Goal: Task Accomplishment & Management: Complete application form

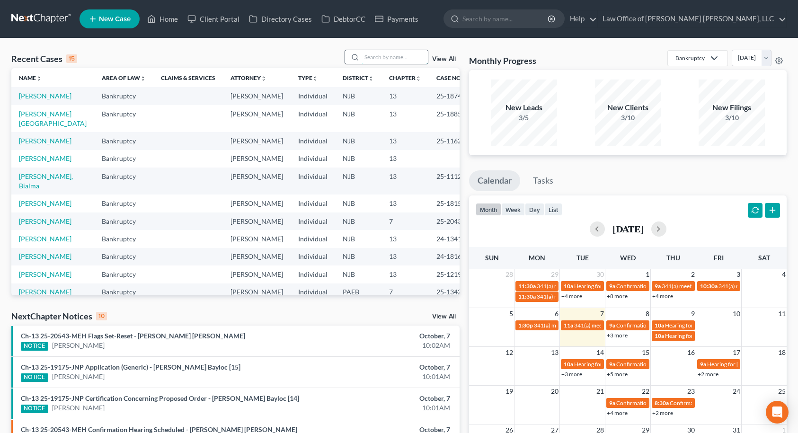
click at [383, 55] on input "search" at bounding box center [394, 57] width 66 height 14
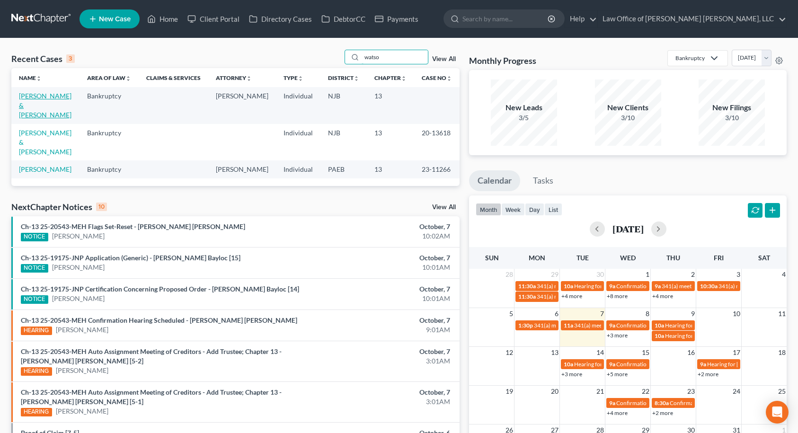
type input "watso"
click at [50, 94] on link "[PERSON_NAME] & [PERSON_NAME]" at bounding box center [45, 105] width 53 height 27
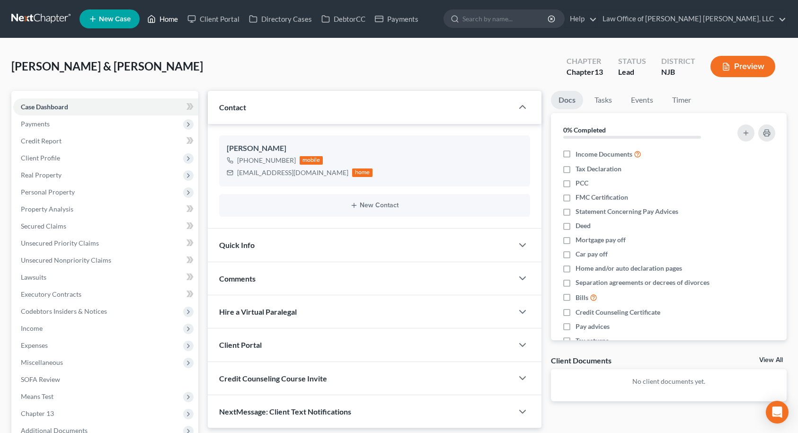
click at [168, 17] on link "Home" at bounding box center [162, 18] width 40 height 17
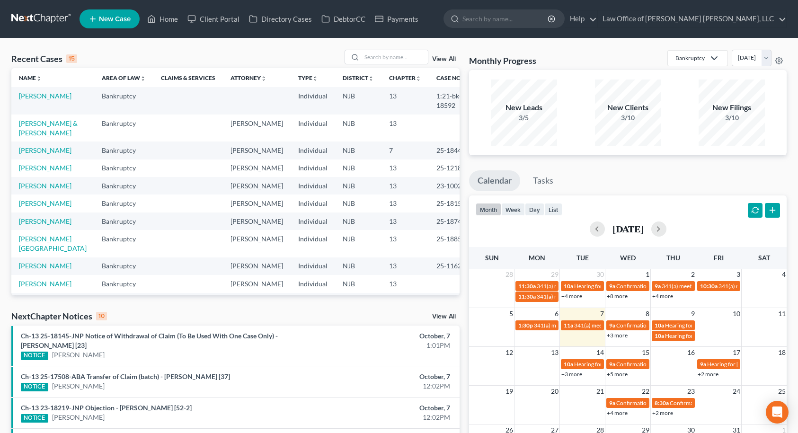
click at [443, 316] on link "View All" at bounding box center [444, 316] width 24 height 7
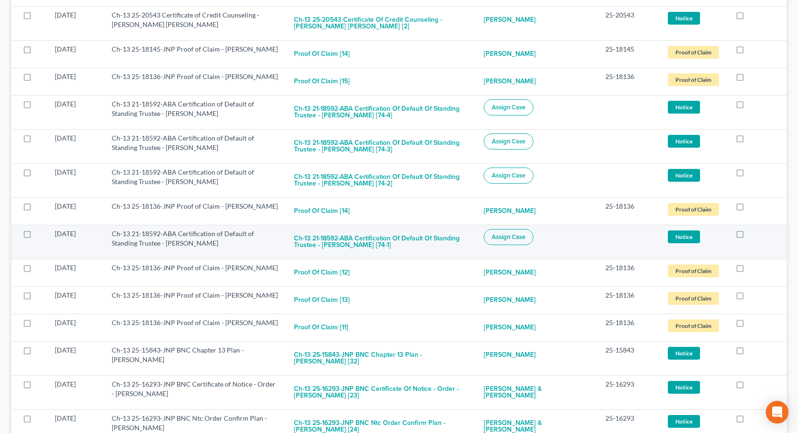
scroll to position [1730, 0]
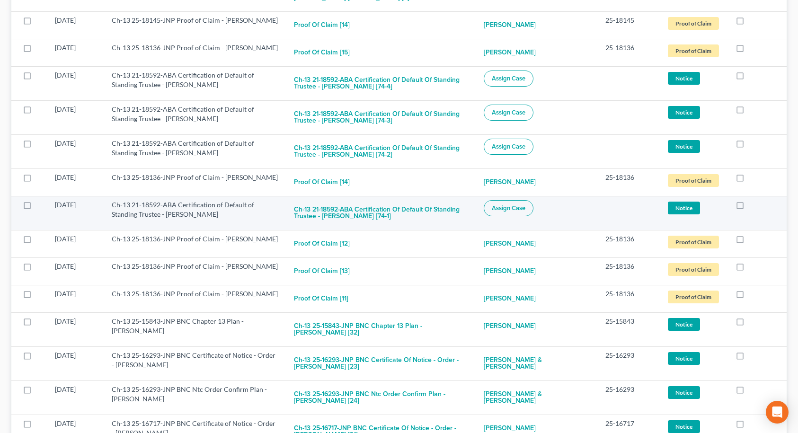
click at [507, 204] on span "Assign Case" at bounding box center [509, 208] width 34 height 8
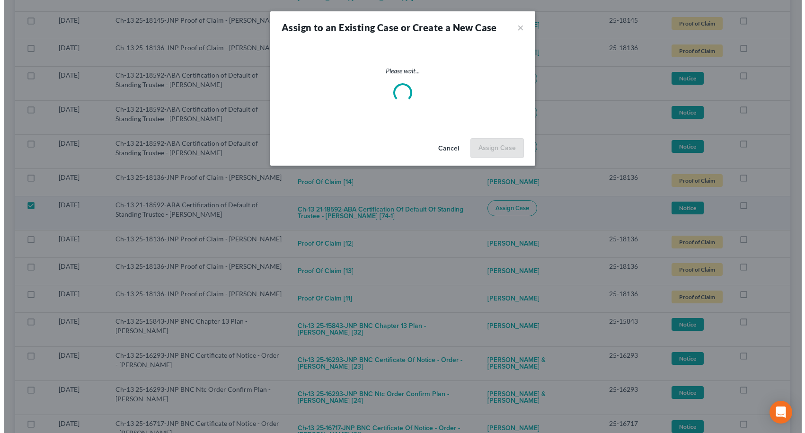
scroll to position [1730, 0]
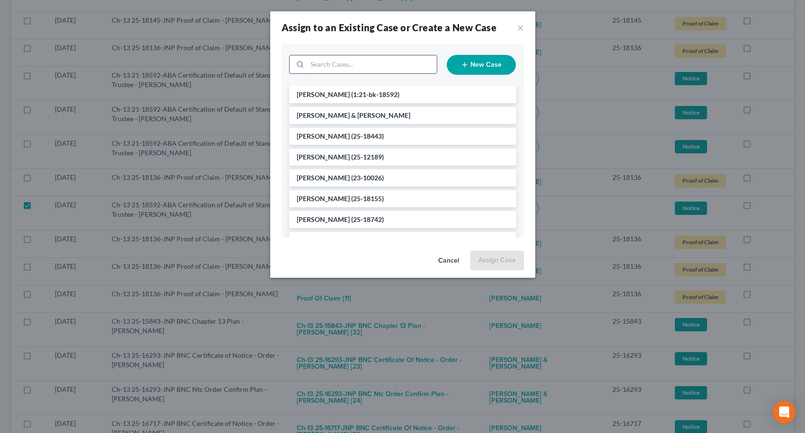
click at [414, 68] on input "search" at bounding box center [372, 64] width 130 height 18
click at [364, 89] on li "[PERSON_NAME] (1:21-bk-18592)" at bounding box center [402, 94] width 227 height 17
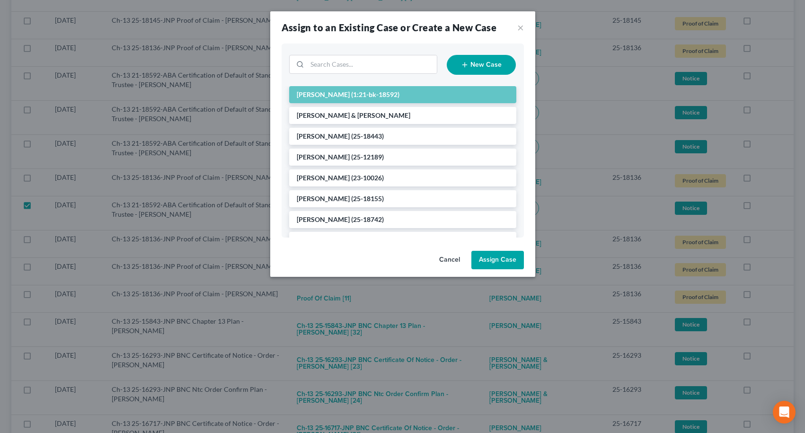
click at [504, 259] on button "Assign Case" at bounding box center [497, 260] width 53 height 19
checkbox input "false"
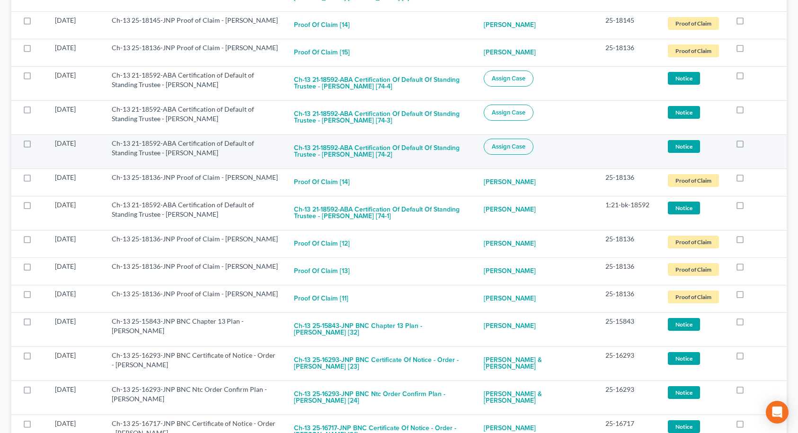
click at [514, 143] on span "Assign Case" at bounding box center [509, 147] width 34 height 8
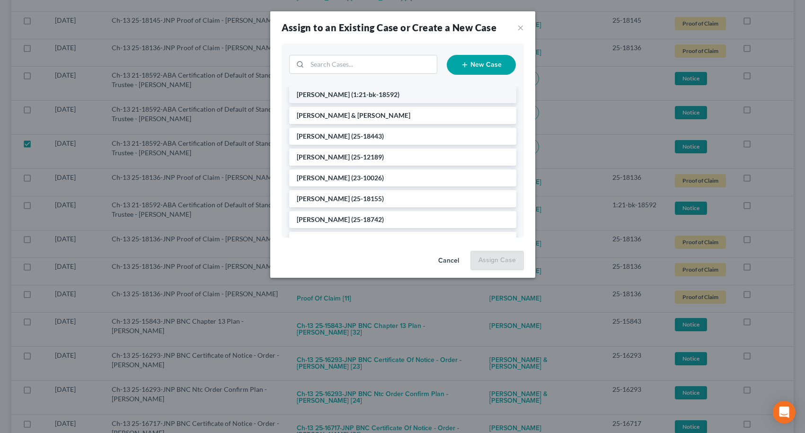
click at [351, 94] on span "(1:21-bk-18592)" at bounding box center [375, 94] width 48 height 8
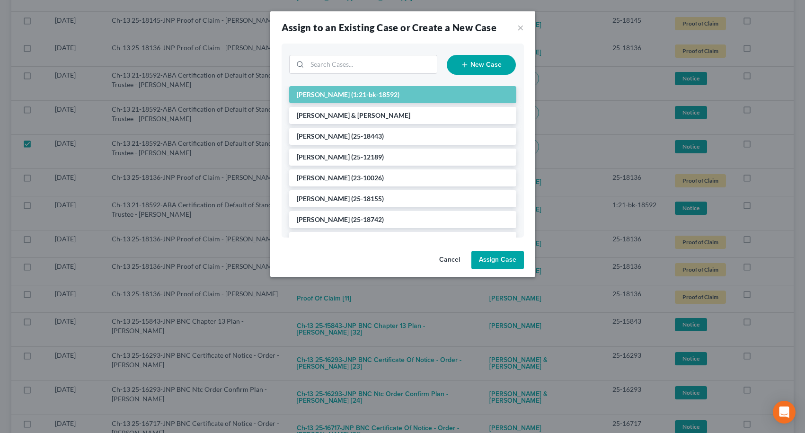
click at [499, 260] on button "Assign Case" at bounding box center [497, 260] width 53 height 19
checkbox input "false"
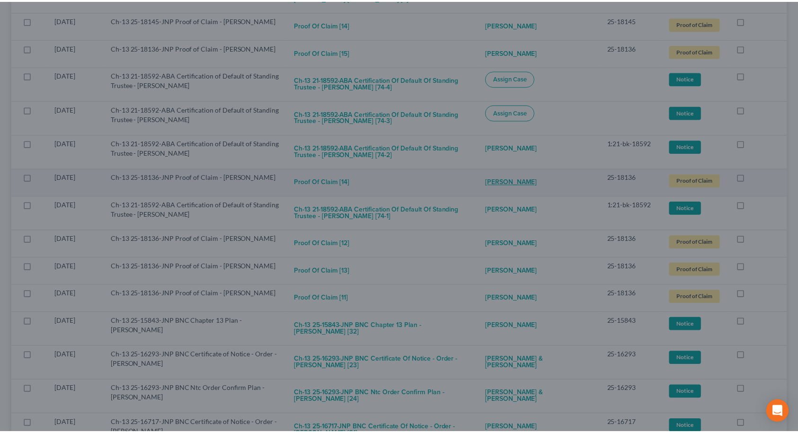
scroll to position [1730, 0]
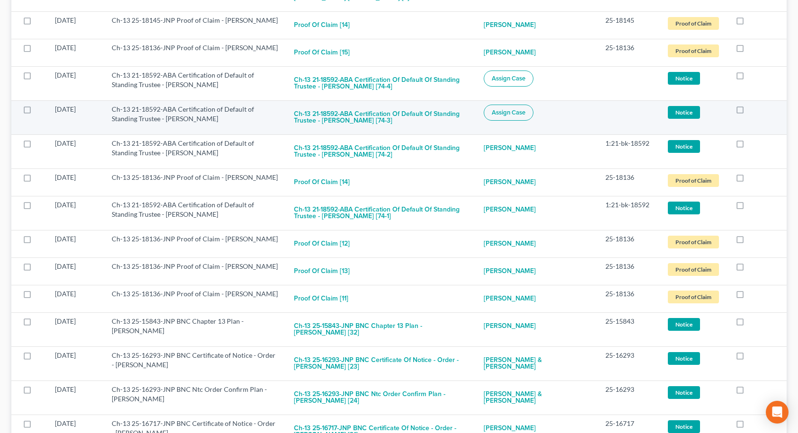
click at [518, 109] on span "Assign Case" at bounding box center [509, 113] width 34 height 8
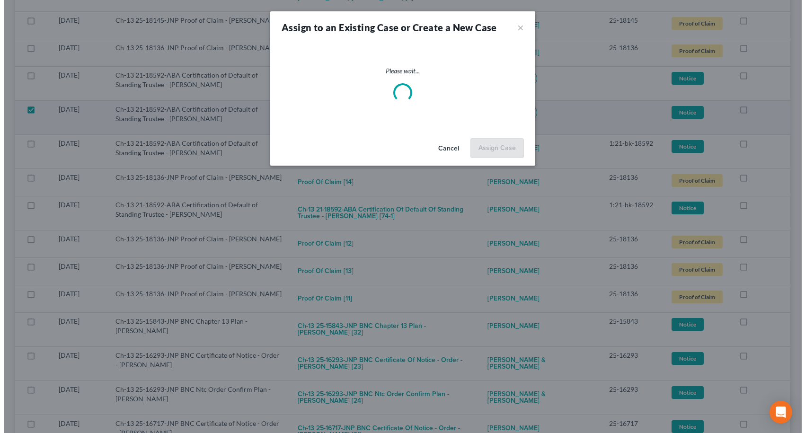
scroll to position [1730, 0]
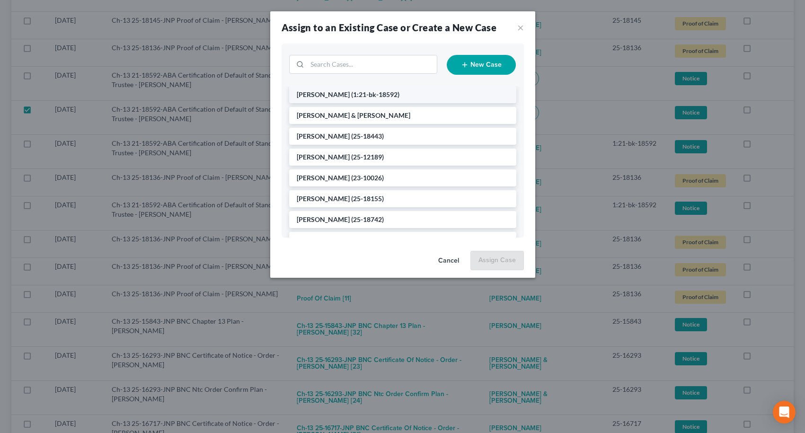
click at [362, 94] on span "(1:21-bk-18592)" at bounding box center [375, 94] width 48 height 8
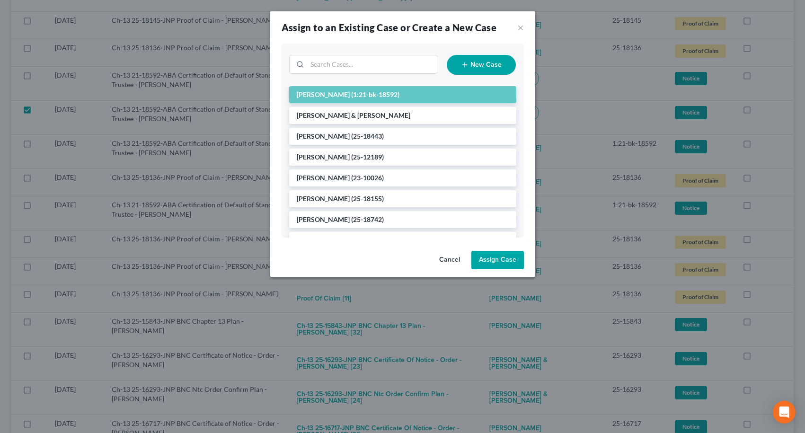
click at [491, 264] on button "Assign Case" at bounding box center [497, 260] width 53 height 19
checkbox input "false"
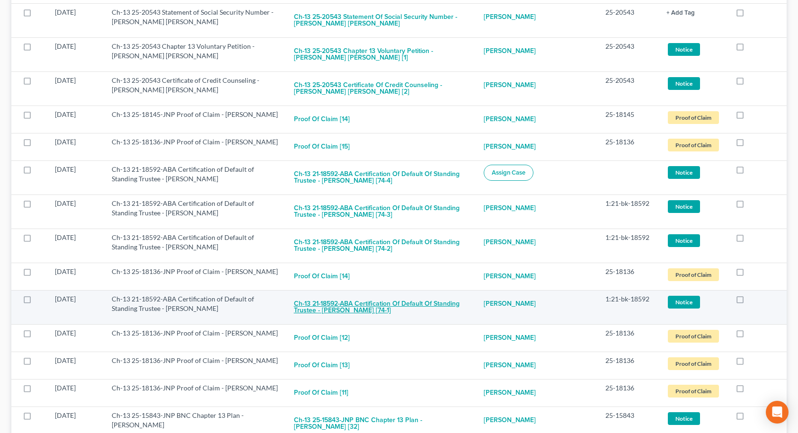
scroll to position [1636, 0]
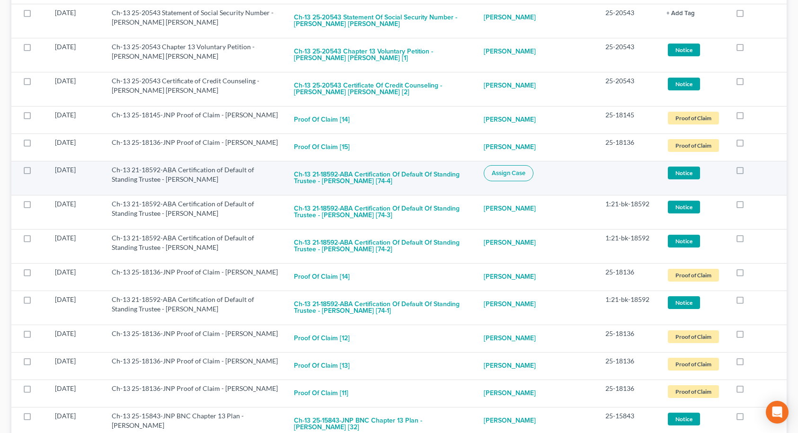
click at [525, 169] on span "Assign Case" at bounding box center [509, 173] width 34 height 8
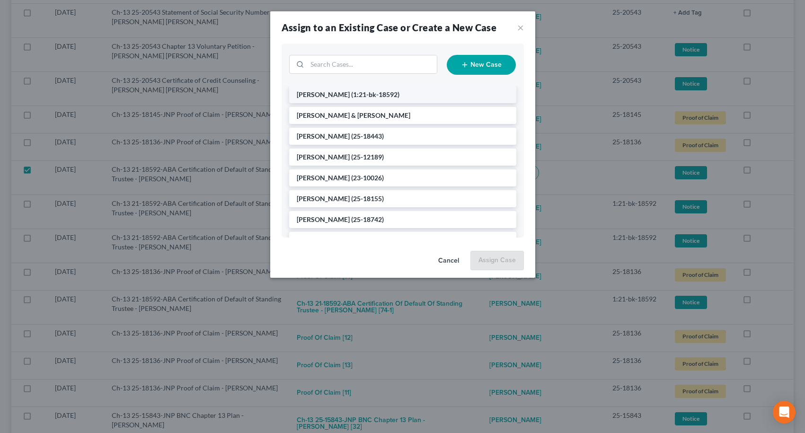
click at [367, 96] on span "(1:21-bk-18592)" at bounding box center [375, 94] width 48 height 8
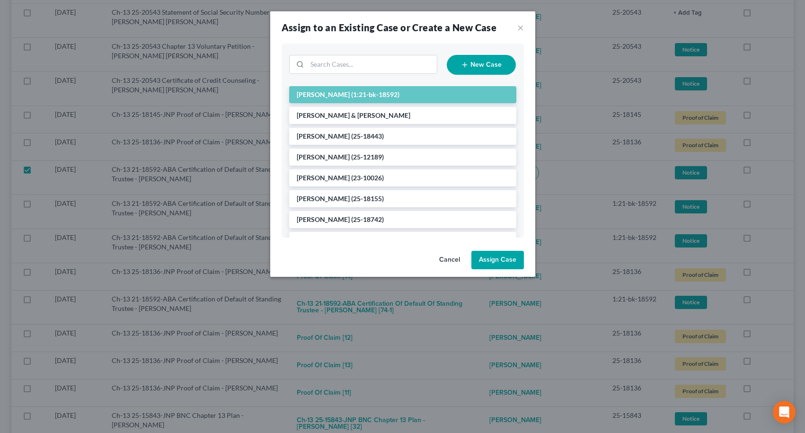
click at [508, 260] on button "Assign Case" at bounding box center [497, 260] width 53 height 19
checkbox input "false"
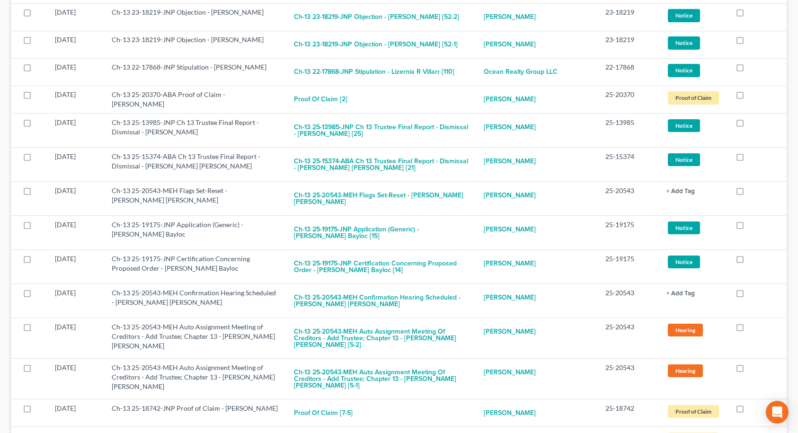
scroll to position [284, 0]
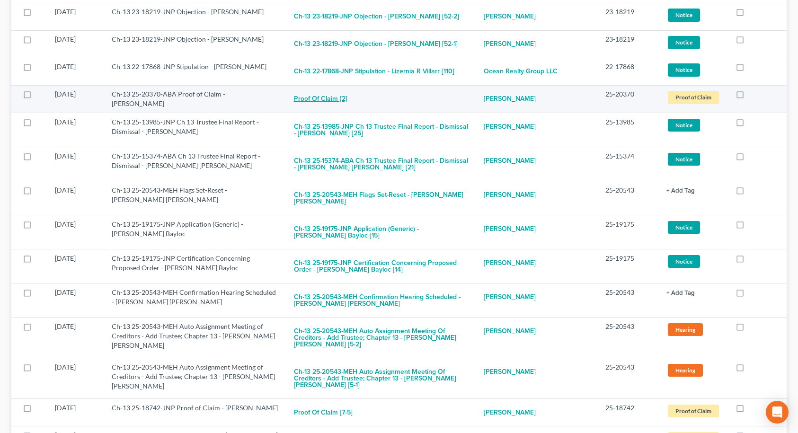
click at [327, 98] on button "Proof of Claim [2]" at bounding box center [320, 98] width 53 height 19
checkbox input "true"
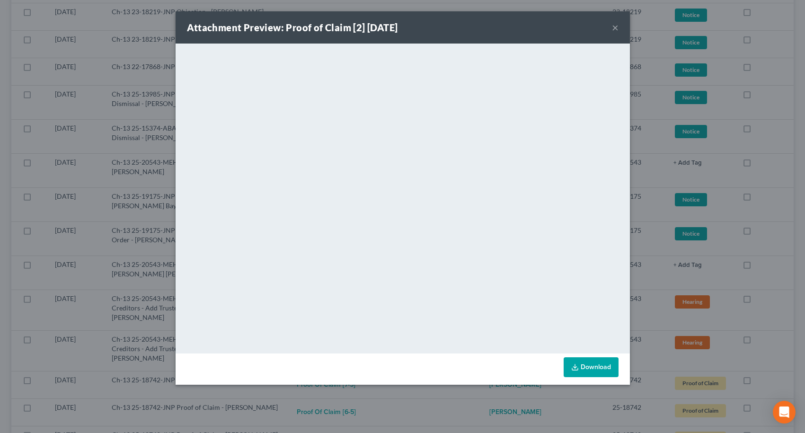
click at [615, 28] on button "×" at bounding box center [615, 27] width 7 height 11
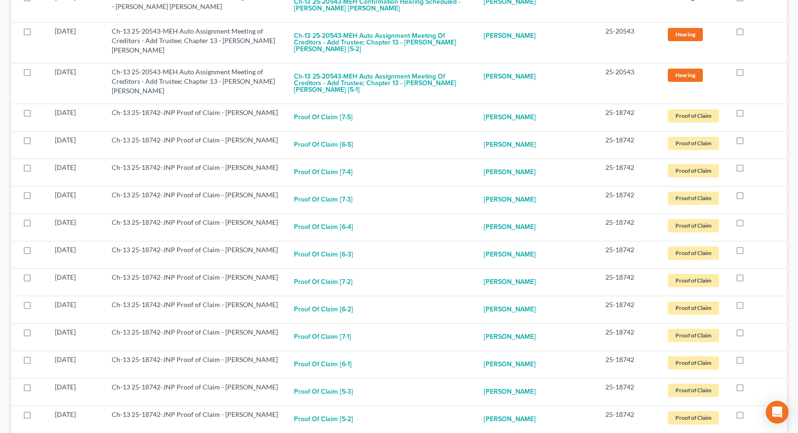
scroll to position [568, 0]
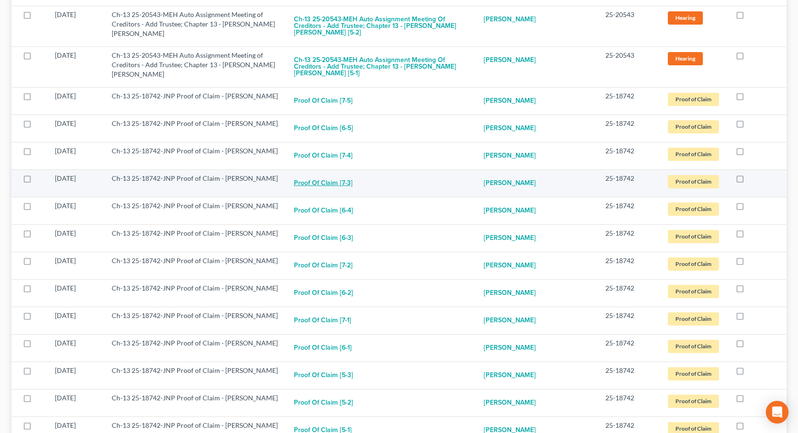
click at [327, 174] on button "Proof of Claim [7-3]" at bounding box center [323, 183] width 59 height 19
checkbox input "true"
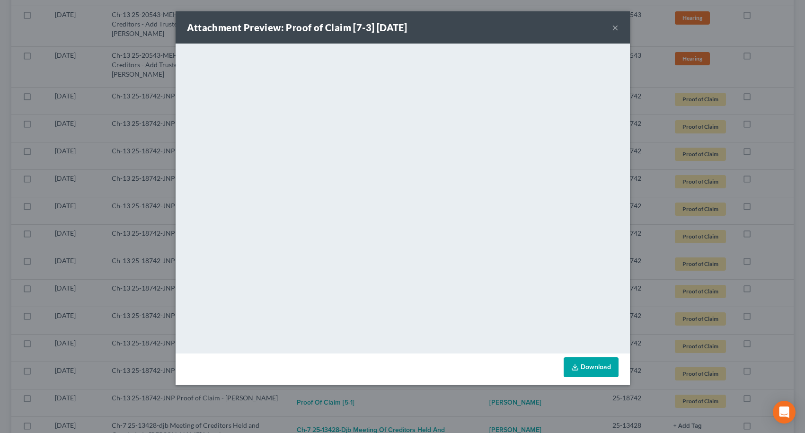
click at [612, 28] on button "×" at bounding box center [615, 27] width 7 height 11
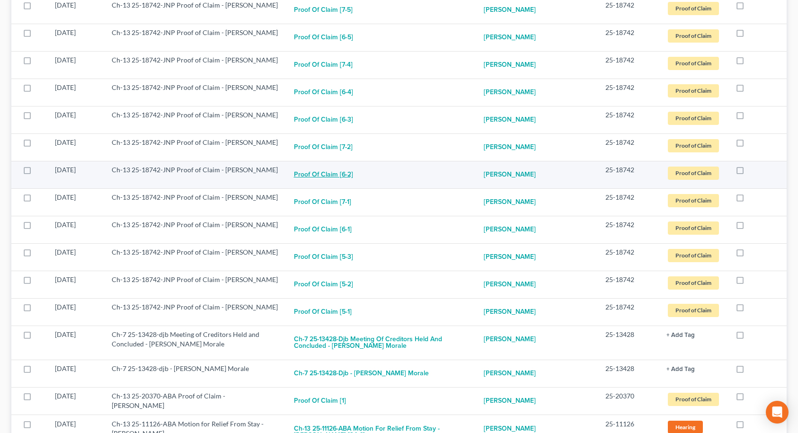
scroll to position [662, 0]
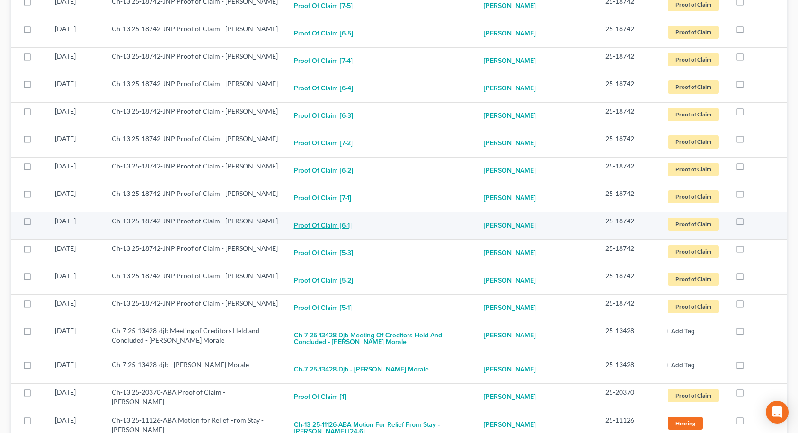
click at [310, 216] on button "Proof of Claim [6-1]" at bounding box center [323, 225] width 58 height 19
checkbox input "true"
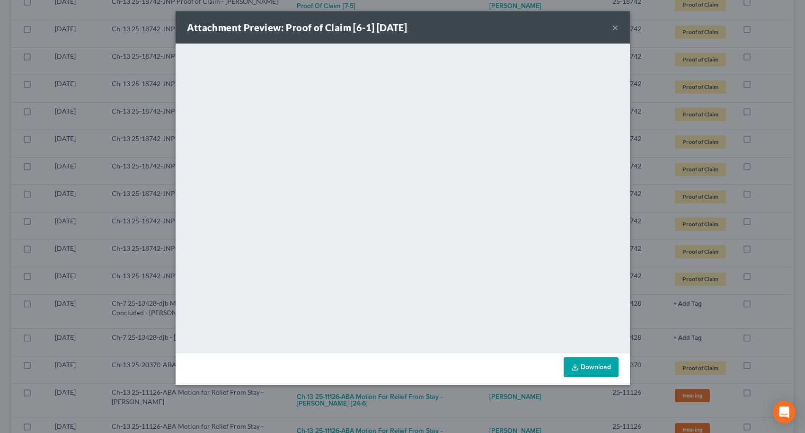
click at [616, 29] on button "×" at bounding box center [615, 27] width 7 height 11
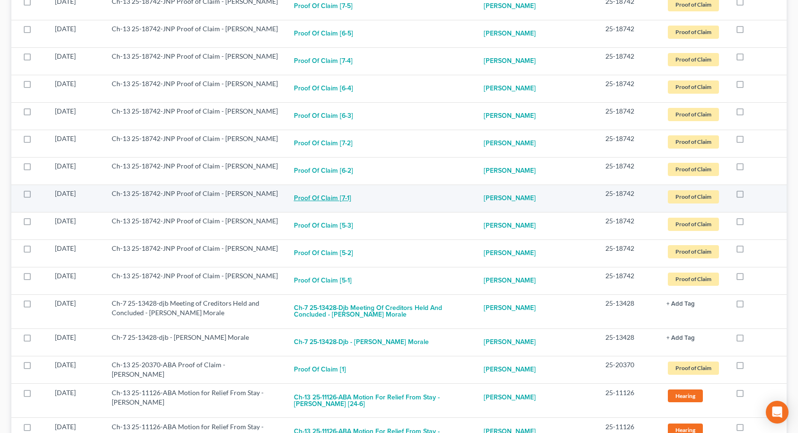
click at [331, 189] on button "Proof of Claim [7-1]" at bounding box center [322, 198] width 57 height 19
checkbox input "true"
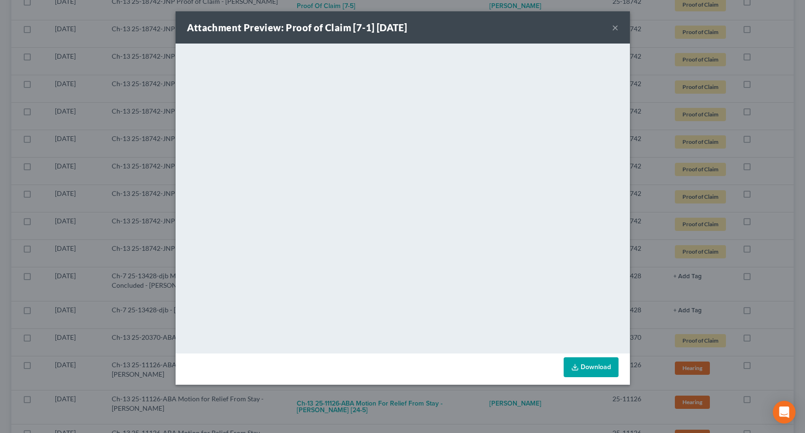
click at [615, 29] on button "×" at bounding box center [615, 27] width 7 height 11
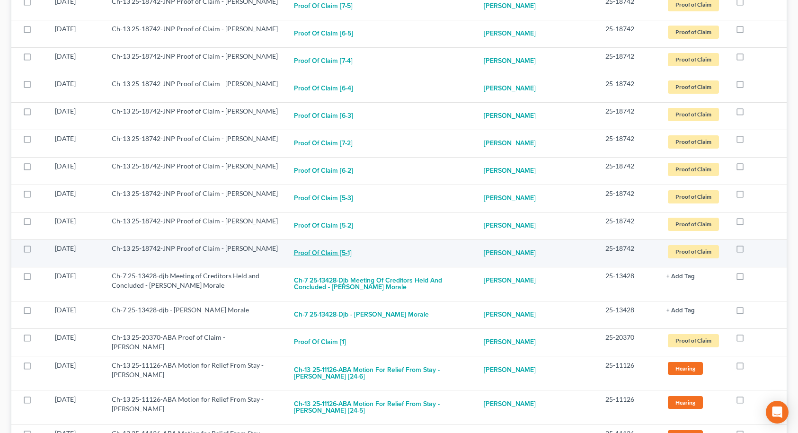
click at [331, 244] on button "Proof of Claim [5-1]" at bounding box center [323, 253] width 58 height 19
checkbox input "true"
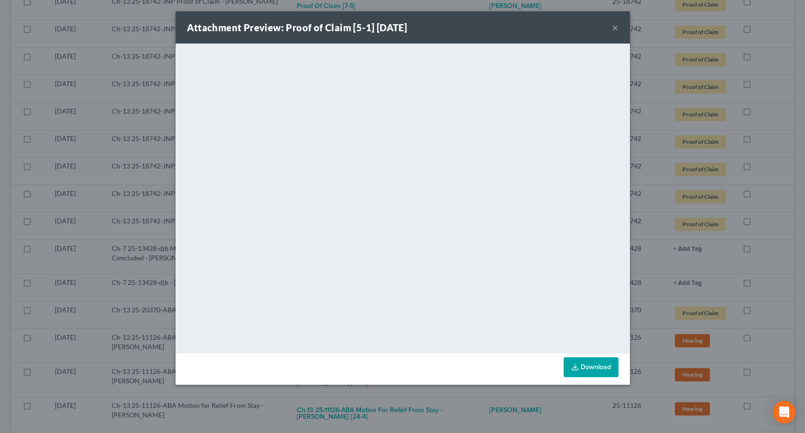
click at [611, 28] on div "Attachment Preview: Proof of Claim [5-1] [DATE] ×" at bounding box center [403, 27] width 454 height 32
click at [613, 28] on button "×" at bounding box center [615, 27] width 7 height 11
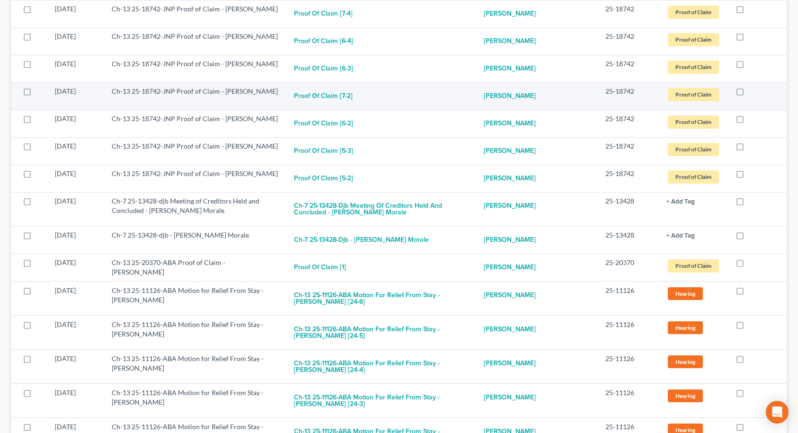
scroll to position [757, 0]
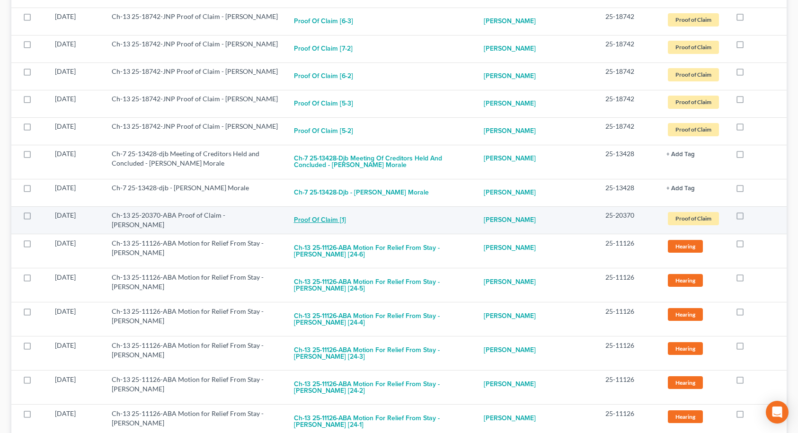
click at [320, 211] on button "Proof of Claim [1]" at bounding box center [320, 220] width 52 height 19
checkbox input "true"
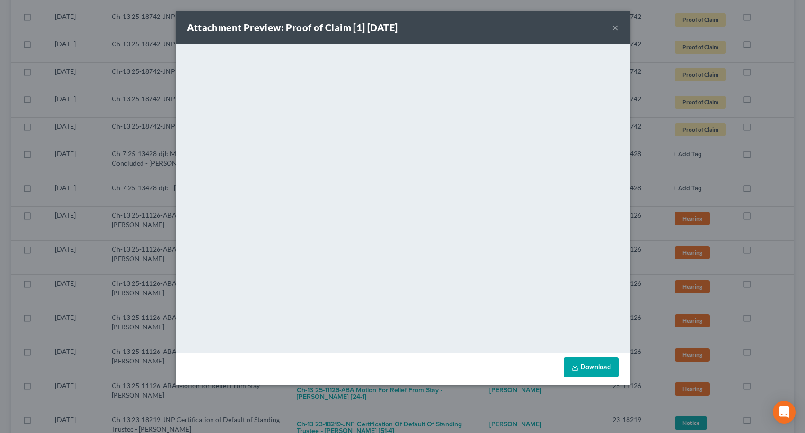
click at [614, 30] on button "×" at bounding box center [615, 27] width 7 height 11
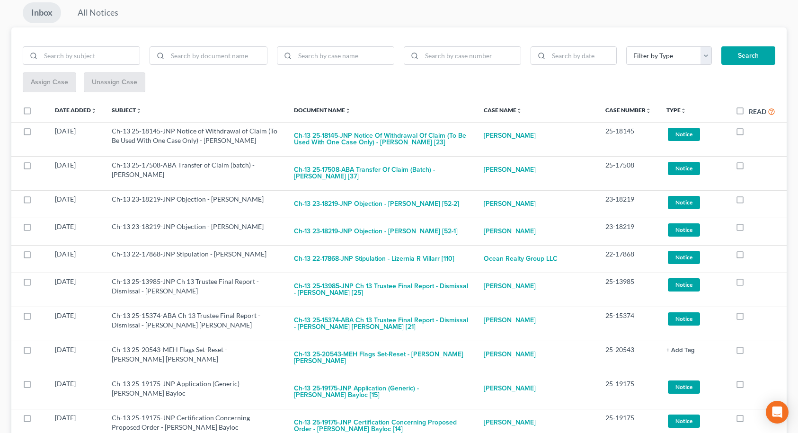
scroll to position [0, 0]
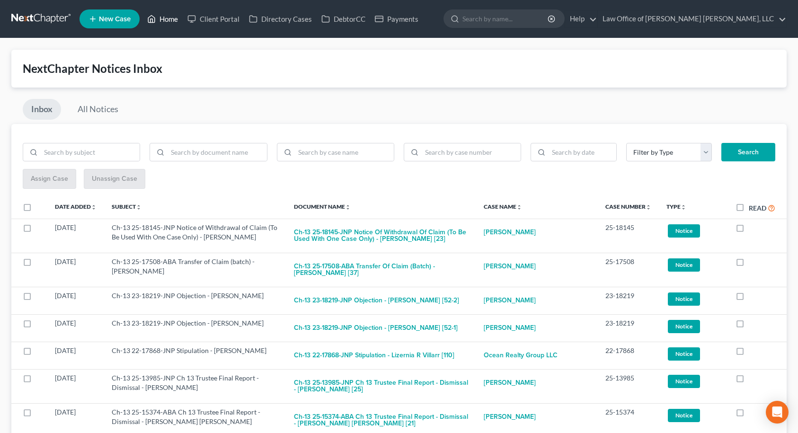
click at [167, 23] on link "Home" at bounding box center [162, 18] width 40 height 17
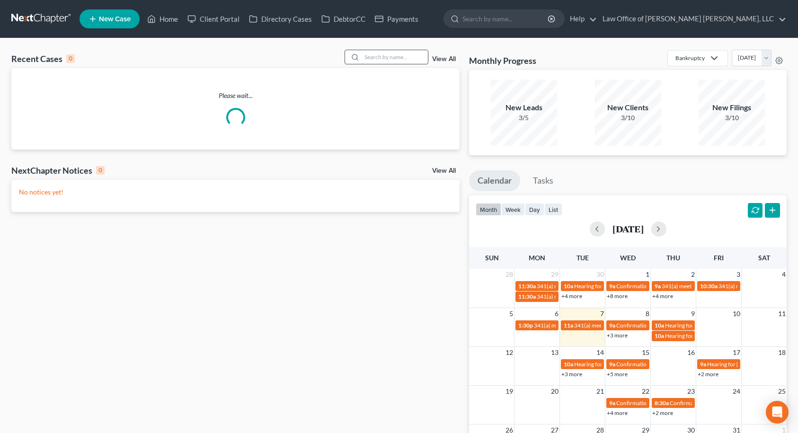
click at [384, 58] on input "search" at bounding box center [394, 57] width 66 height 14
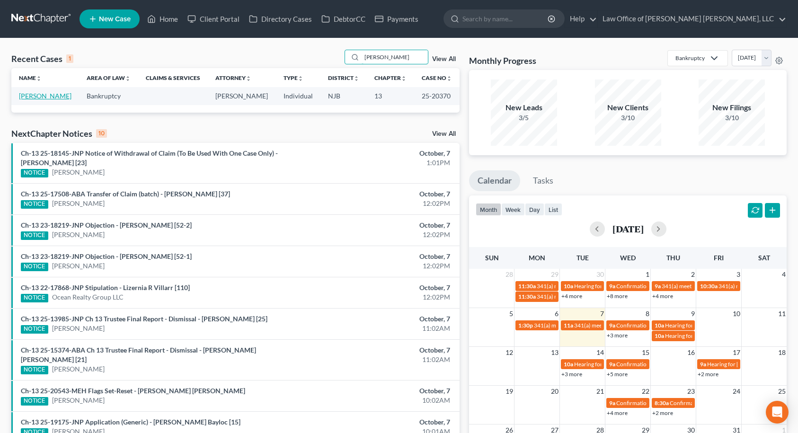
type input "[PERSON_NAME]"
click at [57, 99] on link "[PERSON_NAME]" at bounding box center [45, 96] width 53 height 8
select select "6"
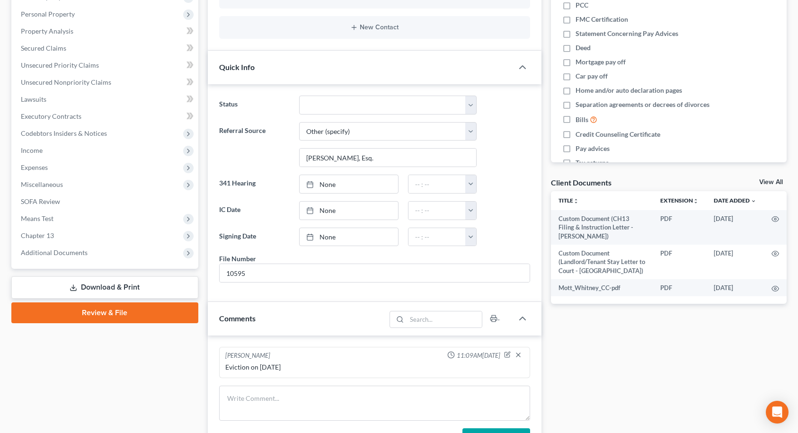
scroll to position [189, 0]
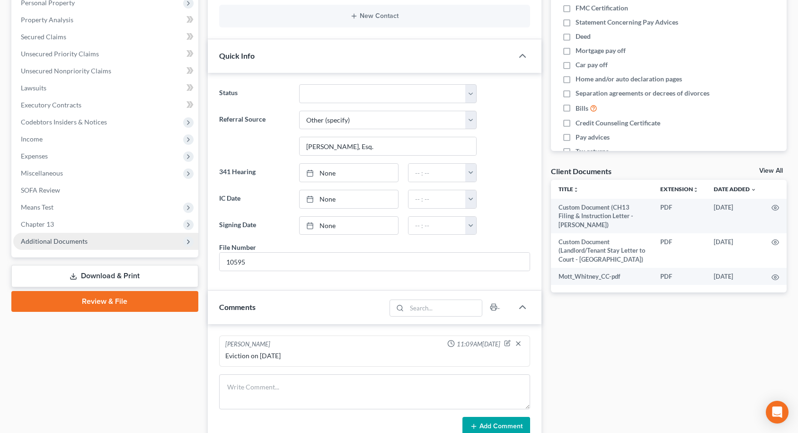
click at [93, 246] on span "Additional Documents" at bounding box center [105, 241] width 185 height 17
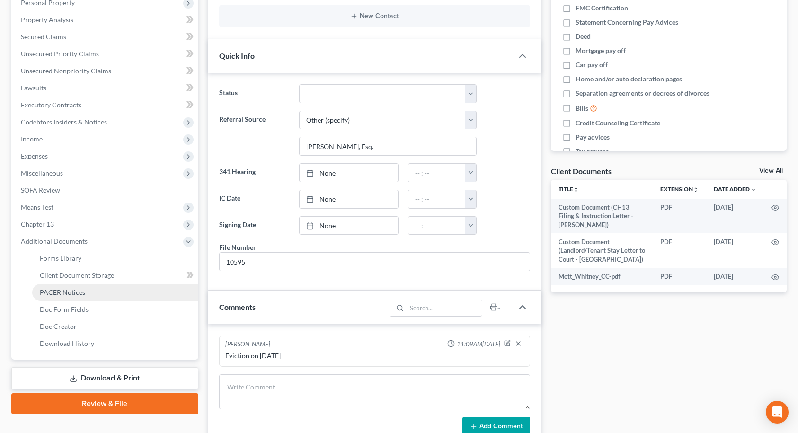
click at [67, 293] on span "PACER Notices" at bounding box center [62, 292] width 45 height 8
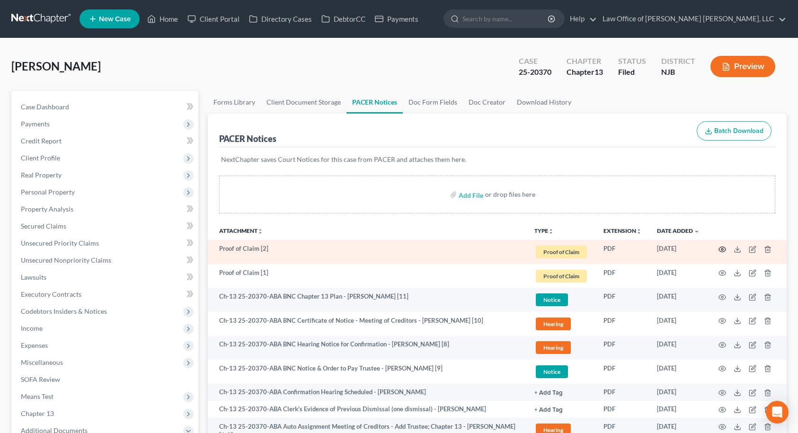
click at [722, 250] on icon "button" at bounding box center [722, 250] width 8 height 8
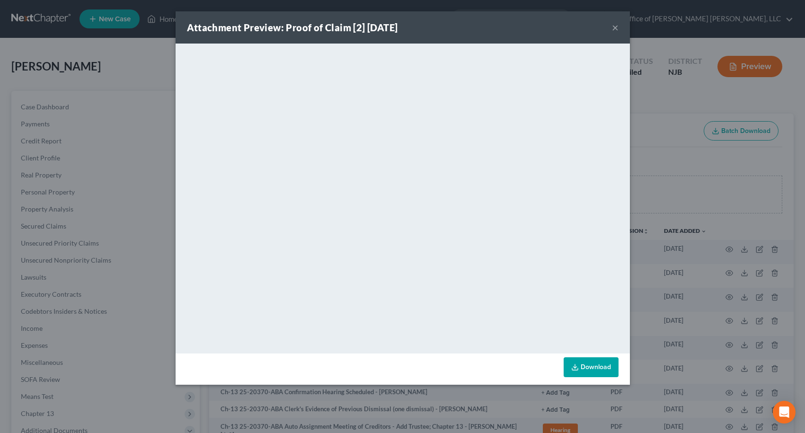
click at [614, 27] on button "×" at bounding box center [615, 27] width 7 height 11
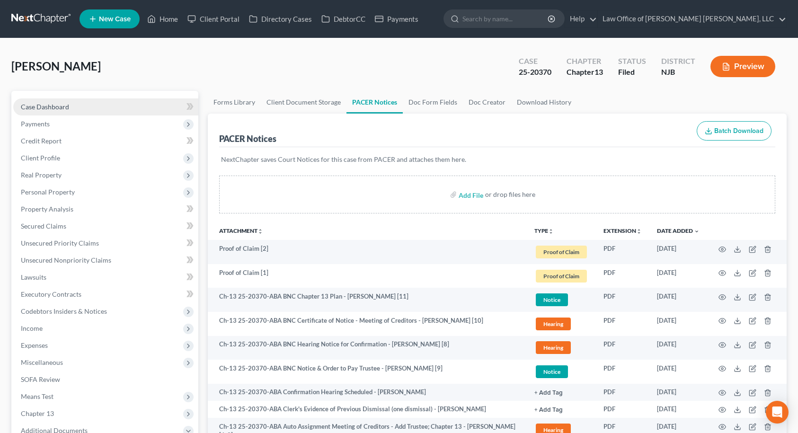
click at [88, 106] on link "Case Dashboard" at bounding box center [105, 106] width 185 height 17
select select "6"
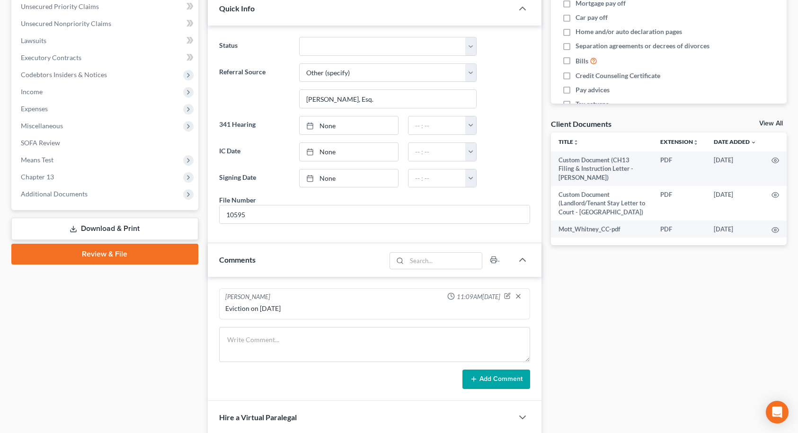
scroll to position [373, 0]
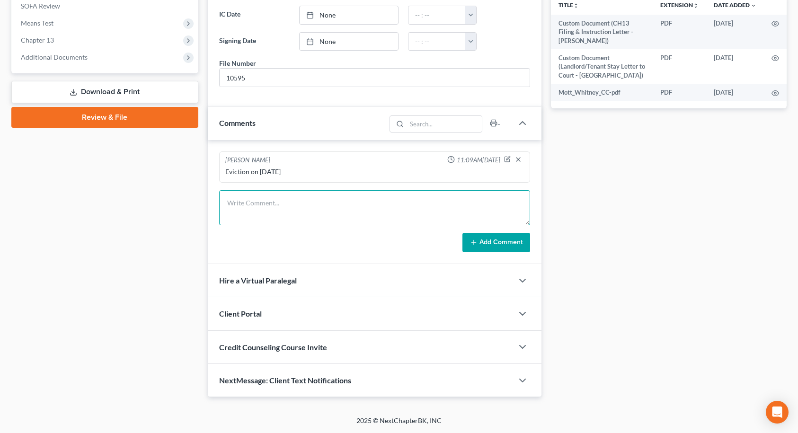
click at [272, 208] on textarea at bounding box center [374, 207] width 311 height 35
type textarea "Sent email to wdraw POC 2"
click at [485, 245] on button "Add Comment" at bounding box center [496, 243] width 68 height 20
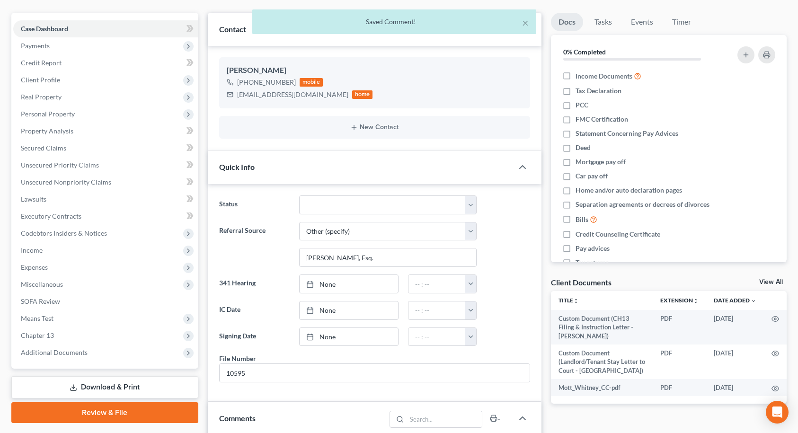
scroll to position [0, 0]
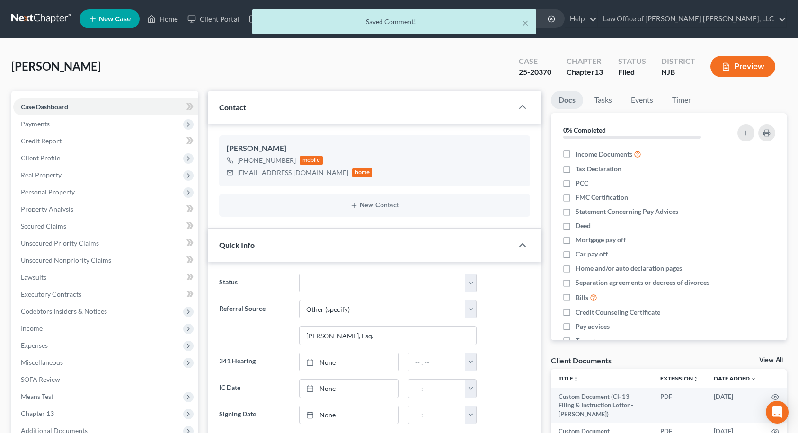
click at [173, 21] on div "× Saved Comment!" at bounding box center [394, 23] width 798 height 29
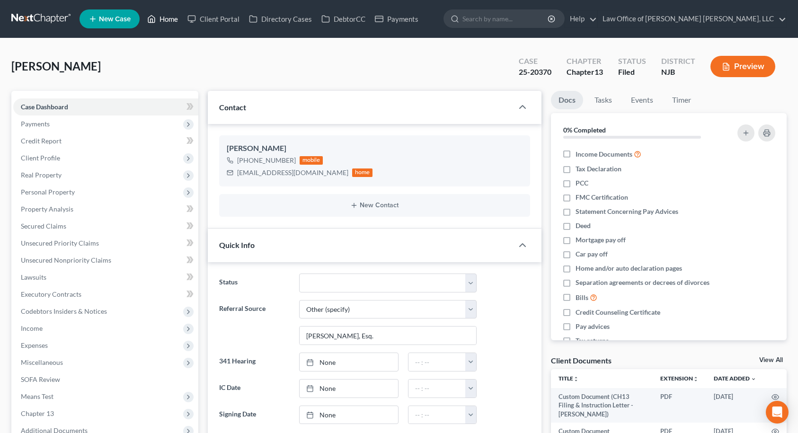
click at [160, 19] on link "Home" at bounding box center [162, 18] width 40 height 17
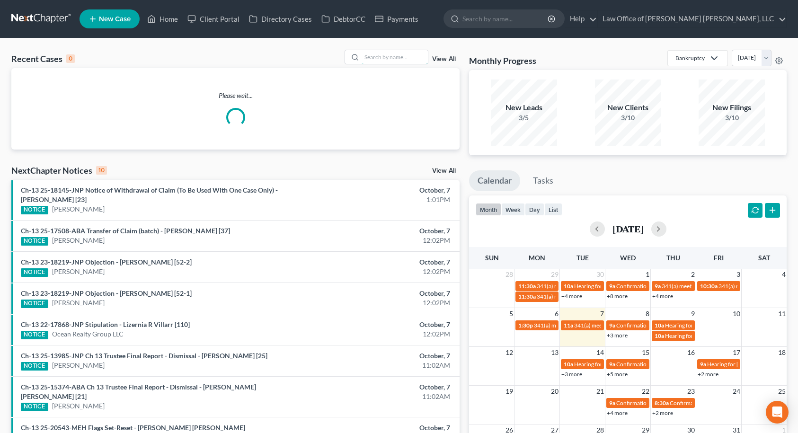
click at [385, 57] on input "search" at bounding box center [394, 57] width 66 height 14
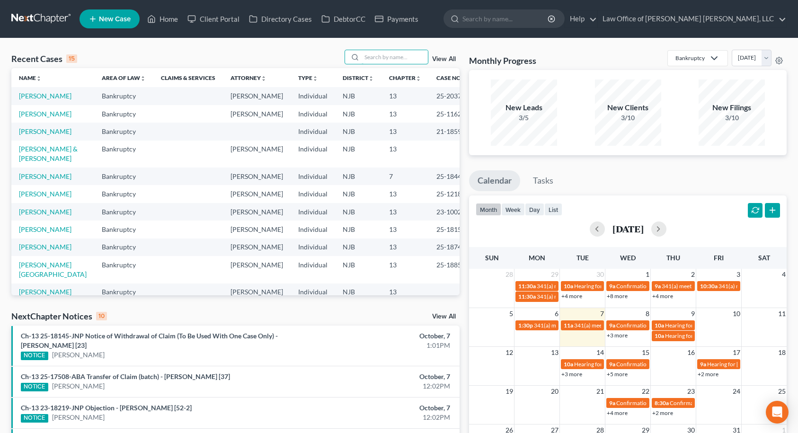
type input "e"
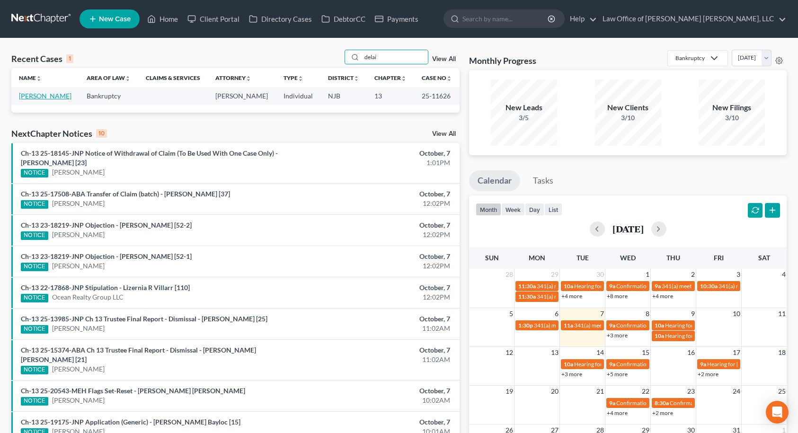
type input "delai"
click at [53, 97] on link "[PERSON_NAME]" at bounding box center [45, 96] width 53 height 8
select select "4"
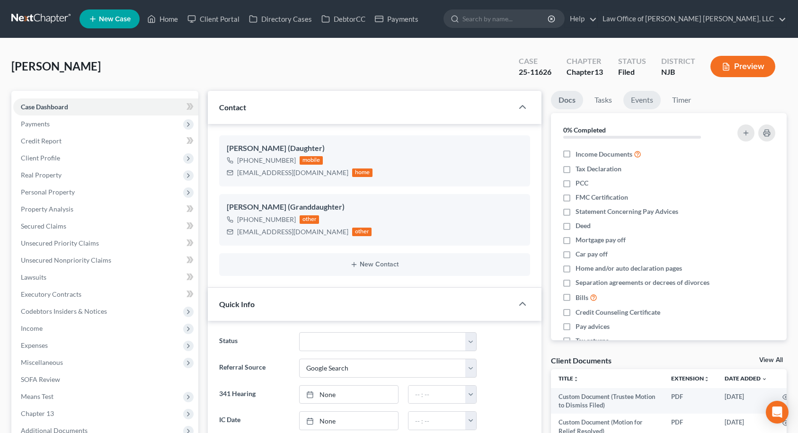
click at [652, 102] on link "Events" at bounding box center [641, 100] width 37 height 18
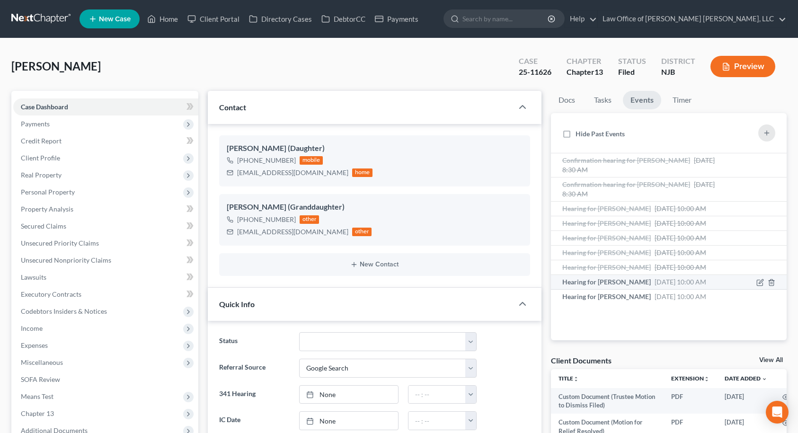
click at [626, 281] on span "Hearing for [PERSON_NAME]" at bounding box center [606, 282] width 88 height 8
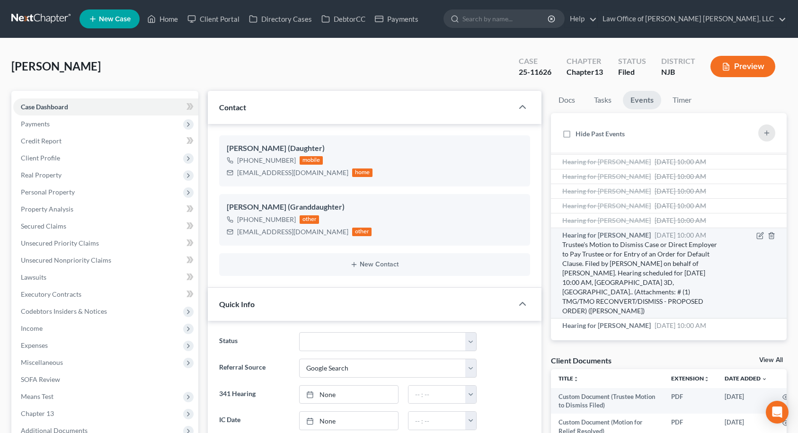
scroll to position [113, 0]
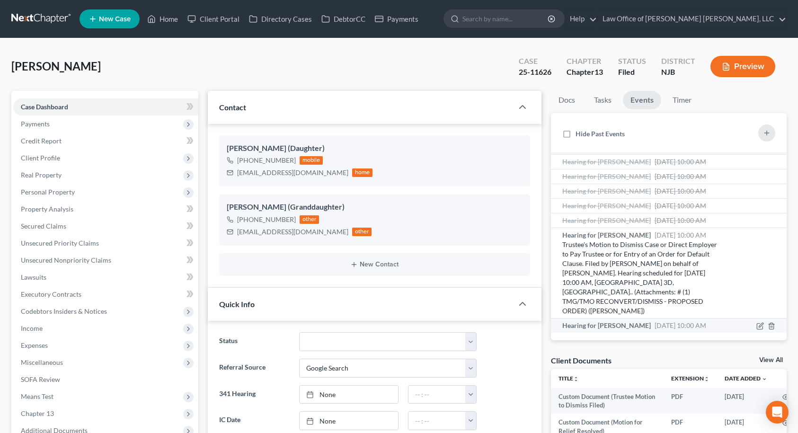
click at [622, 321] on span "Hearing for [PERSON_NAME]" at bounding box center [606, 325] width 88 height 8
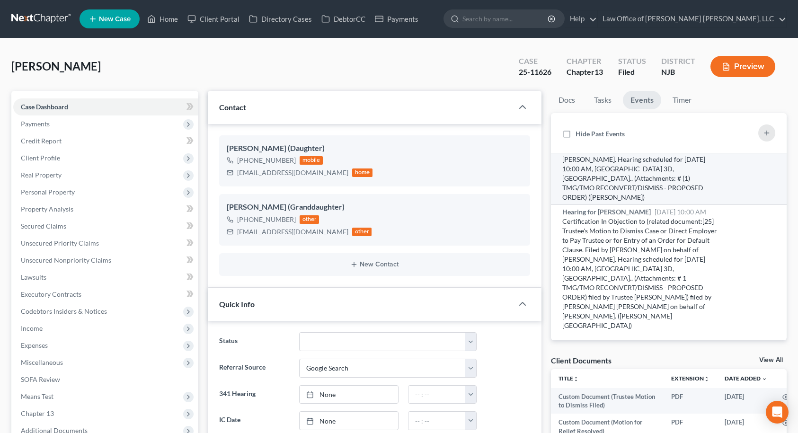
scroll to position [75, 0]
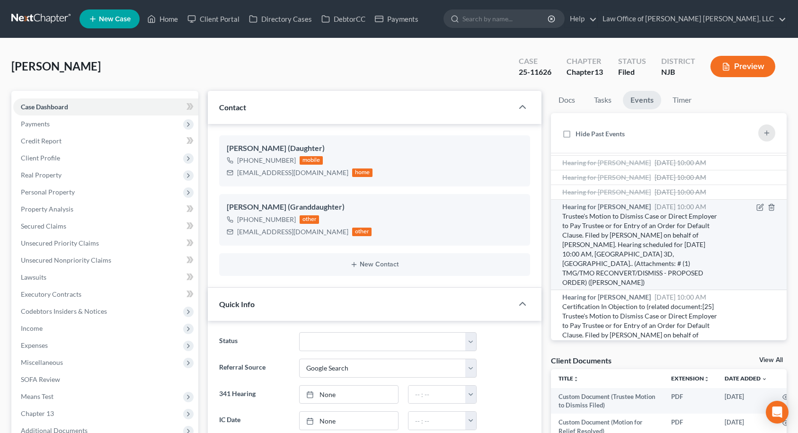
click at [694, 211] on div "Hearing for [PERSON_NAME] [DATE] 10:00 AM" at bounding box center [636, 206] width 148 height 9
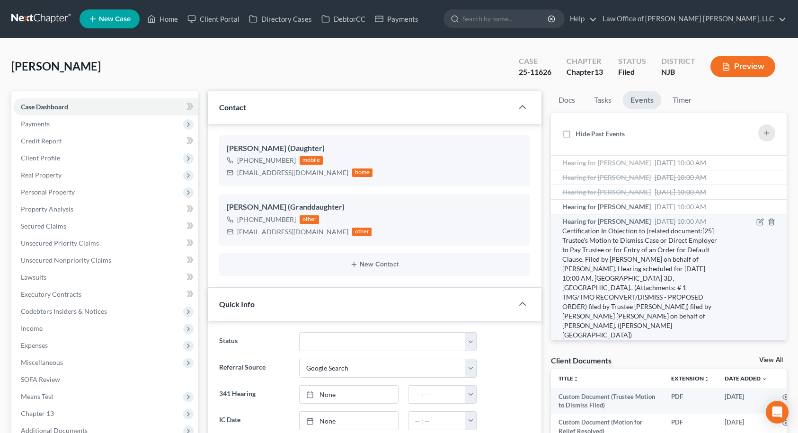
click at [654, 225] on span "[DATE] 10:00 AM" at bounding box center [680, 221] width 52 height 8
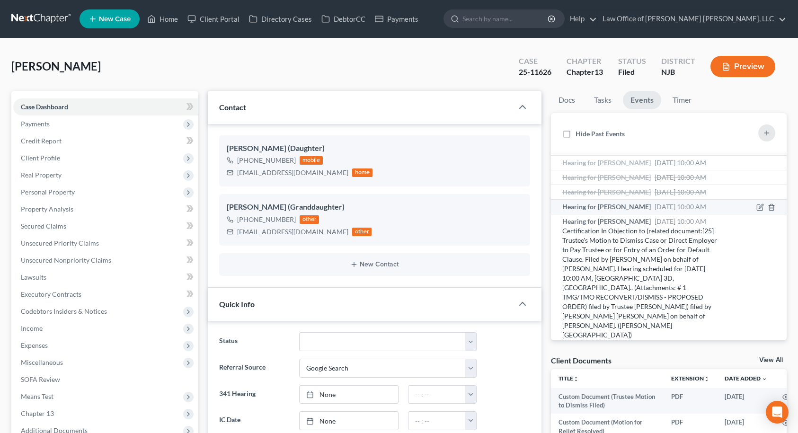
scroll to position [0, 0]
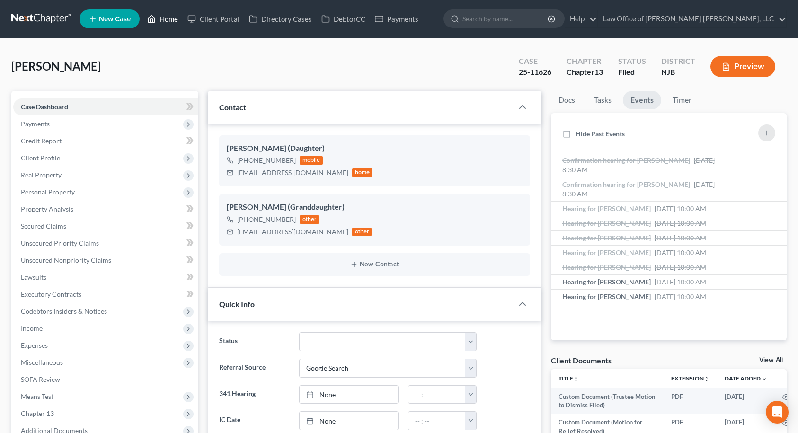
click at [167, 19] on link "Home" at bounding box center [162, 18] width 40 height 17
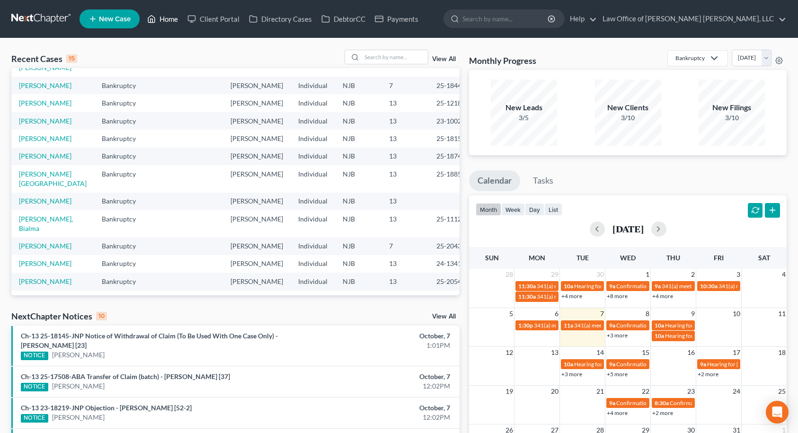
scroll to position [95, 0]
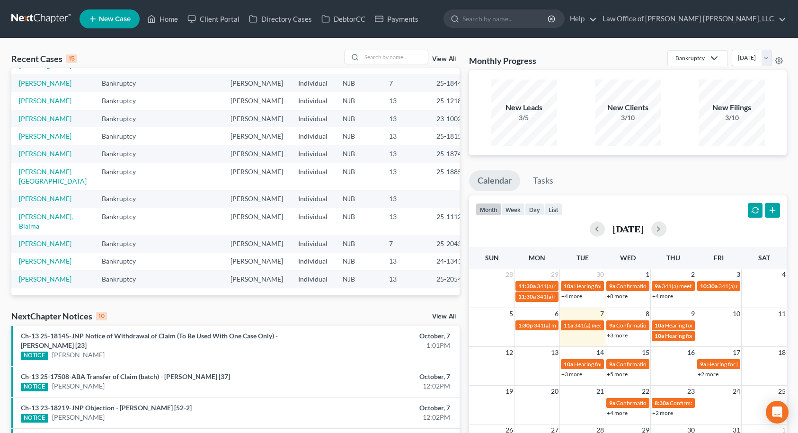
click at [438, 315] on link "View All" at bounding box center [444, 316] width 24 height 7
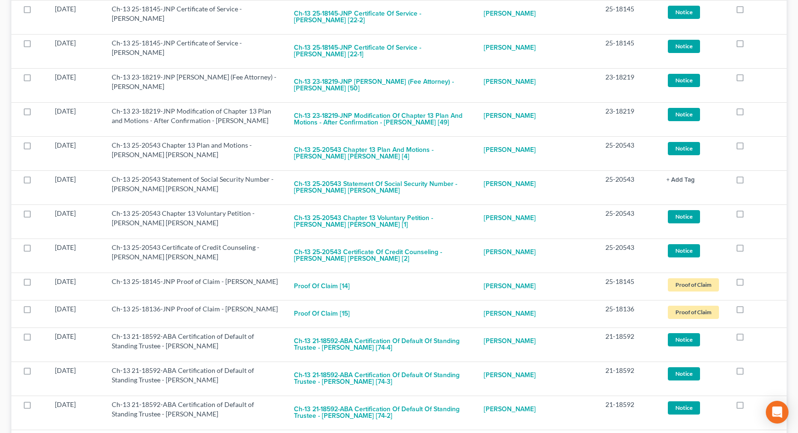
scroll to position [1325, 0]
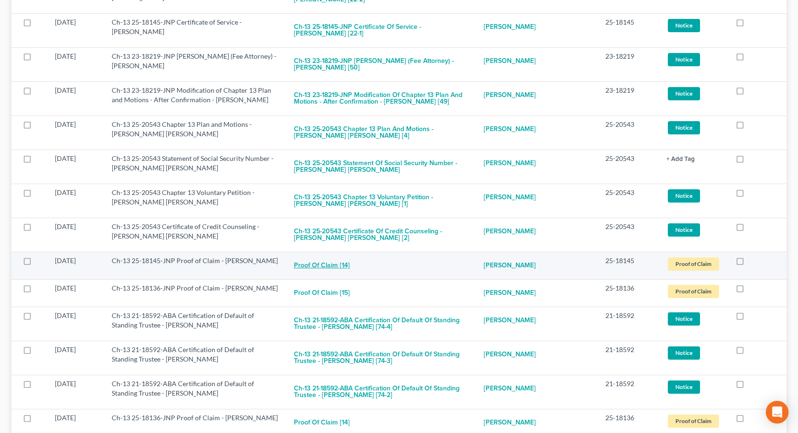
click at [321, 256] on button "Proof of Claim [14]" at bounding box center [322, 265] width 56 height 19
checkbox input "true"
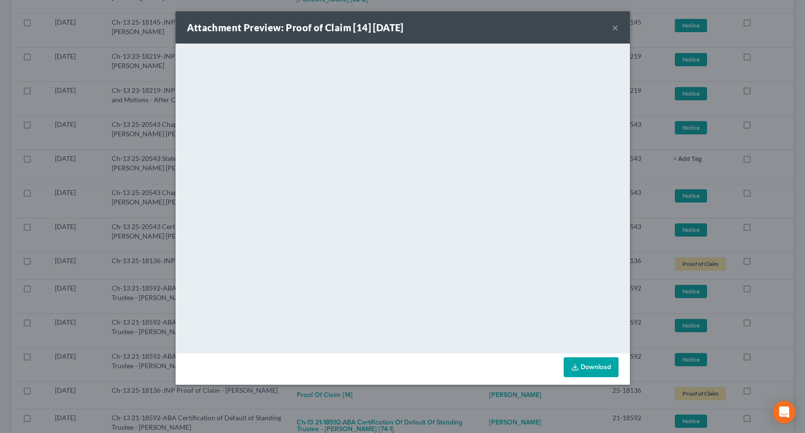
click at [613, 29] on button "×" at bounding box center [615, 27] width 7 height 11
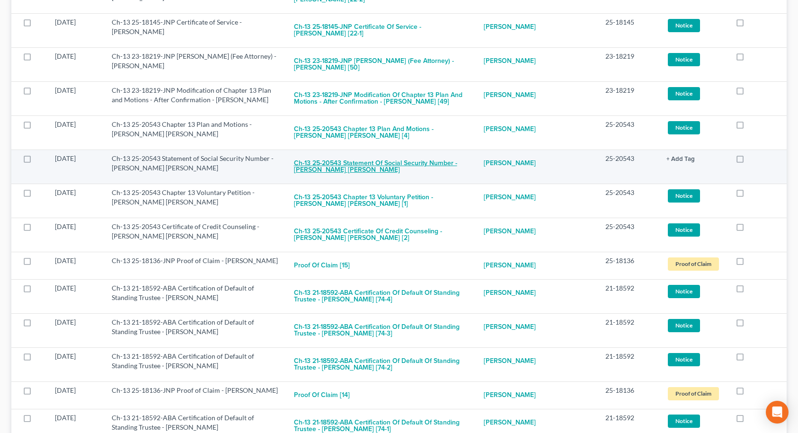
scroll to position [1372, 0]
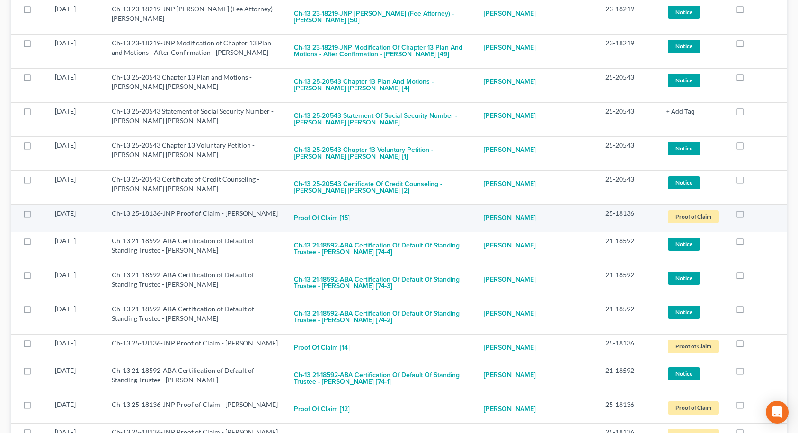
click at [325, 209] on button "Proof of Claim [15]" at bounding box center [322, 218] width 56 height 19
checkbox input "true"
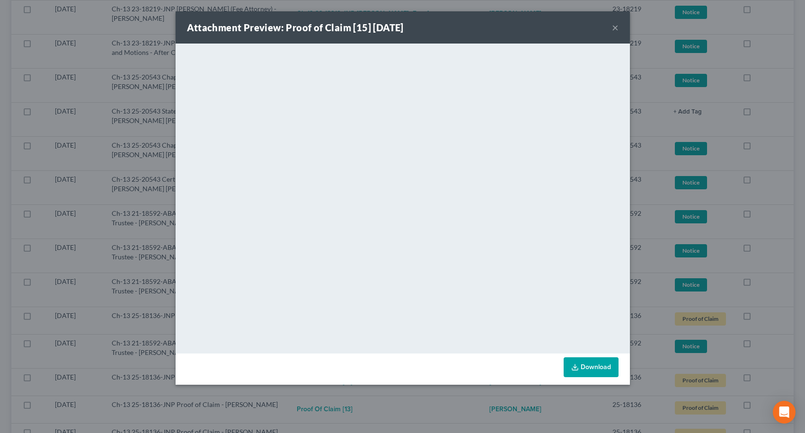
click at [613, 28] on button "×" at bounding box center [615, 27] width 7 height 11
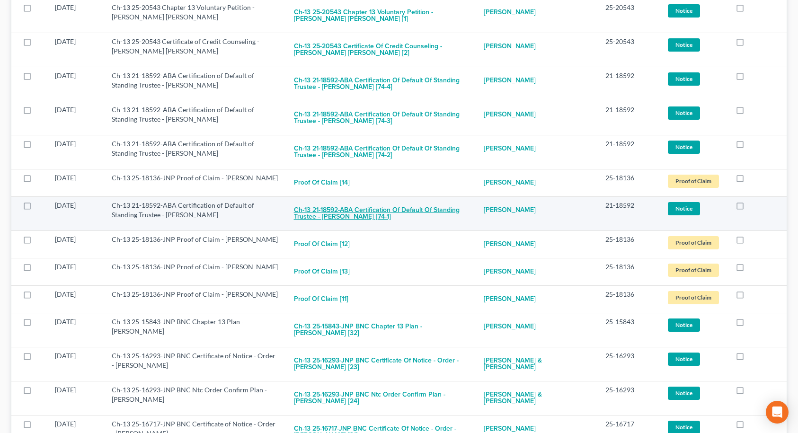
scroll to position [1561, 0]
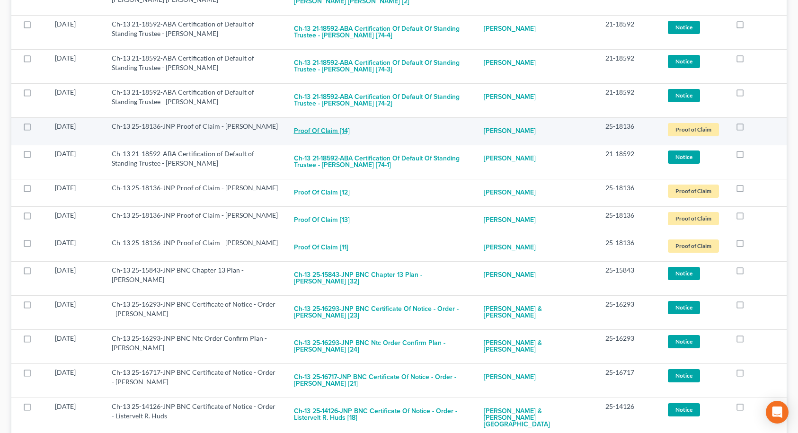
click at [328, 122] on button "Proof of Claim [14]" at bounding box center [322, 131] width 56 height 19
checkbox input "true"
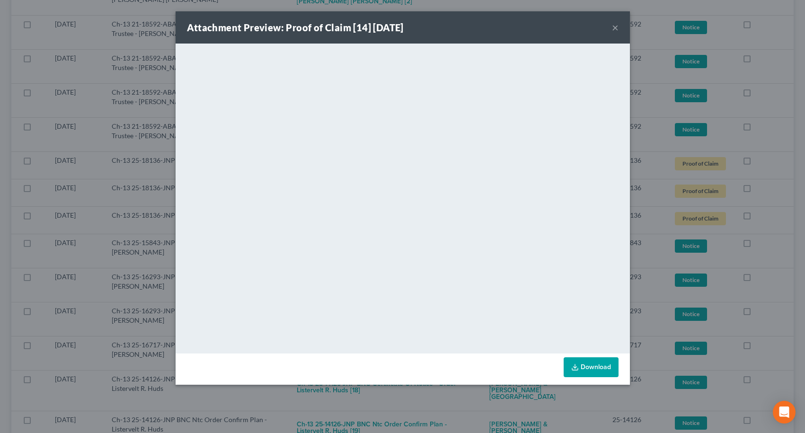
click at [615, 27] on button "×" at bounding box center [615, 27] width 7 height 11
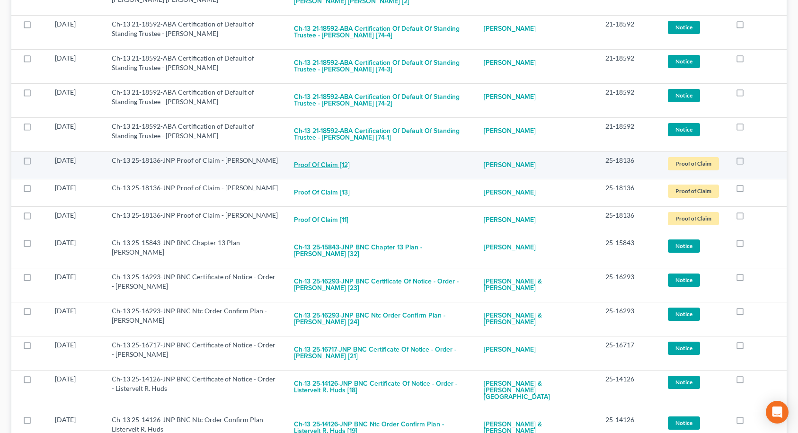
click at [324, 156] on button "Proof of Claim [12]" at bounding box center [322, 165] width 56 height 19
checkbox input "true"
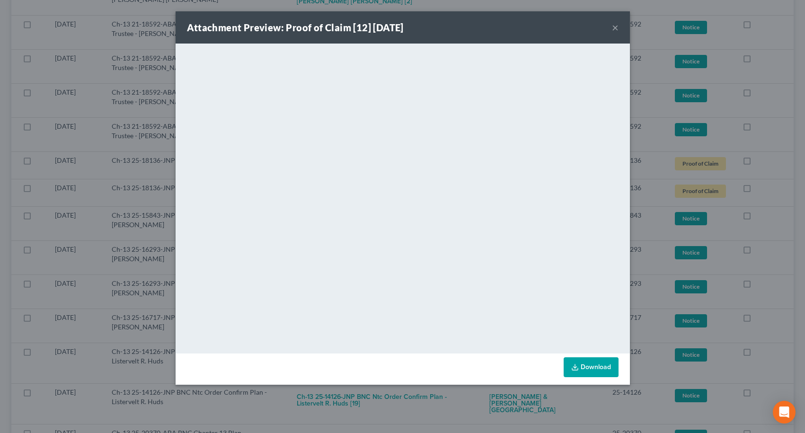
click at [614, 29] on button "×" at bounding box center [615, 27] width 7 height 11
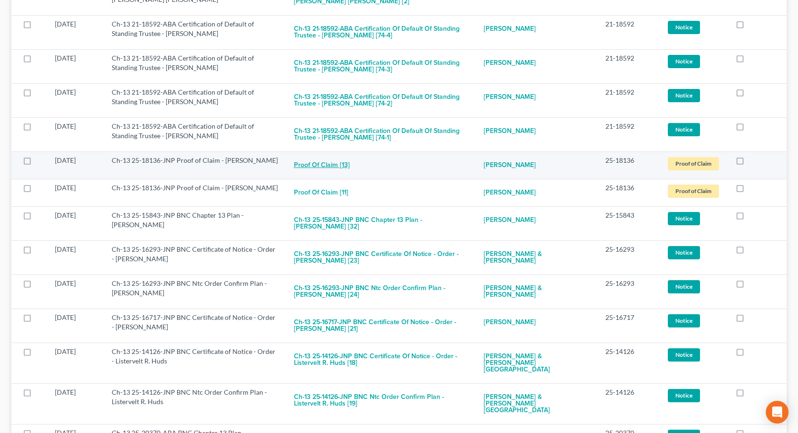
click at [337, 156] on button "Proof of Claim [13]" at bounding box center [322, 165] width 56 height 19
checkbox input "true"
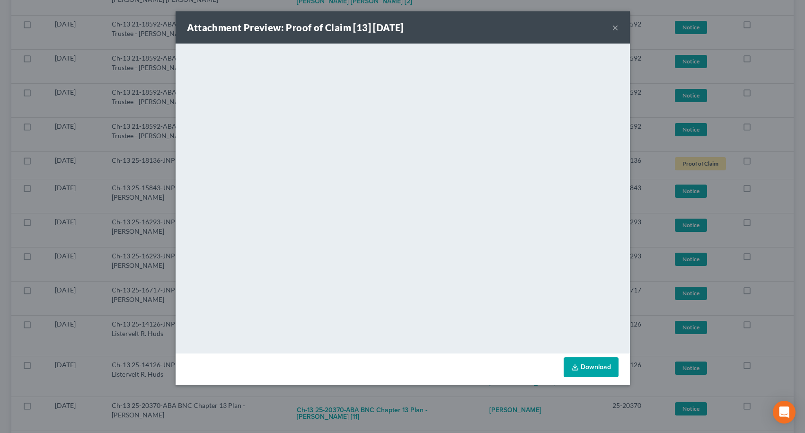
click at [616, 30] on button "×" at bounding box center [615, 27] width 7 height 11
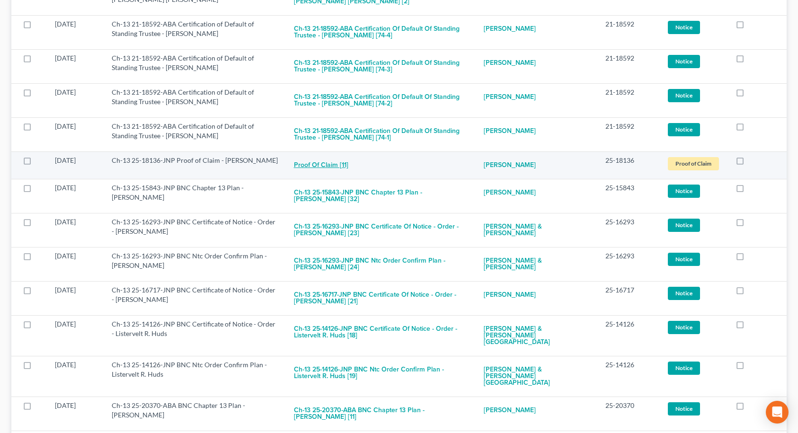
click at [325, 156] on button "Proof of Claim [11]" at bounding box center [321, 165] width 54 height 19
checkbox input "true"
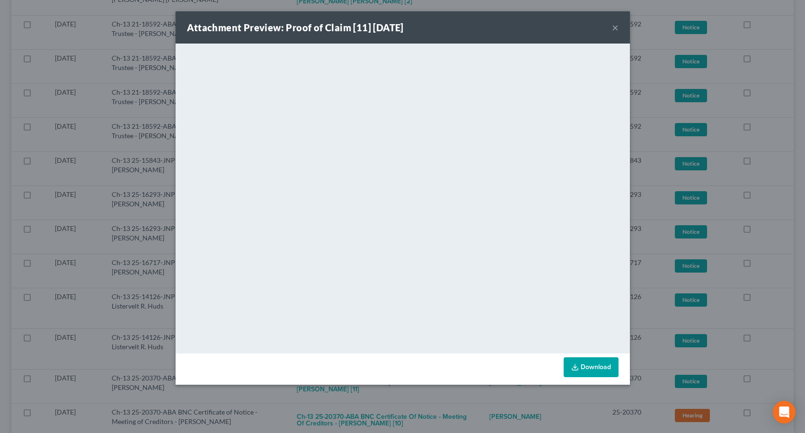
click at [615, 26] on button "×" at bounding box center [615, 27] width 7 height 11
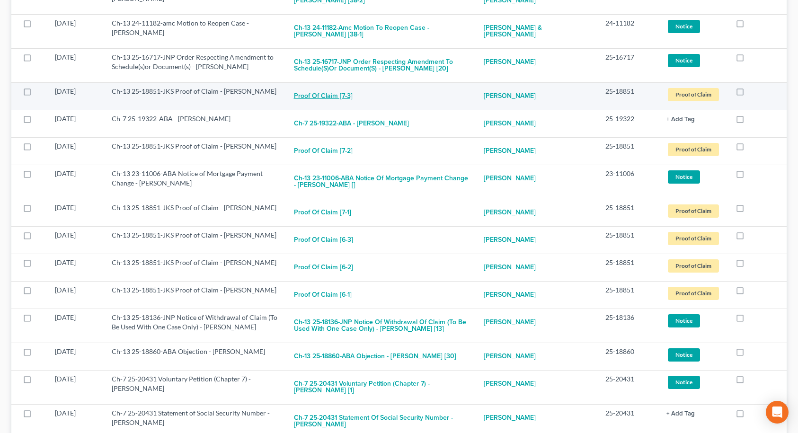
scroll to position [2318, 0]
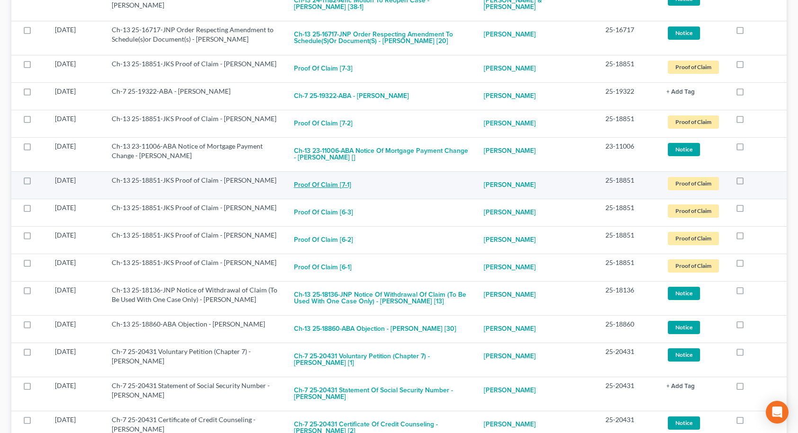
click at [317, 176] on button "Proof of Claim [7-1]" at bounding box center [322, 185] width 57 height 19
checkbox input "true"
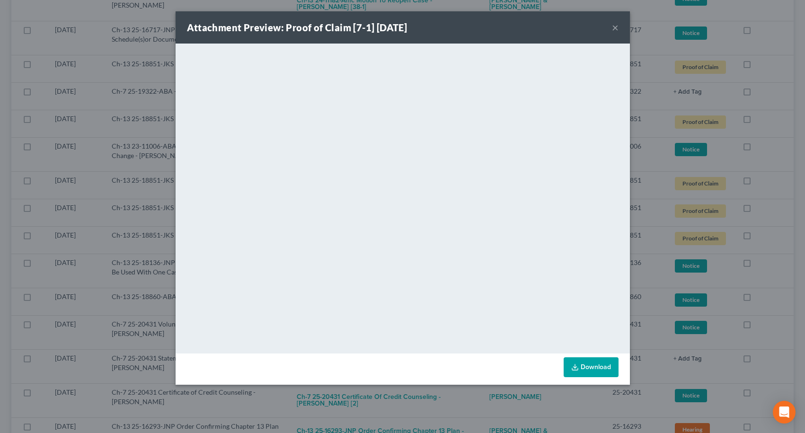
click at [616, 27] on button "×" at bounding box center [615, 27] width 7 height 11
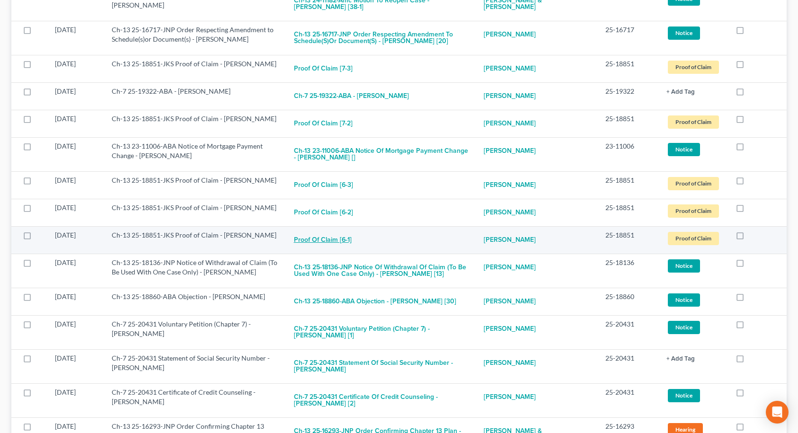
click at [320, 230] on button "Proof of Claim [6-1]" at bounding box center [323, 239] width 58 height 19
checkbox input "true"
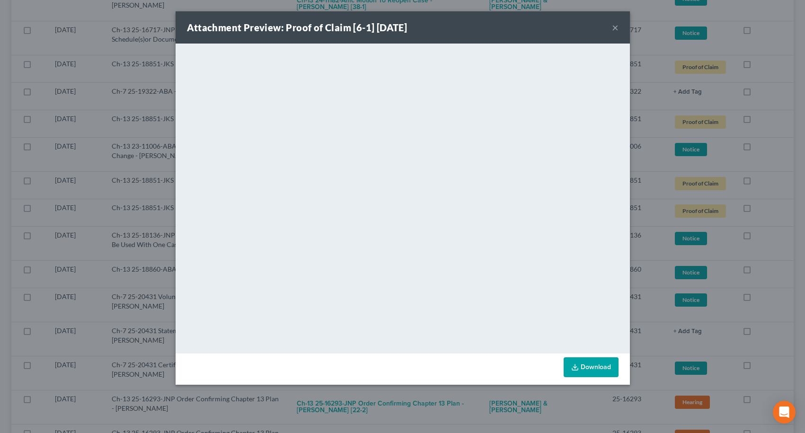
click at [613, 31] on button "×" at bounding box center [615, 27] width 7 height 11
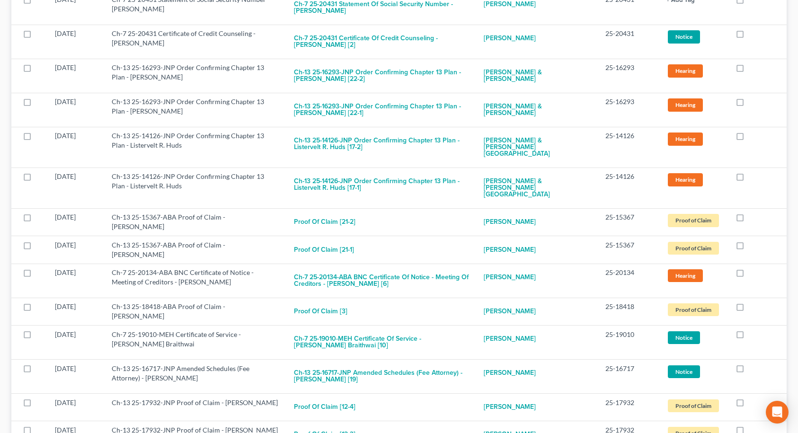
scroll to position [2697, 0]
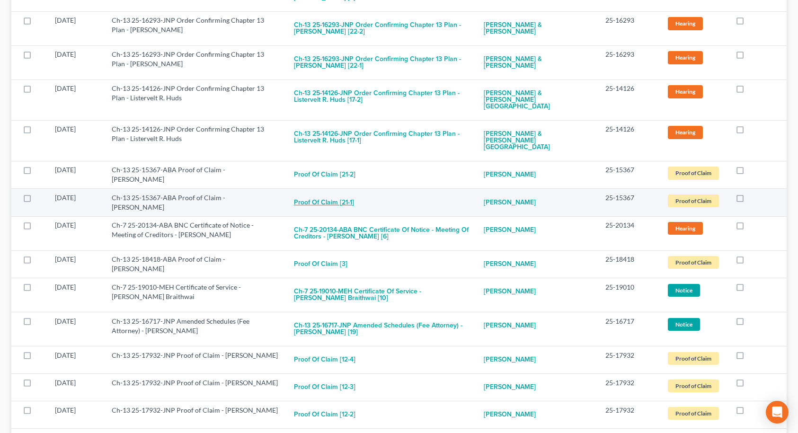
click at [324, 193] on button "Proof of Claim [21-1]" at bounding box center [324, 202] width 60 height 19
checkbox input "true"
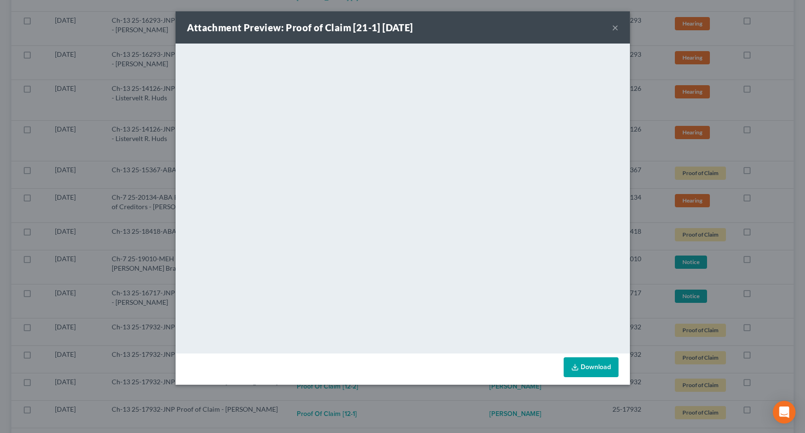
click at [615, 29] on button "×" at bounding box center [615, 27] width 7 height 11
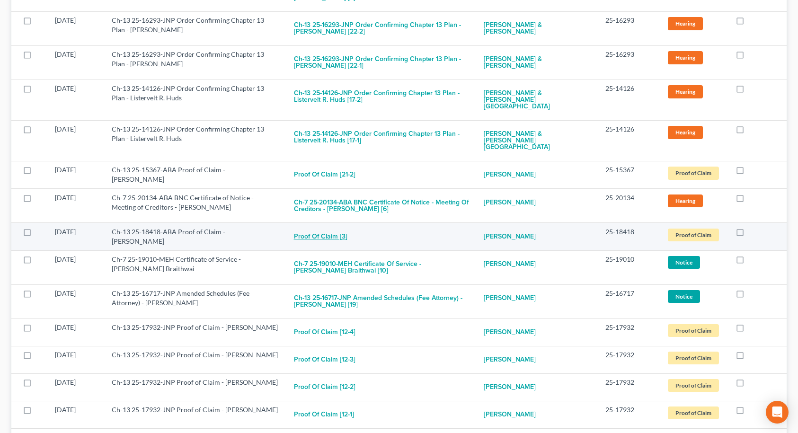
click at [317, 227] on button "Proof of Claim [3]" at bounding box center [320, 236] width 53 height 19
checkbox input "true"
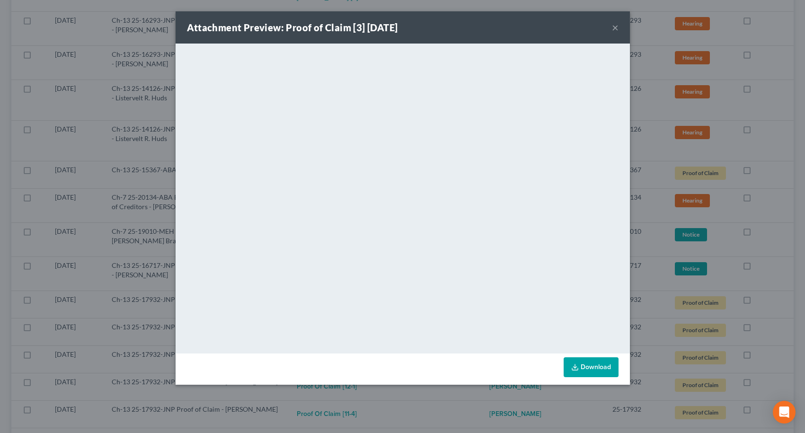
click at [614, 29] on button "×" at bounding box center [615, 27] width 7 height 11
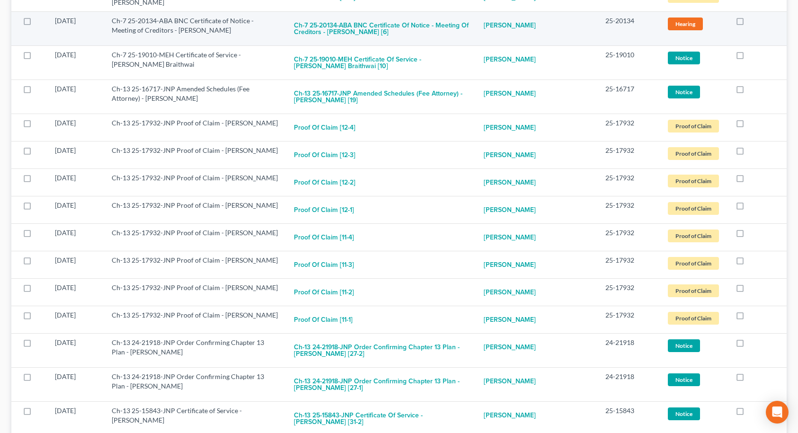
scroll to position [2886, 0]
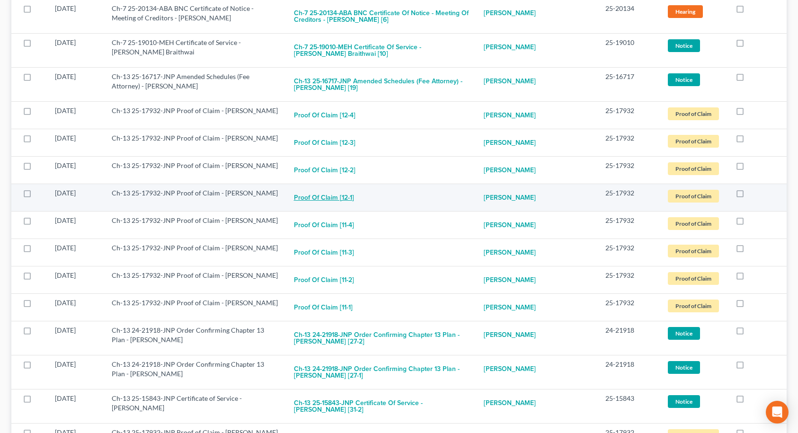
click at [320, 188] on button "Proof of Claim [12-1]" at bounding box center [324, 197] width 60 height 19
checkbox input "true"
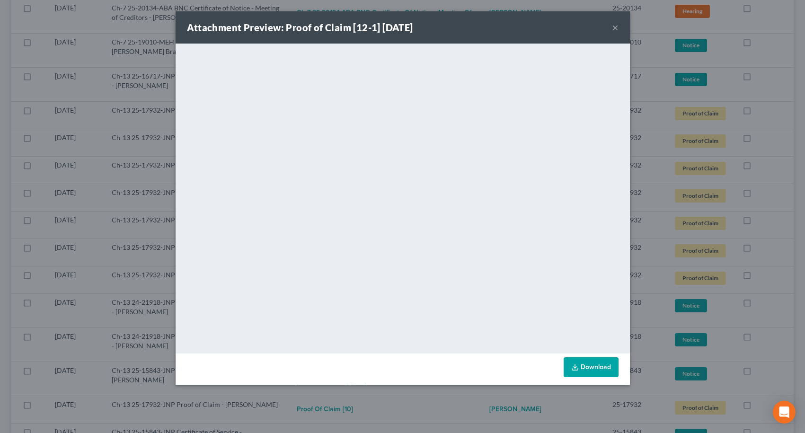
click at [614, 30] on button "×" at bounding box center [615, 27] width 7 height 11
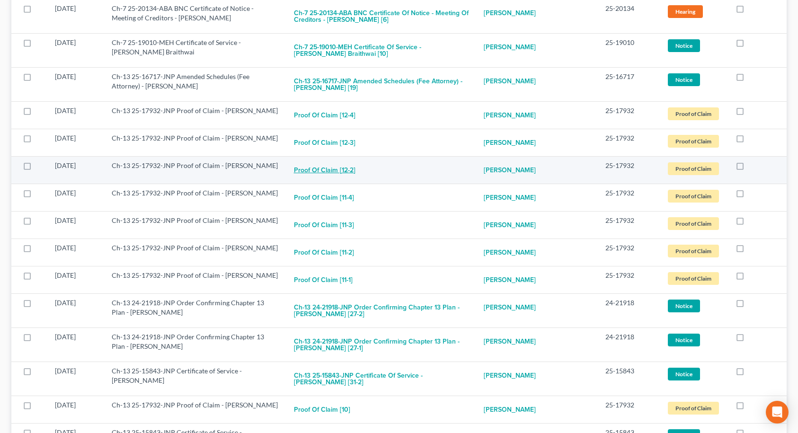
click at [343, 161] on button "Proof of Claim [12-2]" at bounding box center [325, 170] width 62 height 19
checkbox input "true"
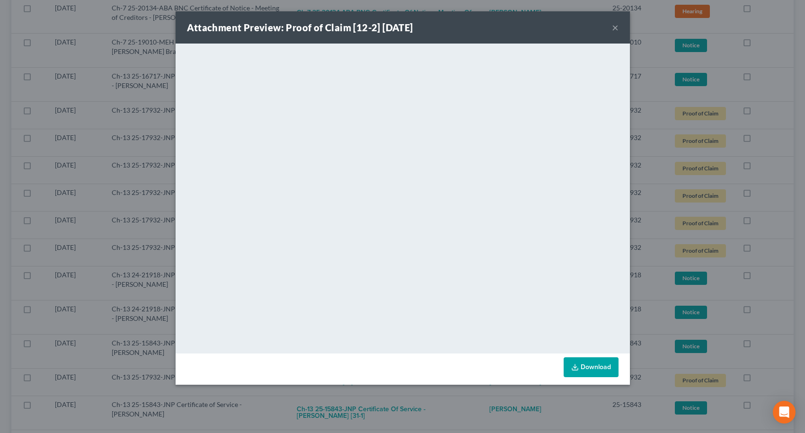
click at [615, 26] on button "×" at bounding box center [615, 27] width 7 height 11
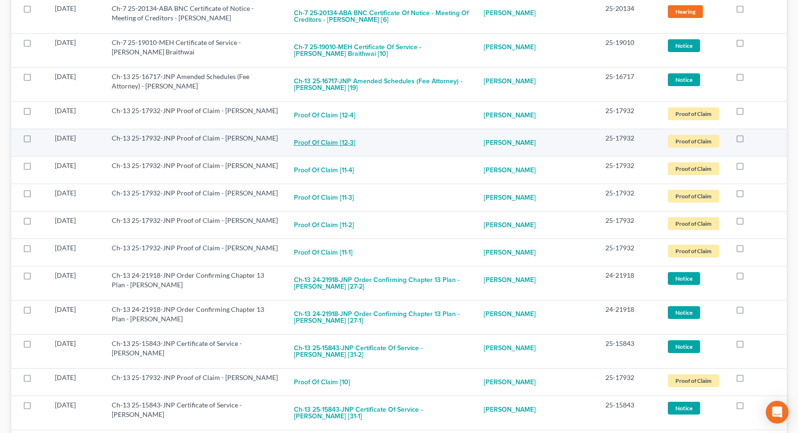
click at [341, 133] on button "Proof of Claim [12-3]" at bounding box center [325, 142] width 62 height 19
checkbox input "true"
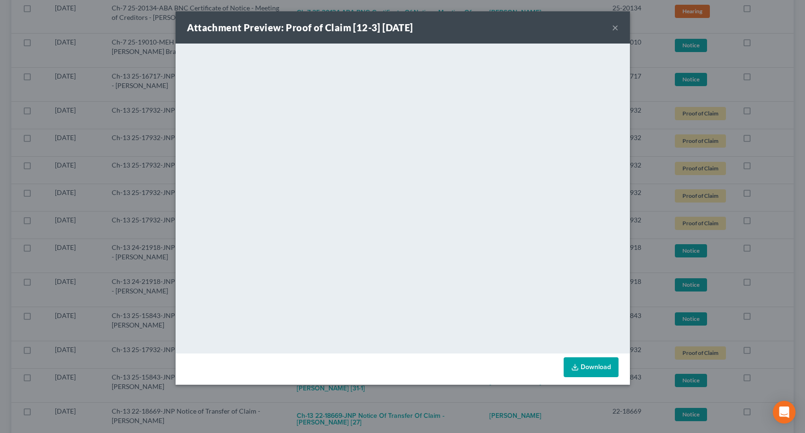
click at [615, 29] on button "×" at bounding box center [615, 27] width 7 height 11
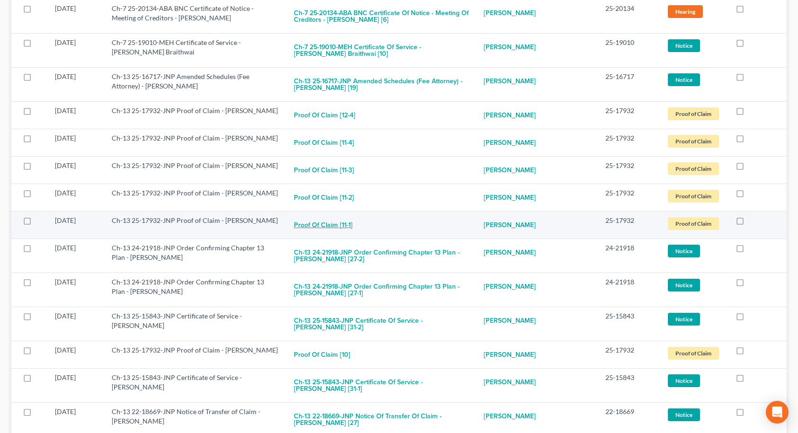
click at [317, 216] on button "Proof of Claim [11-1]" at bounding box center [323, 225] width 59 height 19
checkbox input "true"
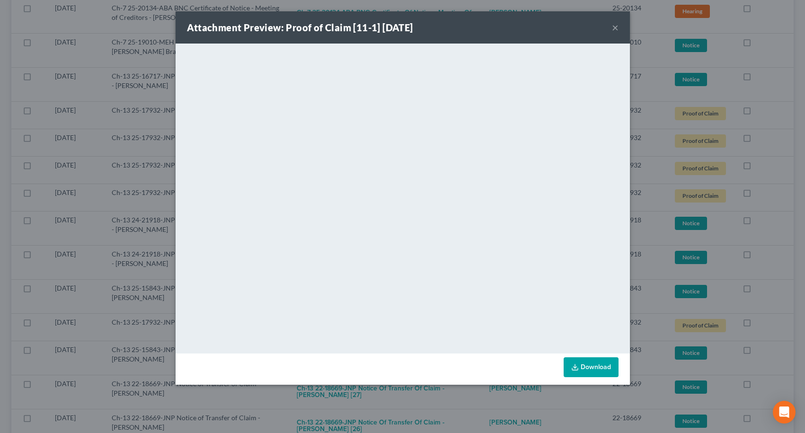
click at [613, 29] on button "×" at bounding box center [615, 27] width 7 height 11
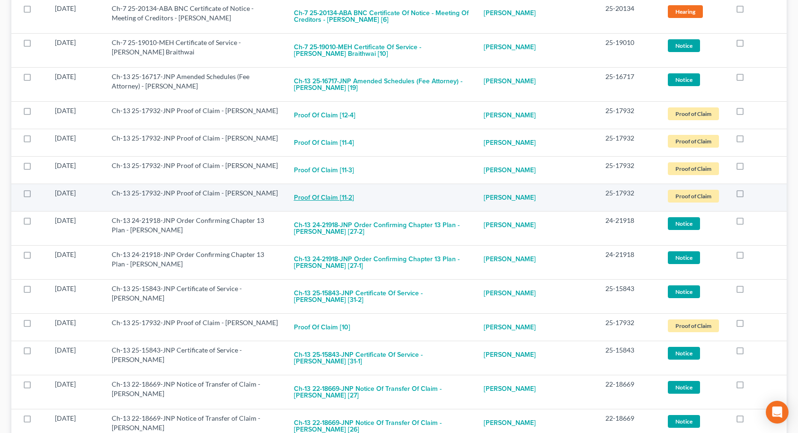
click at [315, 188] on button "Proof of Claim [11-2]" at bounding box center [324, 197] width 60 height 19
checkbox input "true"
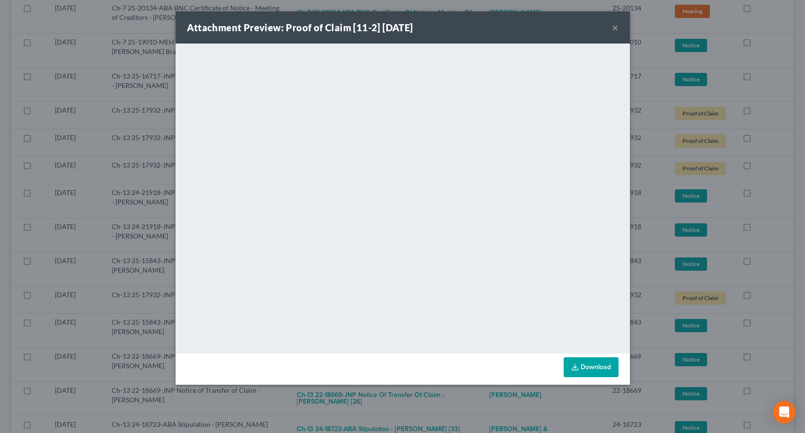
click at [612, 28] on button "×" at bounding box center [615, 27] width 7 height 11
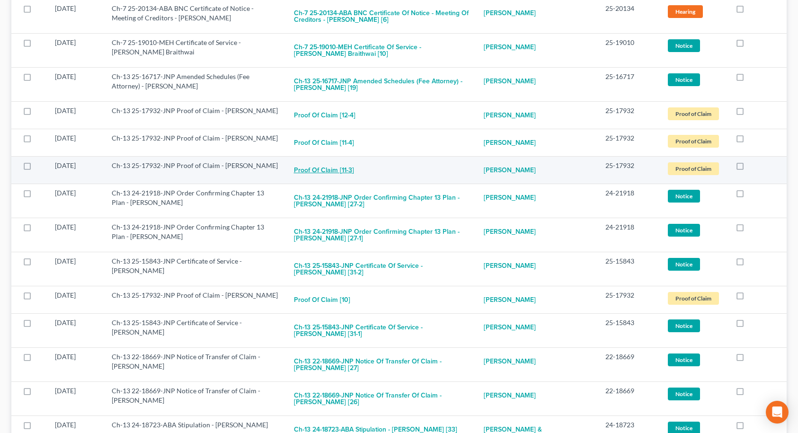
click at [322, 161] on button "Proof of Claim [11-3]" at bounding box center [324, 170] width 60 height 19
checkbox input "true"
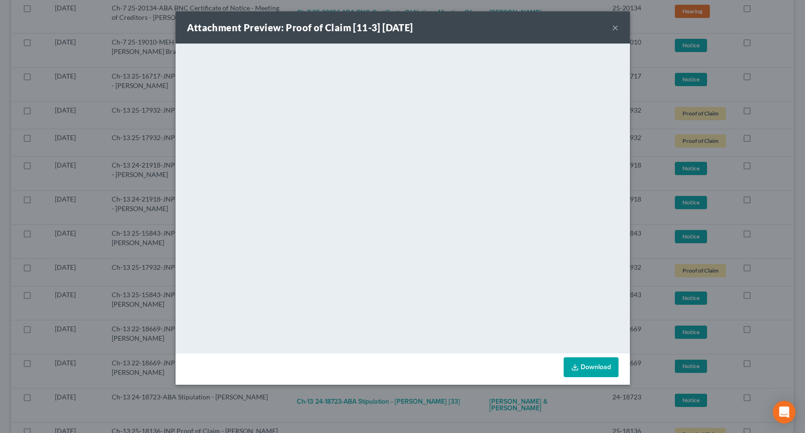
click at [613, 29] on button "×" at bounding box center [615, 27] width 7 height 11
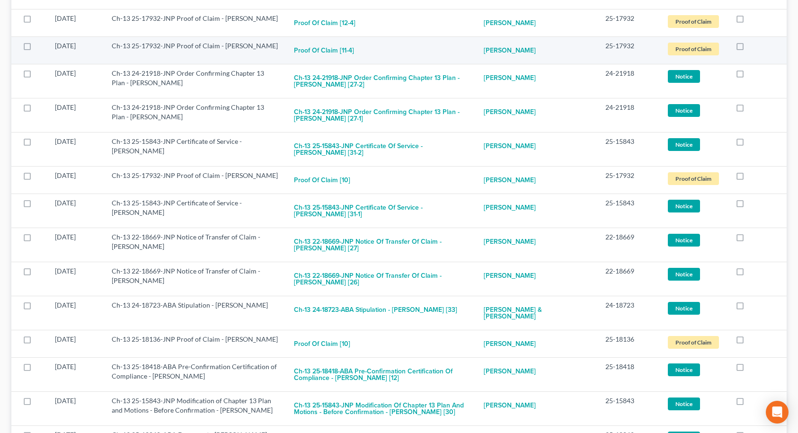
scroll to position [2981, 0]
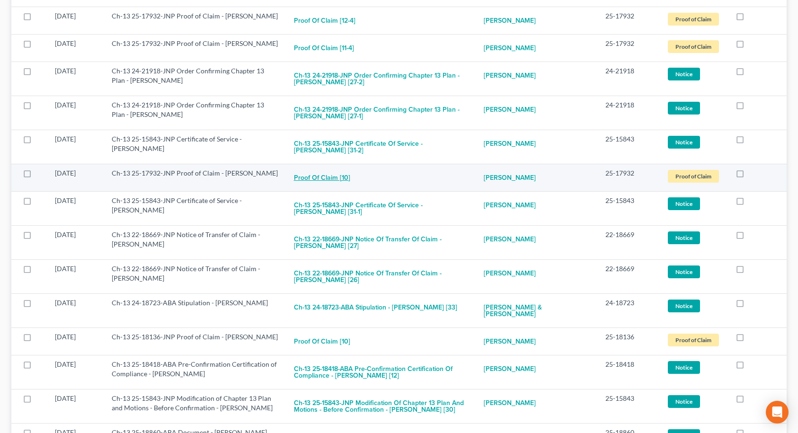
click at [320, 168] on button "Proof of Claim [10]" at bounding box center [322, 177] width 56 height 19
checkbox input "true"
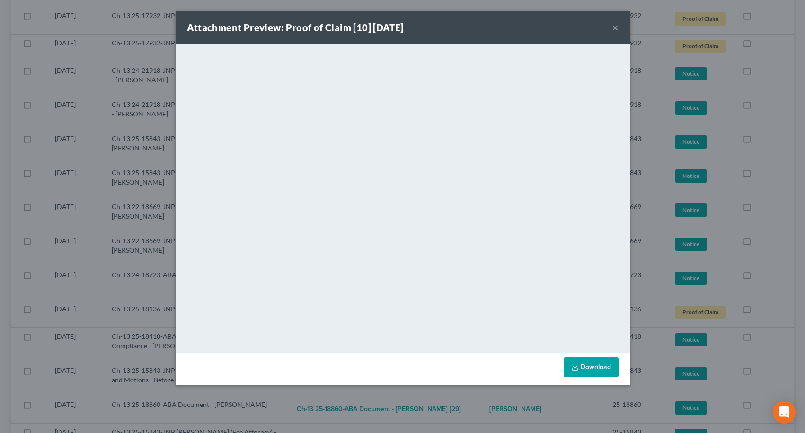
click at [617, 27] on button "×" at bounding box center [615, 27] width 7 height 11
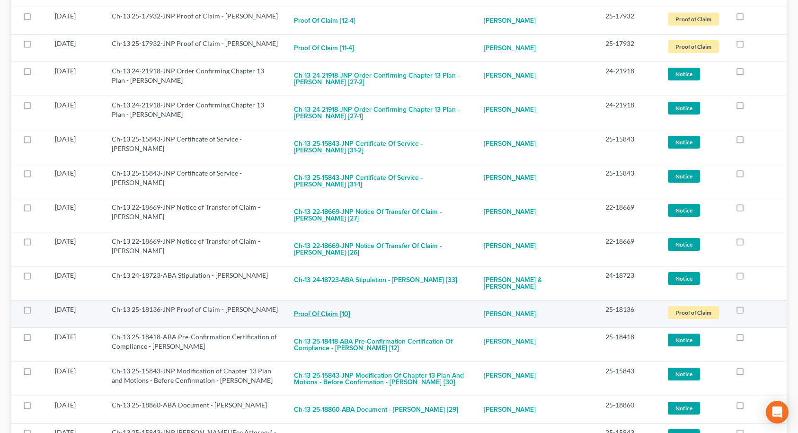
click at [308, 305] on button "Proof of Claim [10]" at bounding box center [322, 314] width 56 height 19
checkbox input "true"
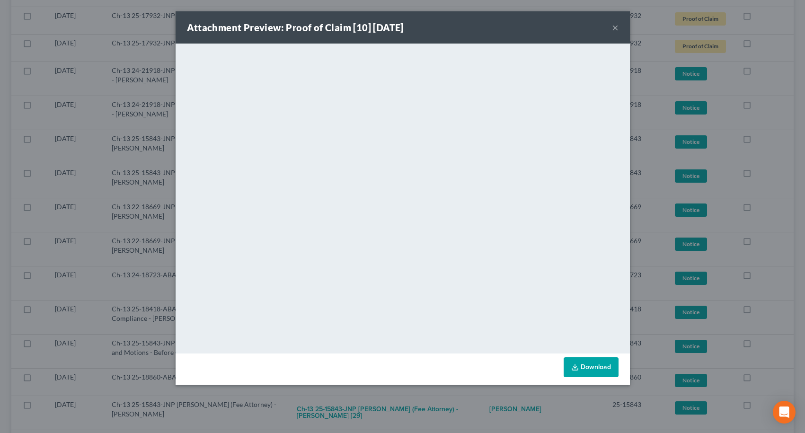
click at [614, 27] on button "×" at bounding box center [615, 27] width 7 height 11
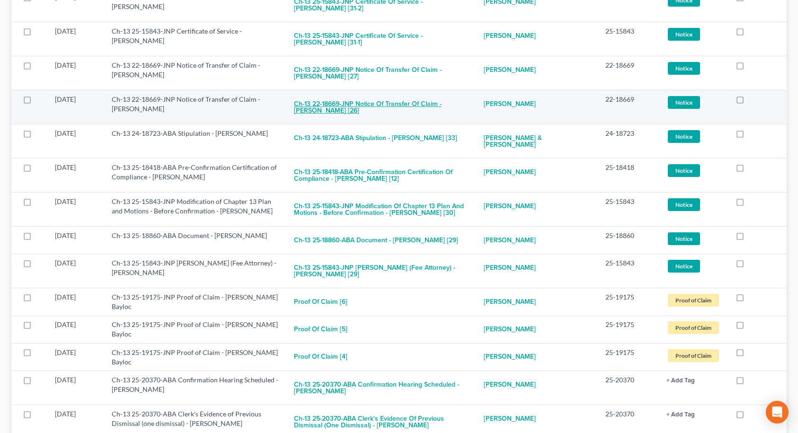
scroll to position [3217, 0]
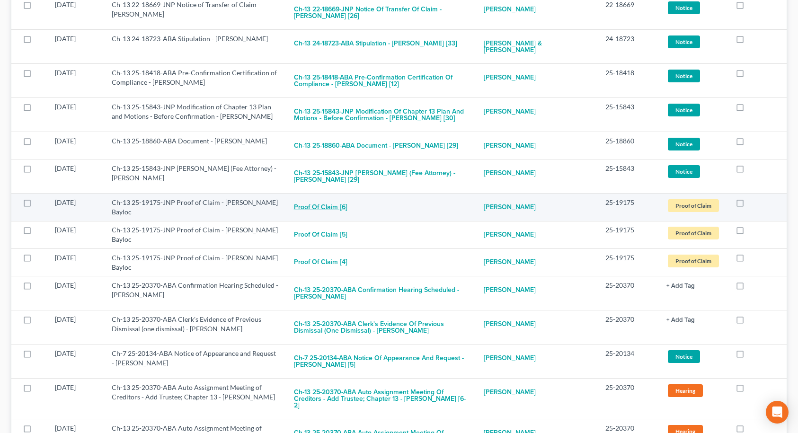
click at [338, 198] on button "Proof of Claim [6]" at bounding box center [320, 207] width 53 height 19
checkbox input "true"
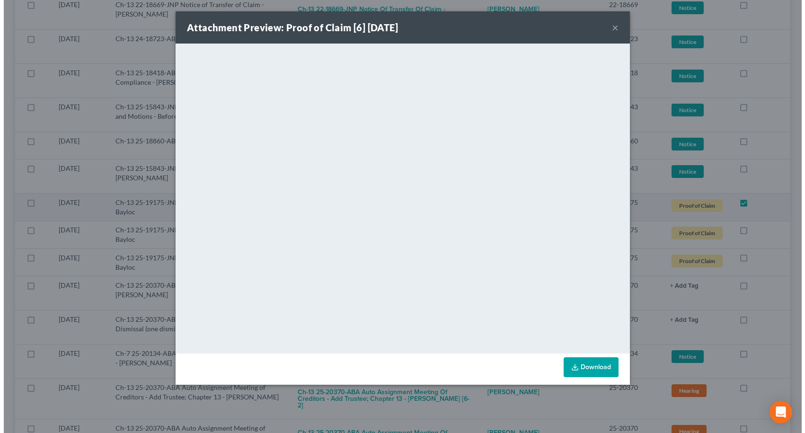
scroll to position [3211, 0]
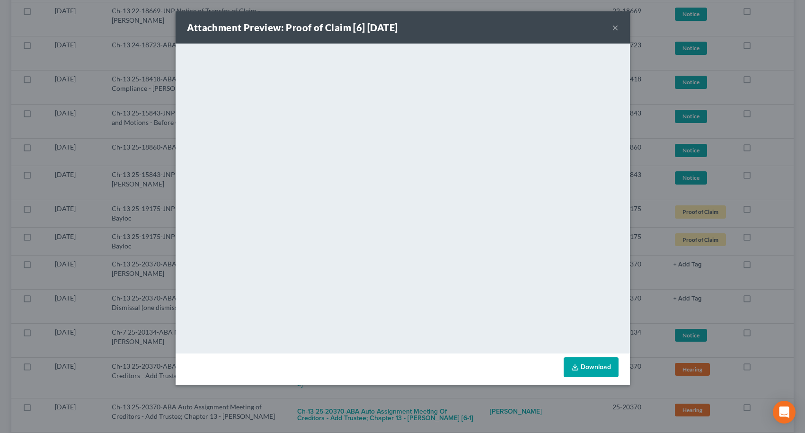
click at [613, 30] on button "×" at bounding box center [615, 27] width 7 height 11
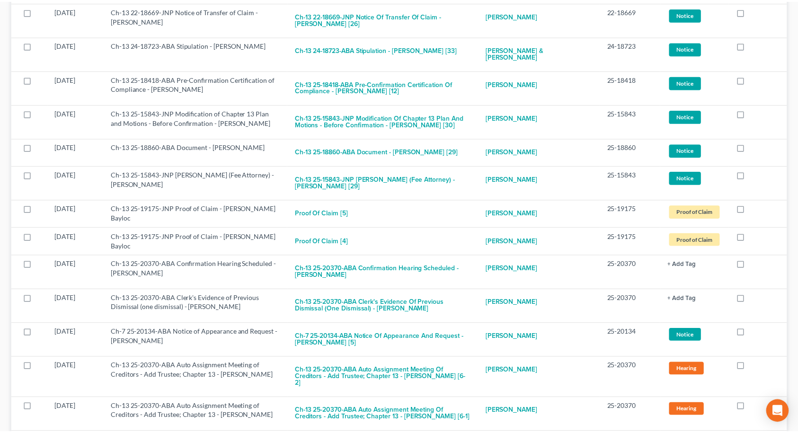
scroll to position [3217, 0]
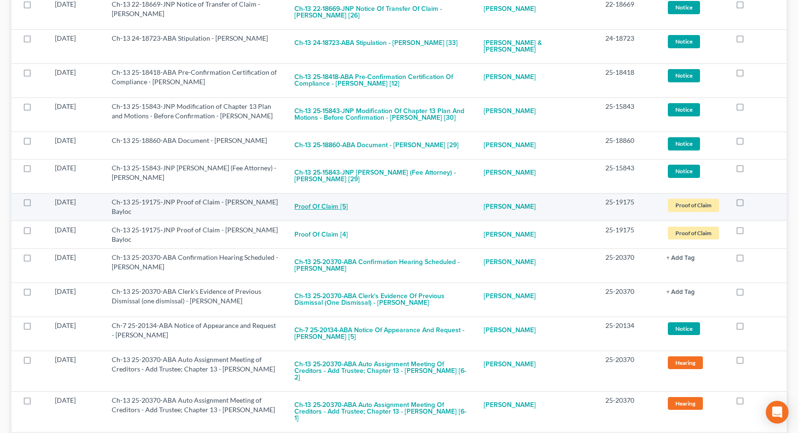
click at [334, 197] on button "Proof of Claim [5]" at bounding box center [320, 206] width 53 height 19
checkbox input "true"
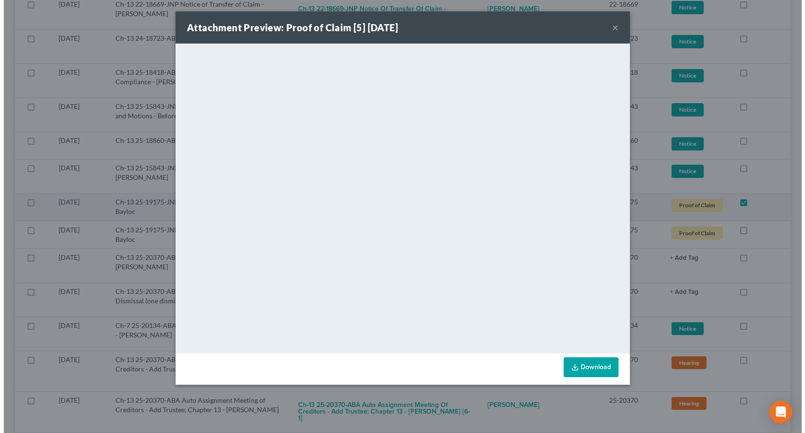
scroll to position [3211, 0]
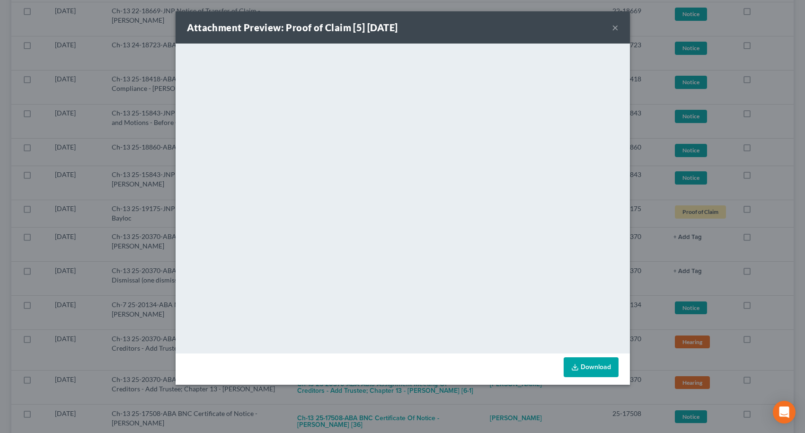
click at [613, 29] on button "×" at bounding box center [615, 27] width 7 height 11
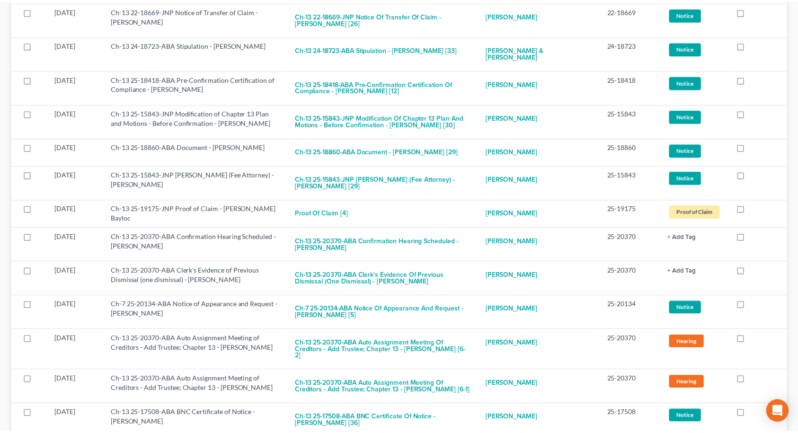
scroll to position [3217, 0]
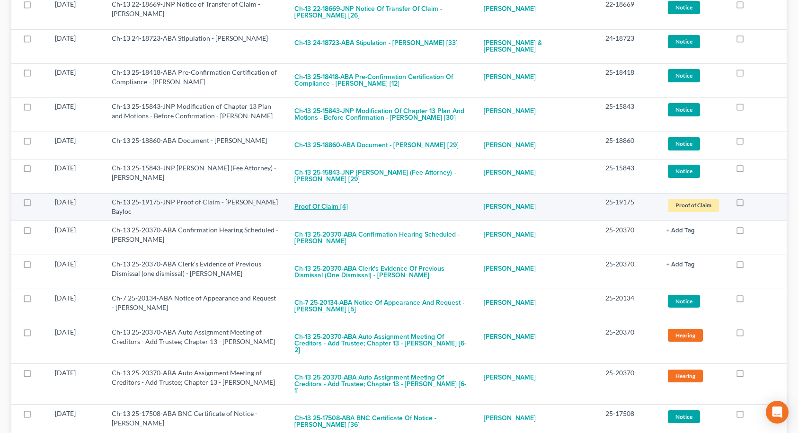
click at [328, 197] on button "Proof of Claim [4]" at bounding box center [320, 206] width 53 height 19
checkbox input "true"
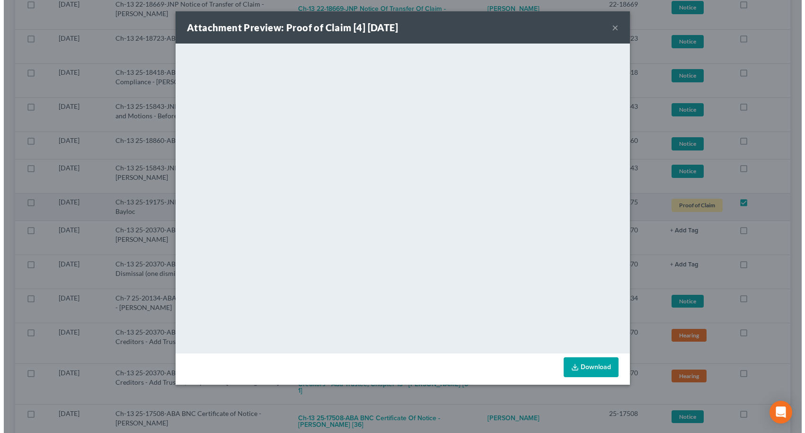
scroll to position [3211, 0]
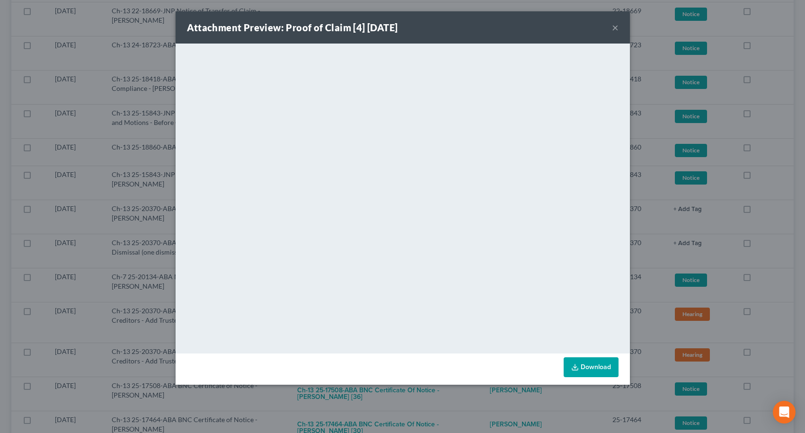
click at [614, 27] on button "×" at bounding box center [615, 27] width 7 height 11
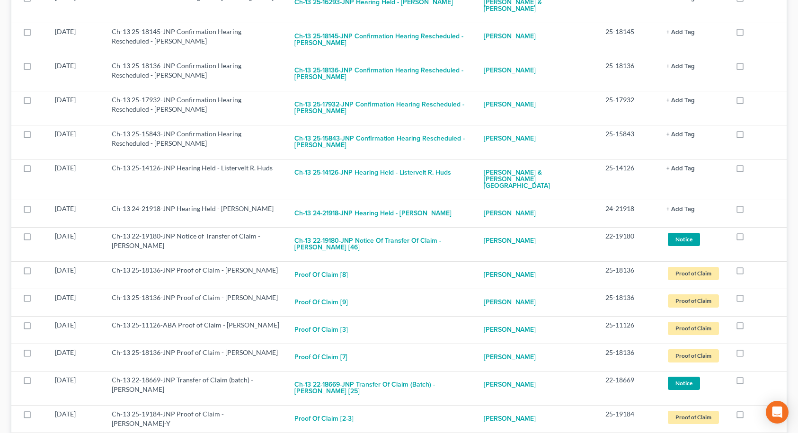
scroll to position [4211, 0]
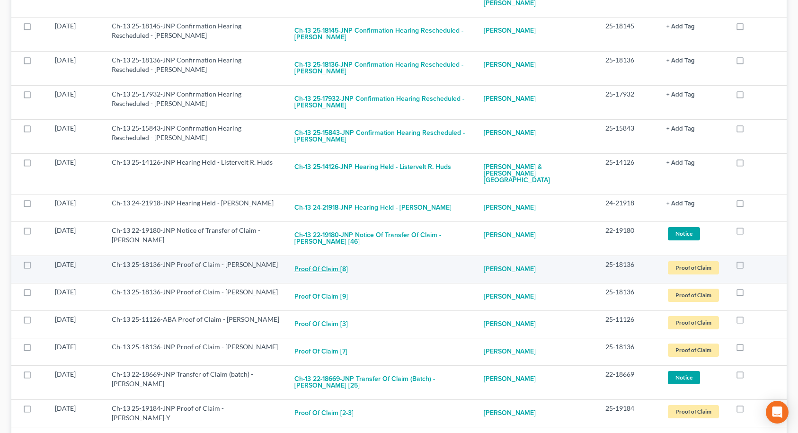
click at [316, 260] on button "Proof of Claim [8]" at bounding box center [320, 269] width 53 height 19
checkbox input "true"
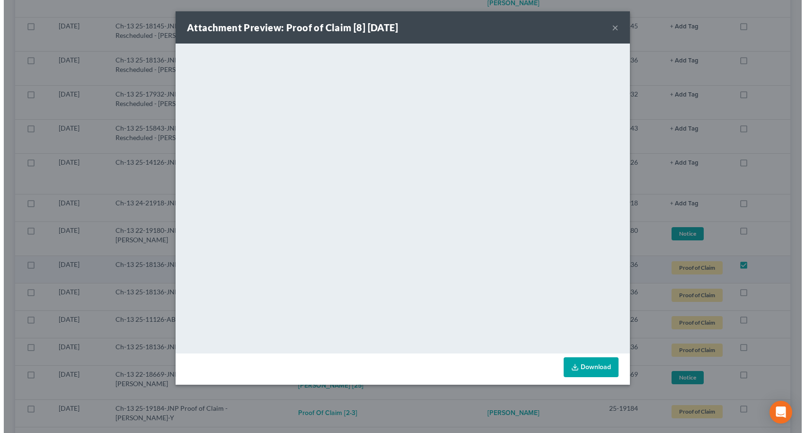
scroll to position [4203, 0]
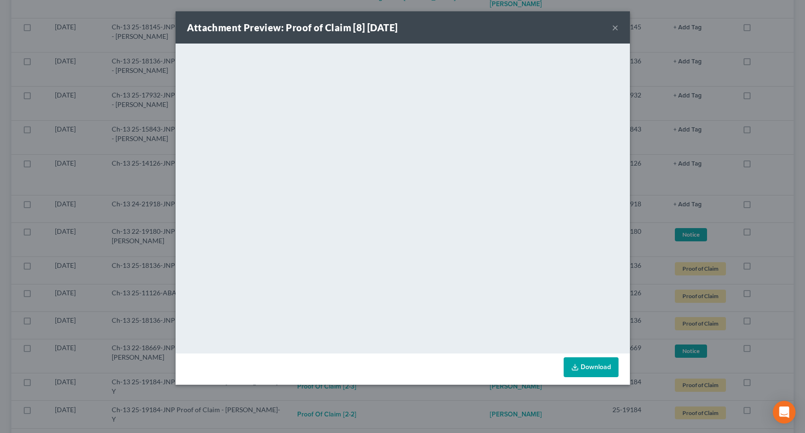
click at [616, 26] on button "×" at bounding box center [615, 27] width 7 height 11
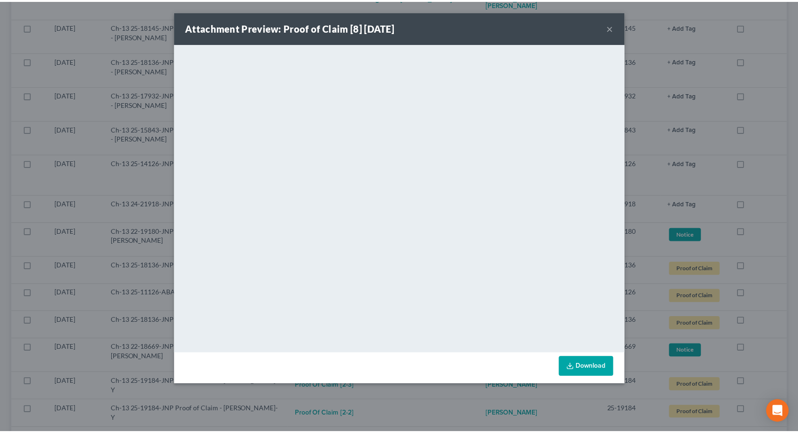
scroll to position [4211, 0]
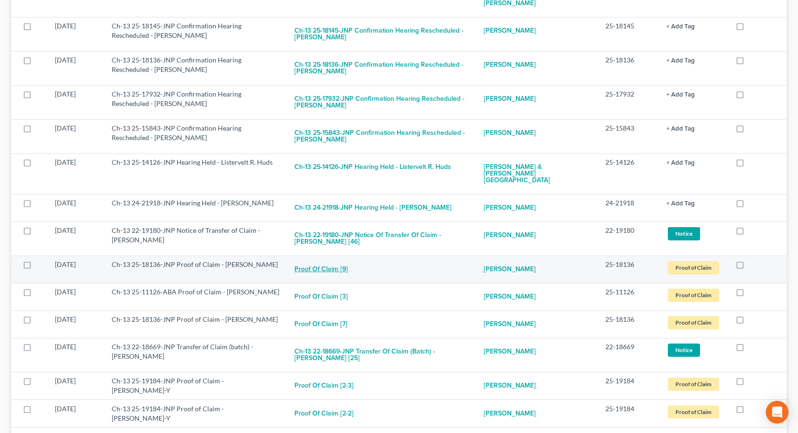
click at [326, 260] on button "Proof of Claim [9]" at bounding box center [320, 269] width 53 height 19
checkbox input "true"
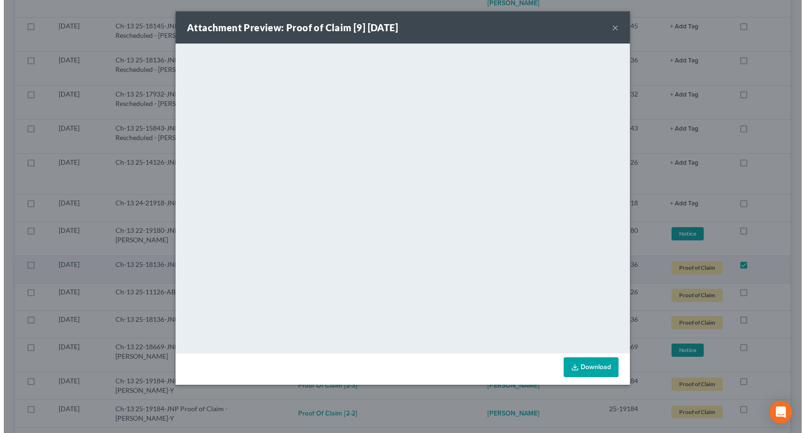
scroll to position [4203, 0]
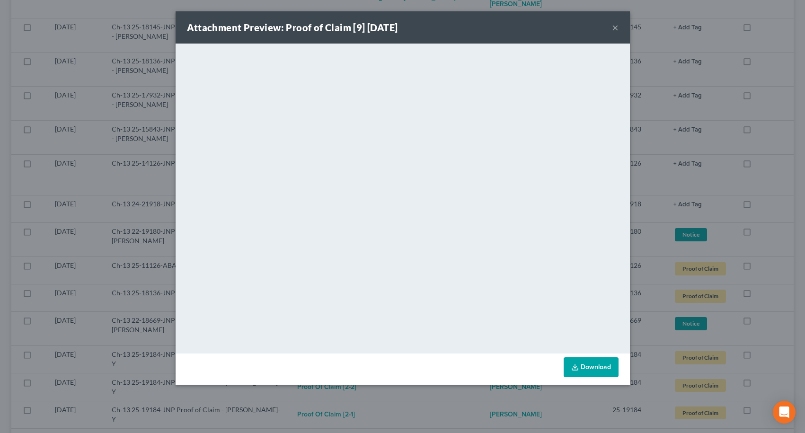
click at [617, 29] on button "×" at bounding box center [615, 27] width 7 height 11
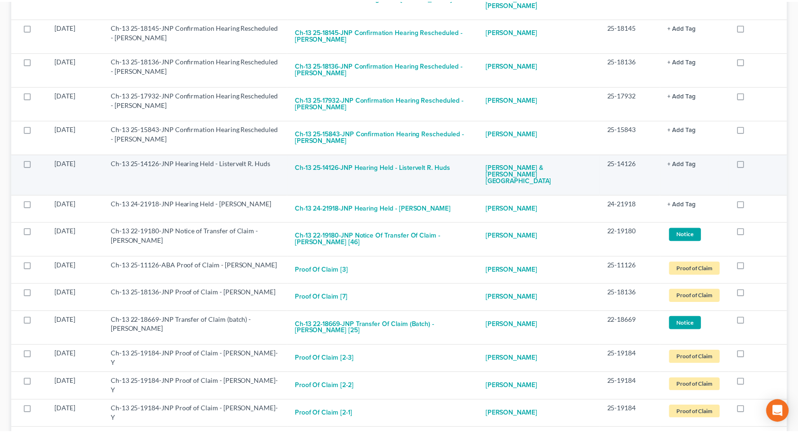
scroll to position [4211, 0]
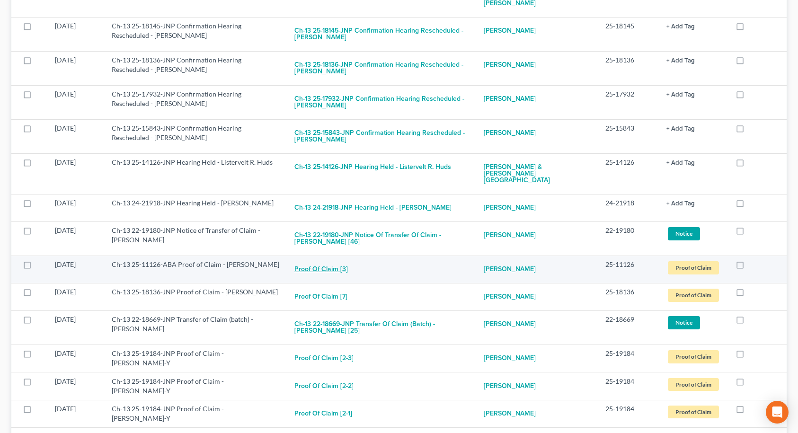
click at [344, 260] on button "Proof of Claim [3]" at bounding box center [320, 269] width 53 height 19
checkbox input "true"
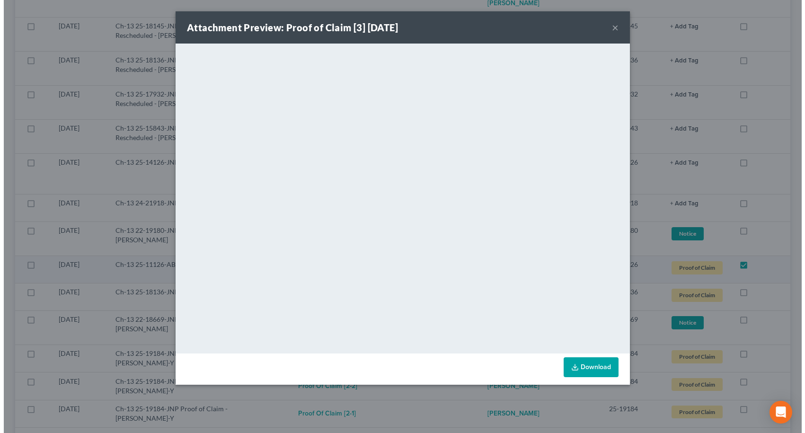
scroll to position [4203, 0]
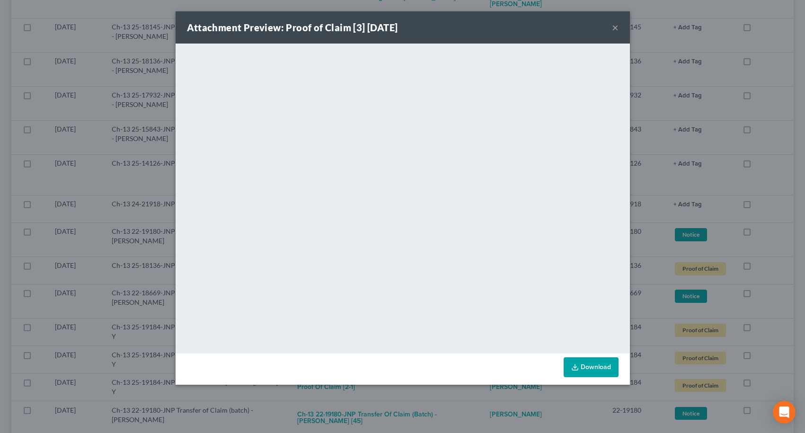
click at [616, 27] on button "×" at bounding box center [615, 27] width 7 height 11
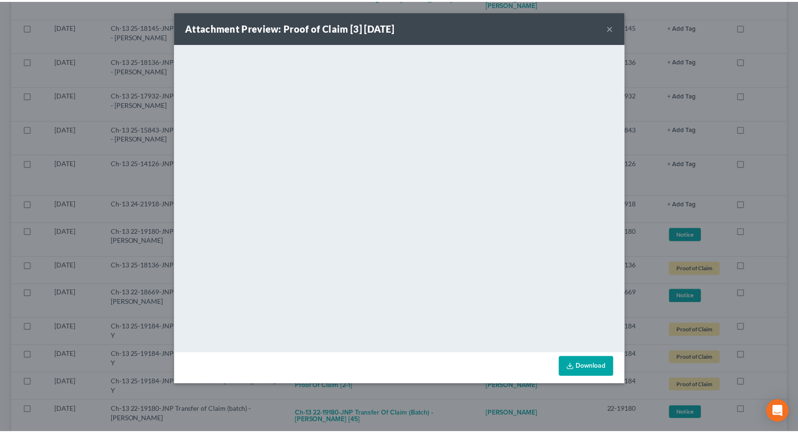
scroll to position [4211, 0]
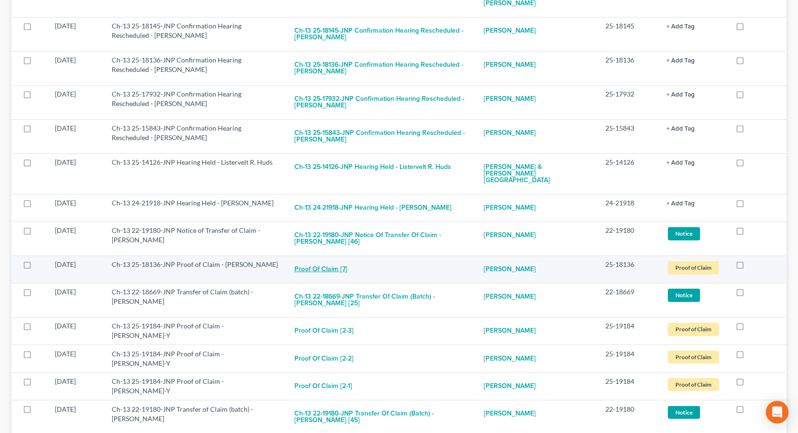
click at [326, 260] on button "Proof of Claim [7]" at bounding box center [320, 269] width 53 height 19
checkbox input "true"
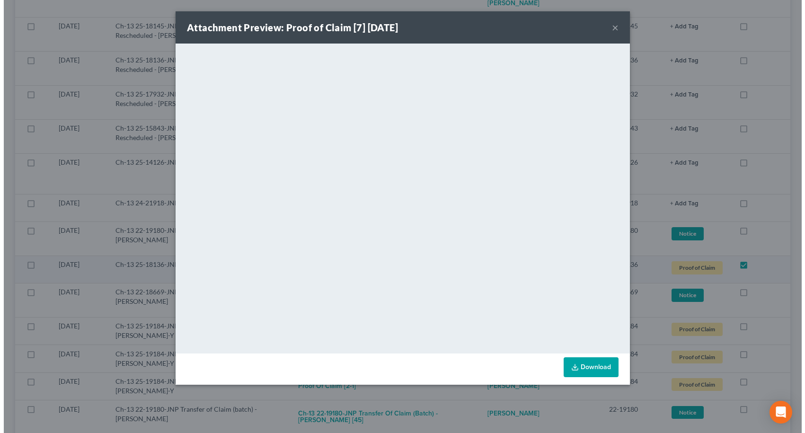
scroll to position [4203, 0]
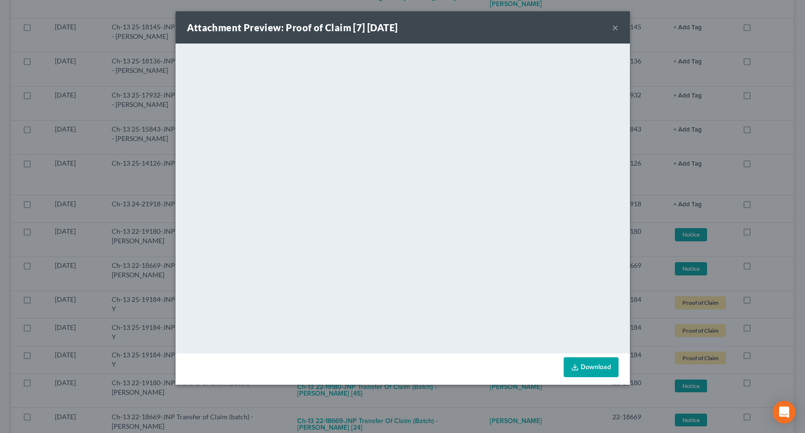
click at [613, 27] on button "×" at bounding box center [615, 27] width 7 height 11
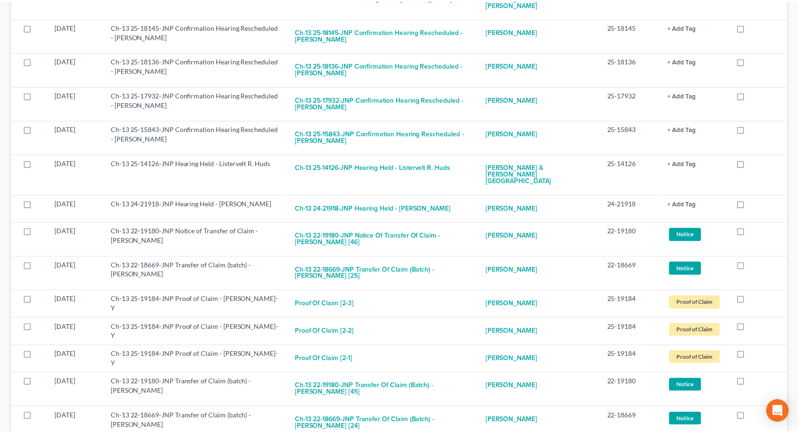
scroll to position [4211, 0]
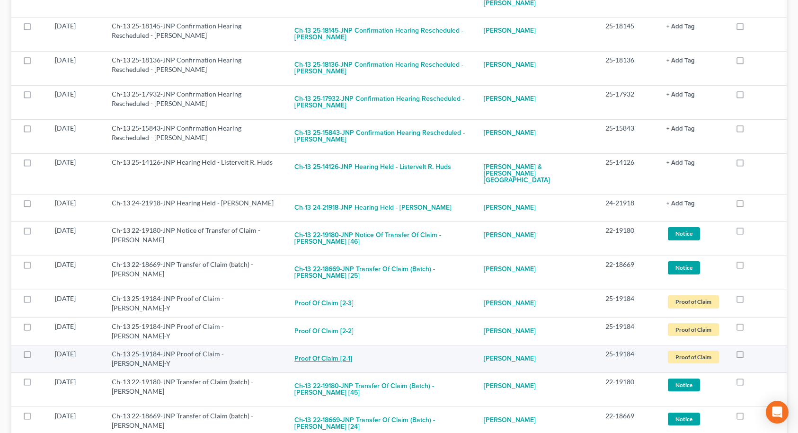
click at [323, 349] on button "Proof of Claim [2-1]" at bounding box center [323, 358] width 58 height 19
checkbox input "true"
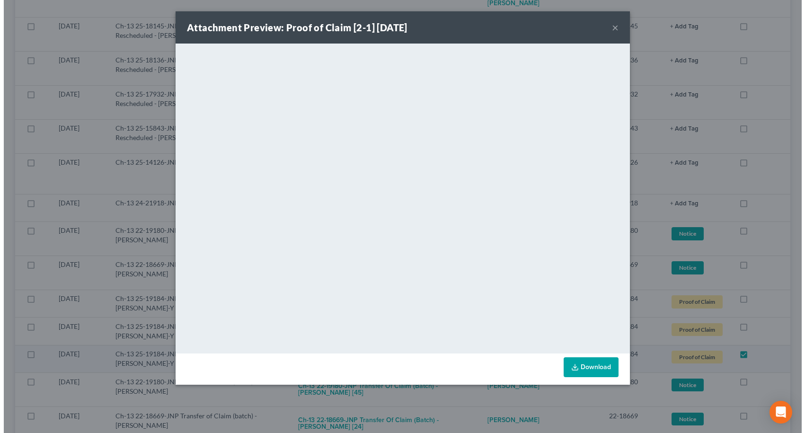
scroll to position [4203, 0]
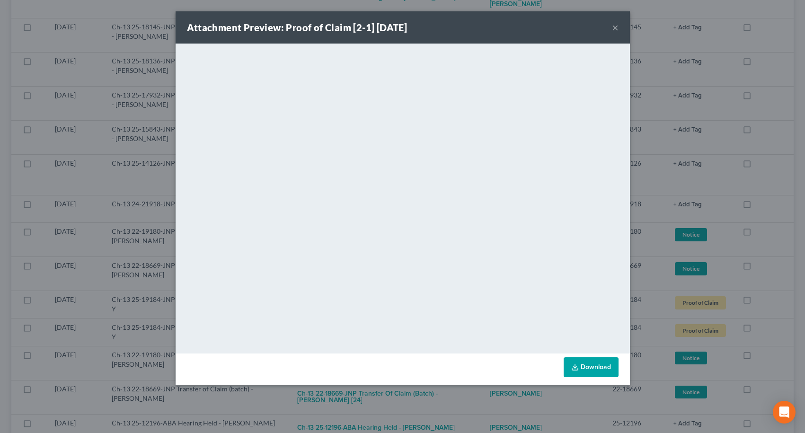
click at [615, 26] on button "×" at bounding box center [615, 27] width 7 height 11
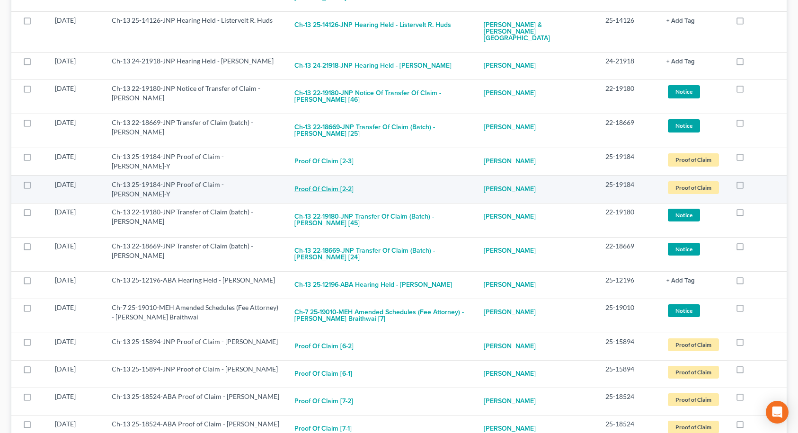
scroll to position [4400, 0]
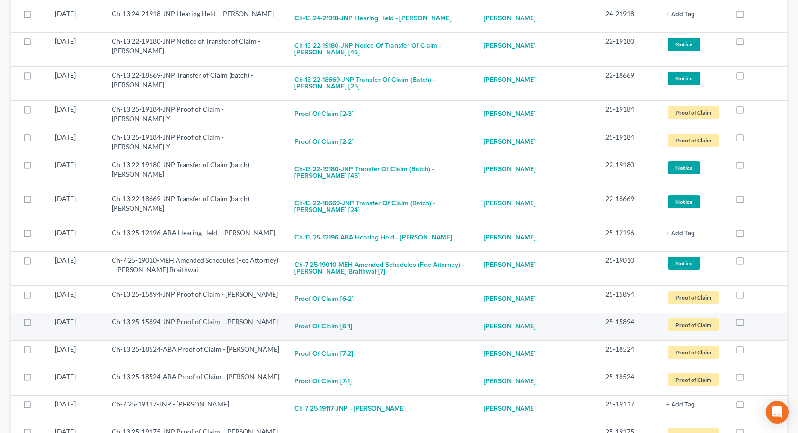
click at [324, 317] on button "Proof of Claim [6-1]" at bounding box center [323, 326] width 58 height 19
checkbox input "true"
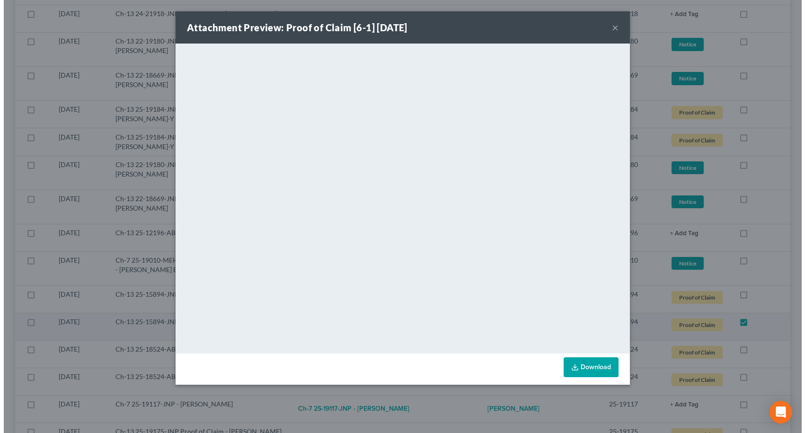
scroll to position [4393, 0]
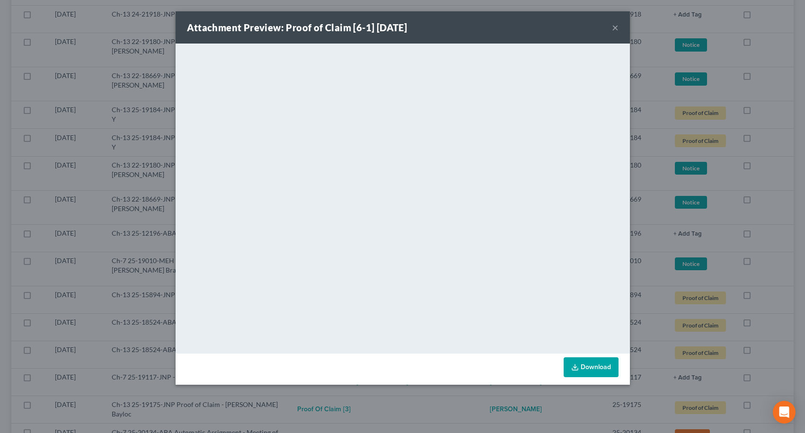
click at [614, 26] on button "×" at bounding box center [615, 27] width 7 height 11
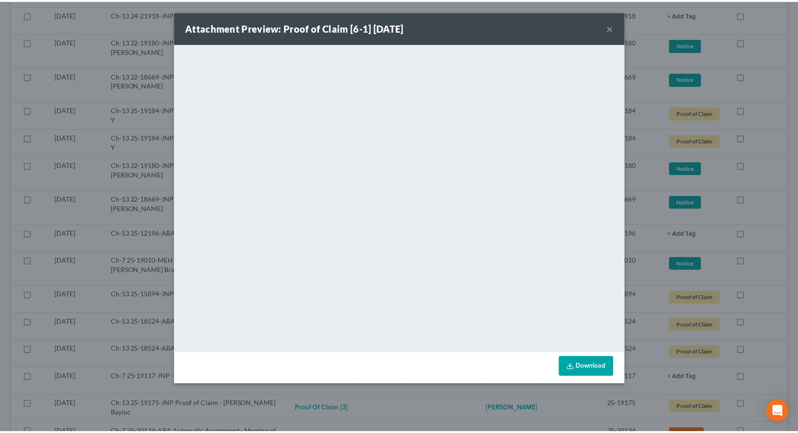
scroll to position [4400, 0]
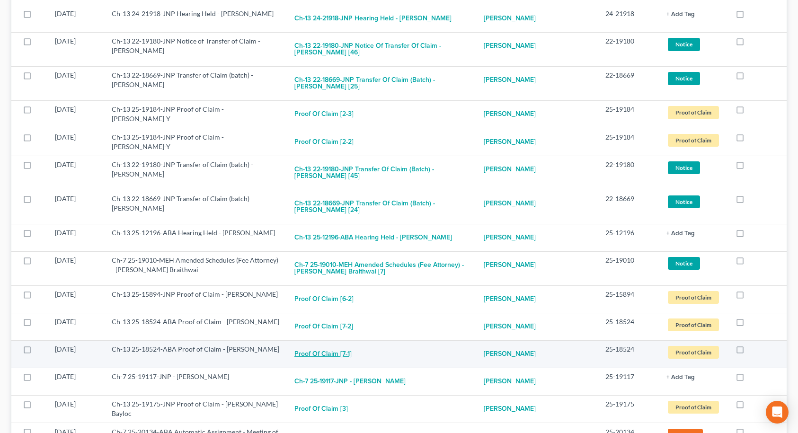
click at [316, 344] on button "Proof of Claim [7-1]" at bounding box center [322, 353] width 57 height 19
checkbox input "true"
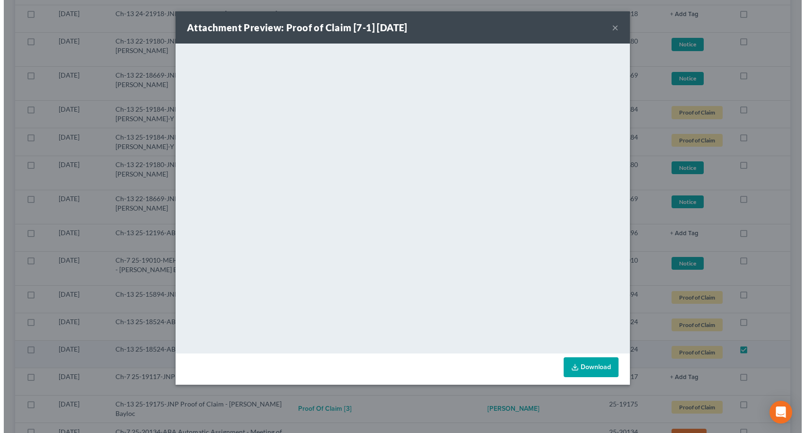
scroll to position [4393, 0]
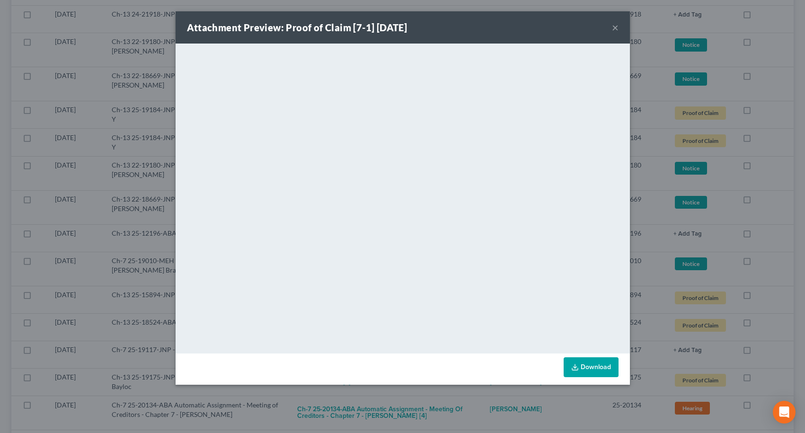
click at [616, 28] on button "×" at bounding box center [615, 27] width 7 height 11
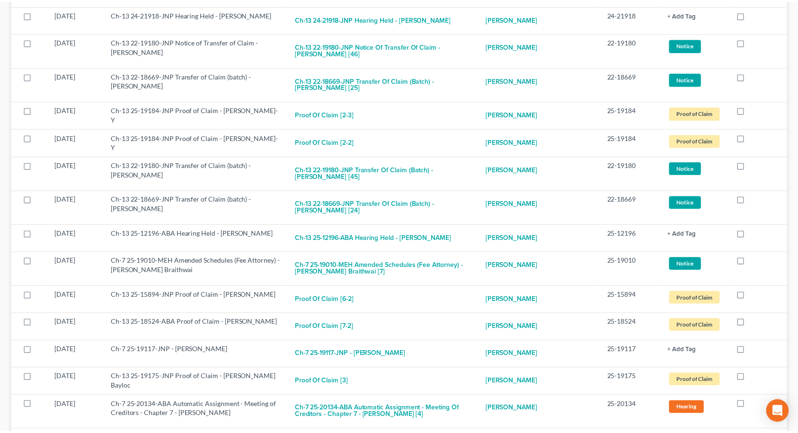
scroll to position [4400, 0]
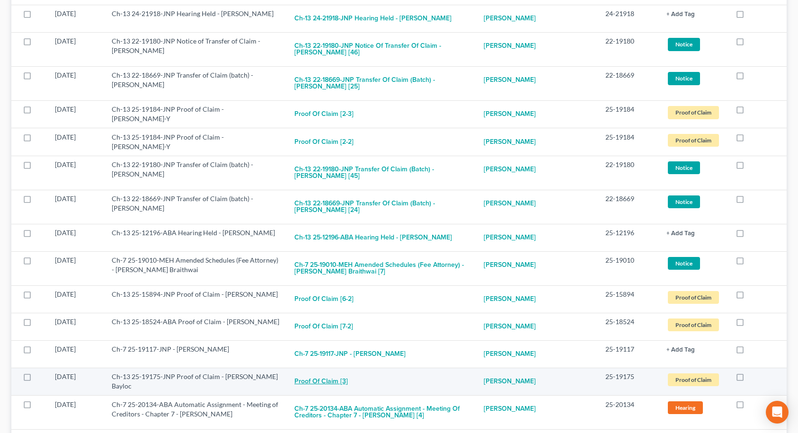
click at [325, 372] on button "Proof of Claim [3]" at bounding box center [320, 381] width 53 height 19
checkbox input "true"
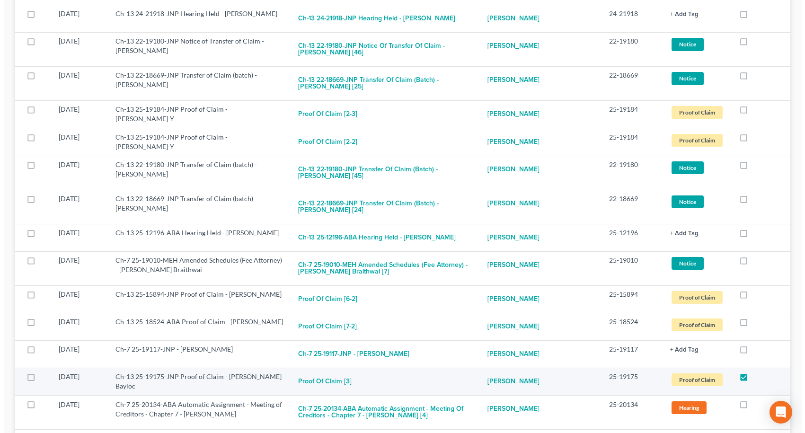
scroll to position [4393, 0]
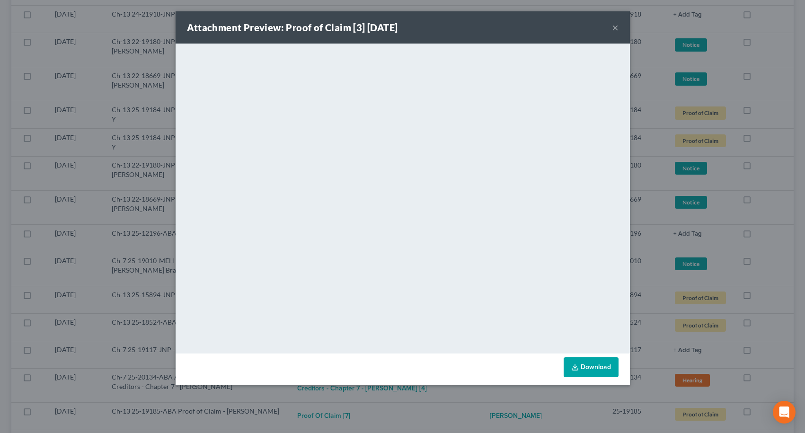
click at [612, 29] on button "×" at bounding box center [615, 27] width 7 height 11
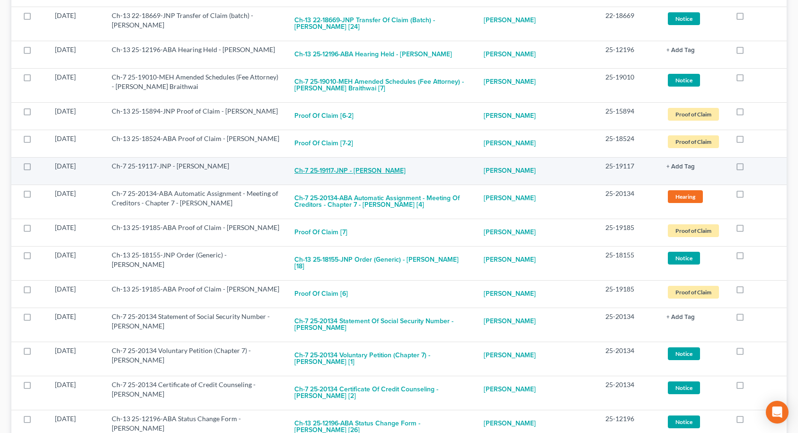
scroll to position [4589, 0]
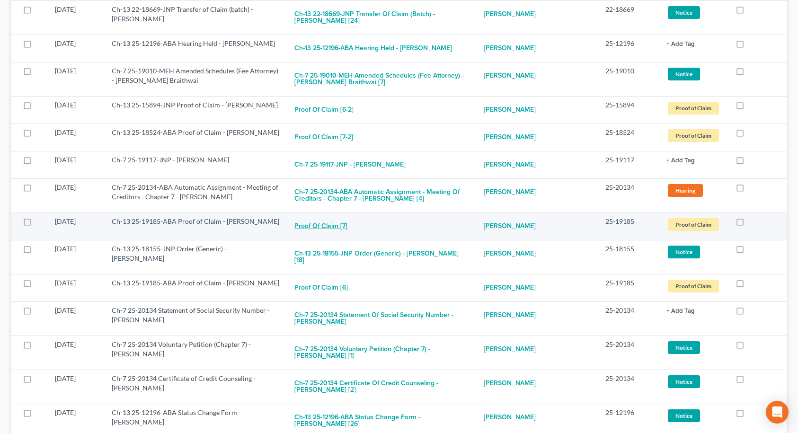
click at [324, 217] on button "Proof of Claim [7]" at bounding box center [320, 226] width 53 height 19
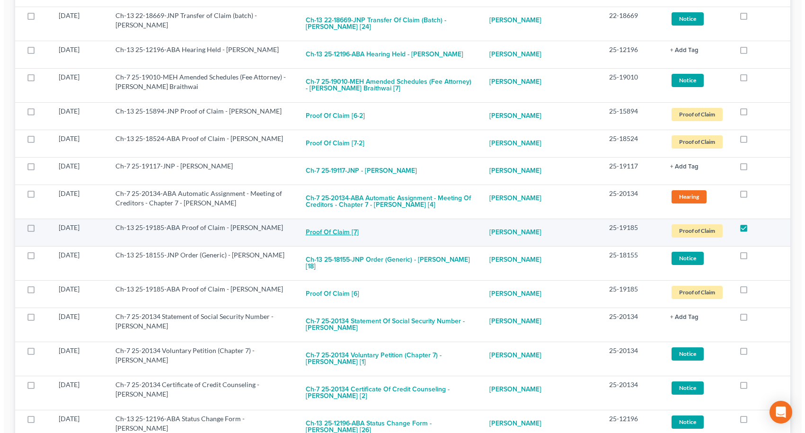
scroll to position [4582, 0]
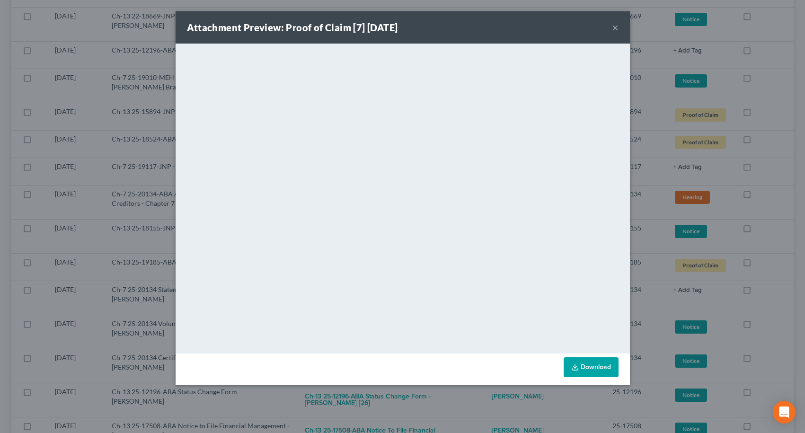
click at [614, 28] on button "×" at bounding box center [615, 27] width 7 height 11
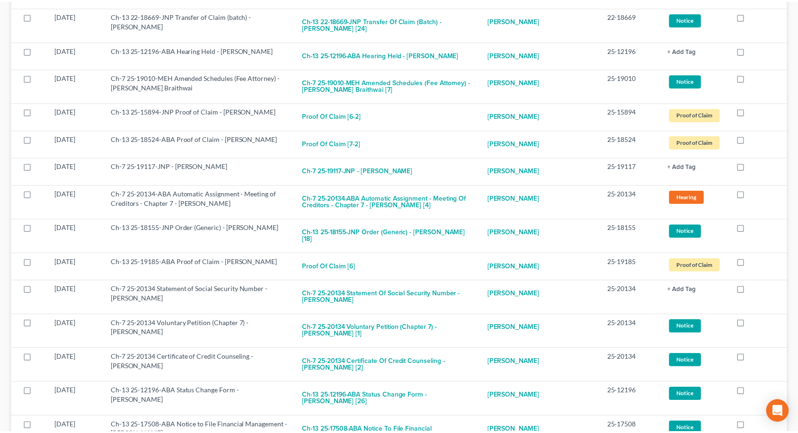
scroll to position [4589, 0]
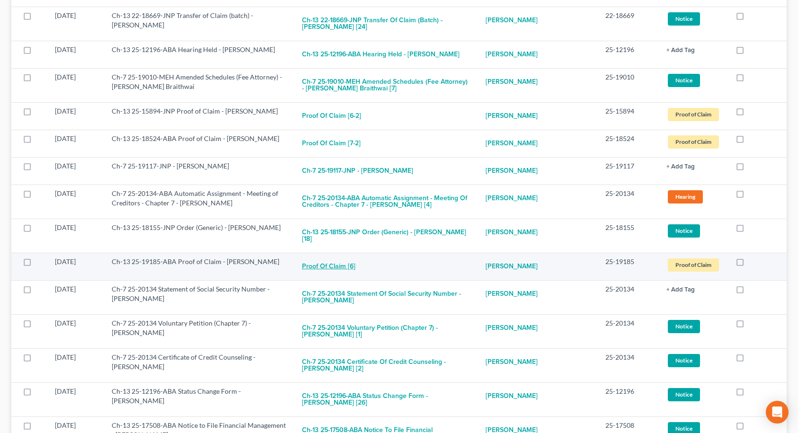
click at [325, 257] on button "Proof of Claim [6]" at bounding box center [328, 266] width 53 height 19
checkbox input "true"
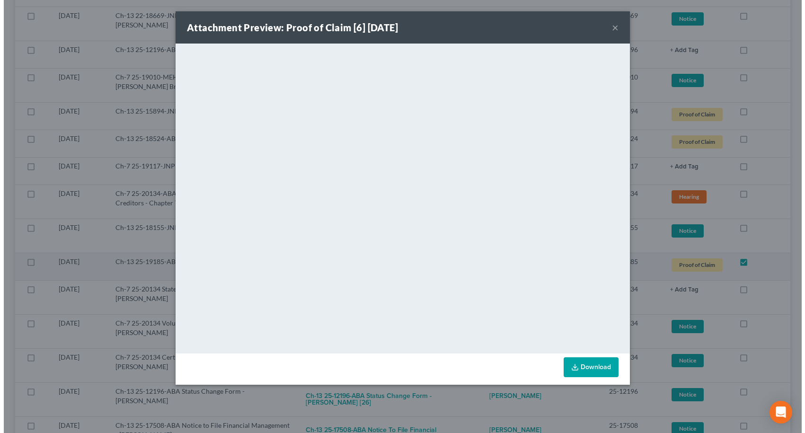
scroll to position [4582, 0]
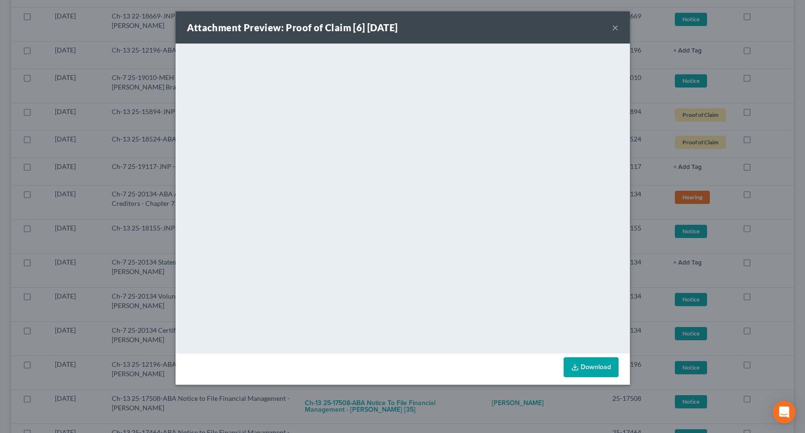
click at [615, 26] on button "×" at bounding box center [615, 27] width 7 height 11
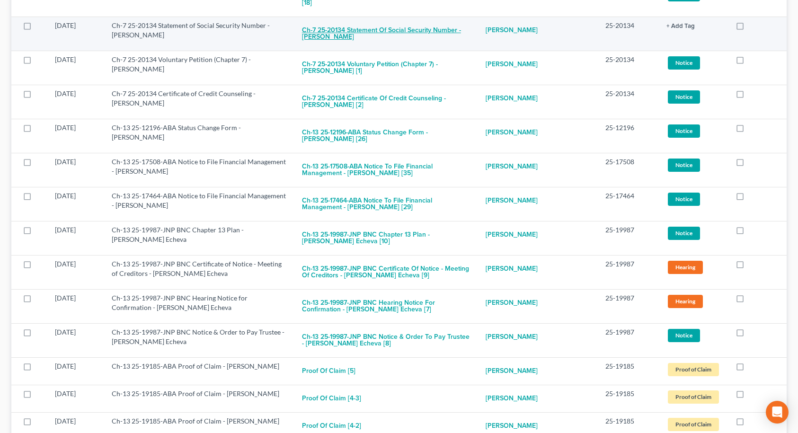
scroll to position [4826, 0]
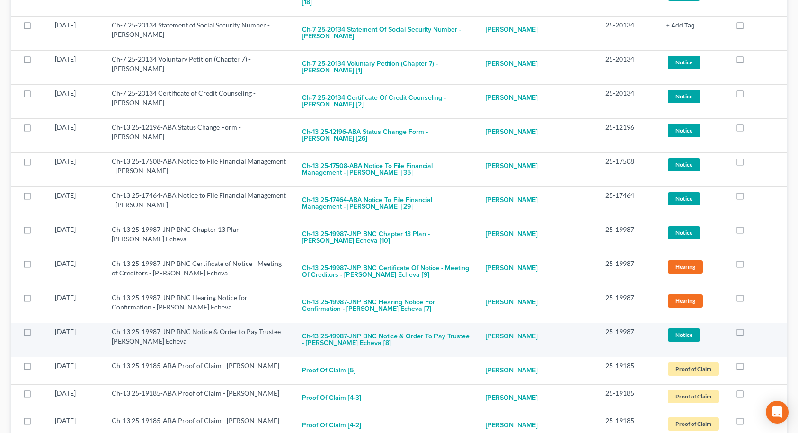
click at [748, 334] on label at bounding box center [748, 334] width 0 height 0
click at [752, 327] on input "checkbox" at bounding box center [755, 330] width 6 height 6
checkbox input "true"
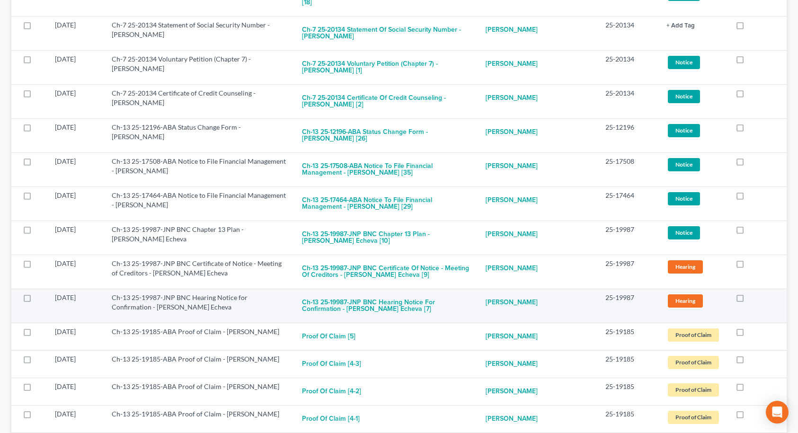
click at [748, 300] on label at bounding box center [748, 300] width 0 height 0
click at [752, 293] on input "checkbox" at bounding box center [755, 296] width 6 height 6
checkbox input "true"
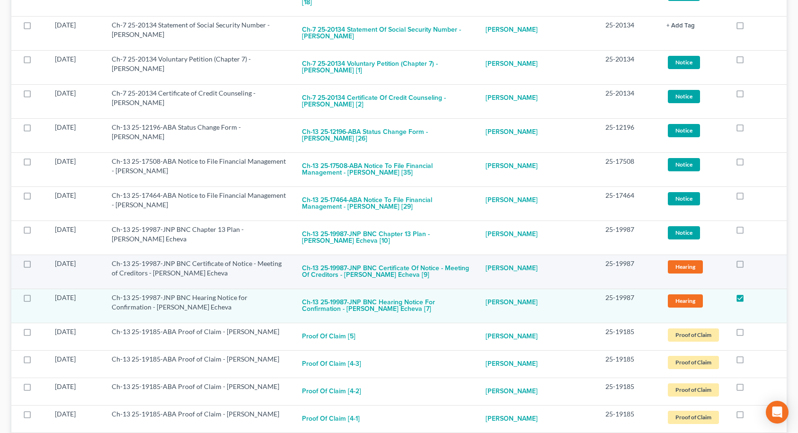
click at [748, 266] on label at bounding box center [748, 266] width 0 height 0
click at [752, 259] on input "checkbox" at bounding box center [755, 262] width 6 height 6
checkbox input "true"
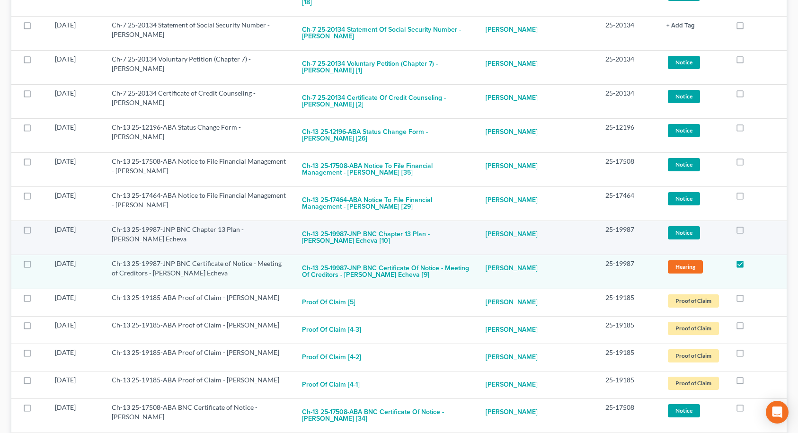
click at [748, 232] on label at bounding box center [748, 232] width 0 height 0
click at [752, 225] on input "checkbox" at bounding box center [755, 228] width 6 height 6
checkbox input "true"
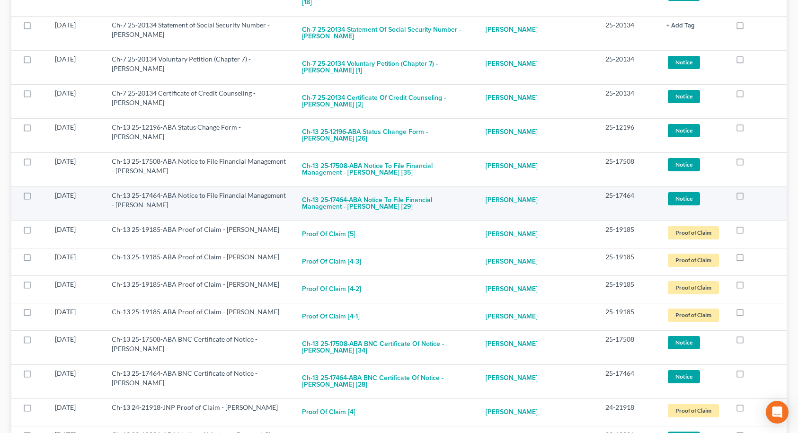
click at [748, 198] on label at bounding box center [748, 198] width 0 height 0
click at [752, 191] on input "checkbox" at bounding box center [755, 194] width 6 height 6
checkbox input "true"
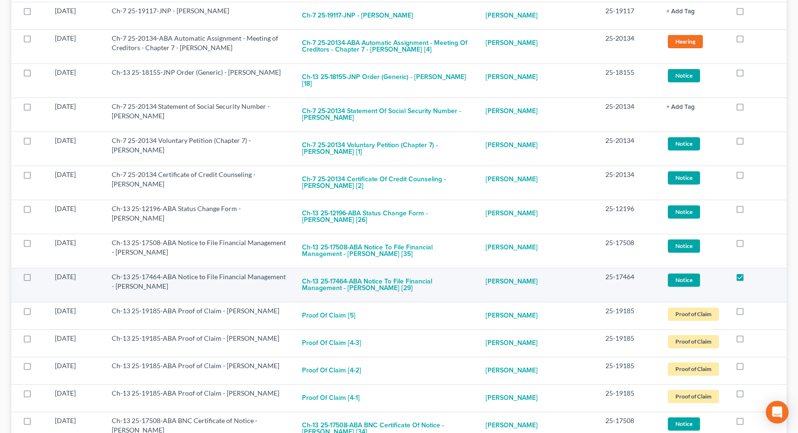
scroll to position [4731, 0]
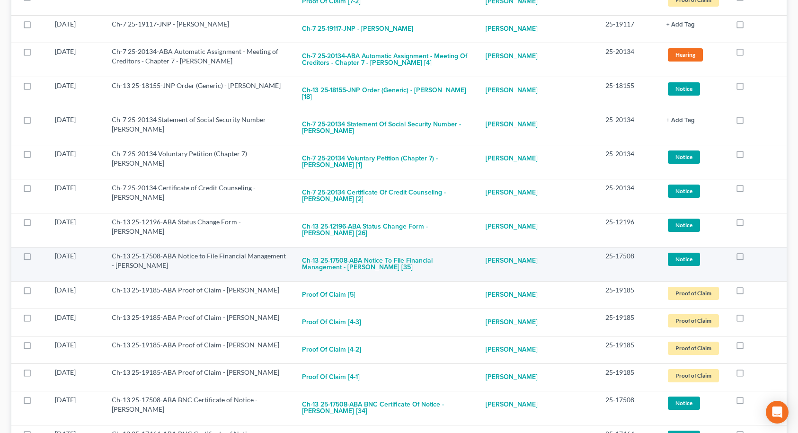
drag, startPoint x: 740, startPoint y: 127, endPoint x: 739, endPoint y: 93, distance: 34.1
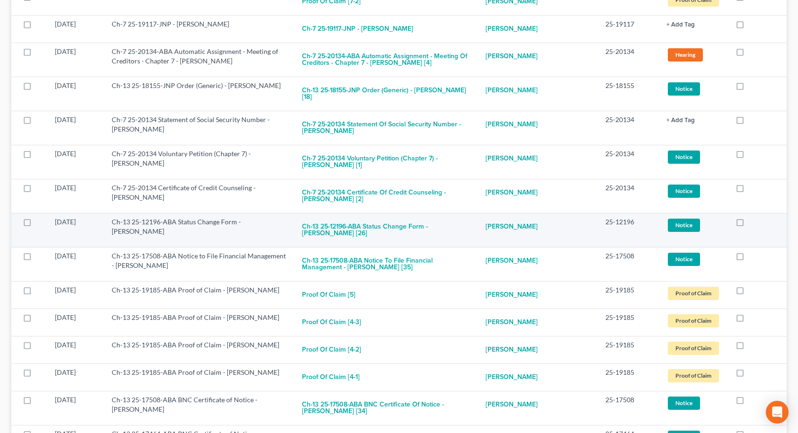
click at [748, 258] on label at bounding box center [748, 258] width 0 height 0
click at [752, 251] on input "checkbox" at bounding box center [755, 254] width 6 height 6
checkbox input "true"
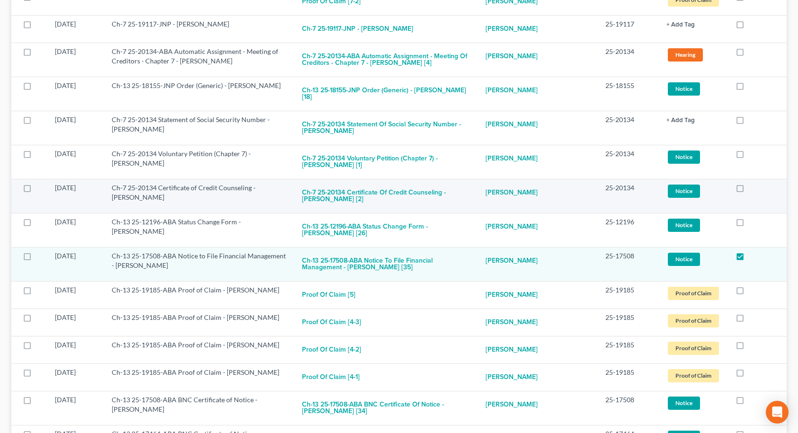
click at [748, 224] on label at bounding box center [748, 224] width 0 height 0
click at [752, 217] on input "checkbox" at bounding box center [755, 220] width 6 height 6
checkbox input "true"
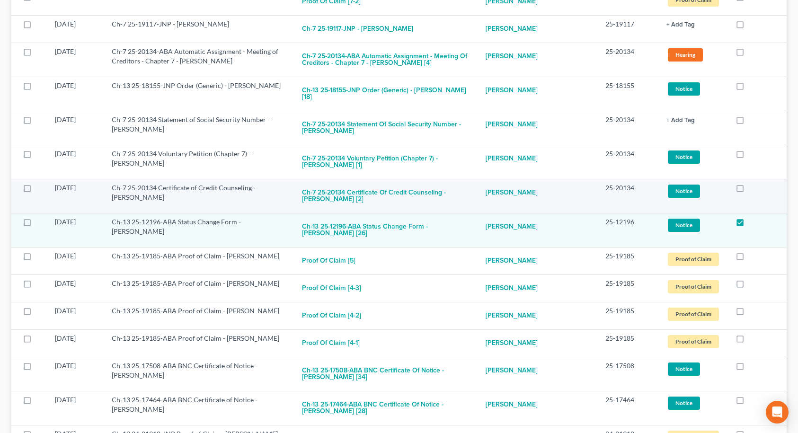
click at [748, 190] on label at bounding box center [748, 190] width 0 height 0
click at [752, 183] on input "checkbox" at bounding box center [755, 186] width 6 height 6
checkbox input "true"
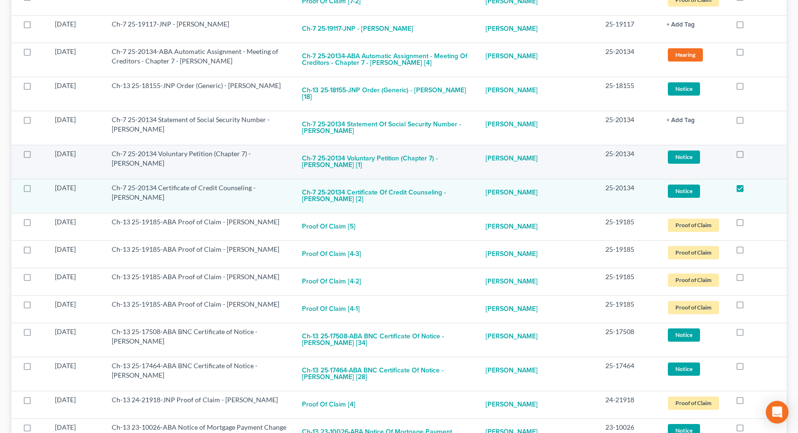
click at [748, 156] on label at bounding box center [748, 156] width 0 height 0
click at [752, 149] on input "checkbox" at bounding box center [755, 152] width 6 height 6
checkbox input "true"
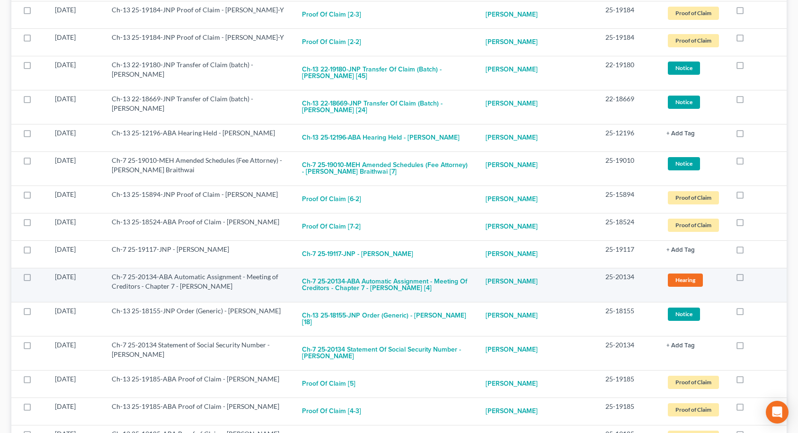
scroll to position [4447, 0]
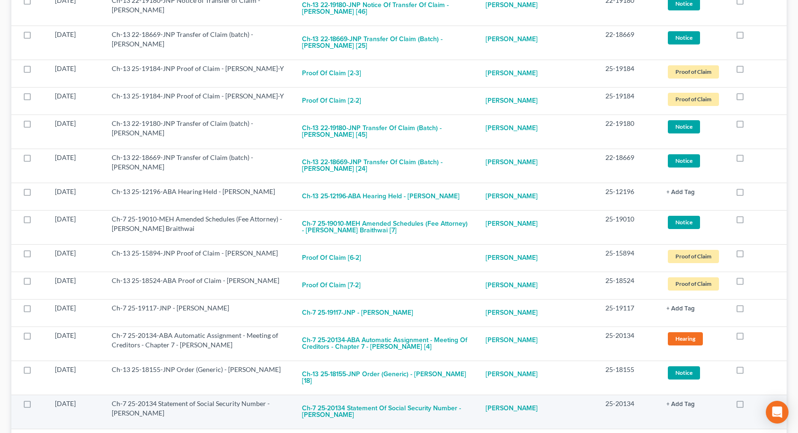
click at [748, 406] on label at bounding box center [748, 406] width 0 height 0
click at [752, 399] on input "checkbox" at bounding box center [755, 402] width 6 height 6
checkbox input "true"
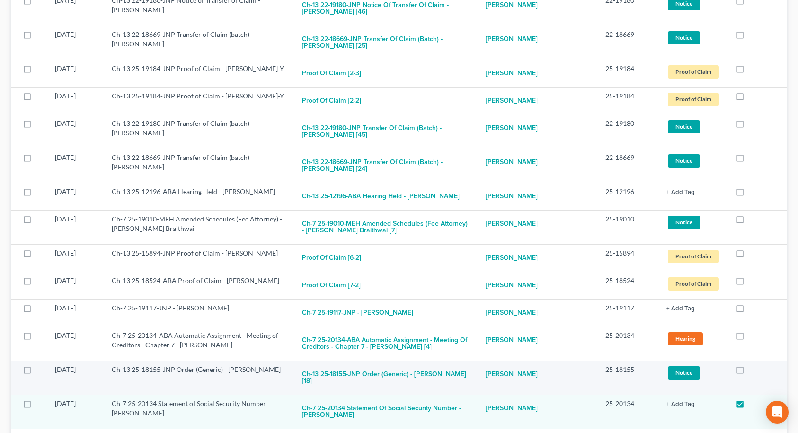
click at [748, 372] on label at bounding box center [748, 372] width 0 height 0
click at [752, 365] on input "checkbox" at bounding box center [755, 368] width 6 height 6
checkbox input "true"
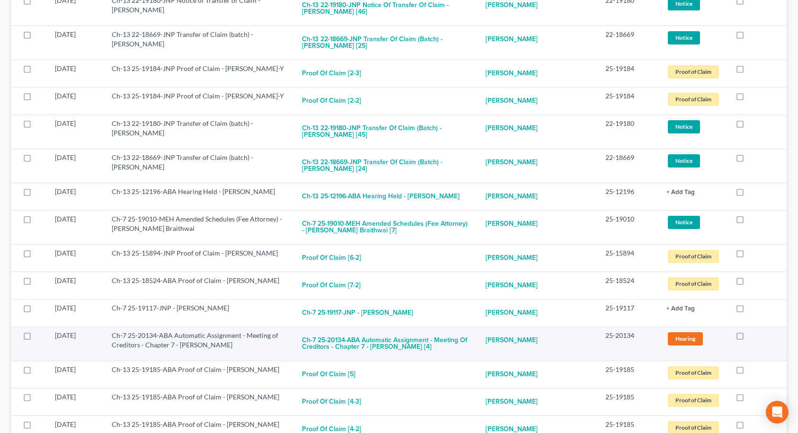
click at [748, 338] on label at bounding box center [748, 338] width 0 height 0
click at [752, 331] on input "checkbox" at bounding box center [755, 334] width 6 height 6
checkbox input "true"
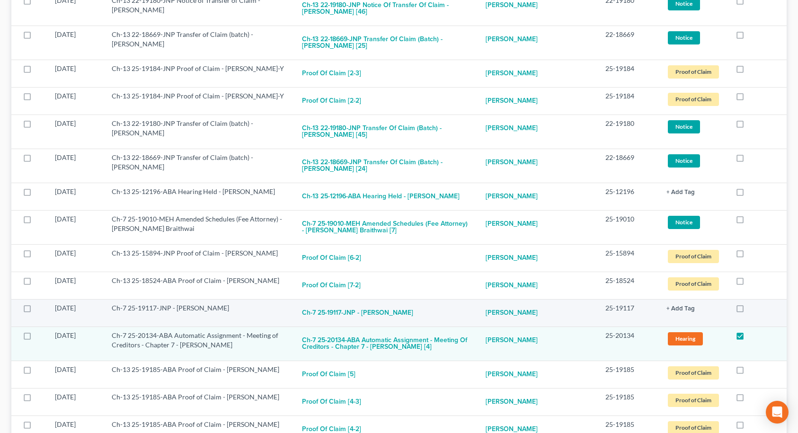
click at [748, 310] on label at bounding box center [748, 310] width 0 height 0
click at [752, 303] on input "checkbox" at bounding box center [755, 306] width 6 height 6
checkbox input "true"
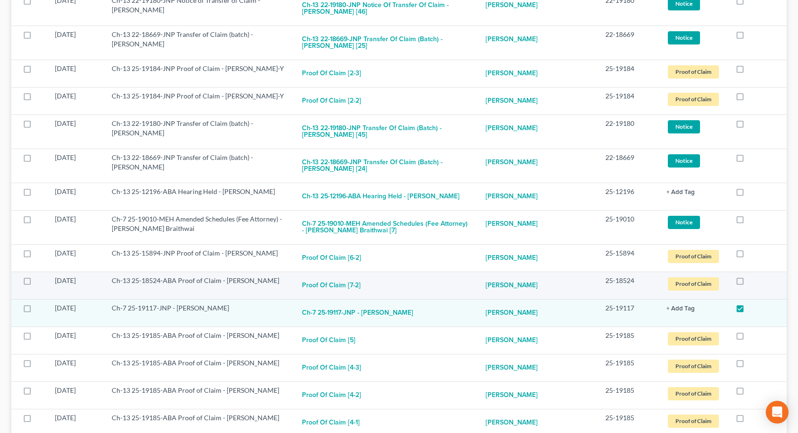
click at [748, 283] on label at bounding box center [748, 283] width 0 height 0
click at [752, 276] on input "checkbox" at bounding box center [755, 279] width 6 height 6
checkbox input "true"
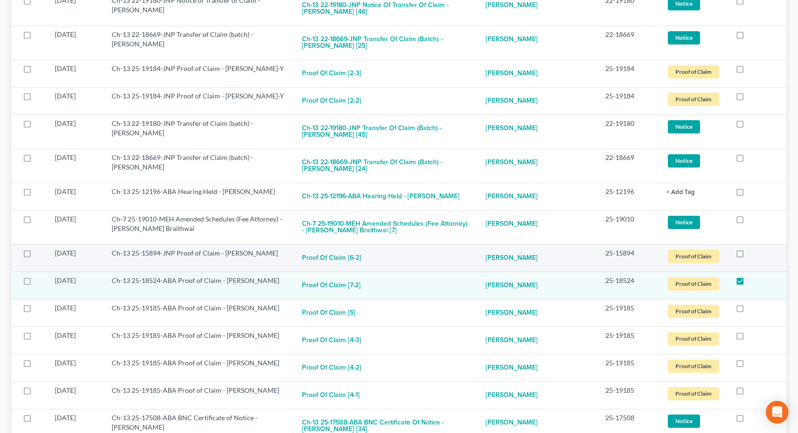
click at [748, 255] on label at bounding box center [748, 255] width 0 height 0
click at [752, 248] on input "checkbox" at bounding box center [755, 251] width 6 height 6
checkbox input "true"
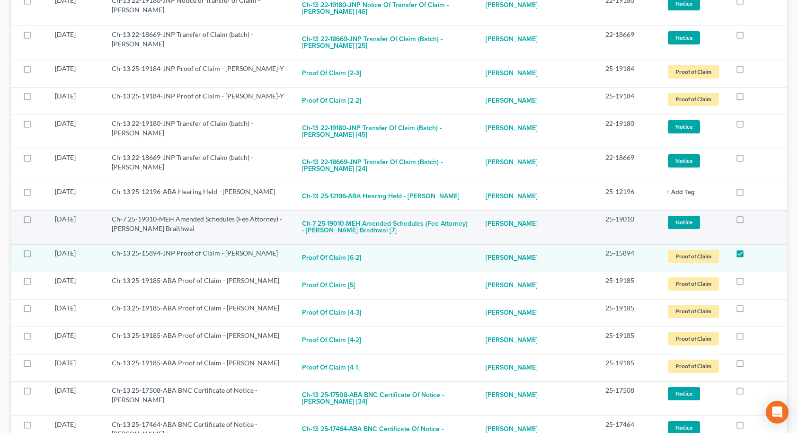
click at [748, 221] on label at bounding box center [748, 221] width 0 height 0
click at [752, 214] on input "checkbox" at bounding box center [755, 217] width 6 height 6
checkbox input "true"
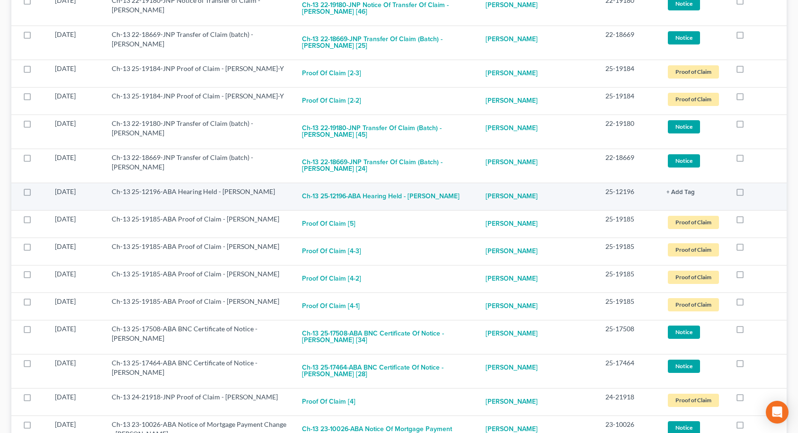
click at [748, 194] on label at bounding box center [748, 194] width 0 height 0
click at [752, 187] on input "checkbox" at bounding box center [755, 190] width 6 height 6
checkbox input "true"
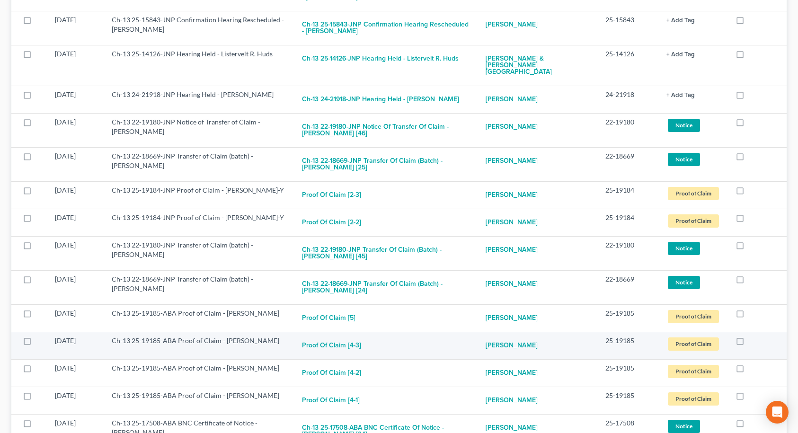
scroll to position [4306, 0]
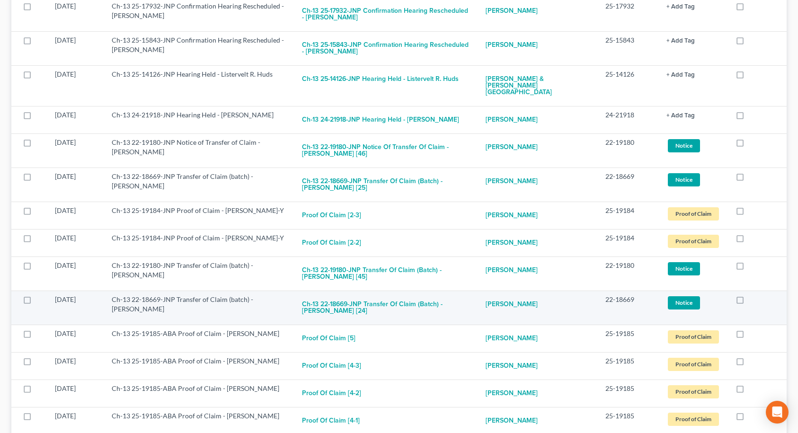
click at [748, 302] on label at bounding box center [748, 302] width 0 height 0
click at [752, 295] on input "checkbox" at bounding box center [755, 298] width 6 height 6
checkbox input "true"
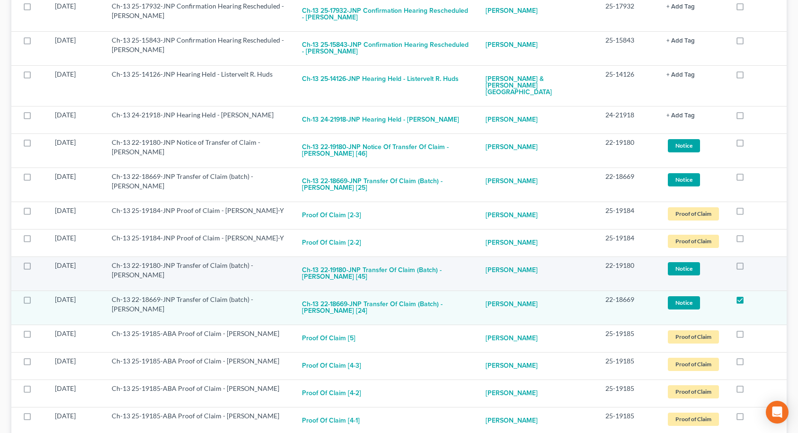
click at [748, 268] on label at bounding box center [748, 268] width 0 height 0
click at [752, 261] on input "checkbox" at bounding box center [755, 264] width 6 height 6
checkbox input "true"
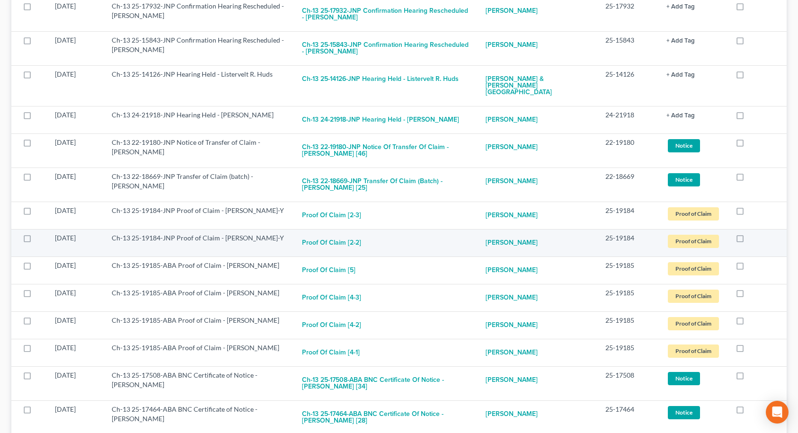
click at [748, 240] on label at bounding box center [748, 240] width 0 height 0
click at [752, 233] on input "checkbox" at bounding box center [755, 236] width 6 height 6
checkbox input "true"
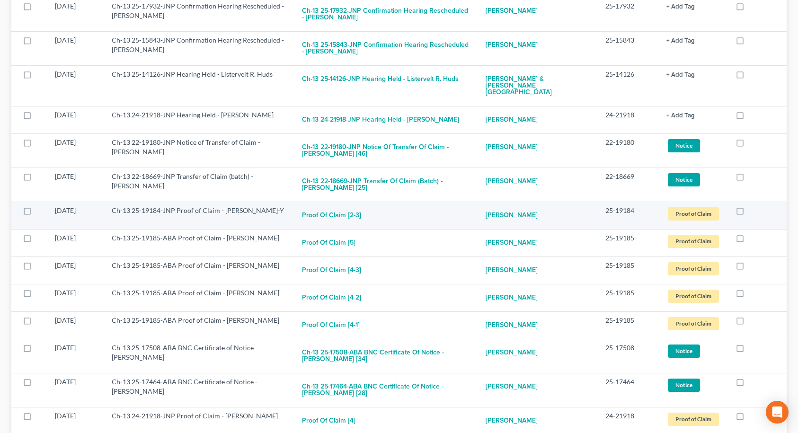
click at [748, 213] on label at bounding box center [748, 213] width 0 height 0
click at [752, 206] on input "checkbox" at bounding box center [755, 209] width 6 height 6
checkbox input "true"
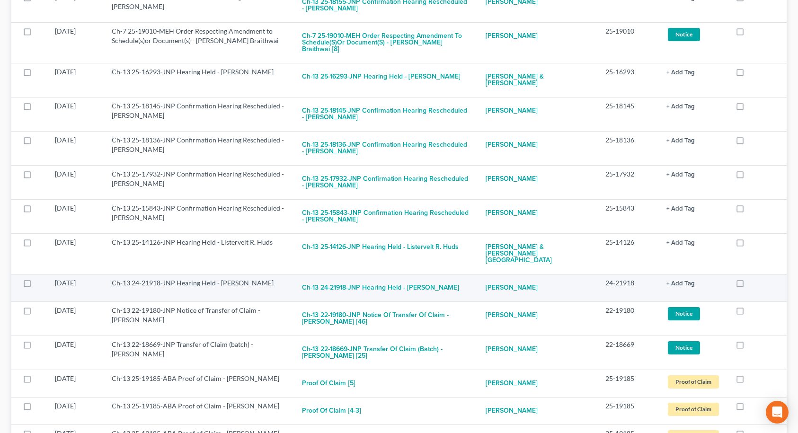
scroll to position [4116, 0]
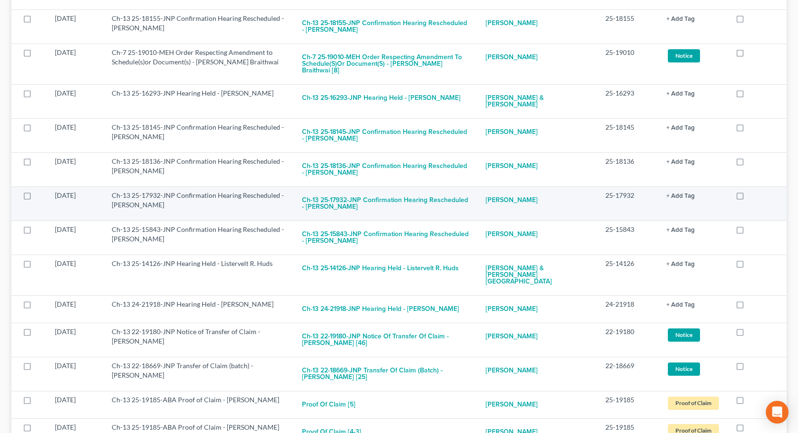
click at [748, 198] on label at bounding box center [748, 198] width 0 height 0
click at [752, 191] on input "checkbox" at bounding box center [755, 194] width 6 height 6
checkbox input "true"
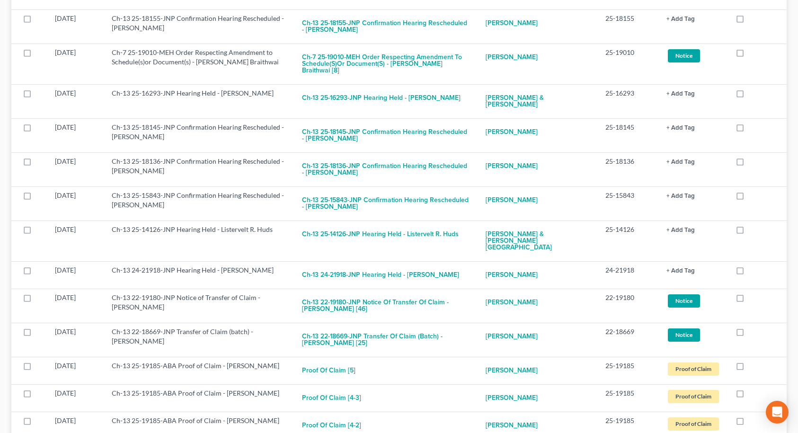
click at [748, 198] on label at bounding box center [748, 198] width 0 height 0
click at [752, 191] on input "checkbox" at bounding box center [755, 194] width 6 height 6
checkbox input "true"
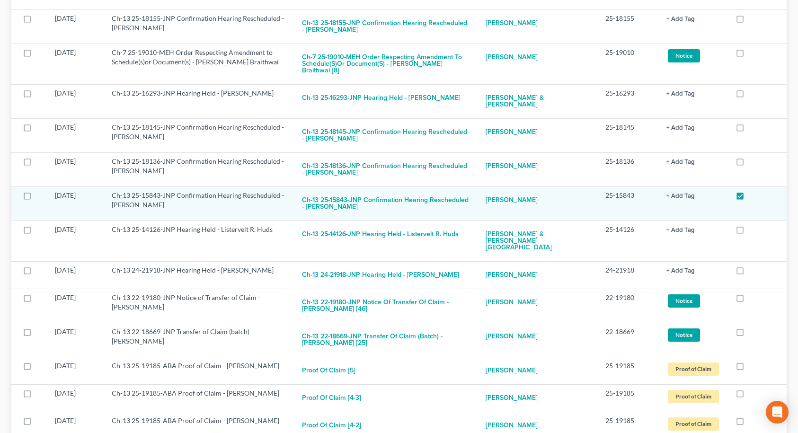
click at [748, 198] on label at bounding box center [748, 198] width 0 height 0
click at [752, 191] on input "checkbox" at bounding box center [755, 194] width 6 height 6
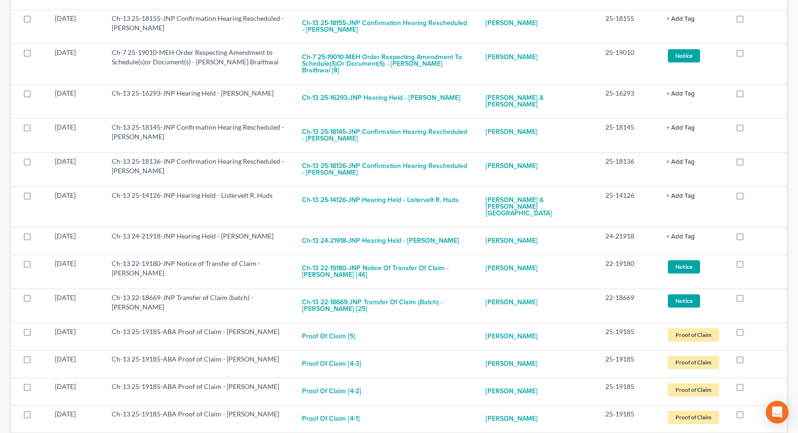
click at [748, 198] on label at bounding box center [748, 198] width 0 height 0
click at [752, 191] on input "checkbox" at bounding box center [755, 194] width 6 height 6
checkbox input "true"
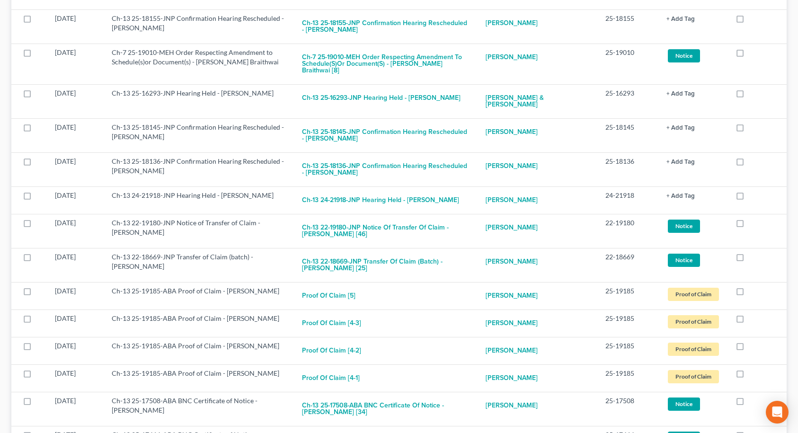
click at [748, 198] on label at bounding box center [748, 198] width 0 height 0
click at [752, 191] on input "checkbox" at bounding box center [755, 194] width 6 height 6
checkbox input "true"
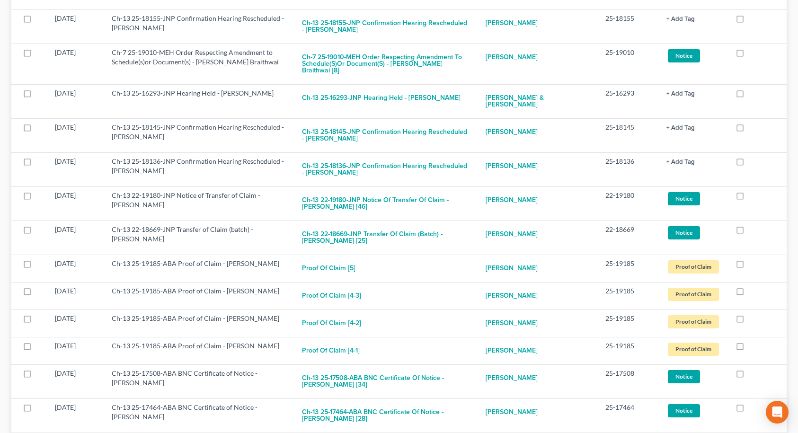
click at [748, 198] on label at bounding box center [748, 198] width 0 height 0
click at [752, 191] on input "checkbox" at bounding box center [755, 194] width 6 height 6
checkbox input "true"
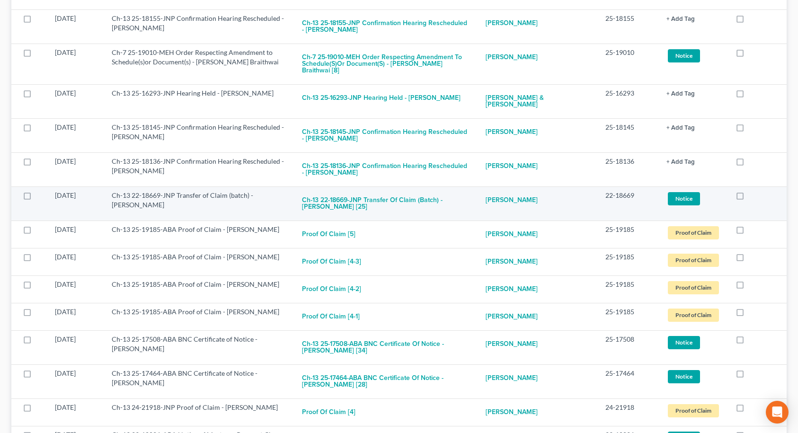
click at [748, 198] on label at bounding box center [748, 198] width 0 height 0
click at [752, 191] on input "checkbox" at bounding box center [755, 194] width 6 height 6
checkbox input "true"
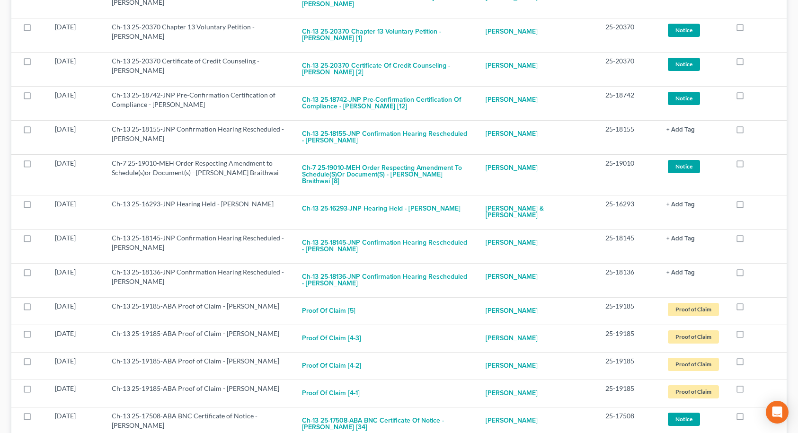
scroll to position [3927, 0]
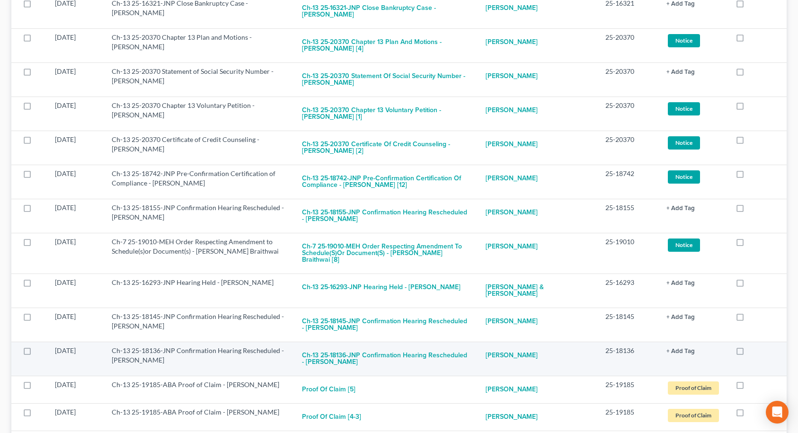
click at [748, 353] on label at bounding box center [748, 353] width 0 height 0
click at [752, 346] on input "checkbox" at bounding box center [755, 349] width 6 height 6
checkbox input "true"
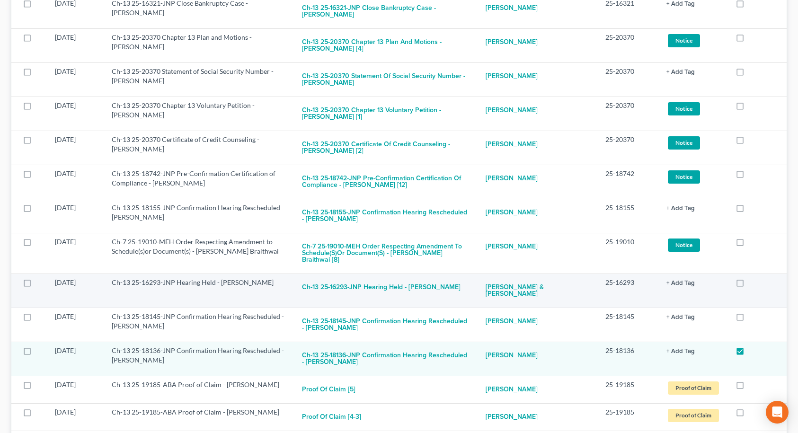
drag, startPoint x: 739, startPoint y: 204, endPoint x: 740, endPoint y: 174, distance: 30.3
click at [748, 319] on label at bounding box center [748, 319] width 0 height 0
click at [752, 312] on input "checkbox" at bounding box center [755, 315] width 6 height 6
checkbox input "true"
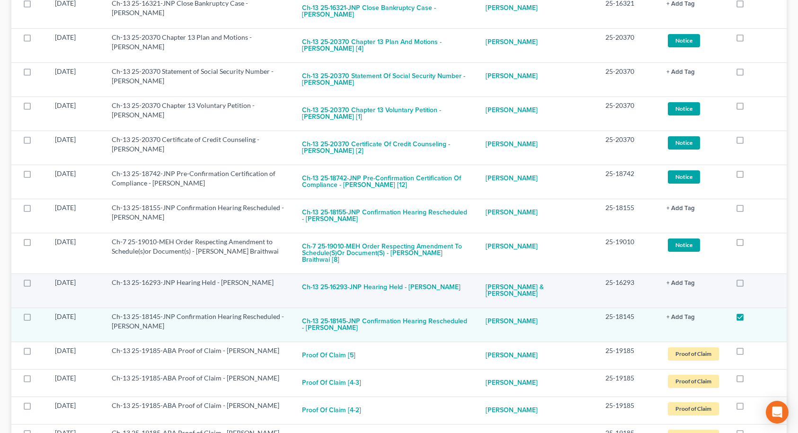
click at [748, 285] on label at bounding box center [748, 285] width 0 height 0
click at [752, 278] on input "checkbox" at bounding box center [755, 281] width 6 height 6
checkbox input "true"
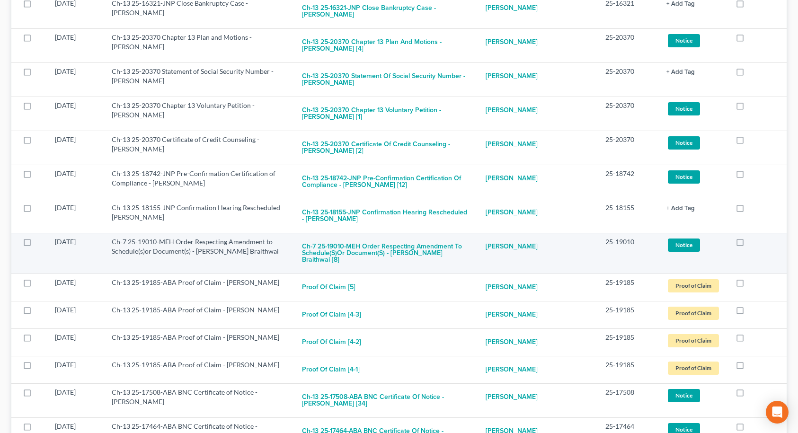
click at [748, 244] on label at bounding box center [748, 244] width 0 height 0
click at [752, 237] on input "checkbox" at bounding box center [755, 240] width 6 height 6
checkbox input "true"
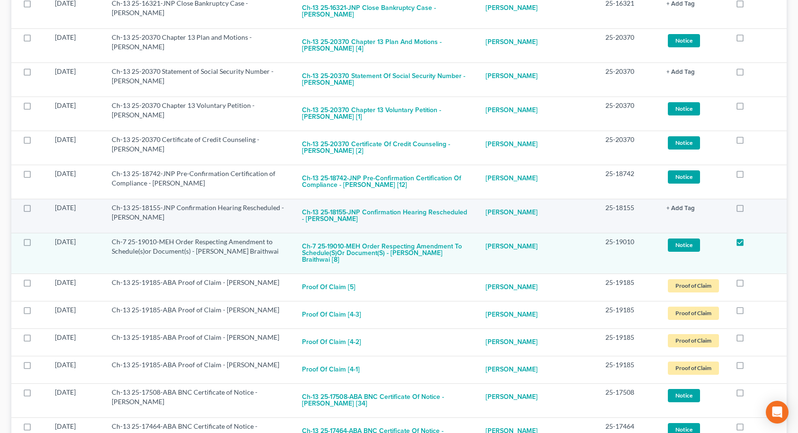
click at [748, 210] on label at bounding box center [748, 210] width 0 height 0
click at [752, 203] on input "checkbox" at bounding box center [755, 206] width 6 height 6
checkbox input "true"
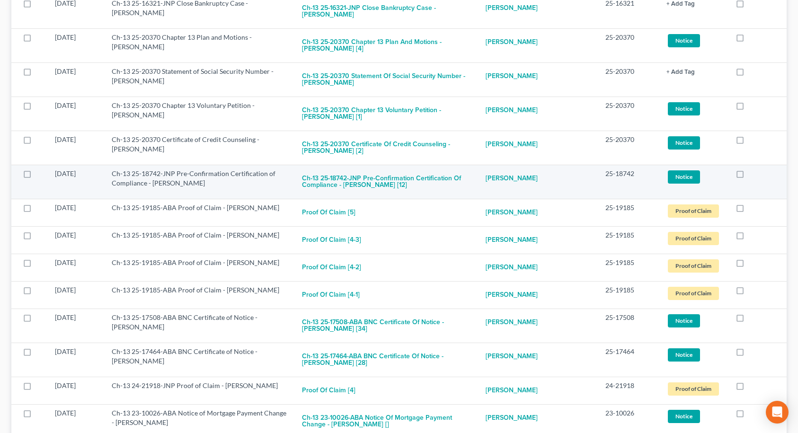
click at [748, 176] on label at bounding box center [748, 176] width 0 height 0
click at [752, 169] on input "checkbox" at bounding box center [755, 172] width 6 height 6
checkbox input "true"
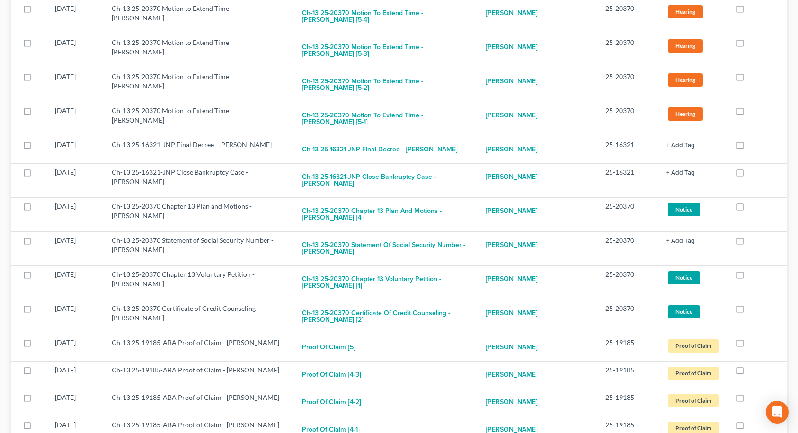
scroll to position [3690, 0]
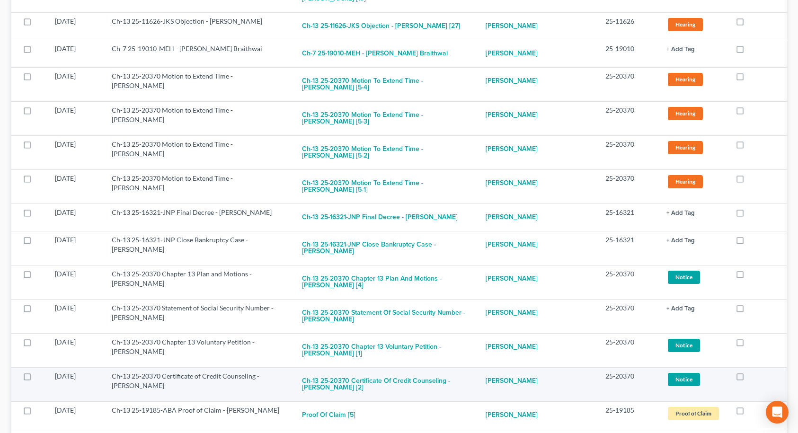
click at [748, 379] on label at bounding box center [748, 379] width 0 height 0
click at [752, 371] on input "checkbox" at bounding box center [755, 374] width 6 height 6
checkbox input "true"
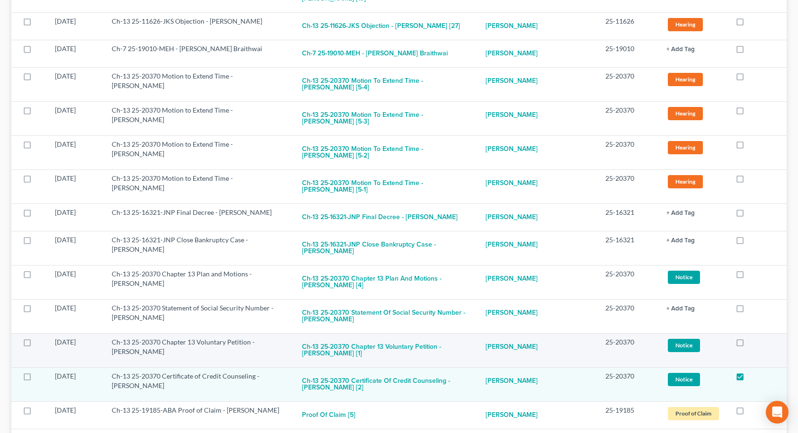
click at [748, 344] on label at bounding box center [748, 344] width 0 height 0
click at [752, 337] on input "checkbox" at bounding box center [755, 340] width 6 height 6
checkbox input "true"
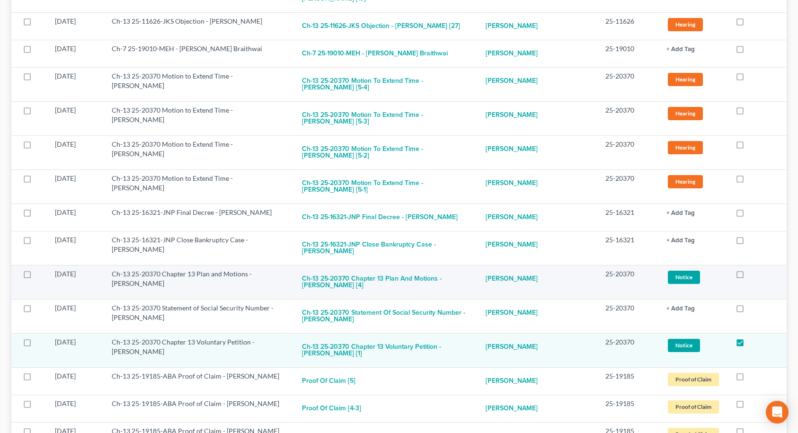
click at [748, 310] on label at bounding box center [748, 310] width 0 height 0
click at [752, 303] on input "checkbox" at bounding box center [755, 306] width 6 height 6
checkbox input "true"
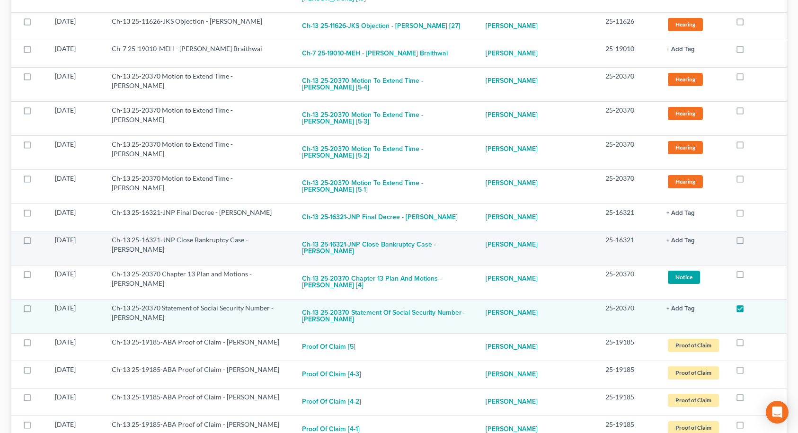
drag, startPoint x: 738, startPoint y: 170, endPoint x: 740, endPoint y: 143, distance: 27.1
click at [748, 276] on label at bounding box center [748, 276] width 0 height 0
click at [752, 269] on input "checkbox" at bounding box center [755, 272] width 6 height 6
checkbox input "true"
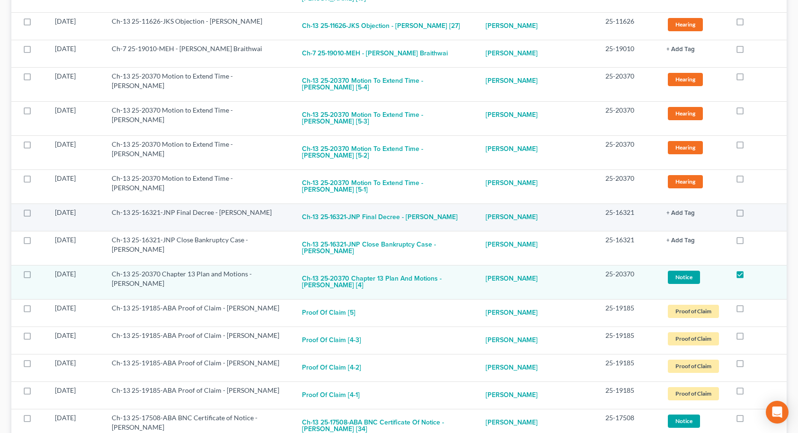
drag, startPoint x: 740, startPoint y: 141, endPoint x: 740, endPoint y: 116, distance: 25.1
click at [748, 242] on label at bounding box center [748, 242] width 0 height 0
click at [752, 235] on input "checkbox" at bounding box center [755, 238] width 6 height 6
checkbox input "true"
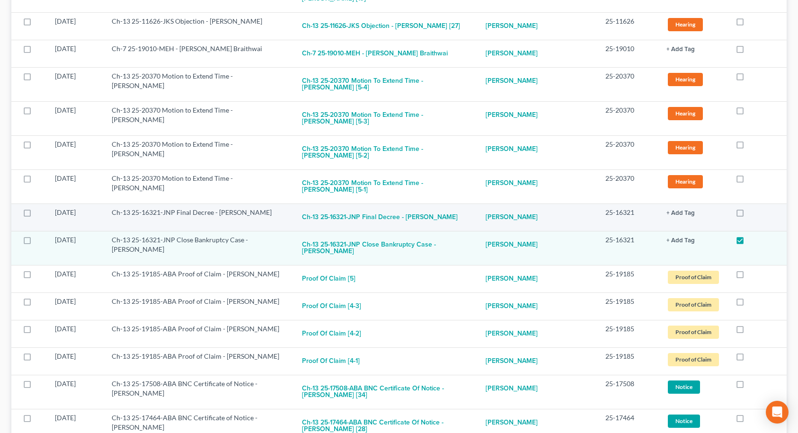
click at [748, 215] on label at bounding box center [748, 215] width 0 height 0
click at [752, 208] on input "checkbox" at bounding box center [755, 211] width 6 height 6
checkbox input "true"
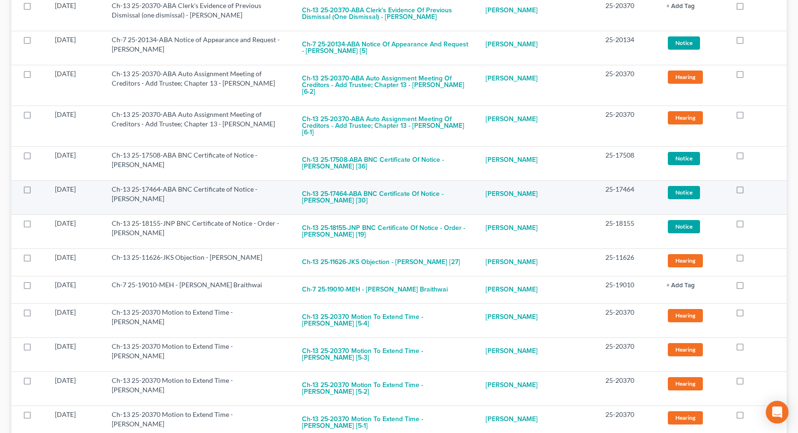
scroll to position [3454, 0]
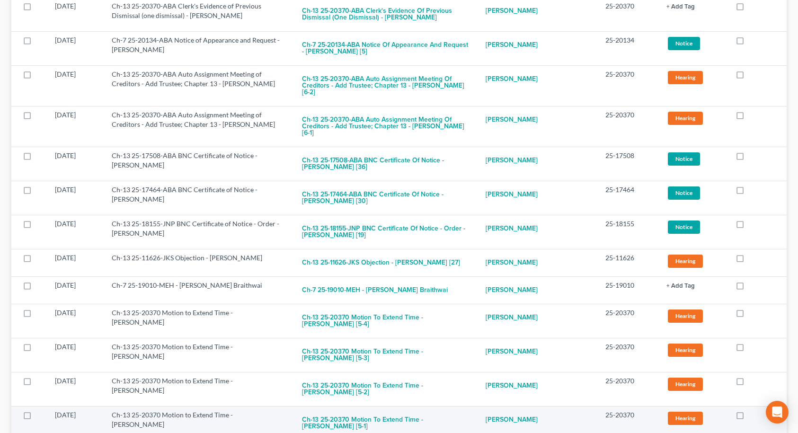
click at [748, 417] on label at bounding box center [748, 417] width 0 height 0
click at [752, 410] on input "checkbox" at bounding box center [755, 413] width 6 height 6
checkbox input "true"
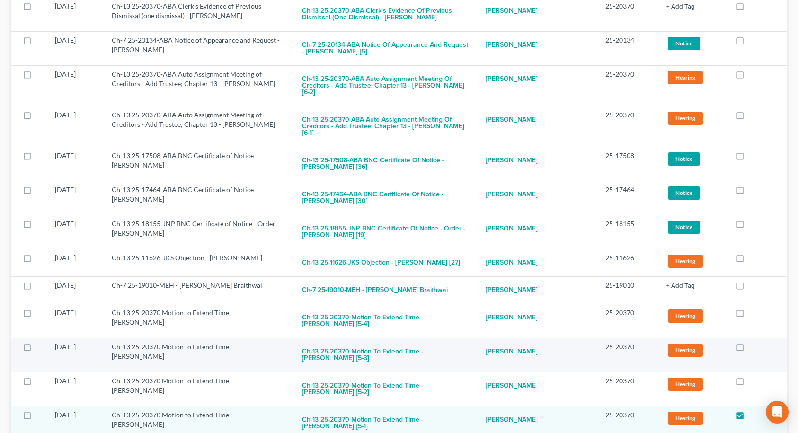
drag, startPoint x: 740, startPoint y: 296, endPoint x: 737, endPoint y: 268, distance: 28.1
click at [748, 383] on label at bounding box center [748, 383] width 0 height 0
click at [752, 376] on input "checkbox" at bounding box center [755, 379] width 6 height 6
checkbox input "true"
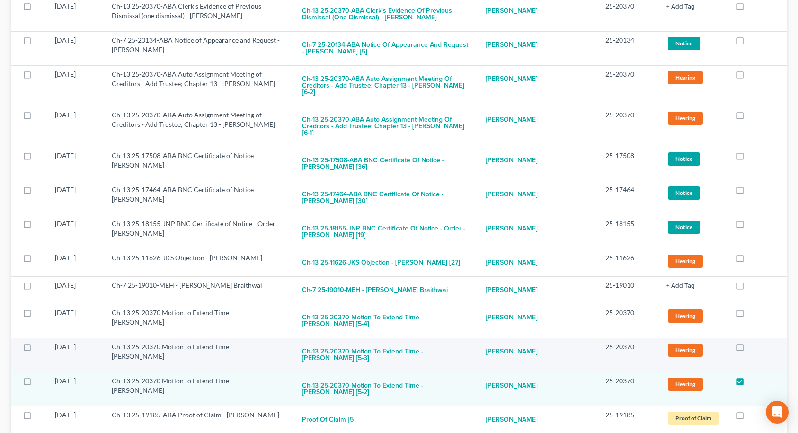
click at [748, 349] on label at bounding box center [748, 349] width 0 height 0
click at [752, 342] on input "checkbox" at bounding box center [755, 345] width 6 height 6
checkbox input "true"
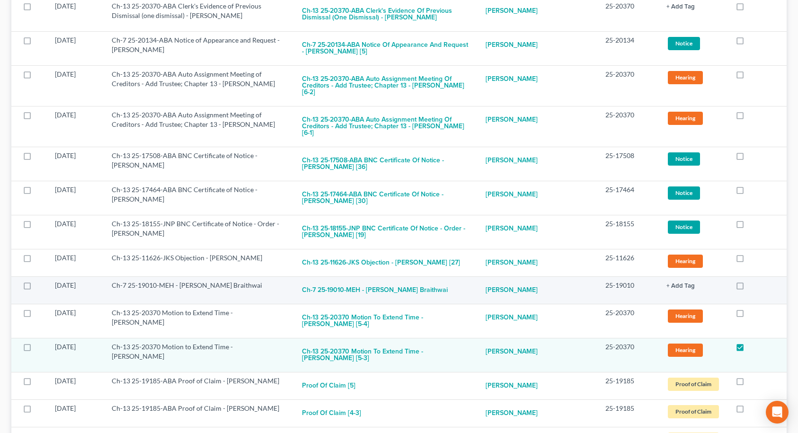
drag, startPoint x: 739, startPoint y: 240, endPoint x: 739, endPoint y: 214, distance: 26.0
click at [748, 315] on label at bounding box center [748, 315] width 0 height 0
click at [752, 308] on input "checkbox" at bounding box center [755, 311] width 6 height 6
checkbox input "true"
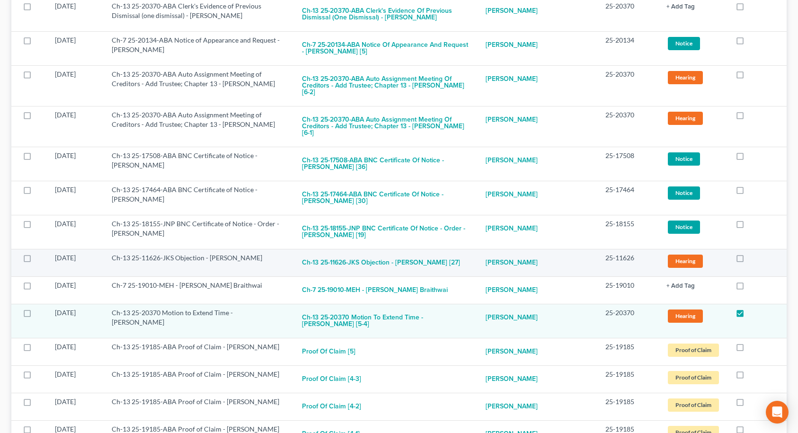
drag, startPoint x: 739, startPoint y: 214, endPoint x: 740, endPoint y: 194, distance: 19.9
click at [748, 288] on label at bounding box center [748, 288] width 0 height 0
click at [752, 281] on input "checkbox" at bounding box center [755, 284] width 6 height 6
checkbox input "true"
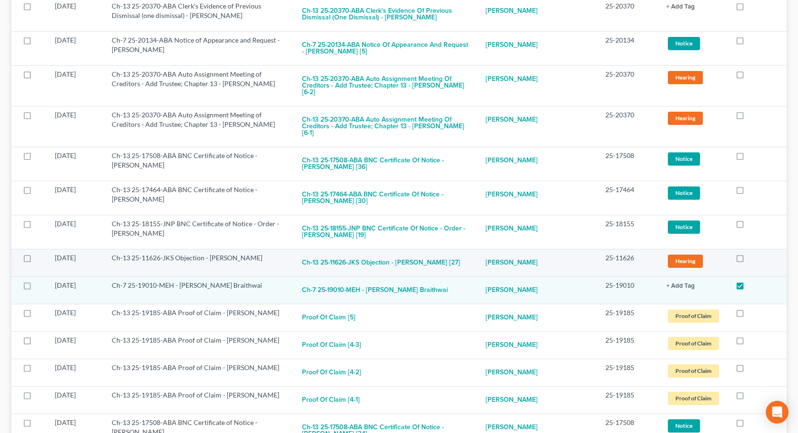
click at [748, 260] on label at bounding box center [748, 260] width 0 height 0
click at [752, 253] on input "checkbox" at bounding box center [755, 256] width 6 height 6
checkbox input "true"
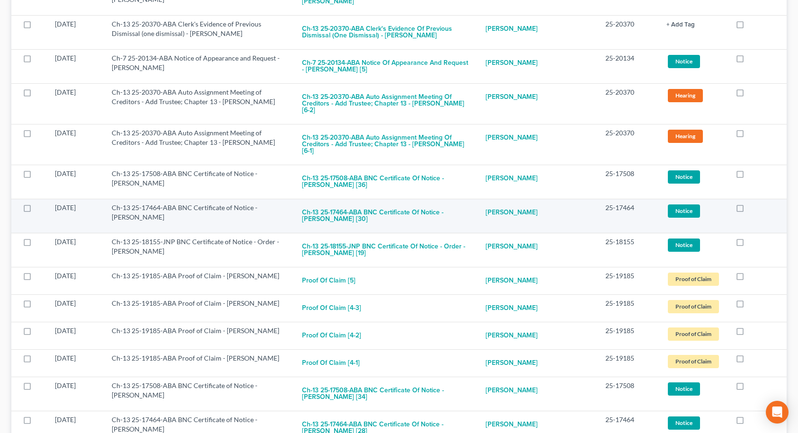
scroll to position [3407, 0]
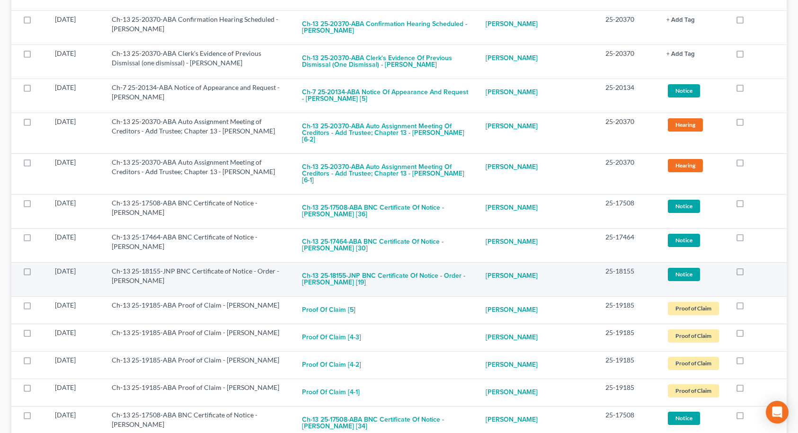
click at [748, 273] on label at bounding box center [748, 273] width 0 height 0
click at [752, 266] on input "checkbox" at bounding box center [755, 269] width 6 height 6
checkbox input "true"
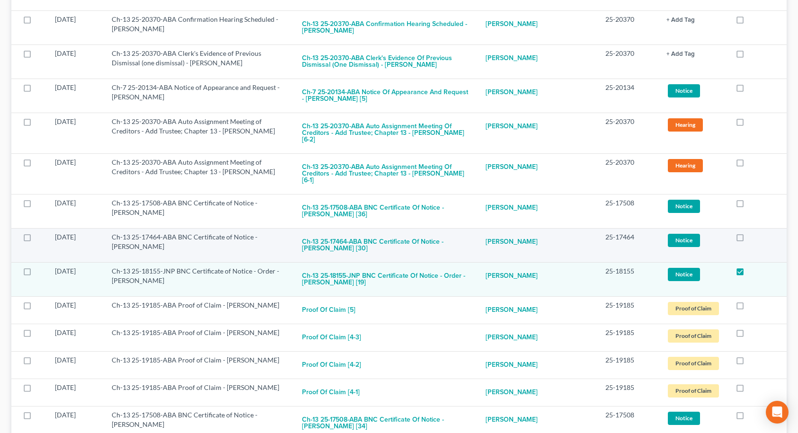
click at [748, 239] on label at bounding box center [748, 239] width 0 height 0
click at [752, 232] on input "checkbox" at bounding box center [755, 235] width 6 height 6
checkbox input "true"
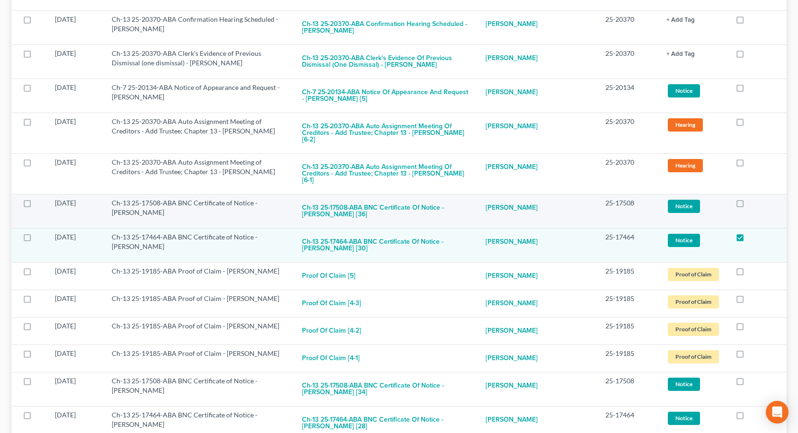
click at [748, 205] on label at bounding box center [748, 205] width 0 height 0
click at [752, 198] on input "checkbox" at bounding box center [755, 201] width 6 height 6
checkbox input "true"
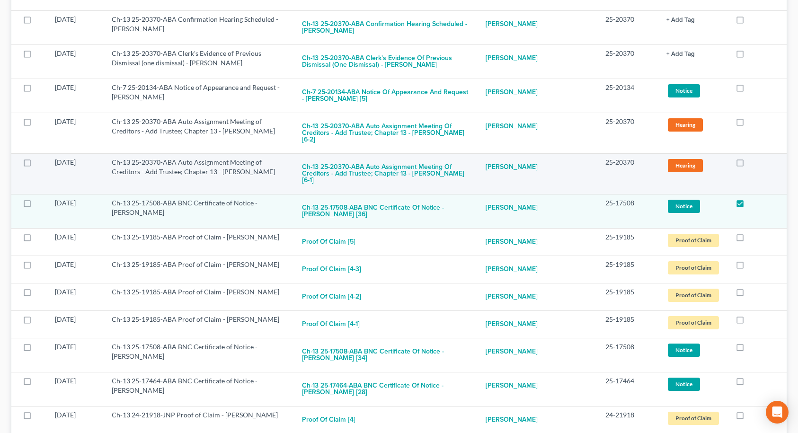
click at [748, 165] on label at bounding box center [748, 165] width 0 height 0
click at [752, 158] on input "checkbox" at bounding box center [755, 161] width 6 height 6
checkbox input "true"
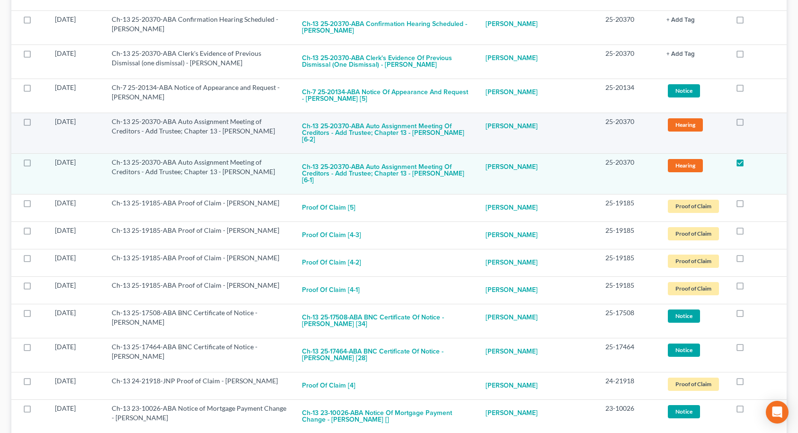
click at [748, 124] on label at bounding box center [748, 124] width 0 height 0
click at [752, 117] on input "checkbox" at bounding box center [755, 120] width 6 height 6
checkbox input "true"
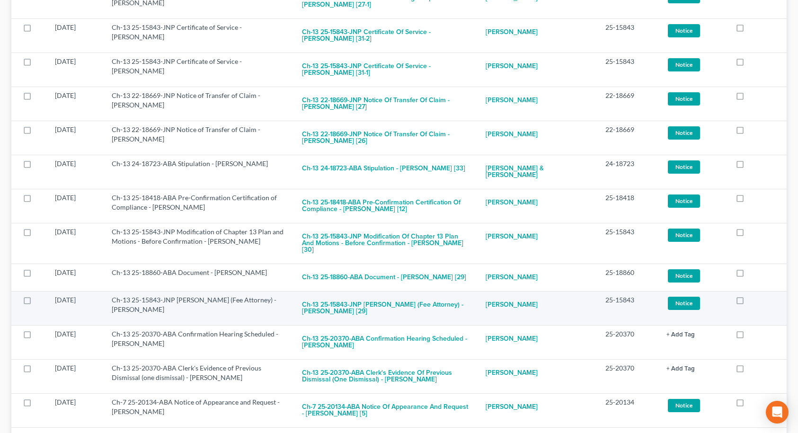
scroll to position [3075, 0]
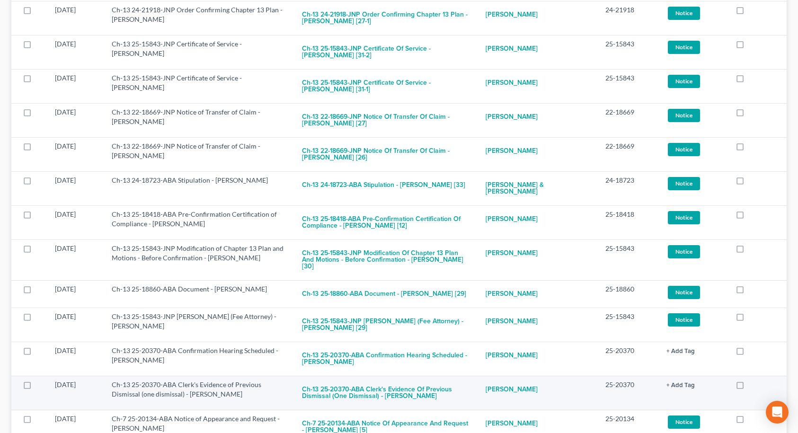
drag, startPoint x: 740, startPoint y: 359, endPoint x: 748, endPoint y: 323, distance: 36.8
click at [748, 421] on label at bounding box center [748, 421] width 0 height 0
click at [752, 414] on input "checkbox" at bounding box center [755, 417] width 6 height 6
checkbox input "true"
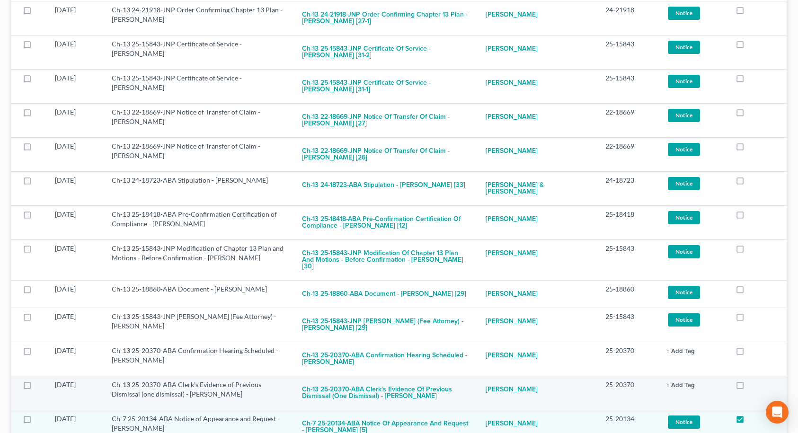
click at [748, 387] on label at bounding box center [748, 387] width 0 height 0
click at [752, 380] on input "checkbox" at bounding box center [755, 383] width 6 height 6
checkbox input "true"
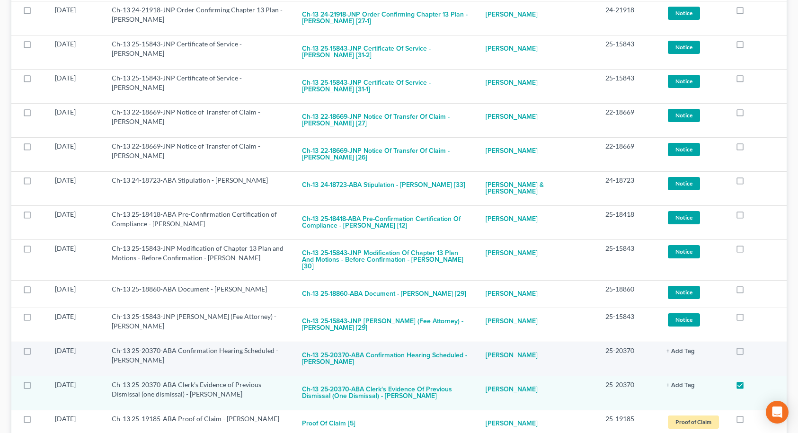
click at [748, 353] on label at bounding box center [748, 353] width 0 height 0
click at [752, 346] on input "checkbox" at bounding box center [755, 349] width 6 height 6
checkbox input "true"
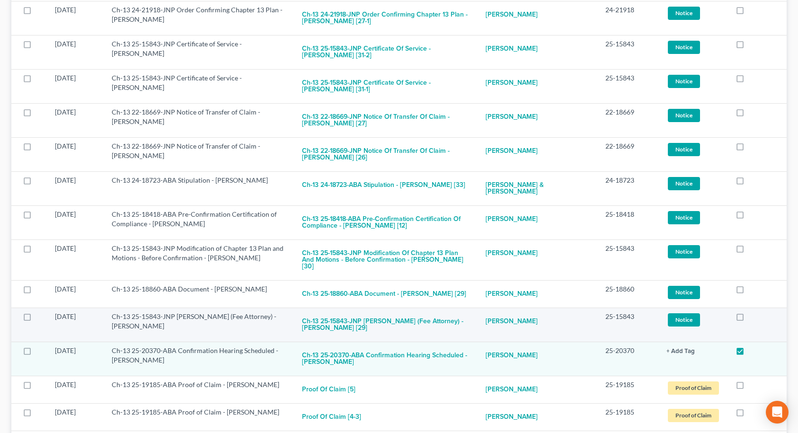
click at [748, 319] on label at bounding box center [748, 319] width 0 height 0
click at [752, 312] on input "checkbox" at bounding box center [755, 315] width 6 height 6
checkbox input "true"
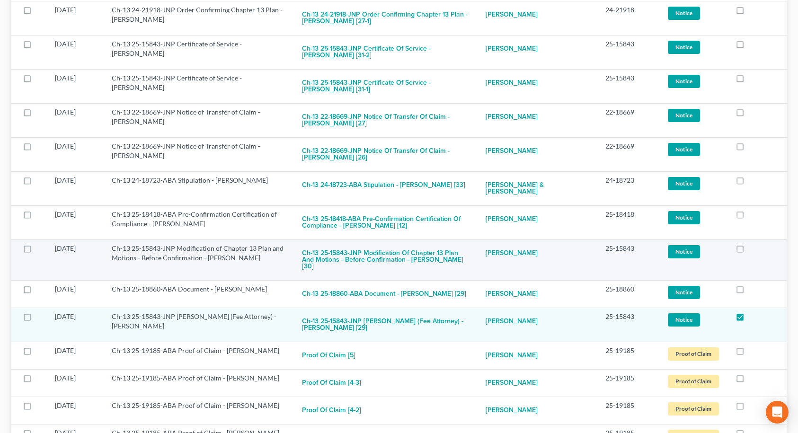
drag, startPoint x: 740, startPoint y: 228, endPoint x: 741, endPoint y: 203, distance: 25.1
click at [748, 291] on label at bounding box center [748, 291] width 0 height 0
click at [752, 284] on input "checkbox" at bounding box center [755, 287] width 6 height 6
checkbox input "true"
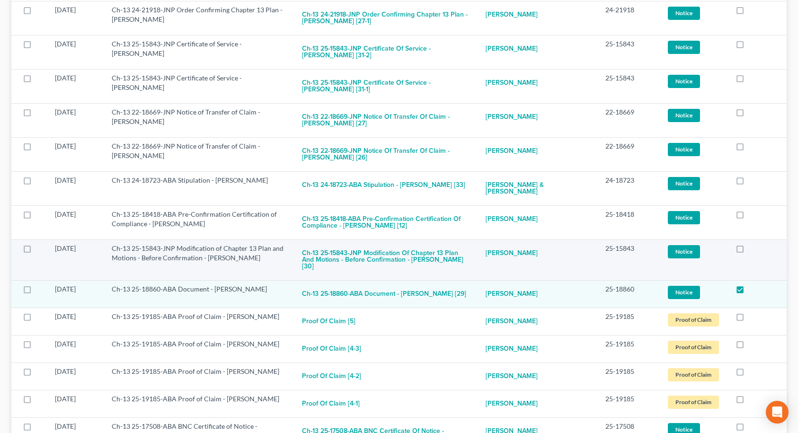
click at [748, 251] on label at bounding box center [748, 251] width 0 height 0
click at [752, 244] on input "checkbox" at bounding box center [755, 247] width 6 height 6
checkbox input "true"
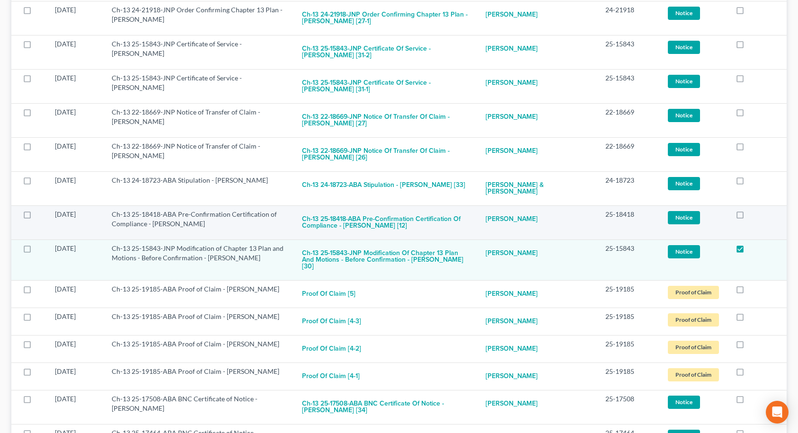
click at [748, 217] on label at bounding box center [748, 217] width 0 height 0
click at [752, 210] on input "checkbox" at bounding box center [755, 213] width 6 height 6
checkbox input "true"
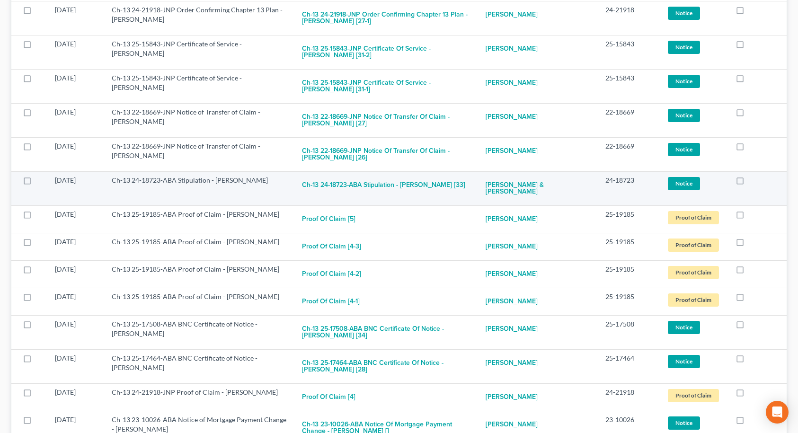
drag, startPoint x: 740, startPoint y: 128, endPoint x: 740, endPoint y: 98, distance: 29.8
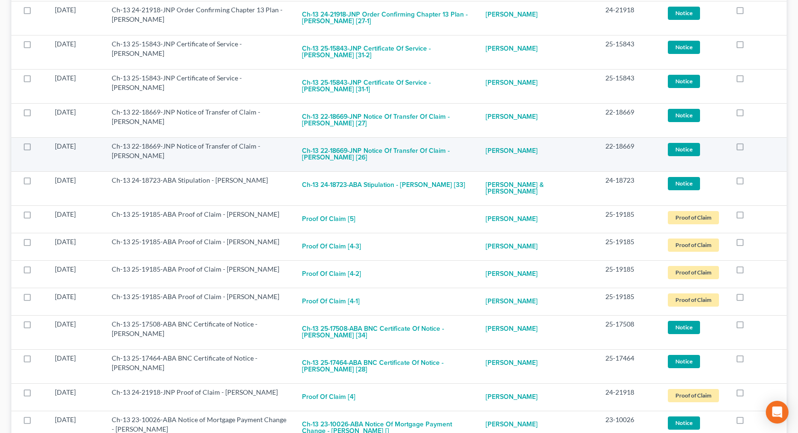
click at [748, 183] on label at bounding box center [748, 183] width 0 height 0
click at [752, 176] on input "checkbox" at bounding box center [755, 179] width 6 height 6
checkbox input "true"
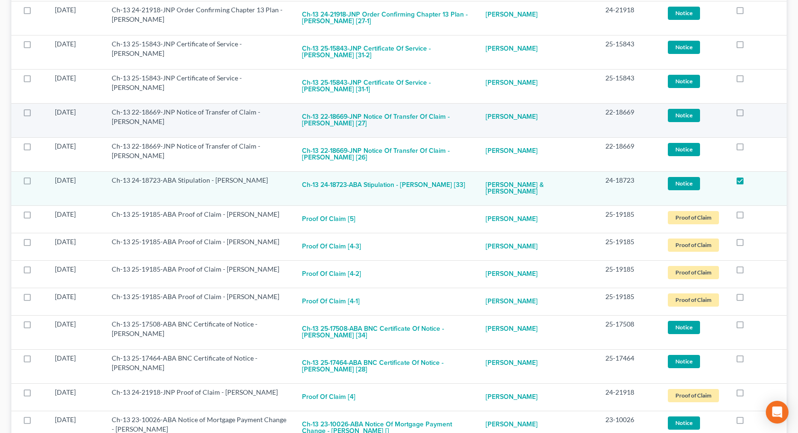
drag, startPoint x: 740, startPoint y: 96, endPoint x: 738, endPoint y: 62, distance: 34.1
click at [748, 149] on label at bounding box center [748, 149] width 0 height 0
click at [752, 141] on input "checkbox" at bounding box center [755, 144] width 6 height 6
checkbox input "true"
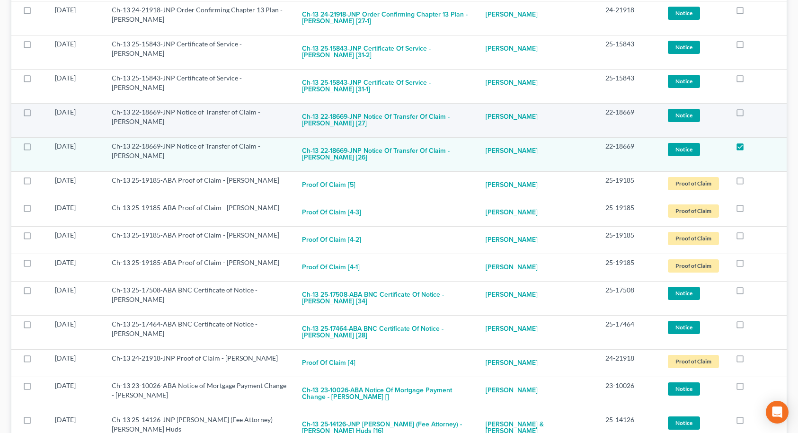
click at [748, 114] on label at bounding box center [748, 114] width 0 height 0
click at [752, 107] on input "checkbox" at bounding box center [755, 110] width 6 height 6
checkbox input "true"
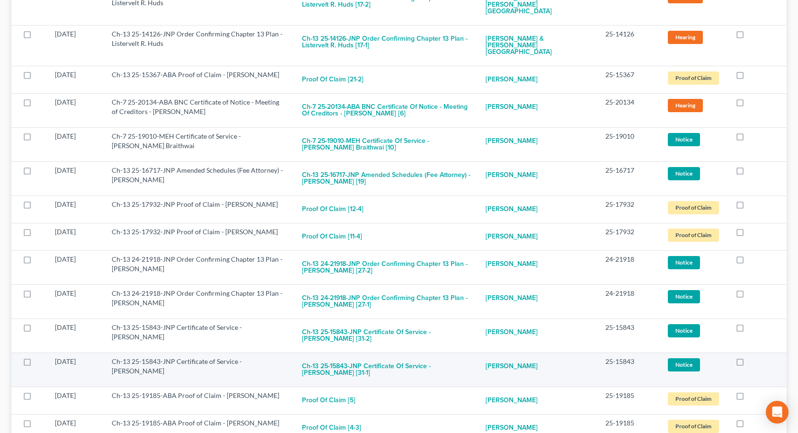
scroll to position [2791, 0]
click at [740, 353] on td at bounding box center [757, 370] width 59 height 34
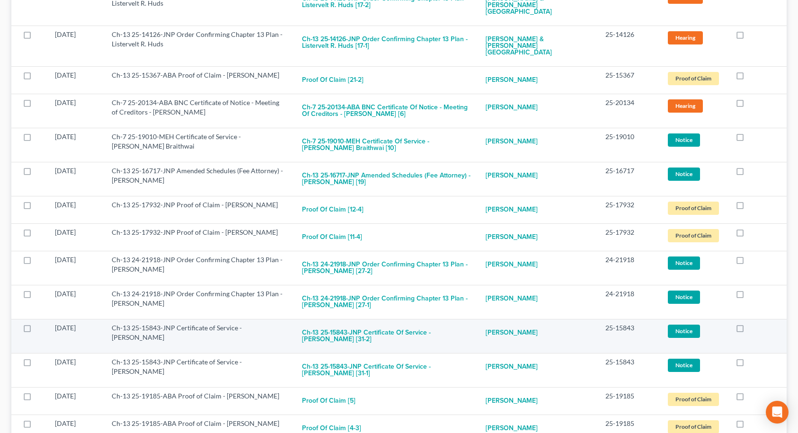
click at [748, 330] on label at bounding box center [748, 330] width 0 height 0
click at [752, 323] on input "checkbox" at bounding box center [755, 326] width 6 height 6
checkbox input "true"
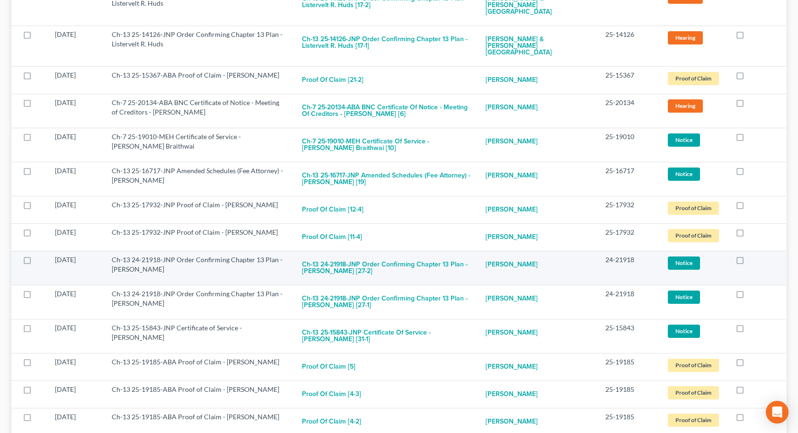
click at [748, 296] on label at bounding box center [748, 296] width 0 height 0
click at [752, 289] on input "checkbox" at bounding box center [755, 292] width 6 height 6
checkbox input "true"
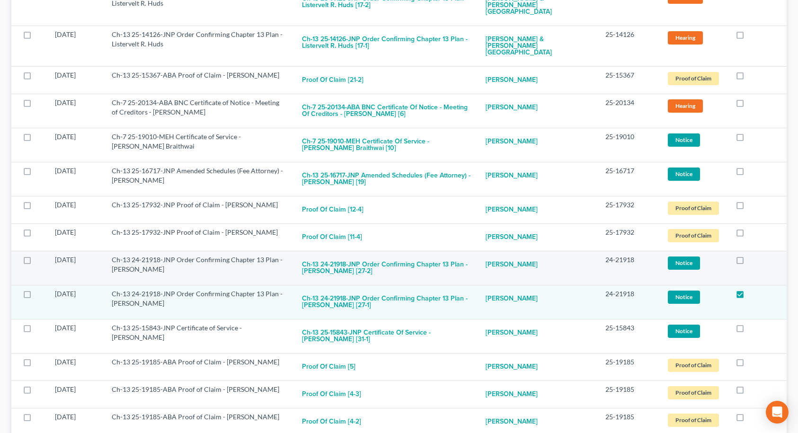
click at [748, 262] on label at bounding box center [748, 262] width 0 height 0
click at [752, 255] on input "checkbox" at bounding box center [755, 258] width 6 height 6
checkbox input "true"
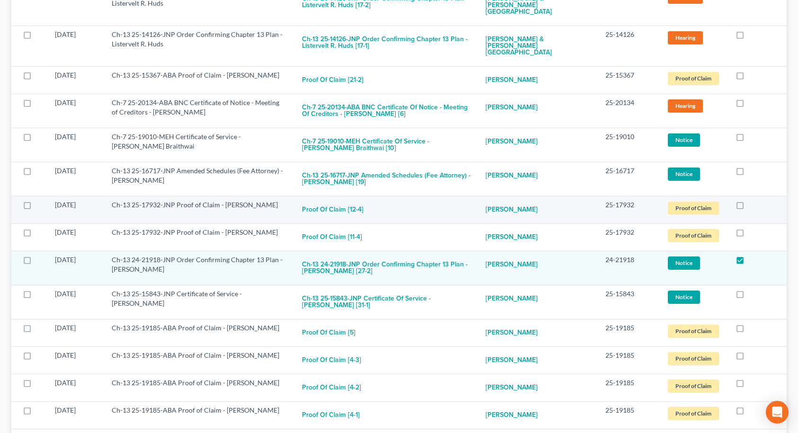
drag, startPoint x: 739, startPoint y: 181, endPoint x: 740, endPoint y: 158, distance: 22.7
click at [748, 235] on label at bounding box center [748, 235] width 0 height 0
click at [752, 228] on input "checkbox" at bounding box center [755, 231] width 6 height 6
checkbox input "true"
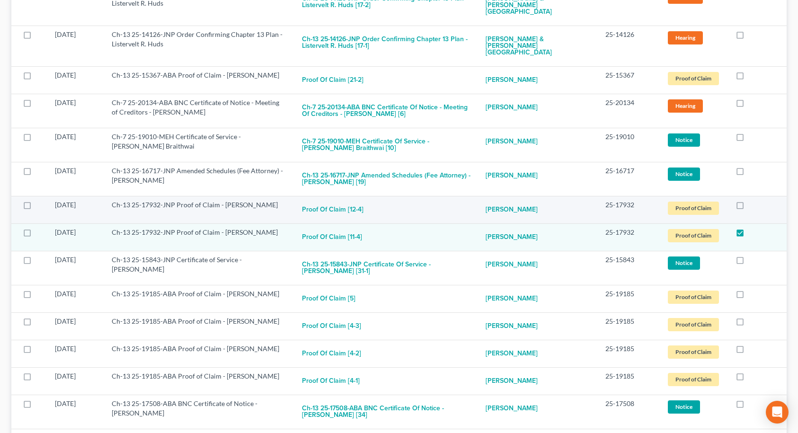
click at [748, 207] on label at bounding box center [748, 207] width 0 height 0
click at [752, 200] on input "checkbox" at bounding box center [755, 203] width 6 height 6
checkbox input "true"
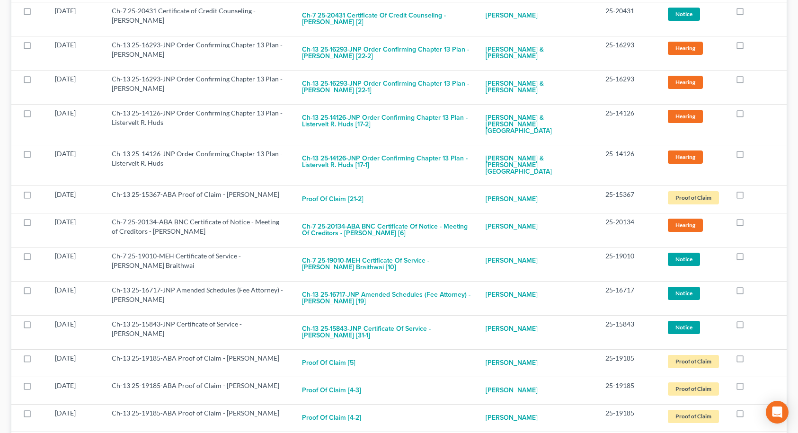
scroll to position [2650, 0]
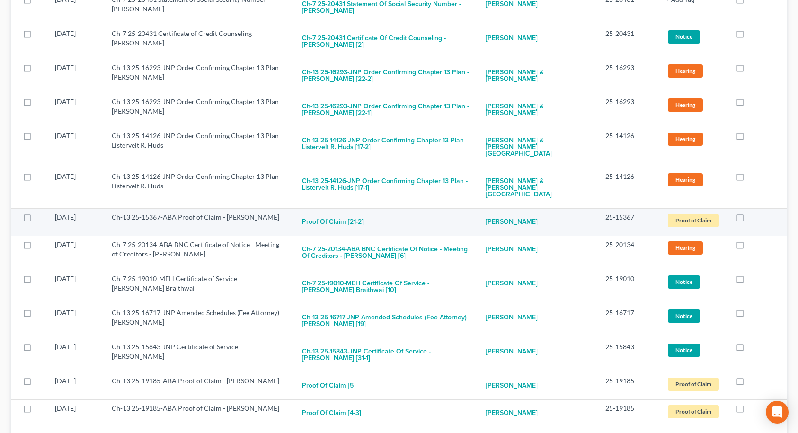
click at [748, 220] on label at bounding box center [748, 220] width 0 height 0
click at [752, 212] on input "checkbox" at bounding box center [755, 215] width 6 height 6
checkbox input "true"
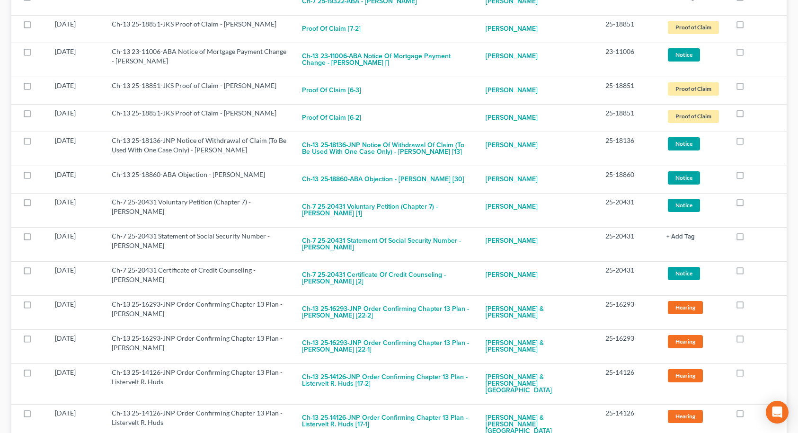
scroll to position [2318, 0]
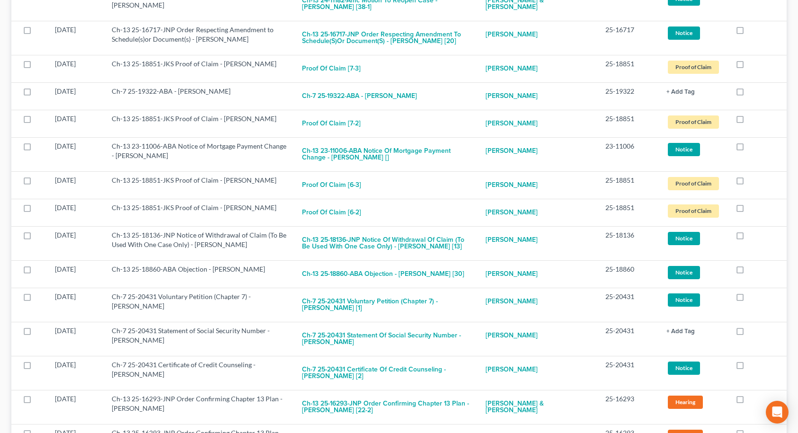
click at [748, 210] on label at bounding box center [748, 210] width 0 height 0
click at [752, 203] on input "checkbox" at bounding box center [755, 206] width 6 height 6
checkbox input "true"
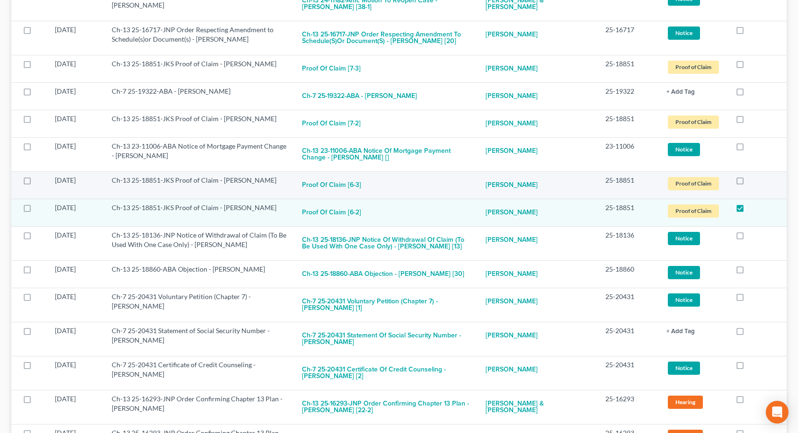
click at [748, 183] on label at bounding box center [748, 183] width 0 height 0
click at [752, 176] on input "checkbox" at bounding box center [755, 179] width 6 height 6
checkbox input "true"
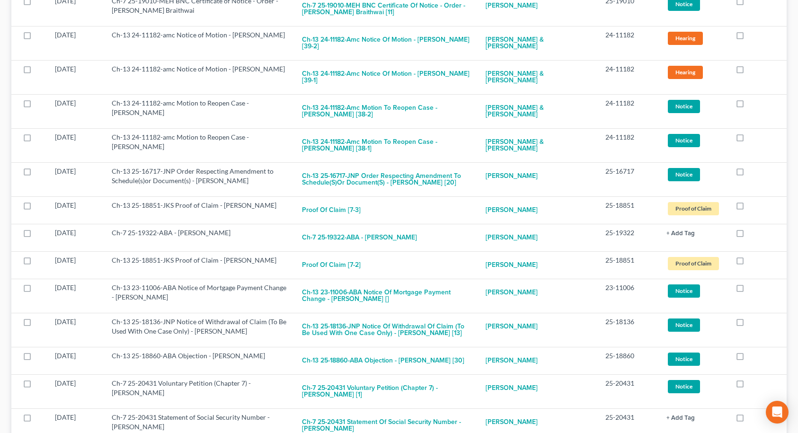
scroll to position [2176, 0]
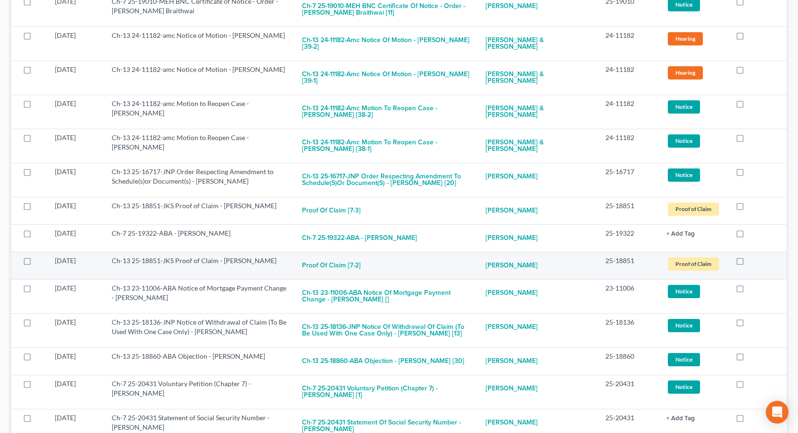
click at [748, 263] on label at bounding box center [748, 263] width 0 height 0
click at [752, 256] on input "checkbox" at bounding box center [755, 259] width 6 height 6
checkbox input "true"
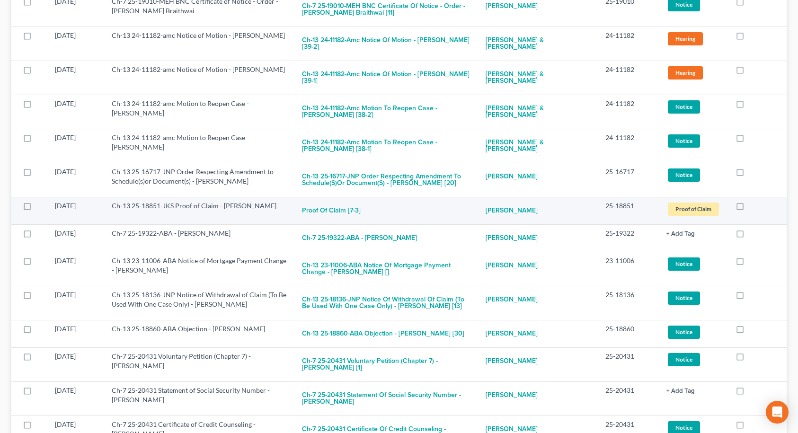
click at [748, 208] on label at bounding box center [748, 208] width 0 height 0
click at [752, 201] on input "checkbox" at bounding box center [755, 204] width 6 height 6
checkbox input "true"
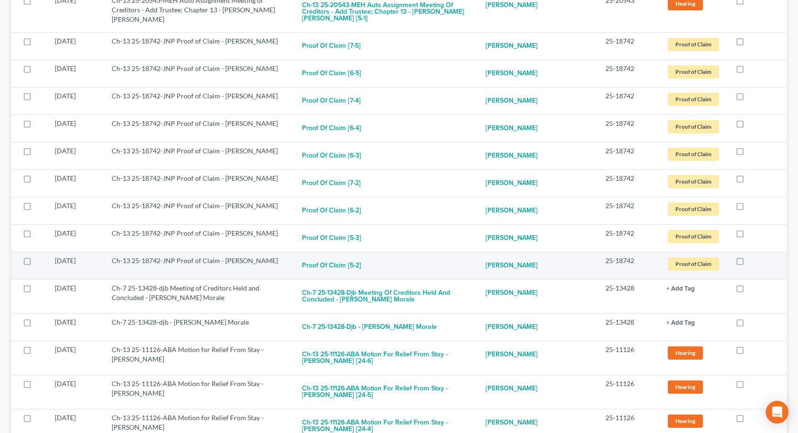
scroll to position [568, 0]
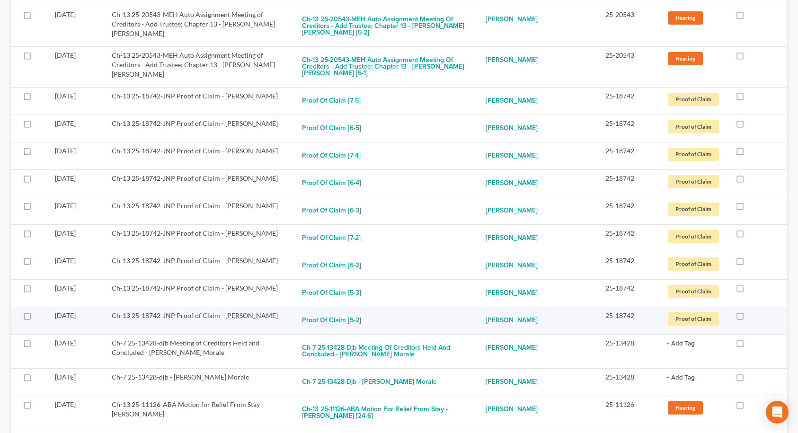
click at [748, 318] on label at bounding box center [748, 318] width 0 height 0
click at [752, 311] on input "checkbox" at bounding box center [755, 314] width 6 height 6
checkbox input "true"
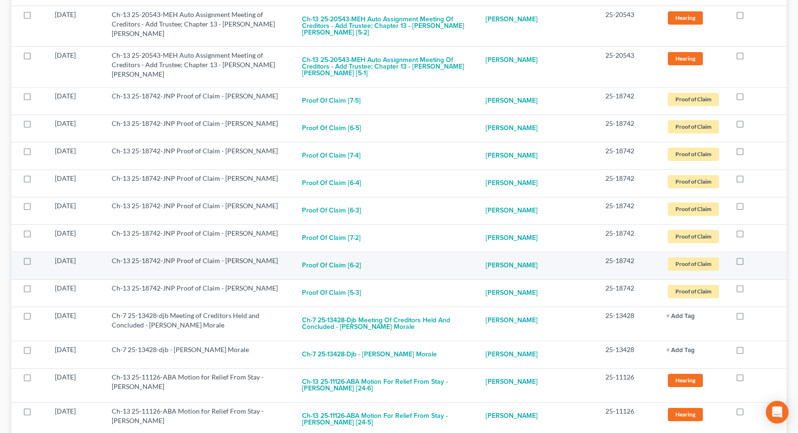
drag, startPoint x: 738, startPoint y: 270, endPoint x: 743, endPoint y: 242, distance: 28.5
click at [748, 291] on label at bounding box center [748, 291] width 0 height 0
click at [752, 283] on input "checkbox" at bounding box center [755, 286] width 6 height 6
checkbox input "true"
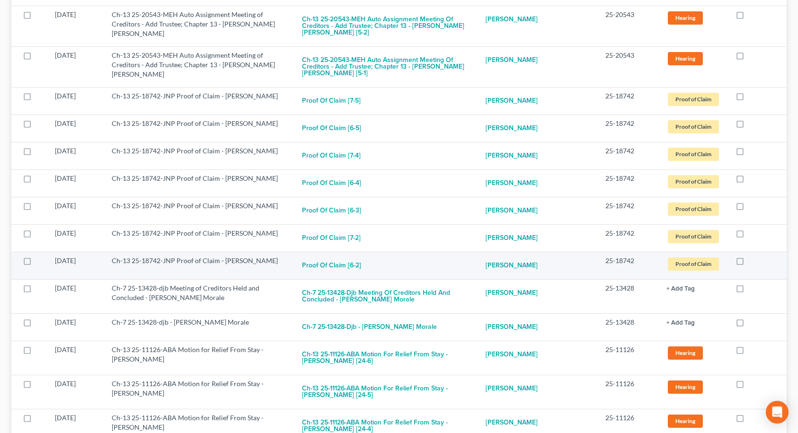
click at [748, 263] on label at bounding box center [748, 263] width 0 height 0
click at [752, 256] on input "checkbox" at bounding box center [755, 259] width 6 height 6
checkbox input "true"
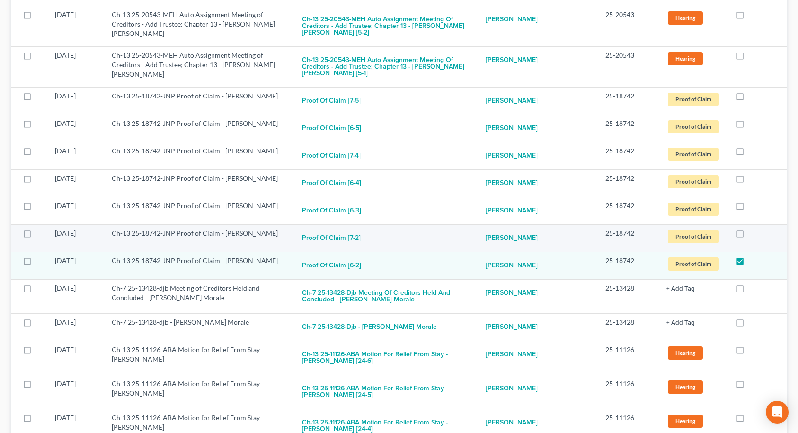
click at [748, 236] on label at bounding box center [748, 236] width 0 height 0
click at [752, 229] on input "checkbox" at bounding box center [755, 232] width 6 height 6
checkbox input "true"
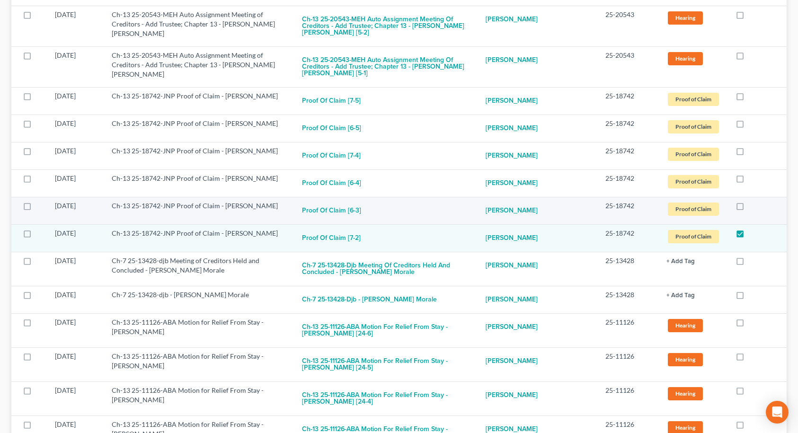
click at [748, 208] on label at bounding box center [748, 208] width 0 height 0
click at [752, 201] on input "checkbox" at bounding box center [755, 204] width 6 height 6
checkbox input "true"
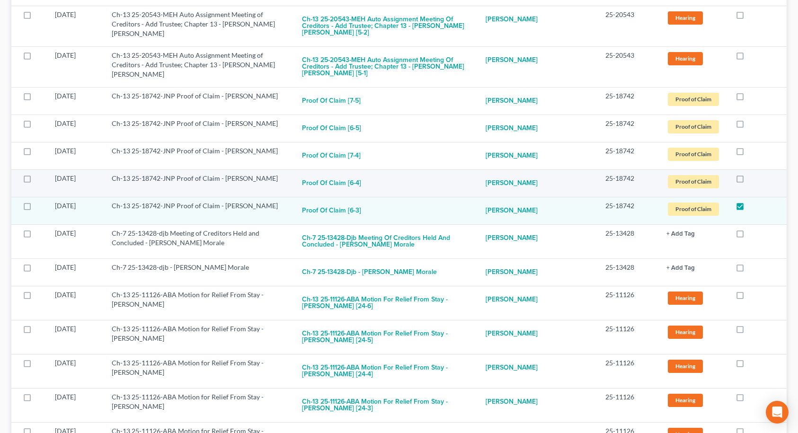
click at [748, 181] on label at bounding box center [748, 181] width 0 height 0
click at [752, 174] on input "checkbox" at bounding box center [755, 177] width 6 height 6
checkbox input "true"
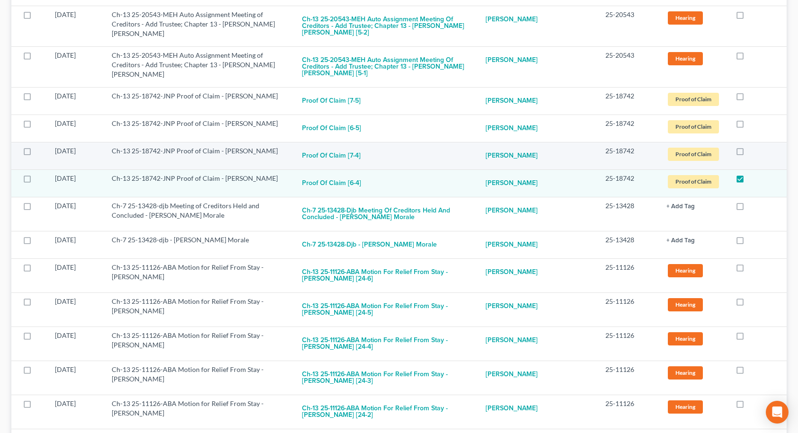
click at [748, 153] on label at bounding box center [748, 153] width 0 height 0
click at [752, 146] on input "checkbox" at bounding box center [755, 149] width 6 height 6
checkbox input "true"
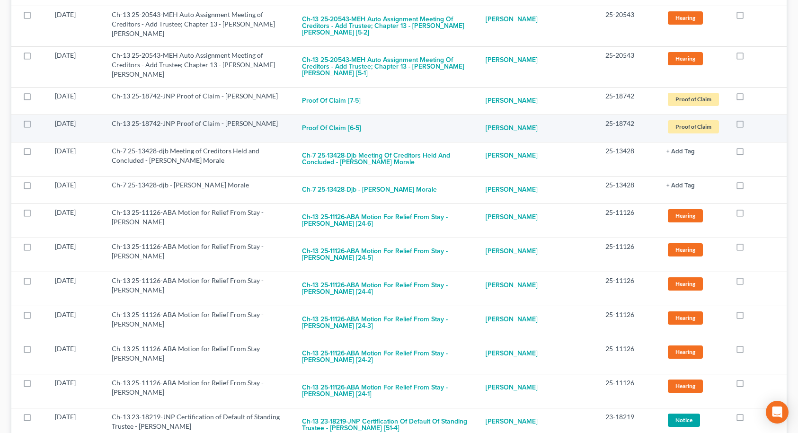
click at [748, 126] on label at bounding box center [748, 126] width 0 height 0
click at [752, 119] on input "checkbox" at bounding box center [755, 122] width 6 height 6
checkbox input "true"
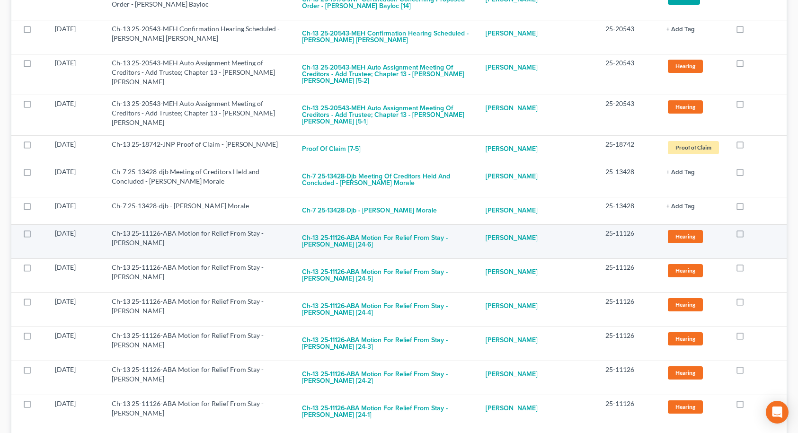
scroll to position [473, 0]
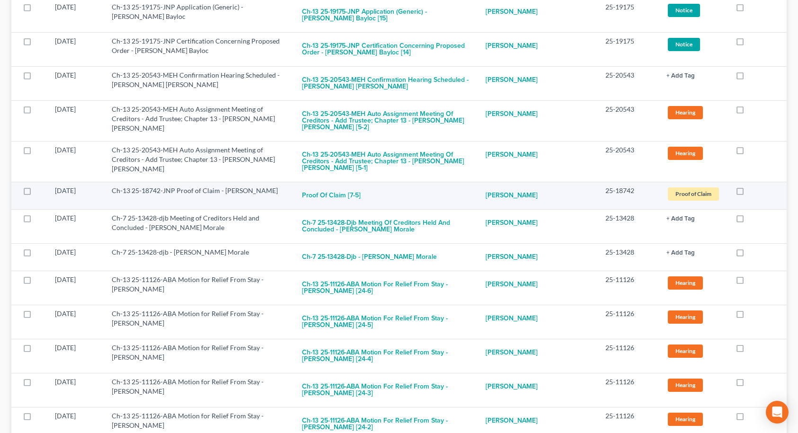
click at [748, 193] on label at bounding box center [748, 193] width 0 height 0
click at [752, 186] on input "checkbox" at bounding box center [755, 189] width 6 height 6
checkbox input "true"
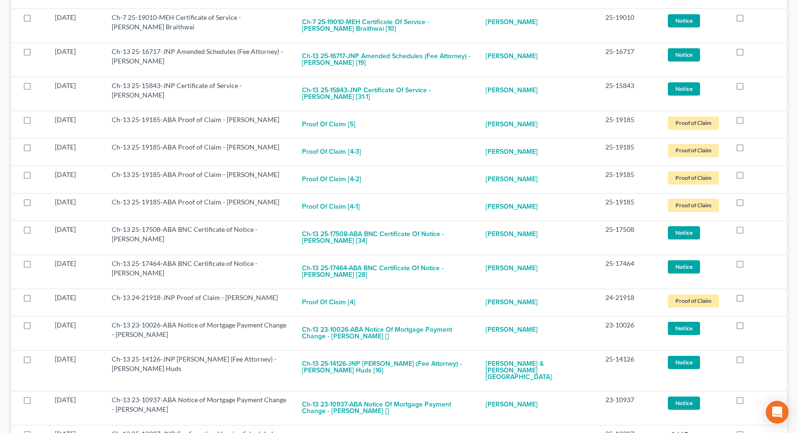
scroll to position [2602, 0]
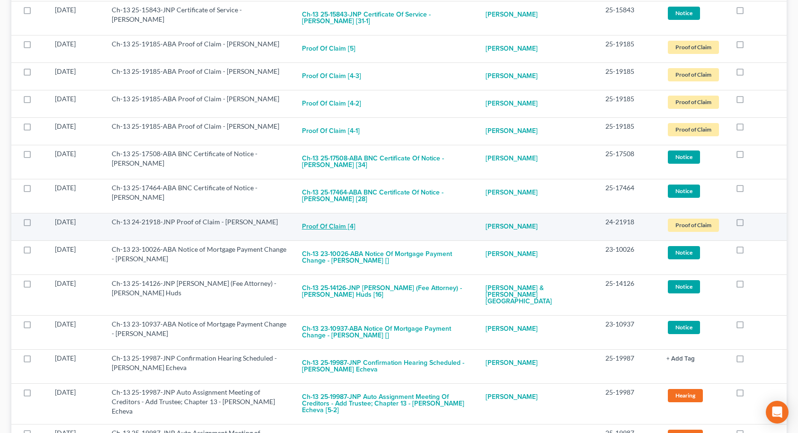
click at [326, 217] on button "Proof of Claim [4]" at bounding box center [328, 226] width 53 height 19
checkbox input "true"
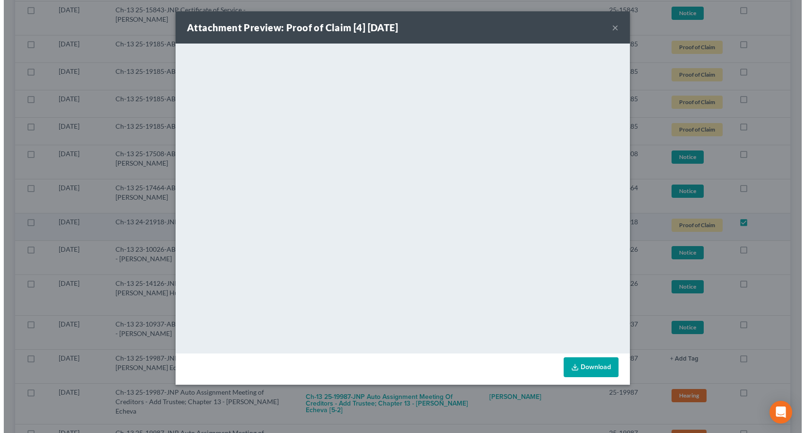
scroll to position [2596, 0]
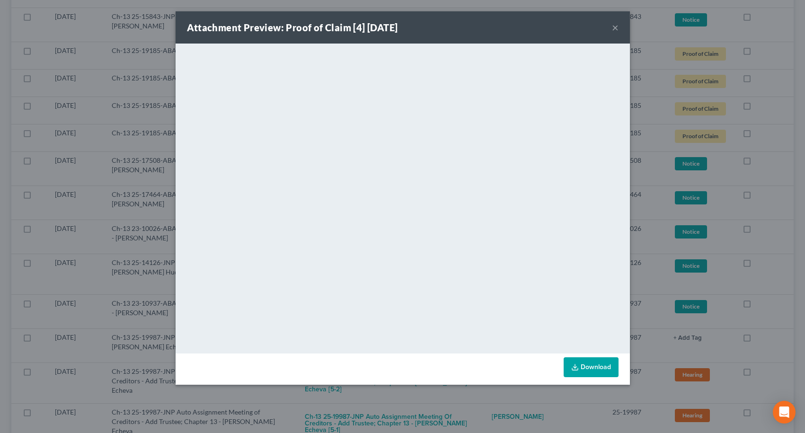
click at [614, 27] on button "×" at bounding box center [615, 27] width 7 height 11
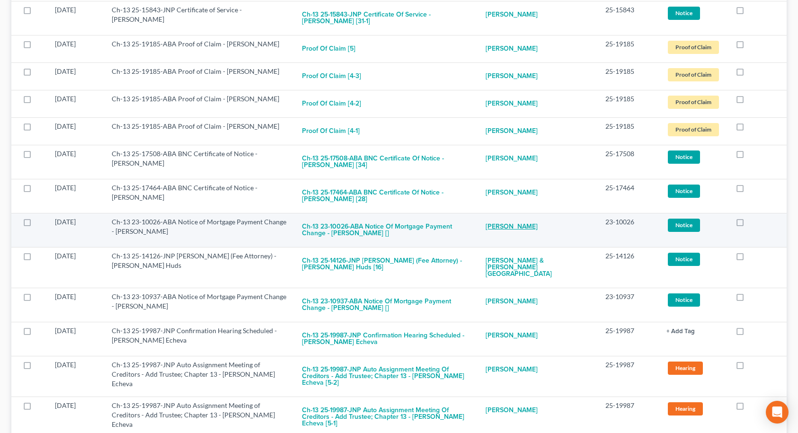
scroll to position [2555, 0]
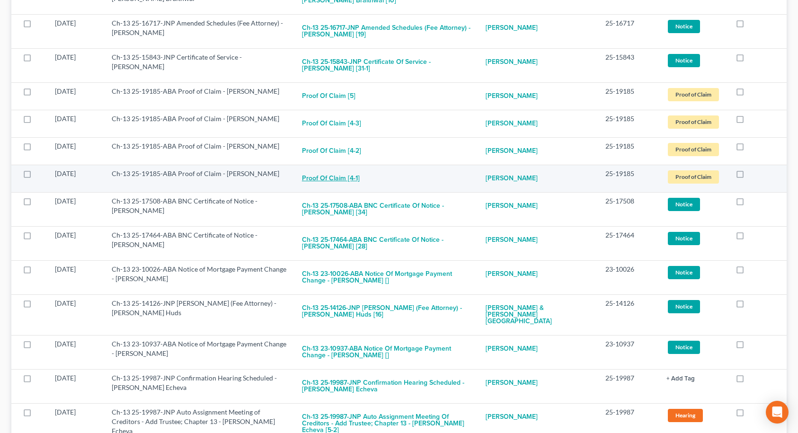
click at [320, 169] on button "Proof of Claim [4-1]" at bounding box center [331, 178] width 58 height 19
checkbox input "true"
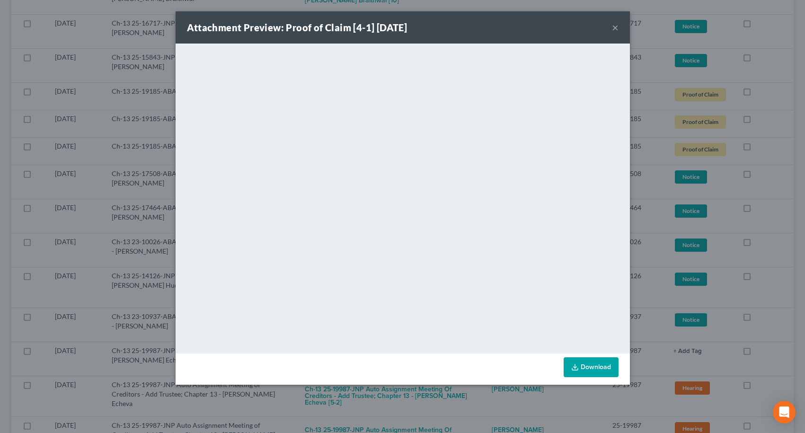
click at [617, 29] on button "×" at bounding box center [615, 27] width 7 height 11
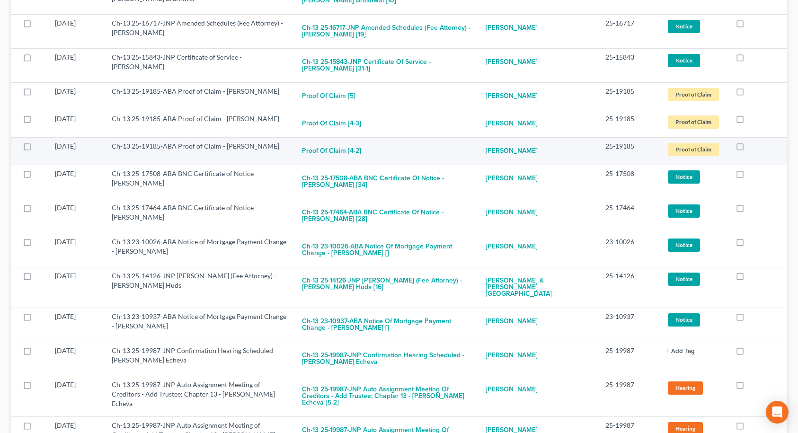
drag, startPoint x: 737, startPoint y: 91, endPoint x: 738, endPoint y: 87, distance: 4.8
click at [748, 149] on label at bounding box center [748, 149] width 0 height 0
click at [752, 141] on input "checkbox" at bounding box center [755, 144] width 6 height 6
checkbox input "true"
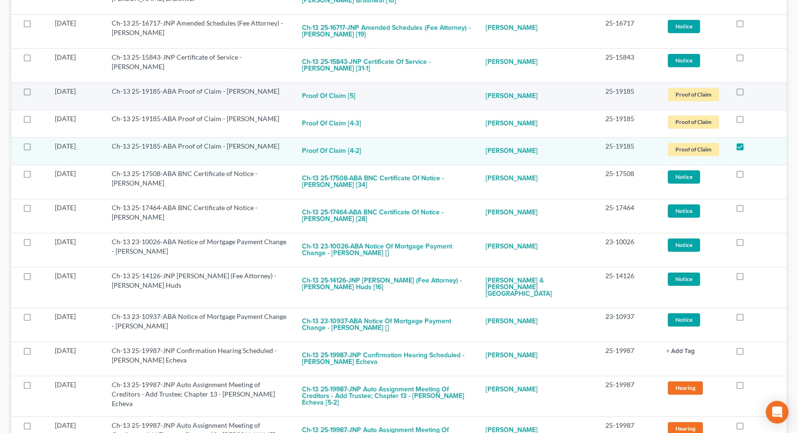
drag, startPoint x: 739, startPoint y: 70, endPoint x: 740, endPoint y: 53, distance: 17.5
click at [748, 121] on label at bounding box center [748, 121] width 0 height 0
click at [752, 114] on input "checkbox" at bounding box center [755, 117] width 6 height 6
checkbox input "true"
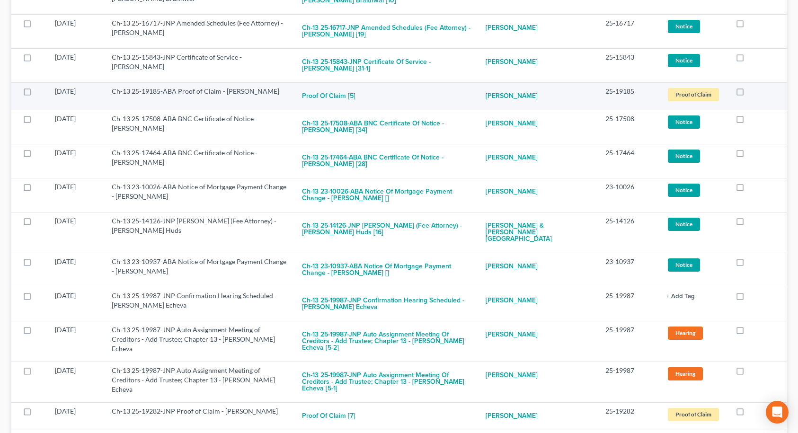
click at [748, 94] on label at bounding box center [748, 94] width 0 height 0
click at [752, 87] on input "checkbox" at bounding box center [755, 90] width 6 height 6
checkbox input "true"
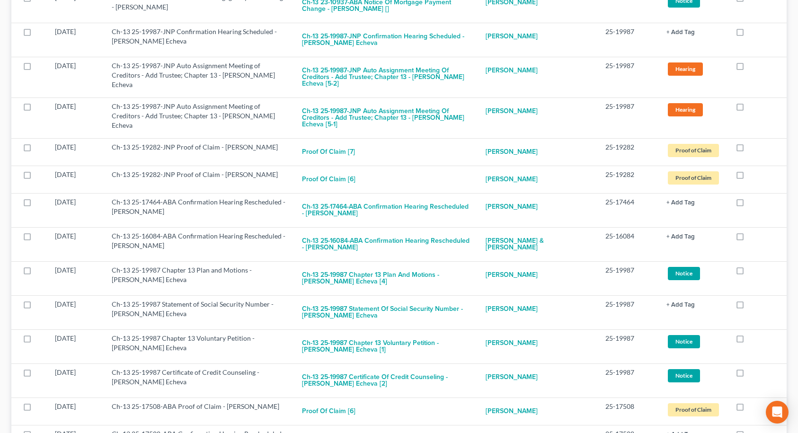
scroll to position [2744, 0]
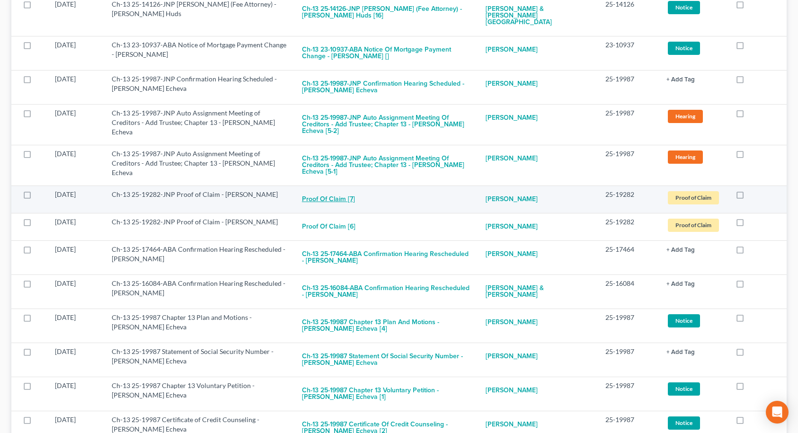
click at [319, 190] on button "Proof of Claim [7]" at bounding box center [328, 199] width 53 height 19
checkbox input "true"
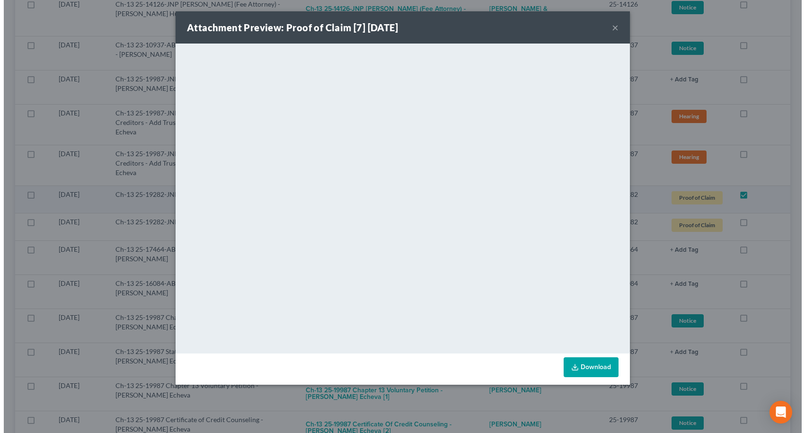
scroll to position [2738, 0]
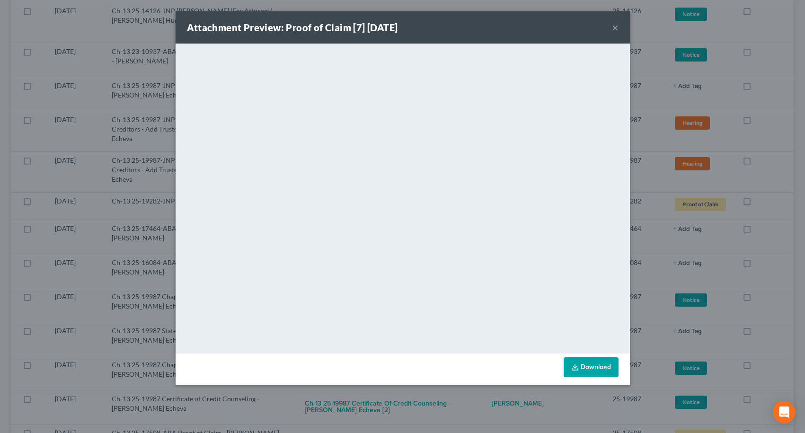
click at [615, 28] on button "×" at bounding box center [615, 27] width 7 height 11
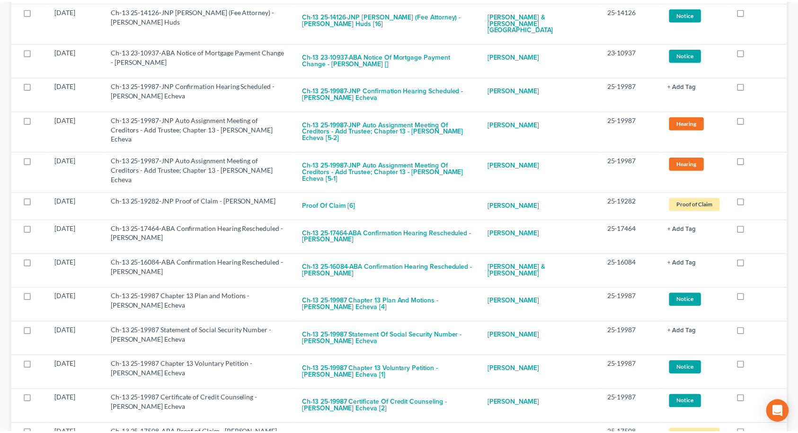
scroll to position [2744, 0]
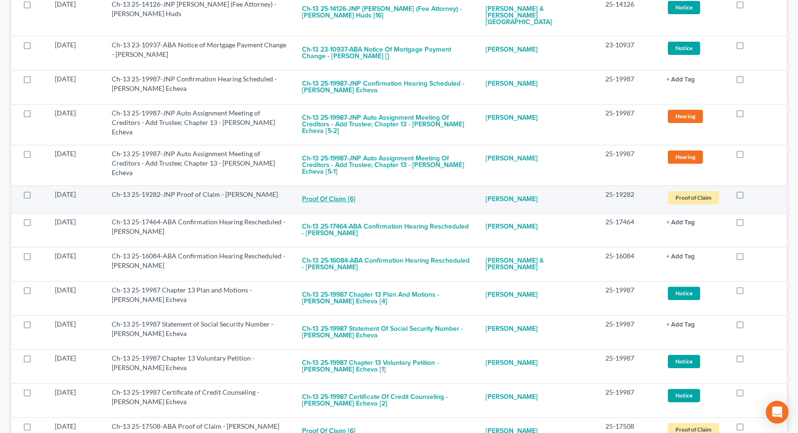
click at [333, 190] on button "Proof of Claim [6]" at bounding box center [328, 199] width 53 height 19
checkbox input "true"
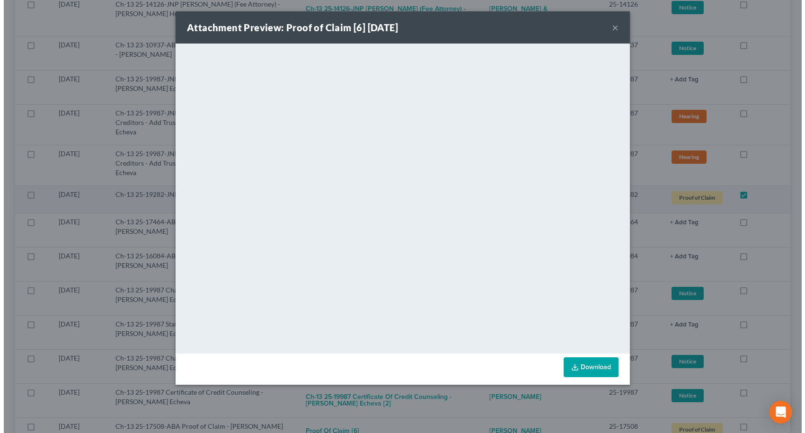
scroll to position [2738, 0]
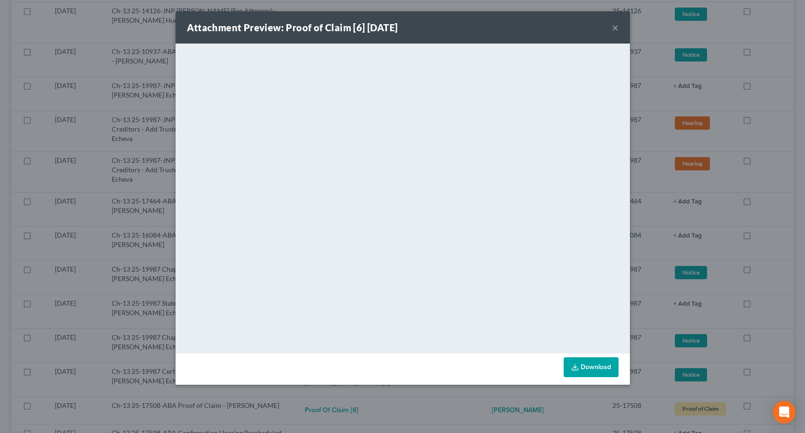
click at [616, 26] on button "×" at bounding box center [615, 27] width 7 height 11
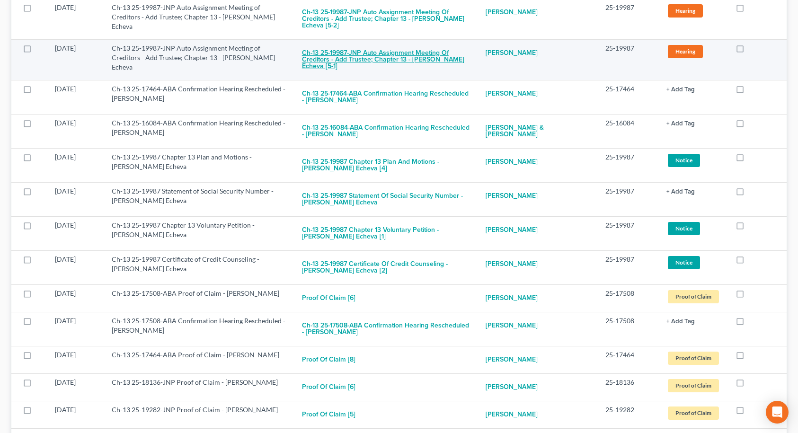
scroll to position [2933, 0]
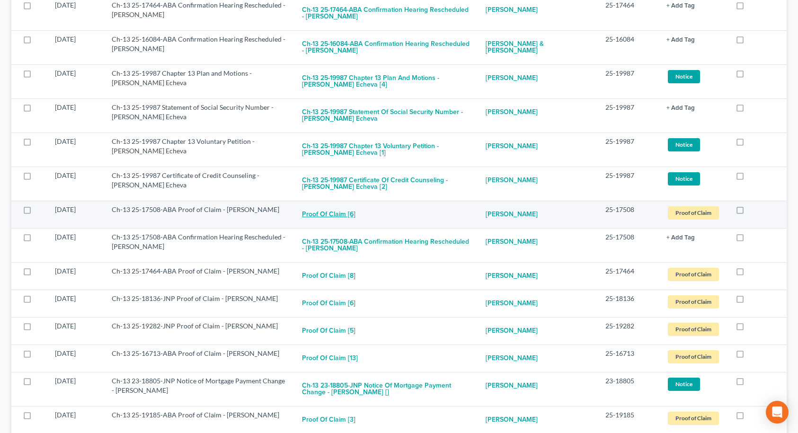
click at [312, 205] on button "Proof of Claim [6]" at bounding box center [328, 214] width 53 height 19
checkbox input "true"
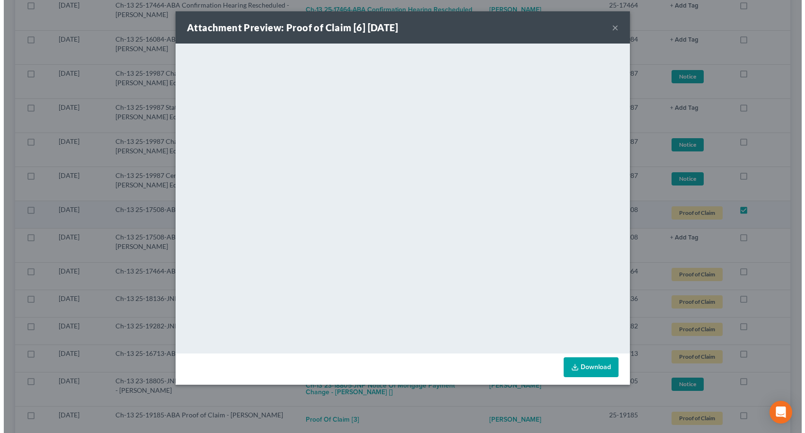
scroll to position [2927, 0]
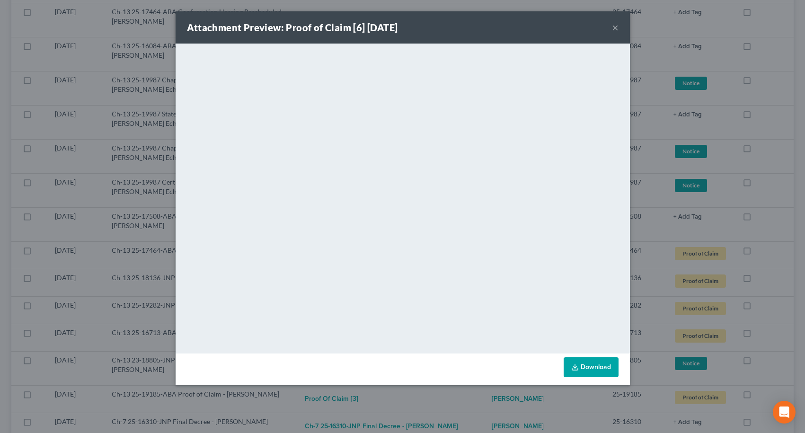
click at [616, 26] on button "×" at bounding box center [615, 27] width 7 height 11
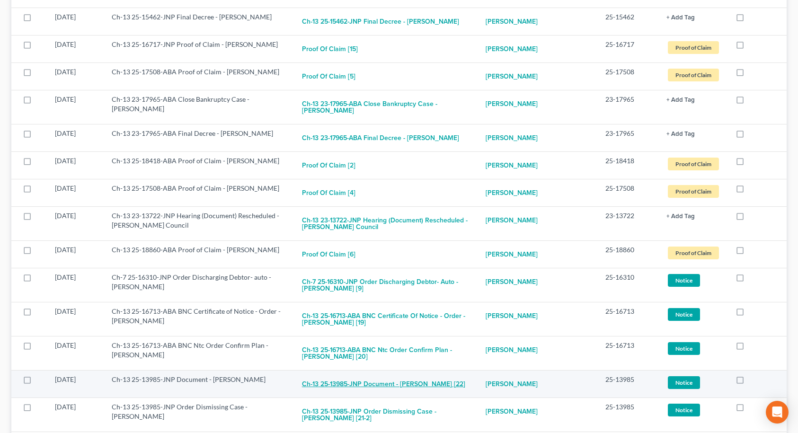
scroll to position [4071, 0]
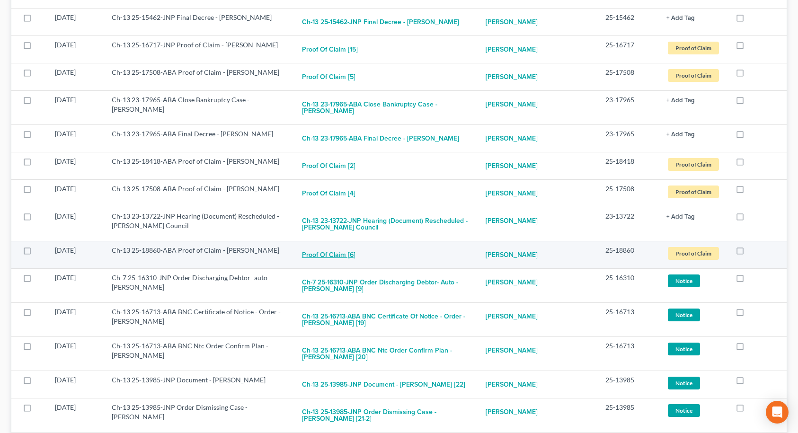
click at [320, 246] on button "Proof of Claim [6]" at bounding box center [328, 255] width 53 height 19
checkbox input "true"
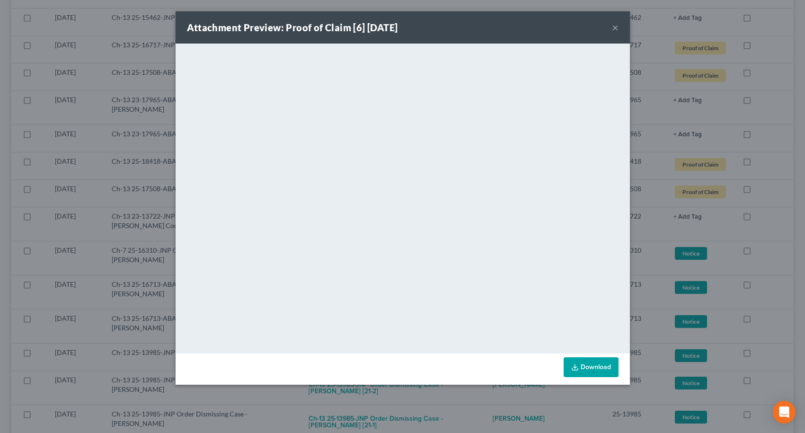
click at [613, 29] on button "×" at bounding box center [615, 27] width 7 height 11
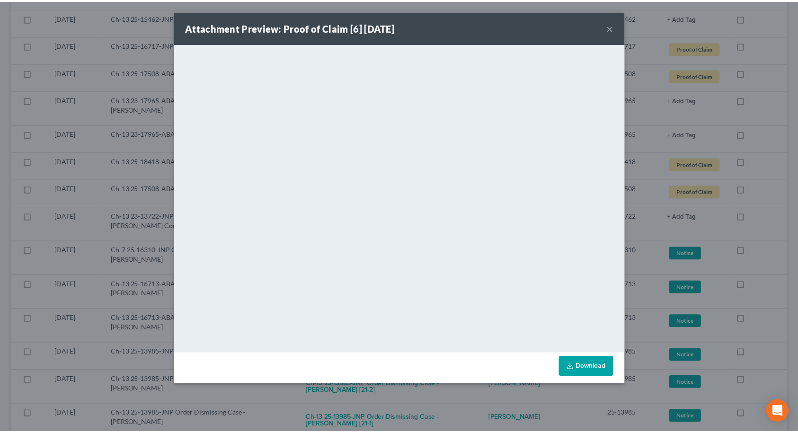
scroll to position [4078, 0]
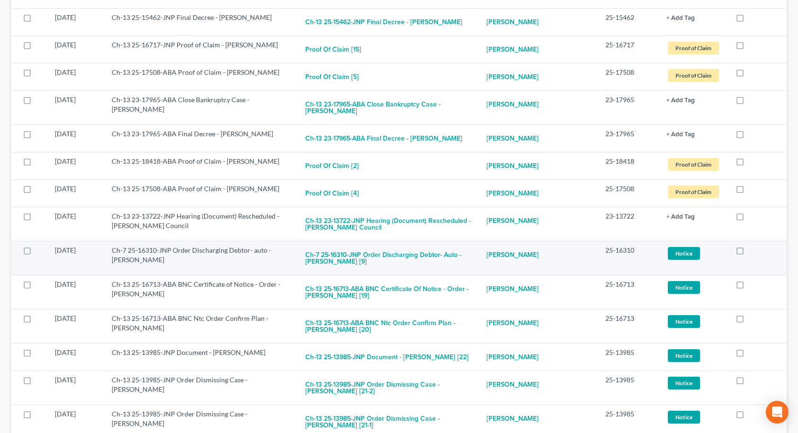
click at [748, 253] on label at bounding box center [748, 253] width 0 height 0
click at [752, 246] on input "checkbox" at bounding box center [755, 249] width 6 height 6
checkbox input "true"
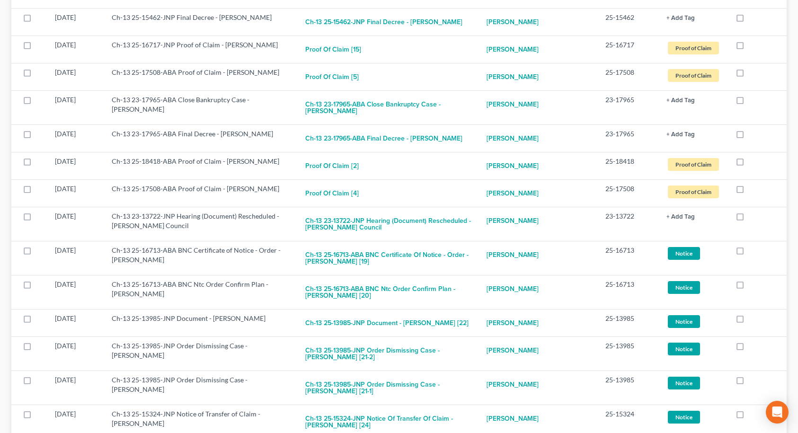
click at [748, 253] on label at bounding box center [748, 253] width 0 height 0
click at [752, 246] on input "checkbox" at bounding box center [755, 249] width 6 height 6
checkbox input "true"
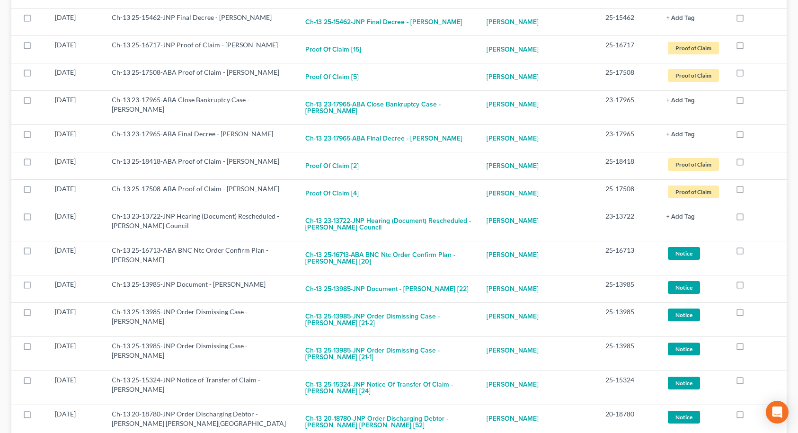
click at [748, 253] on label at bounding box center [748, 253] width 0 height 0
click at [752, 246] on input "checkbox" at bounding box center [755, 249] width 6 height 6
checkbox input "true"
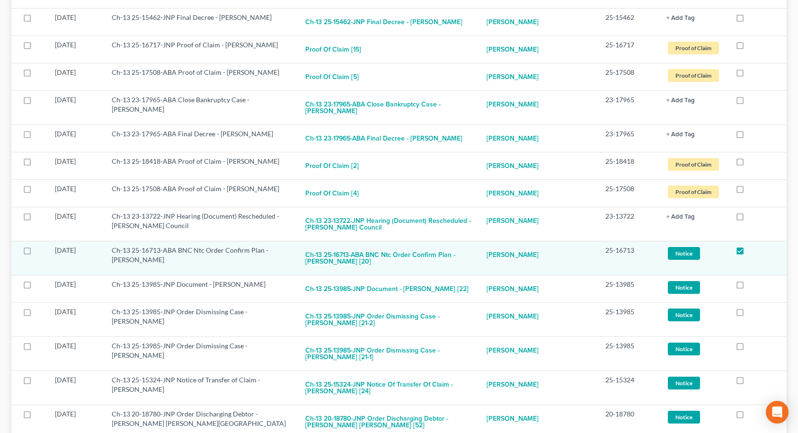
click at [748, 253] on label at bounding box center [748, 253] width 0 height 0
click at [752, 246] on input "checkbox" at bounding box center [755, 249] width 6 height 6
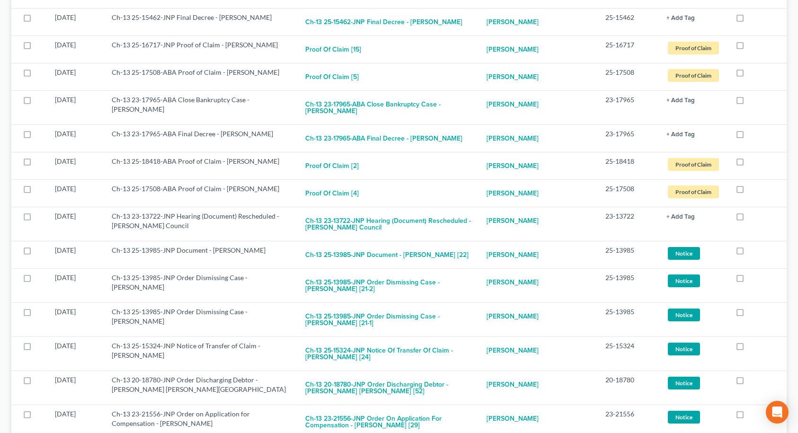
click at [748, 253] on label at bounding box center [748, 253] width 0 height 0
click at [752, 246] on input "checkbox" at bounding box center [755, 249] width 6 height 6
checkbox input "true"
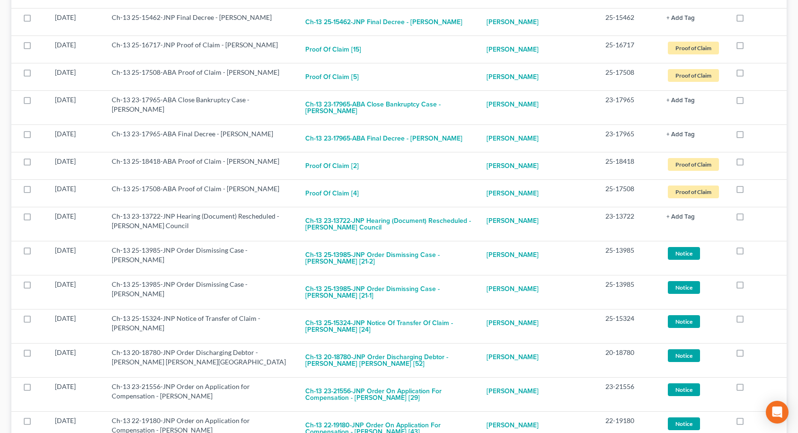
click at [748, 253] on label at bounding box center [748, 253] width 0 height 0
click at [752, 246] on input "checkbox" at bounding box center [755, 249] width 6 height 6
checkbox input "true"
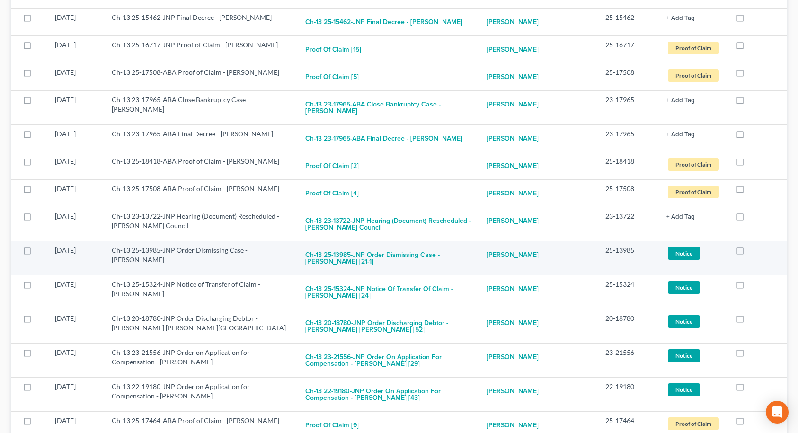
click at [748, 253] on label at bounding box center [748, 253] width 0 height 0
click at [752, 246] on input "checkbox" at bounding box center [755, 249] width 6 height 6
checkbox input "true"
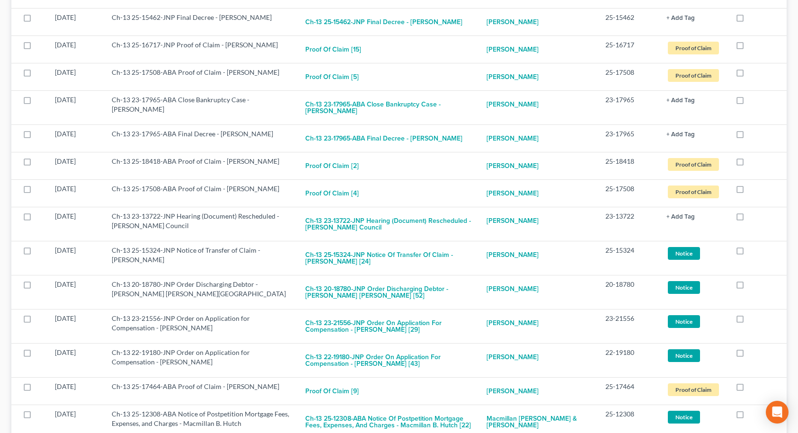
click at [748, 253] on label at bounding box center [748, 253] width 0 height 0
click at [752, 246] on input "checkbox" at bounding box center [755, 249] width 6 height 6
checkbox input "true"
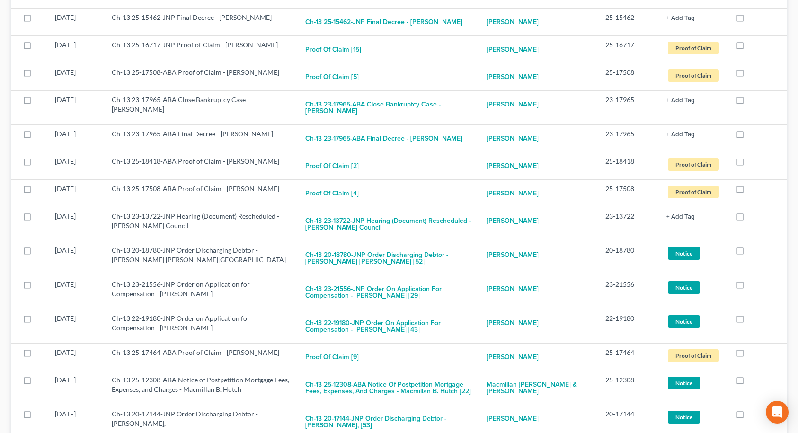
click at [748, 253] on label at bounding box center [748, 253] width 0 height 0
click at [752, 246] on input "checkbox" at bounding box center [755, 249] width 6 height 6
checkbox input "true"
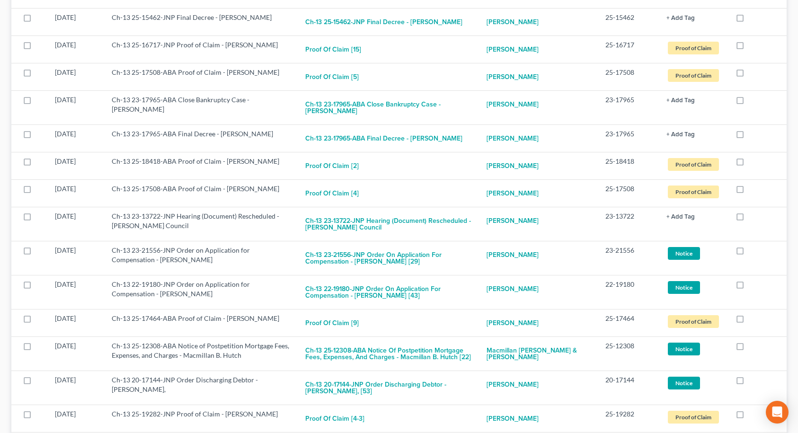
click at [748, 253] on label at bounding box center [748, 253] width 0 height 0
click at [752, 246] on input "checkbox" at bounding box center [755, 249] width 6 height 6
checkbox input "true"
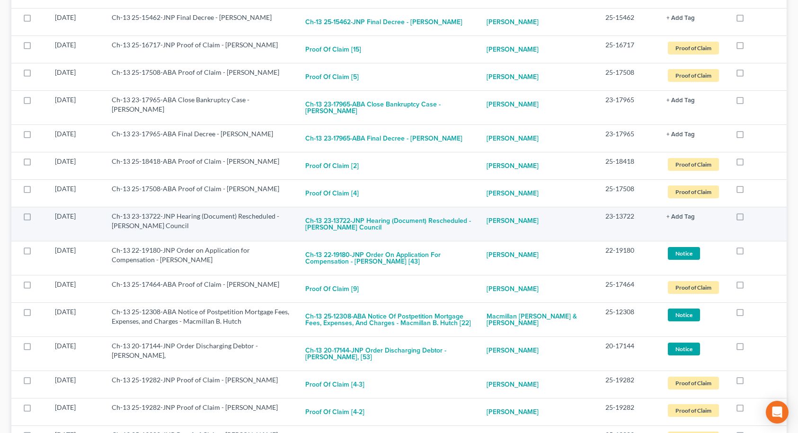
click at [748, 219] on label at bounding box center [748, 219] width 0 height 0
click at [752, 211] on input "checkbox" at bounding box center [755, 214] width 6 height 6
checkbox input "true"
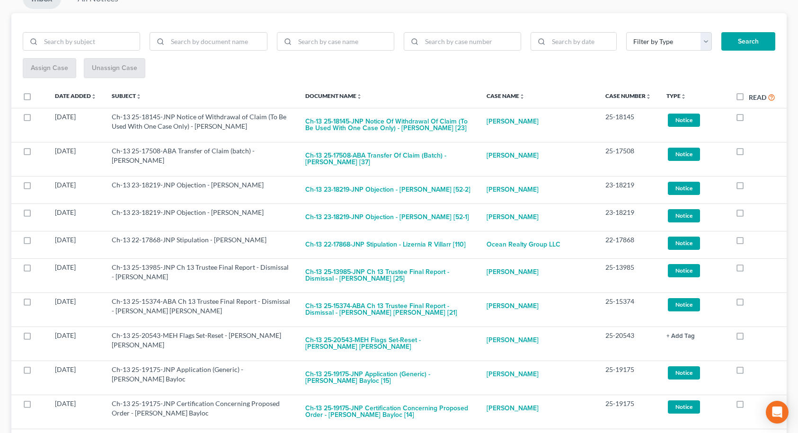
scroll to position [0, 0]
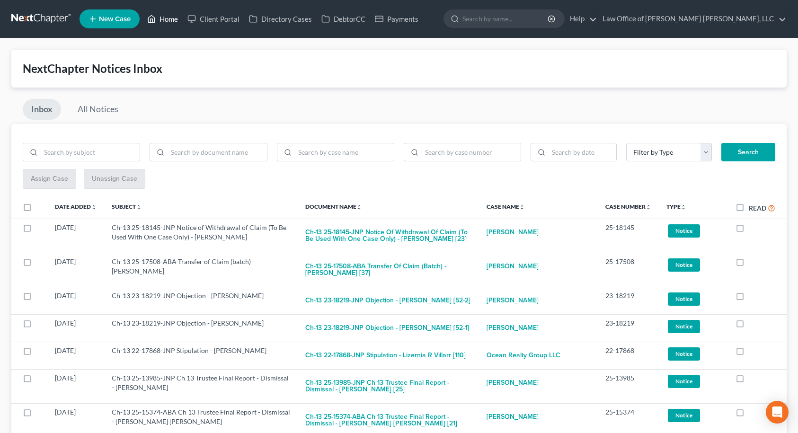
click at [164, 20] on link "Home" at bounding box center [162, 18] width 40 height 17
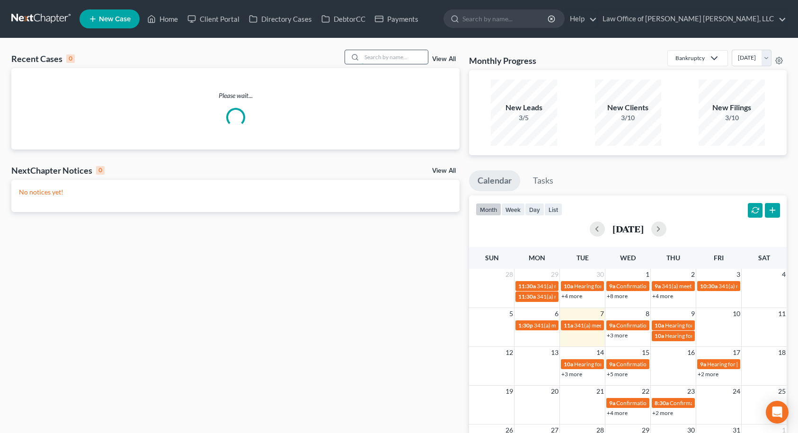
click at [375, 58] on input "search" at bounding box center [394, 57] width 66 height 14
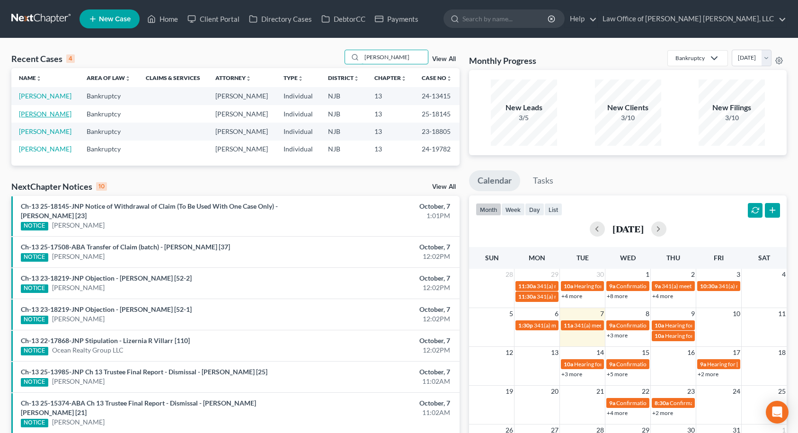
type input "[PERSON_NAME]"
click at [38, 113] on link "[PERSON_NAME]" at bounding box center [45, 114] width 53 height 8
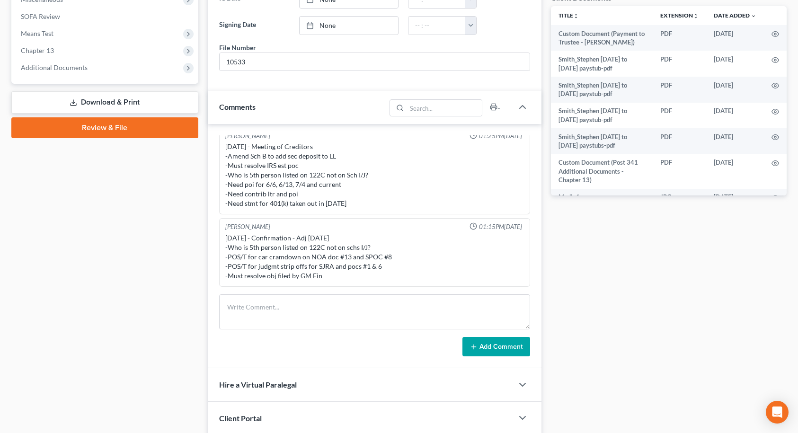
scroll to position [379, 0]
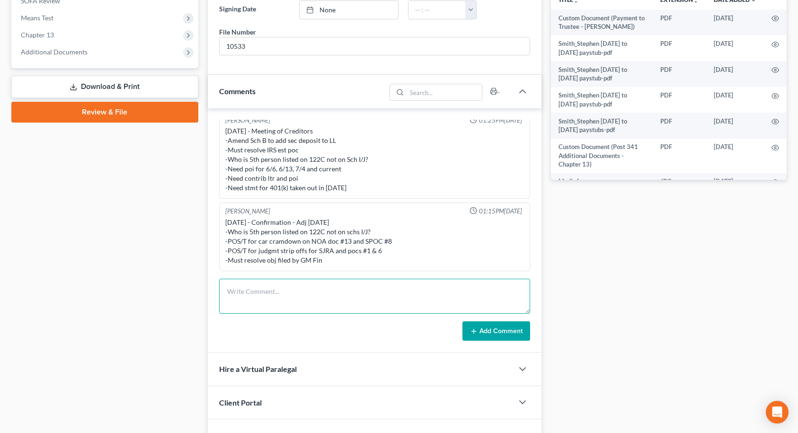
click at [247, 291] on textarea at bounding box center [374, 296] width 311 height 35
type textarea "Sent email to wdraw POC 14"
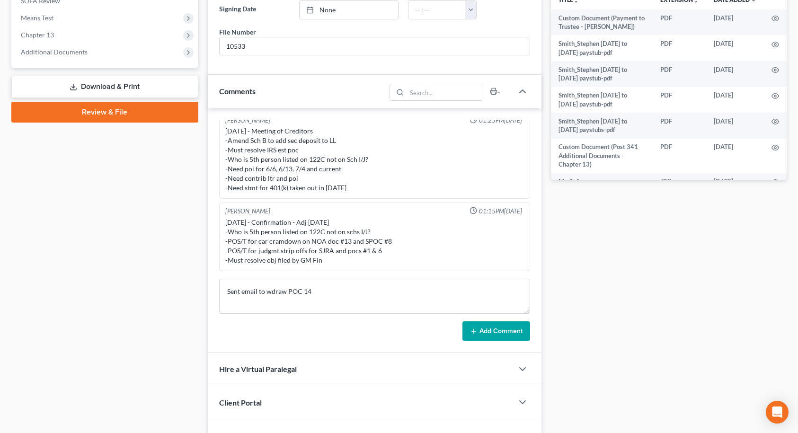
click at [506, 332] on button "Add Comment" at bounding box center [496, 331] width 68 height 20
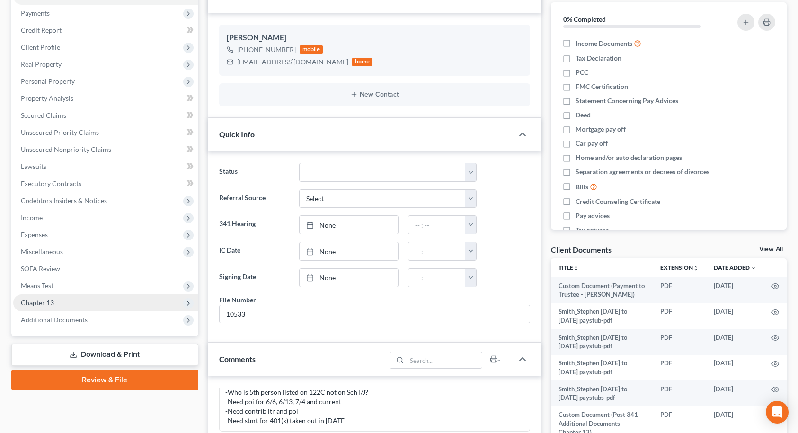
scroll to position [0, 0]
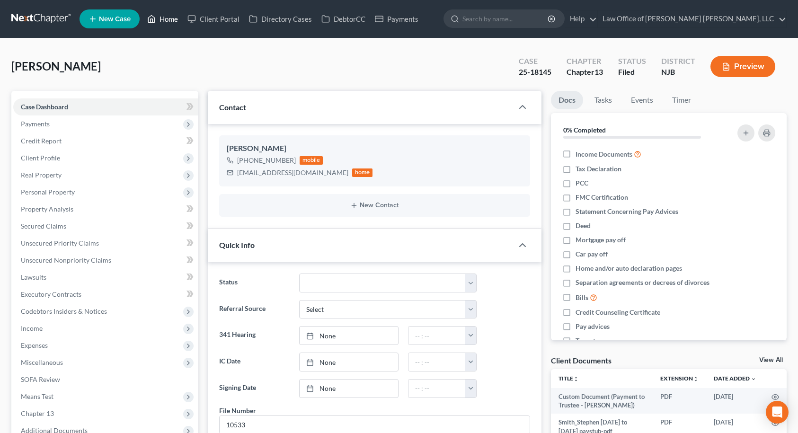
click at [161, 18] on link "Home" at bounding box center [162, 18] width 40 height 17
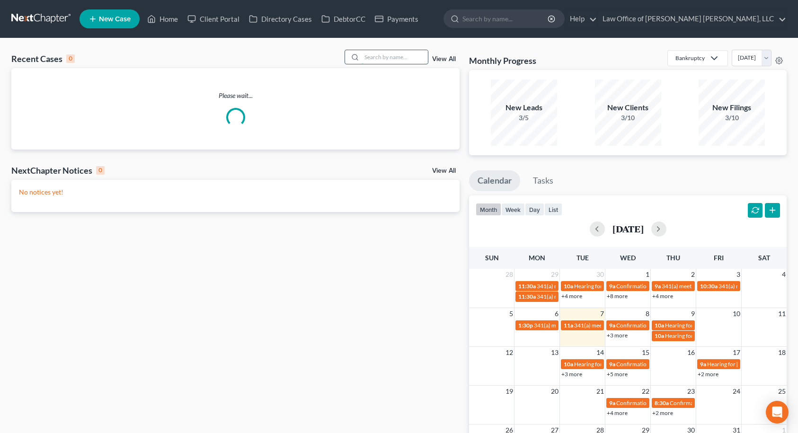
click at [386, 58] on input "search" at bounding box center [394, 57] width 66 height 14
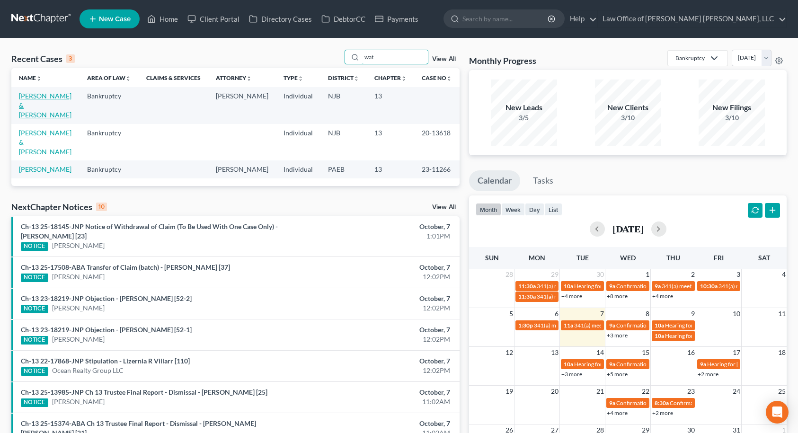
type input "wat"
click at [35, 99] on link "[PERSON_NAME] & [PERSON_NAME]" at bounding box center [45, 105] width 53 height 27
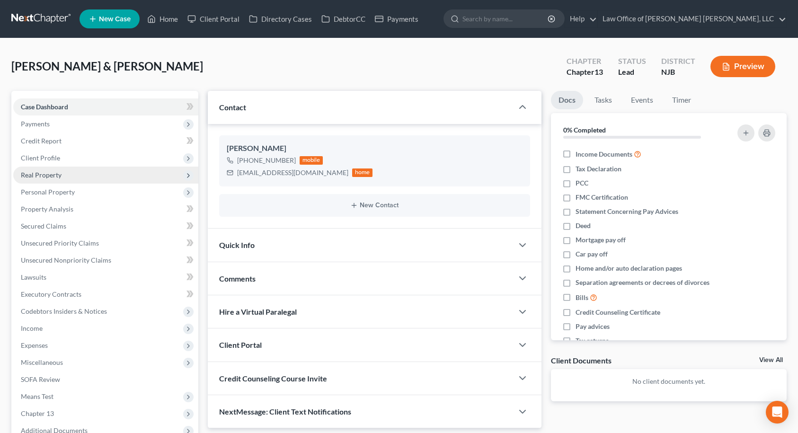
click at [54, 181] on span "Real Property" at bounding box center [105, 175] width 185 height 17
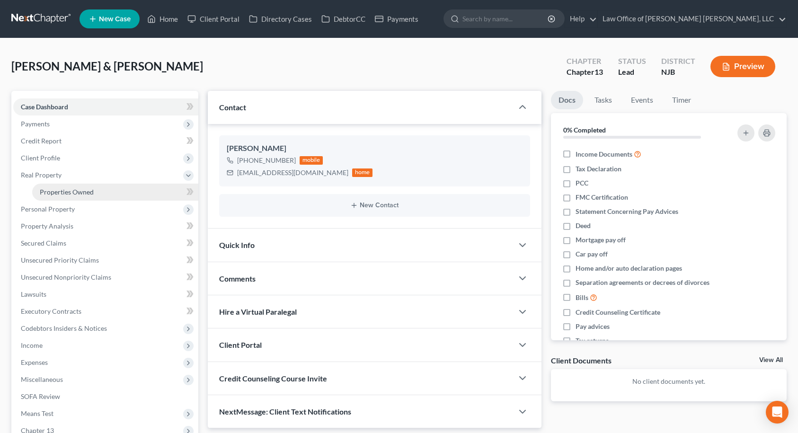
click at [58, 193] on span "Properties Owned" at bounding box center [67, 192] width 54 height 8
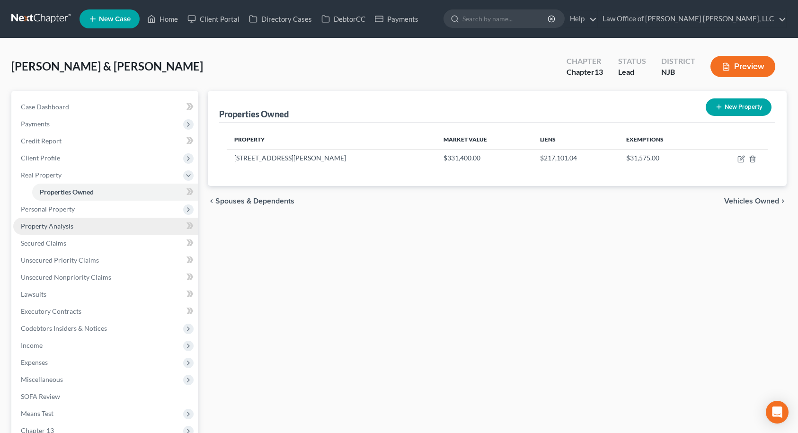
click at [55, 225] on span "Property Analysis" at bounding box center [47, 226] width 53 height 8
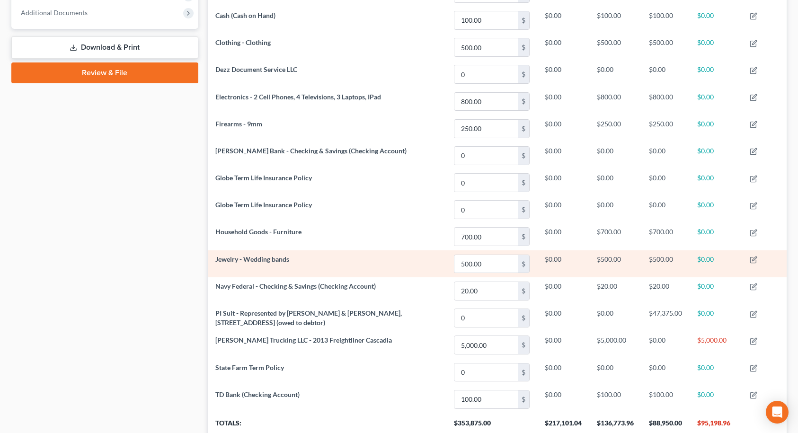
scroll to position [490, 0]
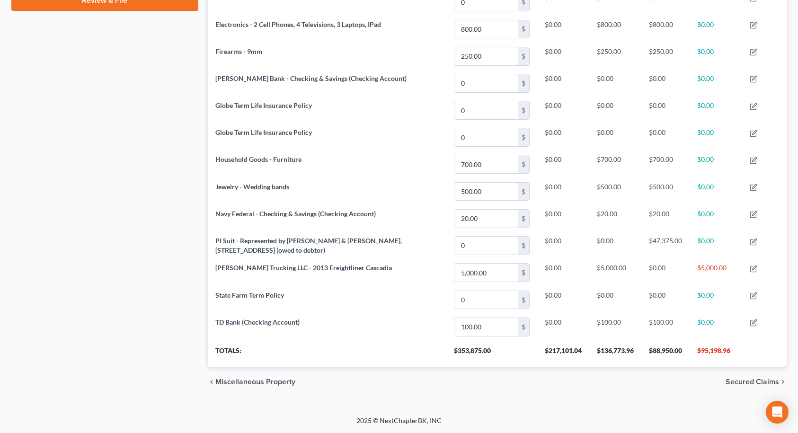
click at [758, 382] on span "Secured Claims" at bounding box center [751, 382] width 53 height 8
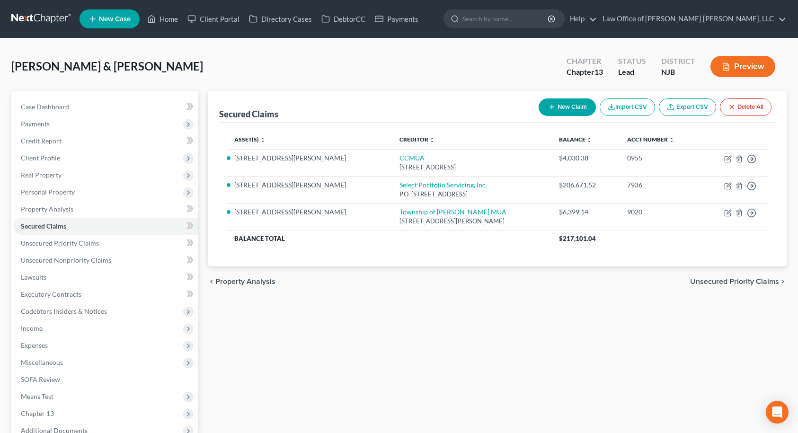
click at [750, 282] on span "Unsecured Priority Claims" at bounding box center [734, 282] width 89 height 8
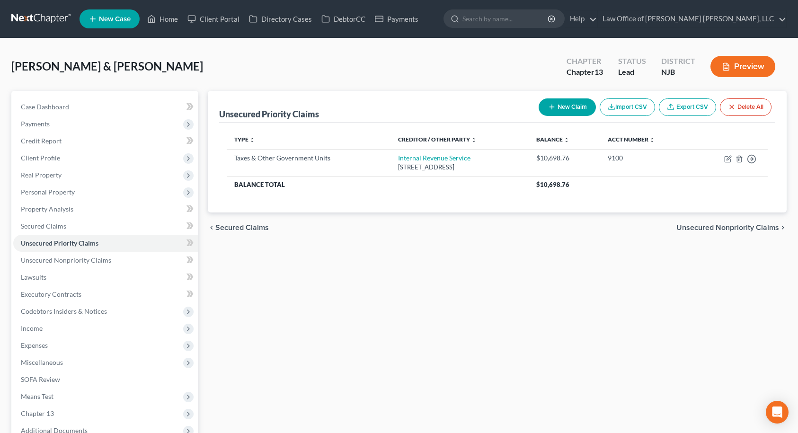
click at [752, 228] on span "Unsecured Nonpriority Claims" at bounding box center [727, 228] width 103 height 8
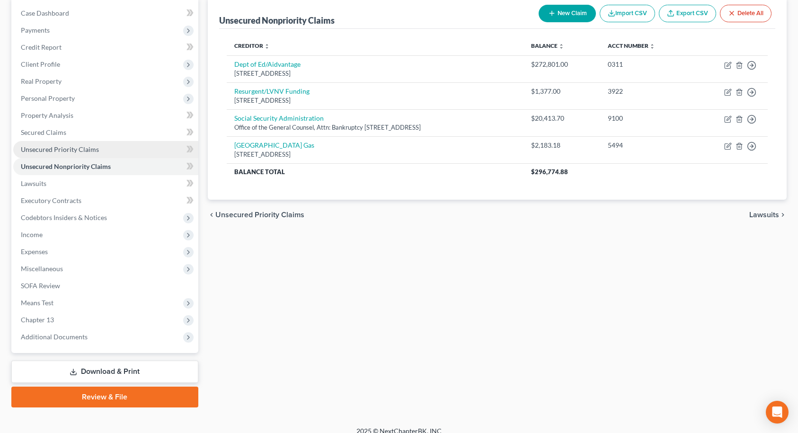
scroll to position [104, 0]
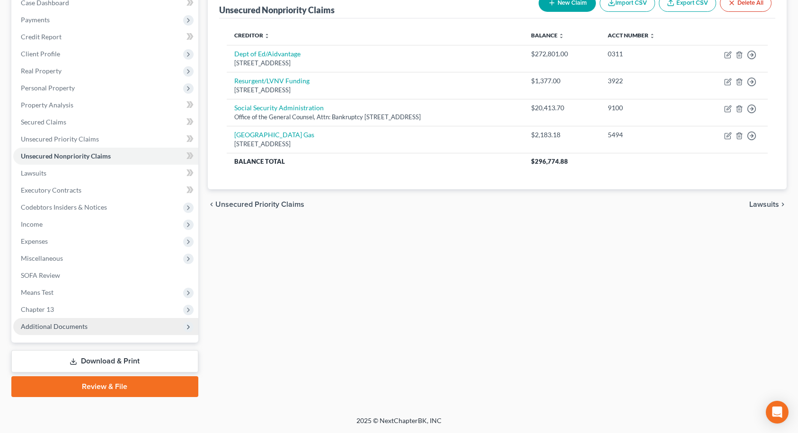
click at [109, 330] on span "Additional Documents" at bounding box center [105, 326] width 185 height 17
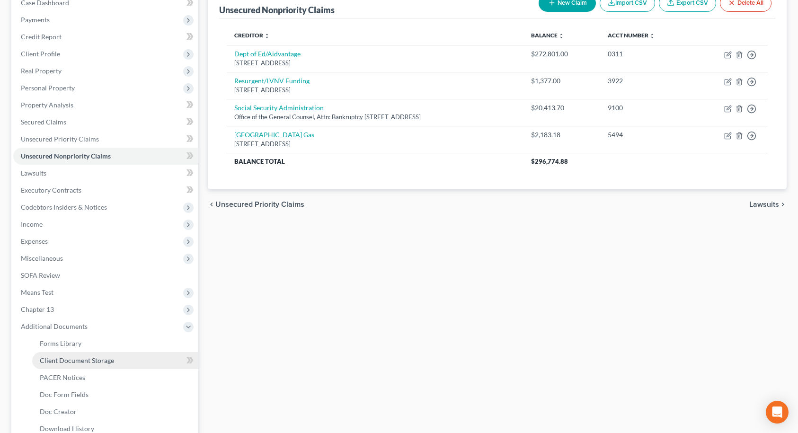
click at [104, 359] on span "Client Document Storage" at bounding box center [77, 360] width 74 height 8
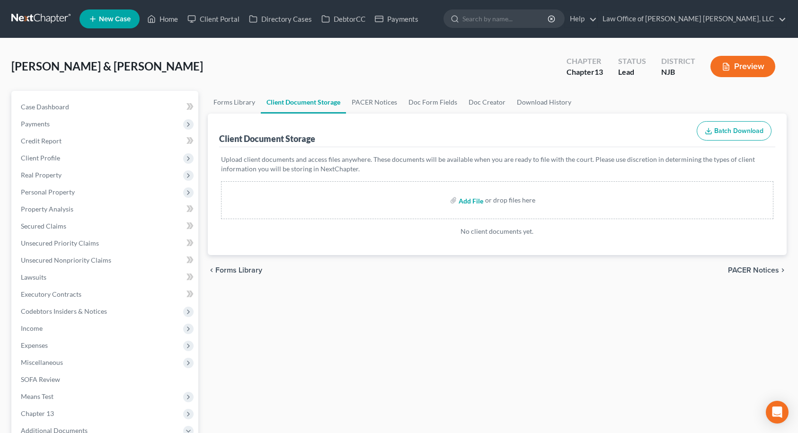
click at [469, 203] on input "file" at bounding box center [469, 200] width 23 height 17
type input "C:\fakepath\Watson_Desiree_CC.pdf"
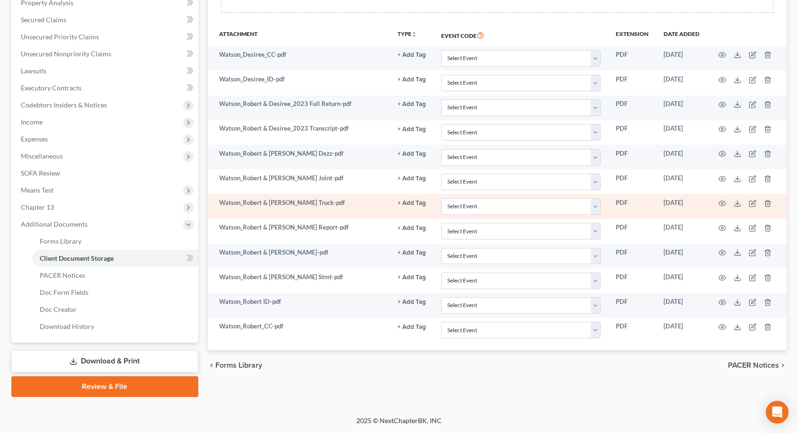
scroll to position [159, 0]
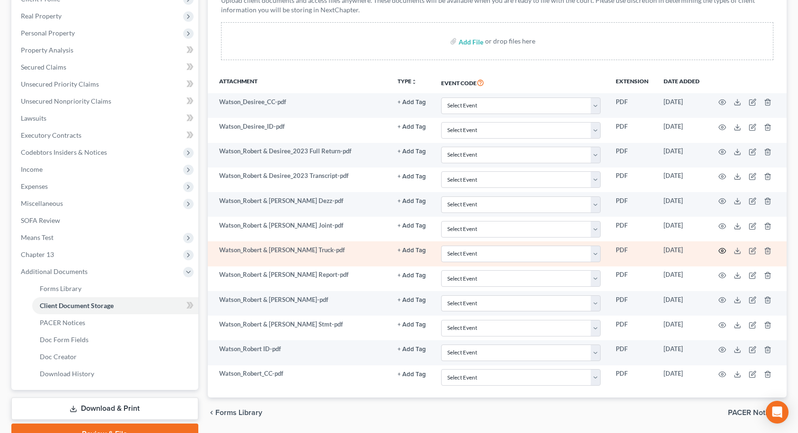
click at [722, 252] on icon "button" at bounding box center [722, 251] width 8 height 8
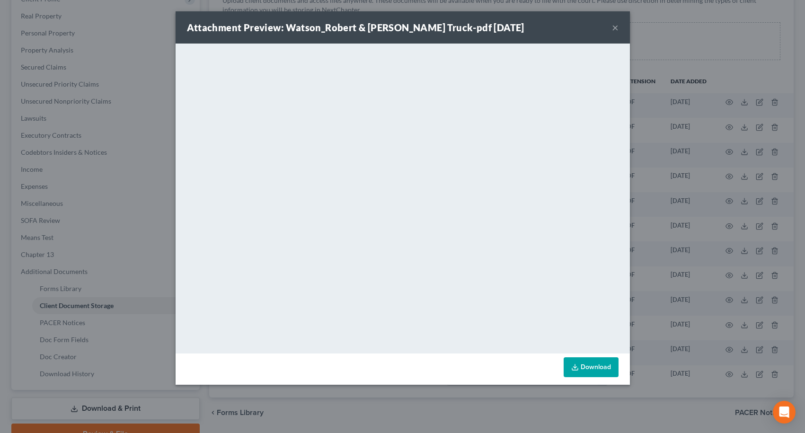
click at [614, 28] on button "×" at bounding box center [615, 27] width 7 height 11
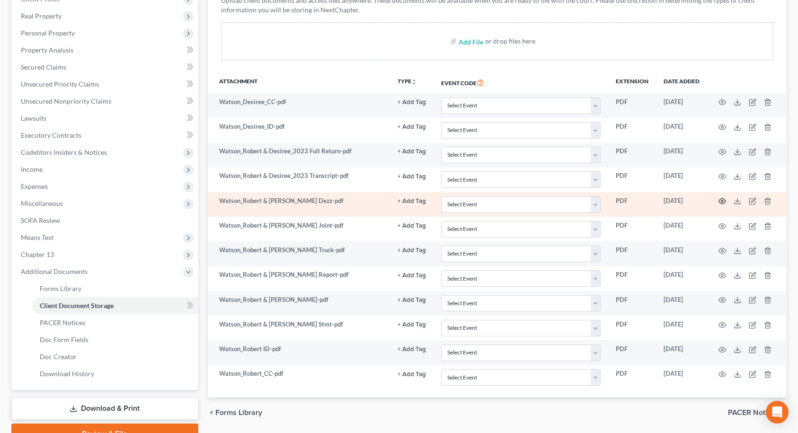
click at [722, 202] on icon "button" at bounding box center [722, 201] width 8 height 8
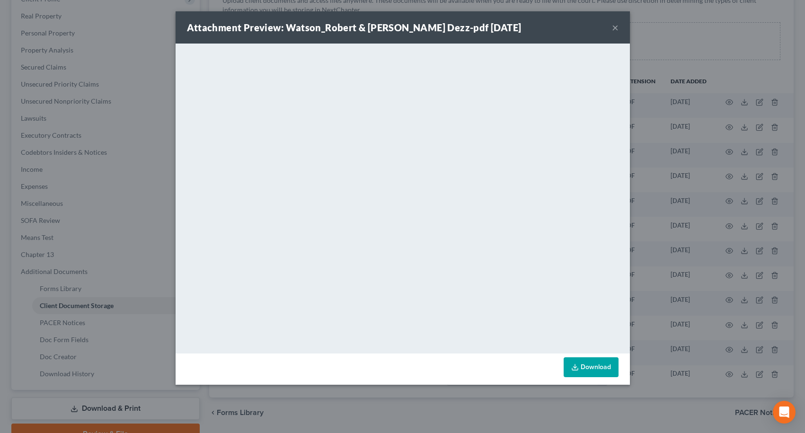
click at [615, 27] on button "×" at bounding box center [615, 27] width 7 height 11
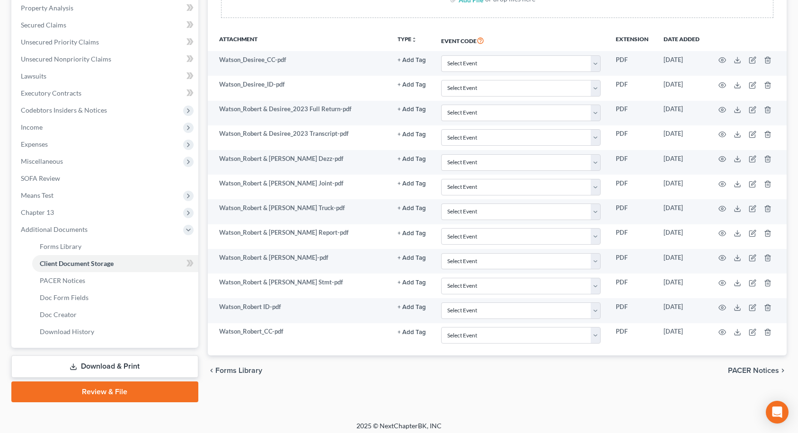
scroll to position [206, 0]
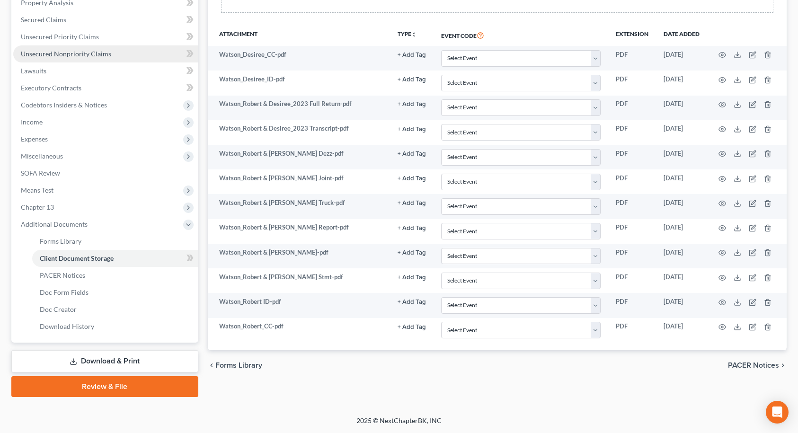
click at [53, 59] on link "Unsecured Nonpriority Claims" at bounding box center [105, 53] width 185 height 17
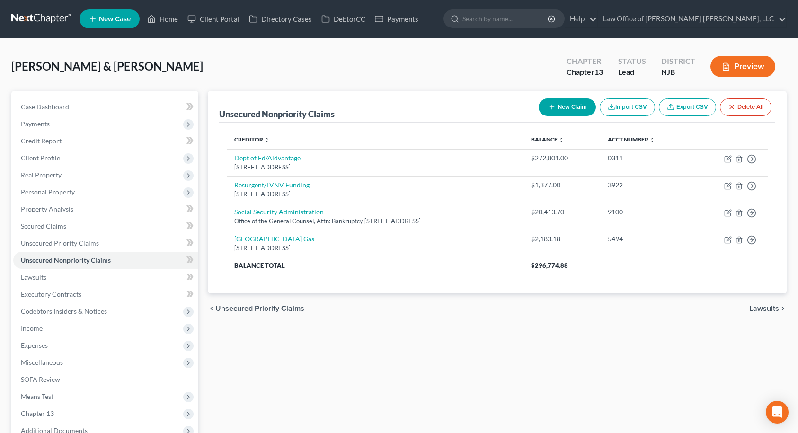
click at [773, 307] on span "Lawsuits" at bounding box center [764, 309] width 30 height 8
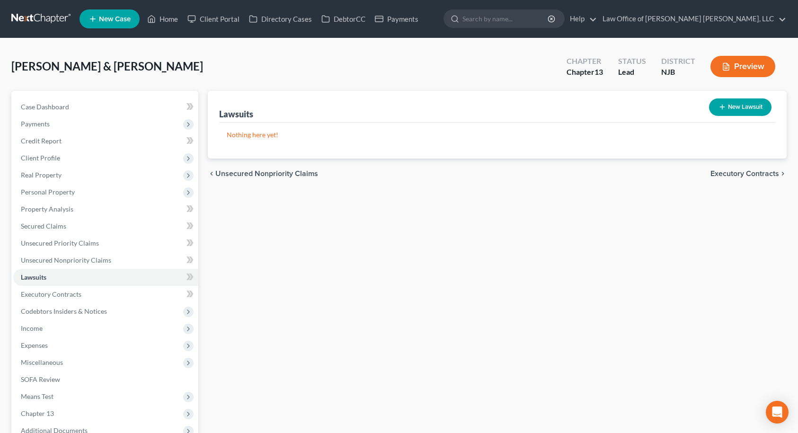
click at [728, 171] on span "Executory Contracts" at bounding box center [744, 174] width 69 height 8
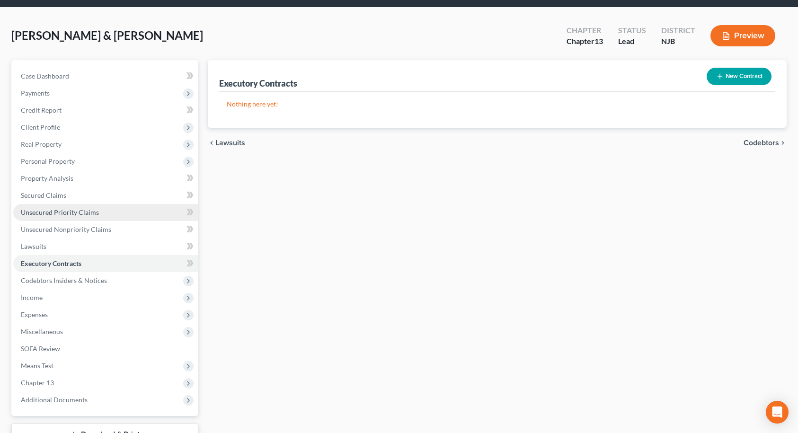
scroll to position [47, 0]
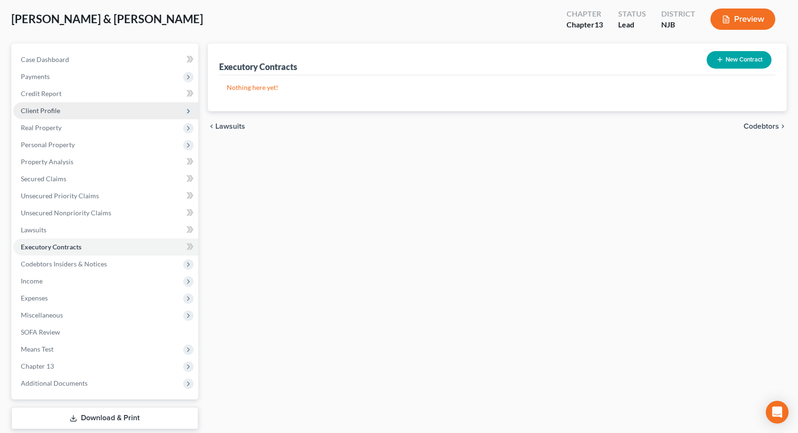
click at [62, 106] on span "Client Profile" at bounding box center [105, 110] width 185 height 17
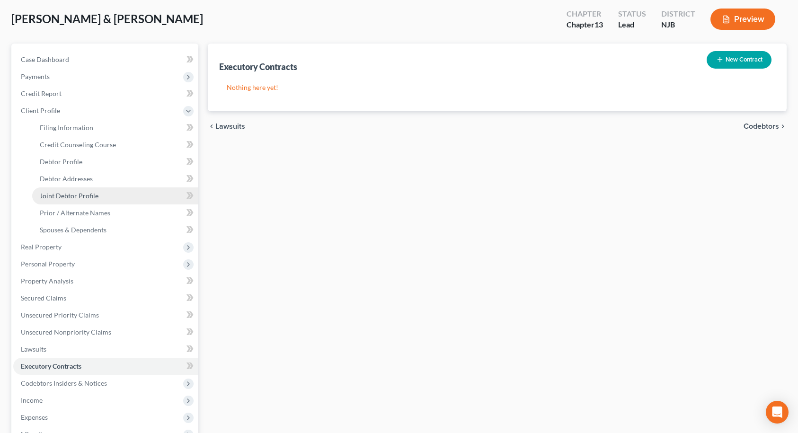
click at [70, 196] on span "Joint Debtor Profile" at bounding box center [69, 196] width 59 height 8
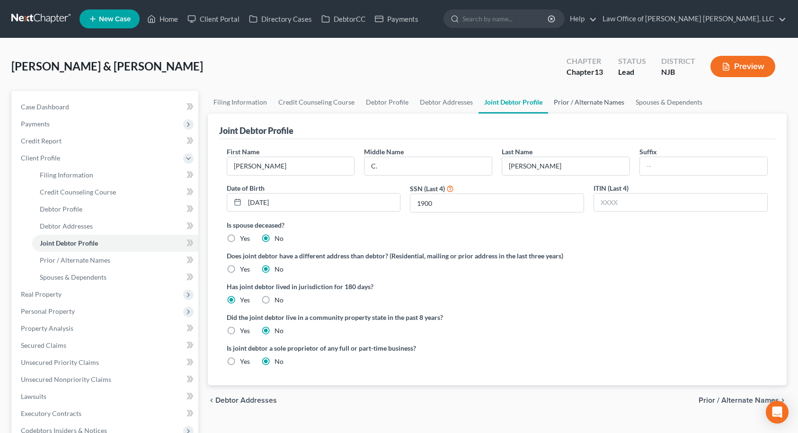
click at [556, 97] on link "Prior / Alternate Names" at bounding box center [589, 102] width 82 height 23
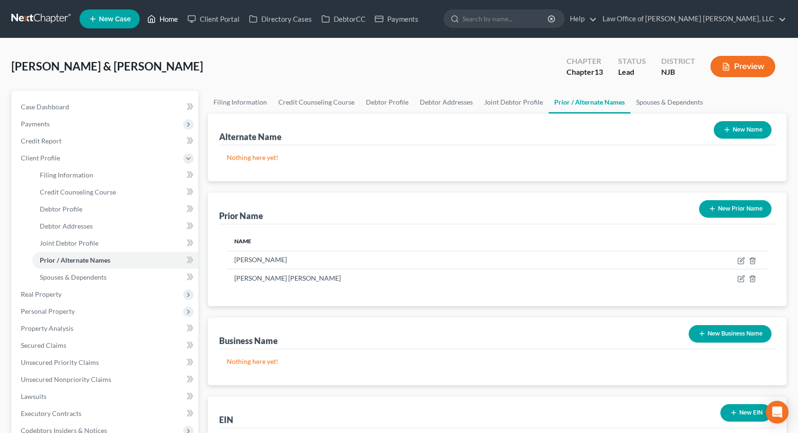
click at [172, 19] on link "Home" at bounding box center [162, 18] width 40 height 17
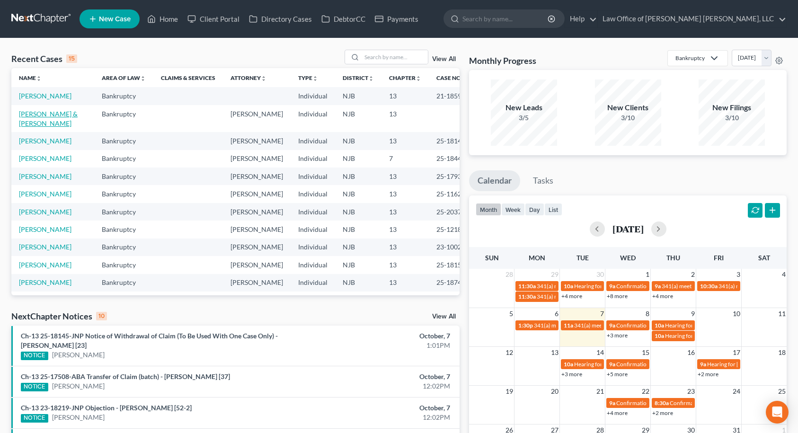
click at [33, 112] on link "[PERSON_NAME] & [PERSON_NAME]" at bounding box center [48, 119] width 59 height 18
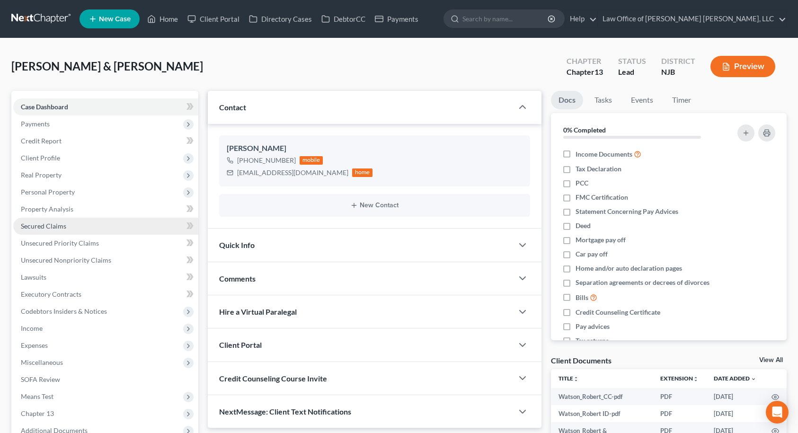
click at [56, 229] on span "Secured Claims" at bounding box center [43, 226] width 45 height 8
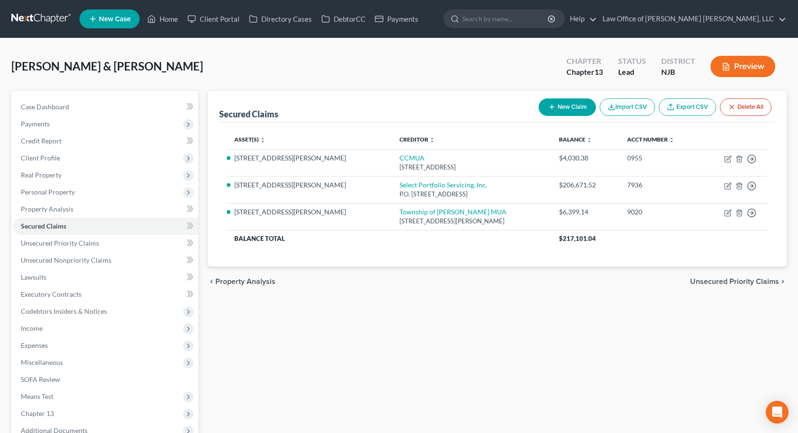
click at [712, 280] on span "Unsecured Priority Claims" at bounding box center [734, 282] width 89 height 8
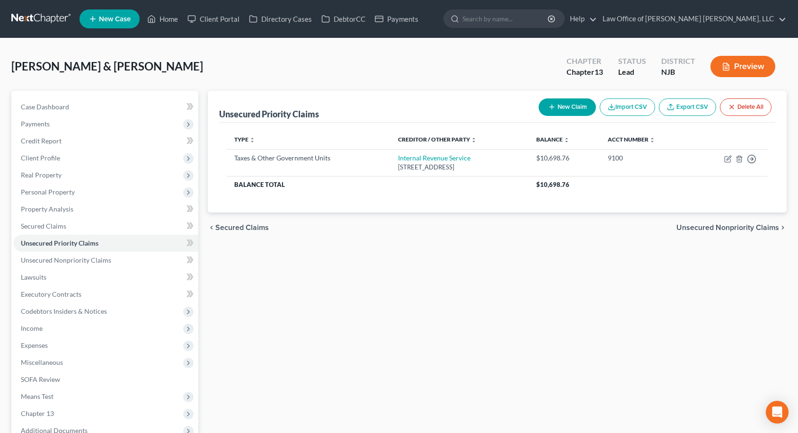
click at [751, 226] on span "Unsecured Nonpriority Claims" at bounding box center [727, 228] width 103 height 8
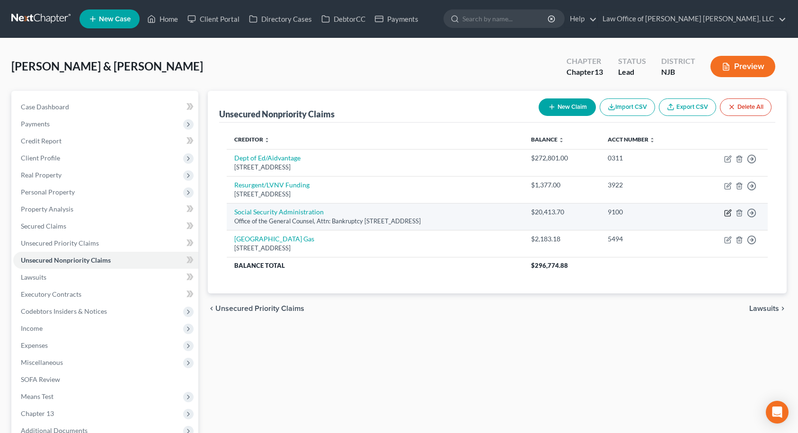
click at [728, 214] on icon "button" at bounding box center [728, 213] width 8 height 8
select select "21"
select select "2"
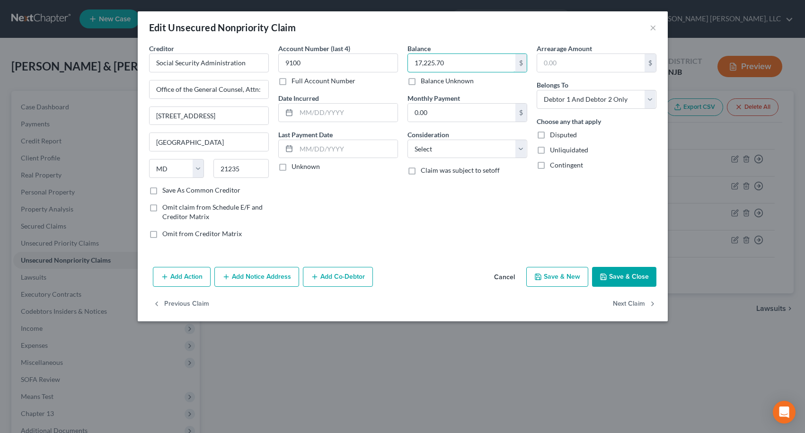
type input "17,225.70"
click at [631, 272] on button "Save & Close" at bounding box center [624, 277] width 64 height 20
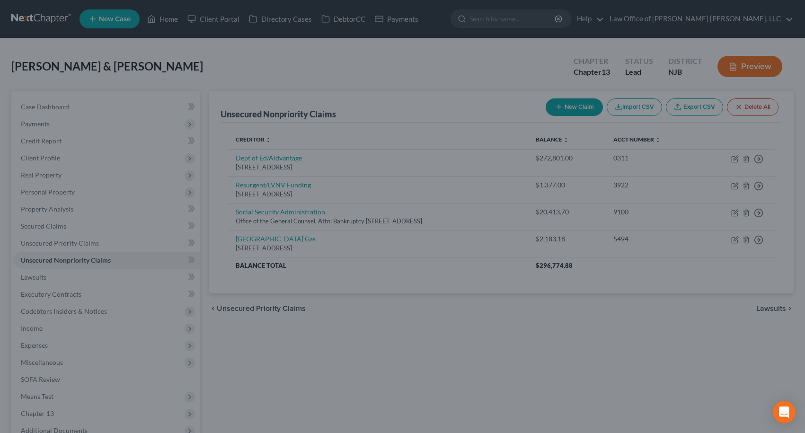
type input "0"
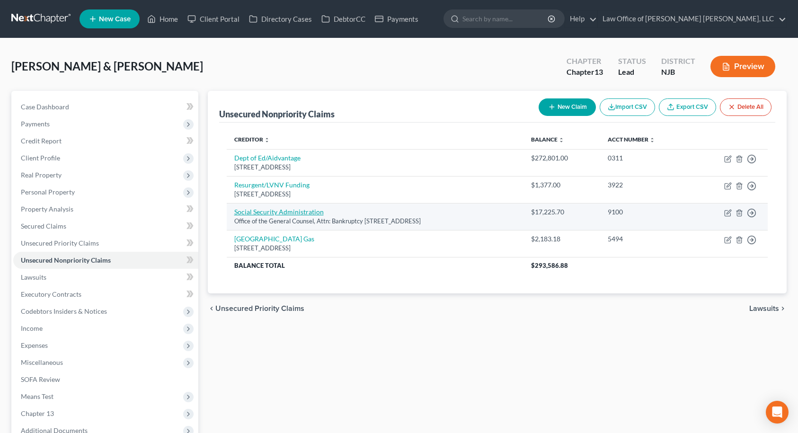
click at [306, 212] on link "Social Security Administration" at bounding box center [278, 212] width 89 height 8
select select "21"
select select "2"
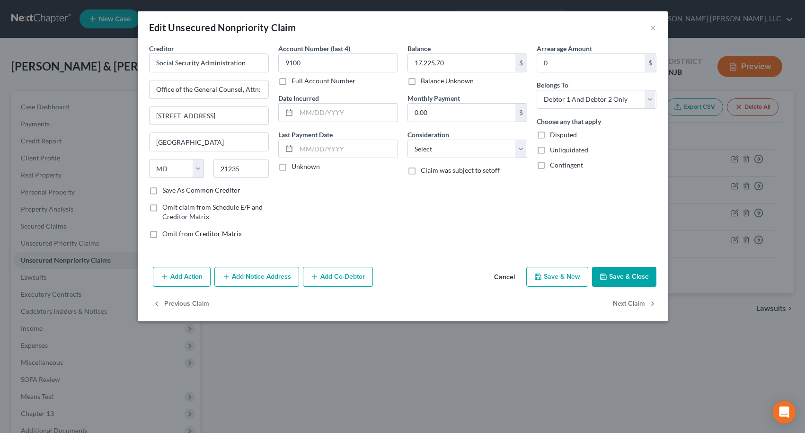
click at [269, 279] on button "Add Notice Address" at bounding box center [256, 277] width 85 height 20
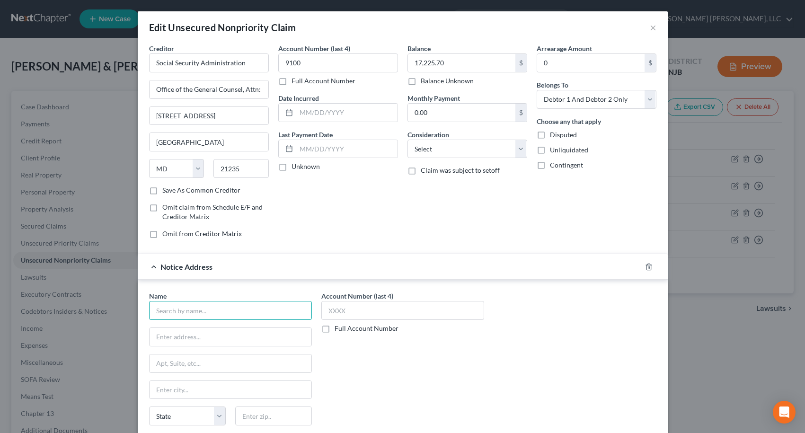
click at [261, 305] on input "text" at bounding box center [230, 310] width 163 height 19
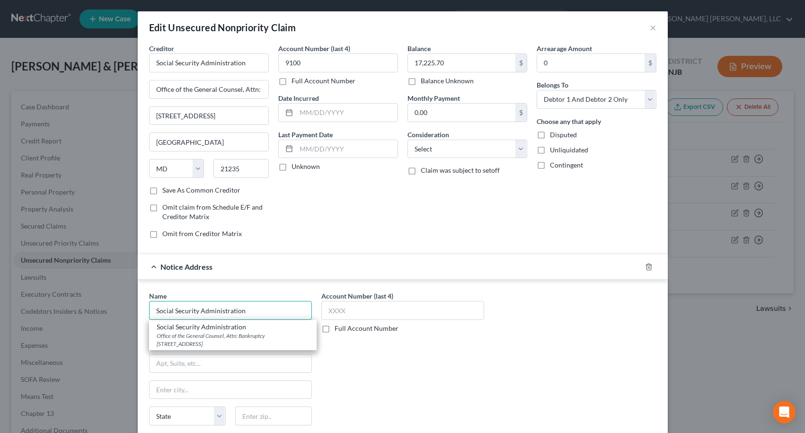
type input "Social Security Administration"
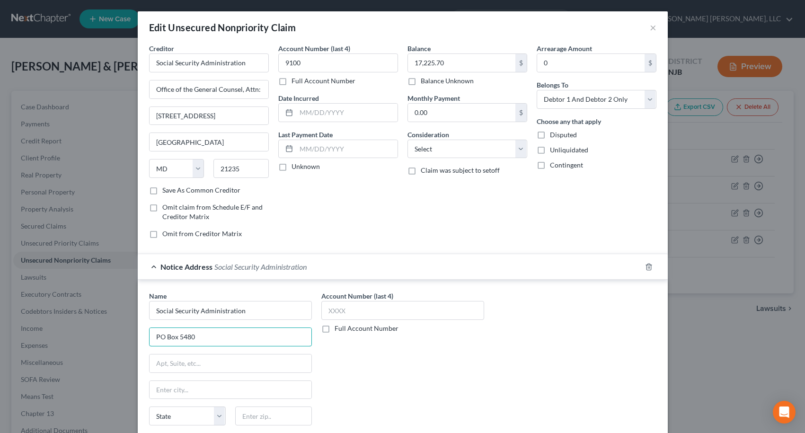
type input "PO Box 5480"
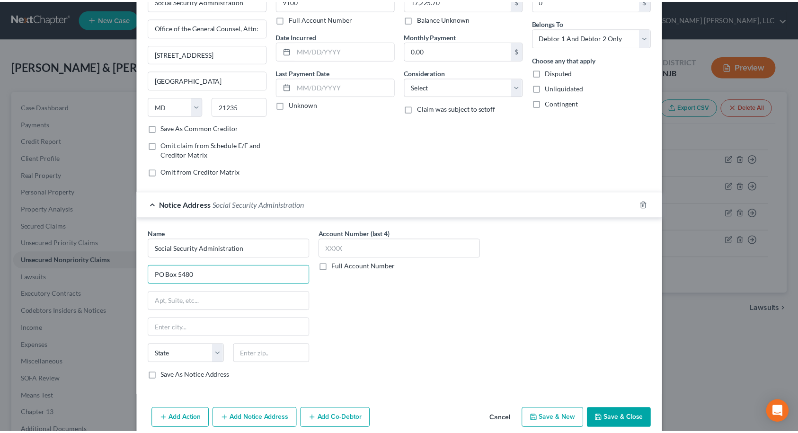
scroll to position [104, 0]
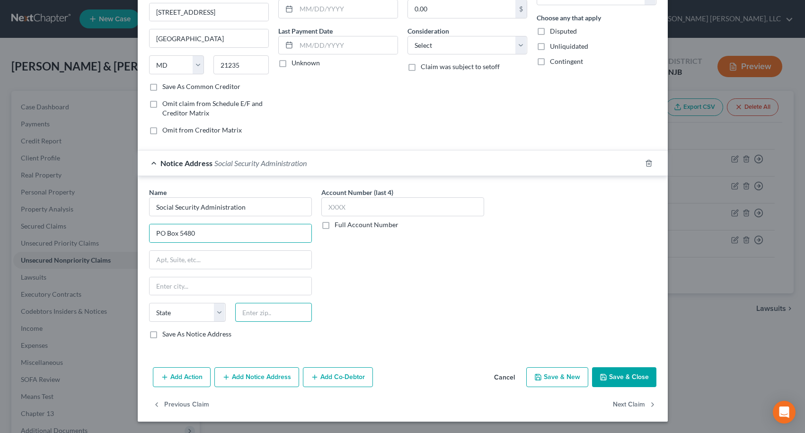
click at [292, 311] on input "text" at bounding box center [273, 312] width 77 height 19
type input "97228"
type input "[GEOGRAPHIC_DATA]"
select select "38"
click at [613, 373] on button "Save & Close" at bounding box center [624, 377] width 64 height 20
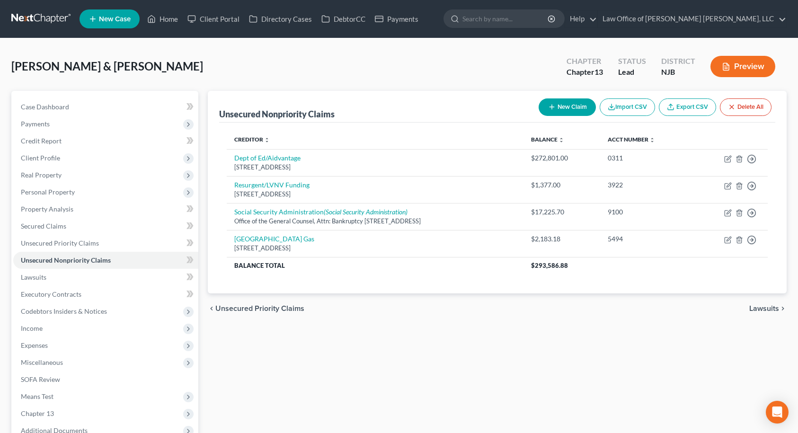
click at [762, 309] on span "Lawsuits" at bounding box center [764, 309] width 30 height 8
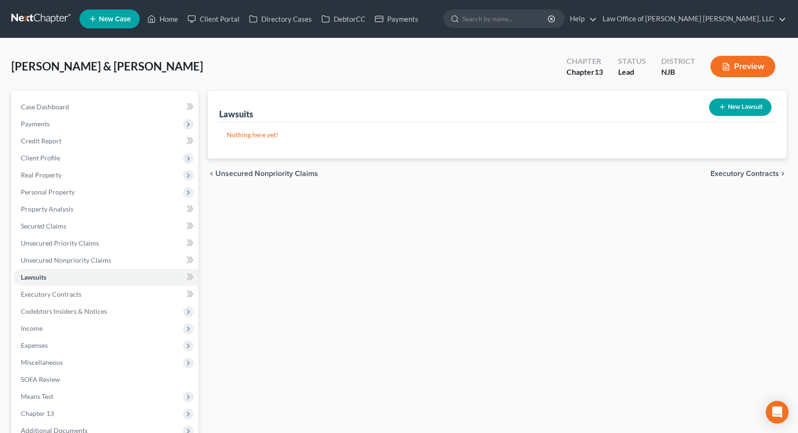
click at [757, 175] on span "Executory Contracts" at bounding box center [744, 174] width 69 height 8
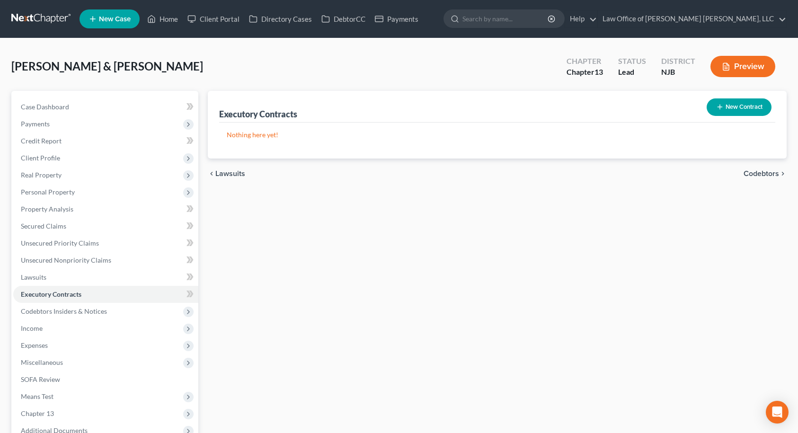
click at [763, 171] on span "Codebtors" at bounding box center [760, 174] width 35 height 8
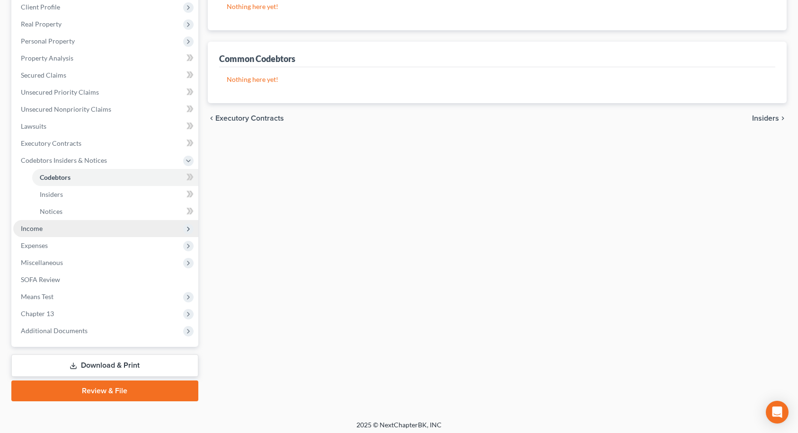
scroll to position [155, 0]
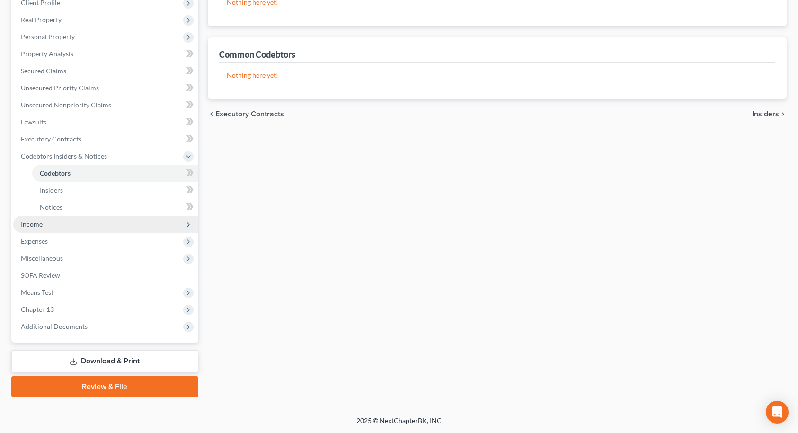
click at [31, 223] on span "Income" at bounding box center [32, 224] width 22 height 8
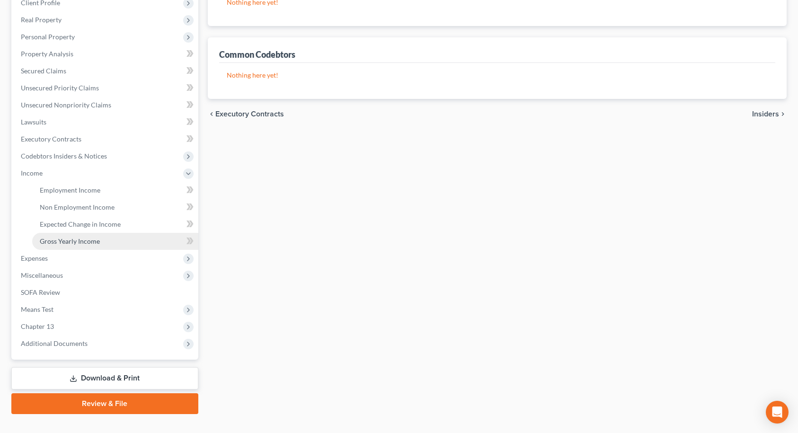
click at [73, 242] on span "Gross Yearly Income" at bounding box center [70, 241] width 60 height 8
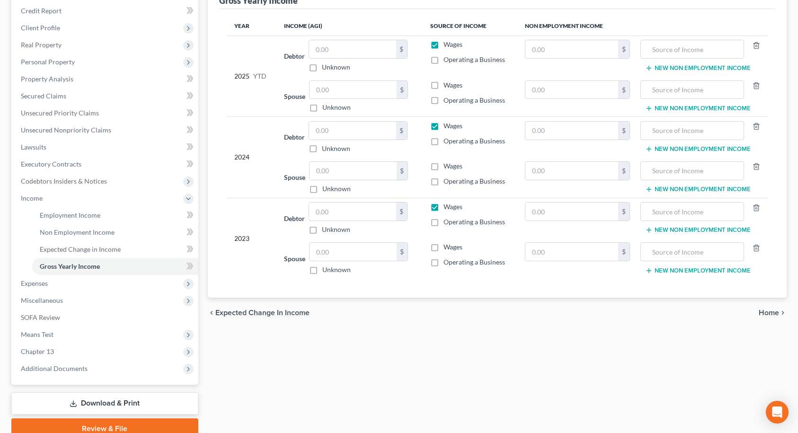
scroll to position [142, 0]
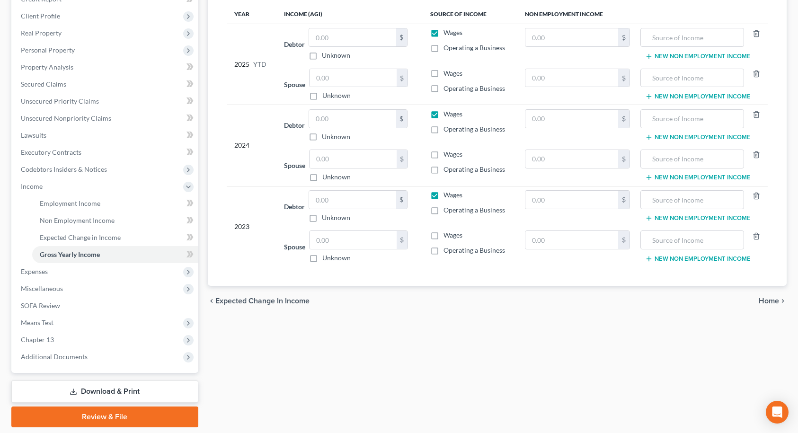
click at [714, 14] on th "Non Employment Income" at bounding box center [642, 14] width 250 height 19
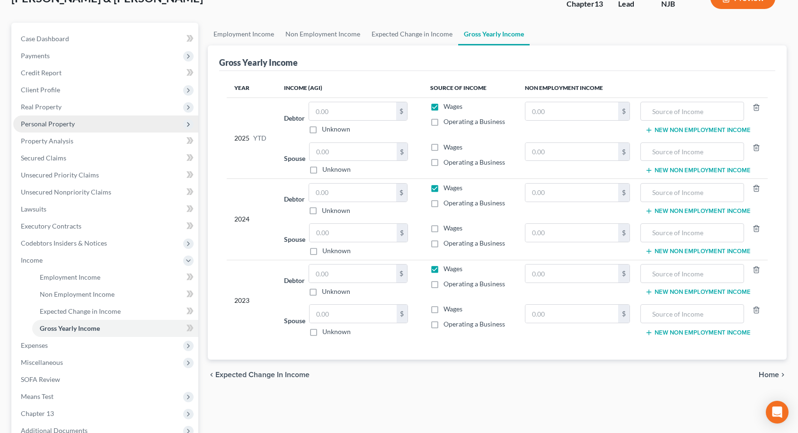
scroll to position [0, 0]
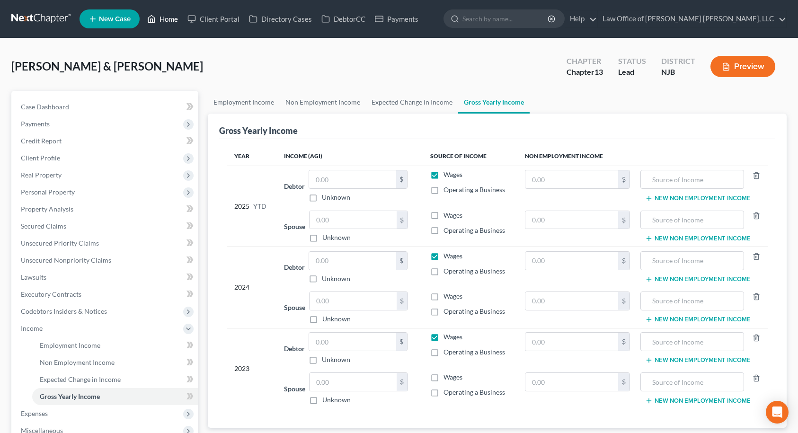
click at [171, 22] on link "Home" at bounding box center [162, 18] width 40 height 17
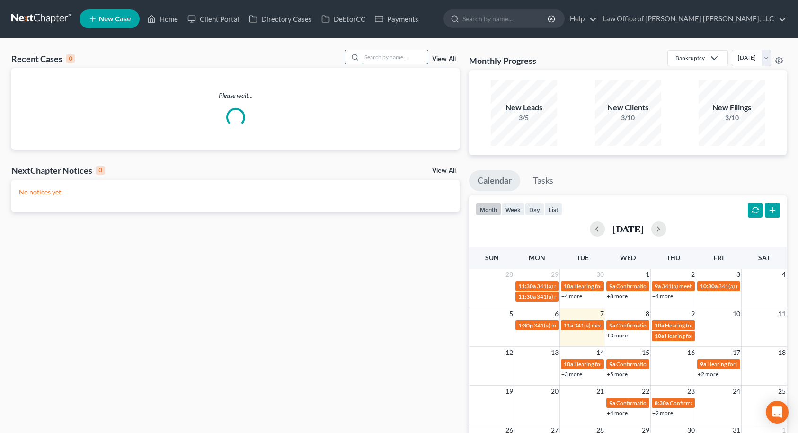
click at [412, 56] on input "search" at bounding box center [394, 57] width 66 height 14
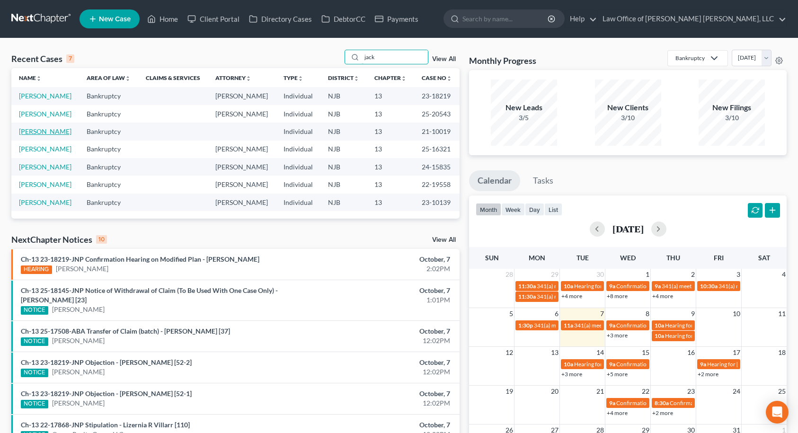
type input "jack"
click at [49, 134] on link "[PERSON_NAME]" at bounding box center [45, 131] width 53 height 8
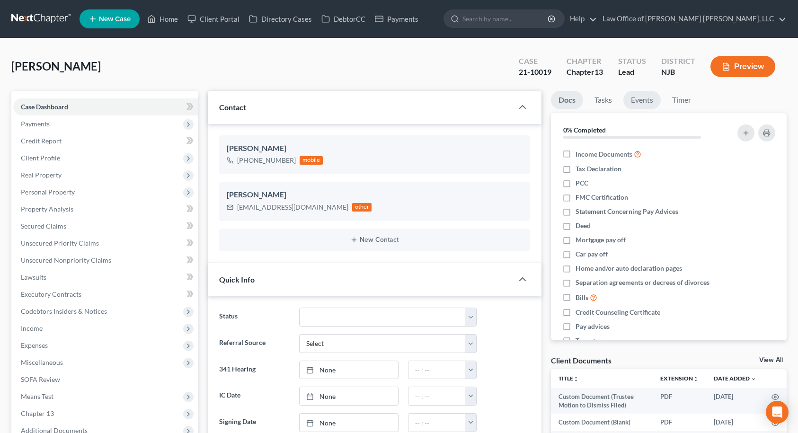
click at [652, 97] on link "Events" at bounding box center [641, 100] width 37 height 18
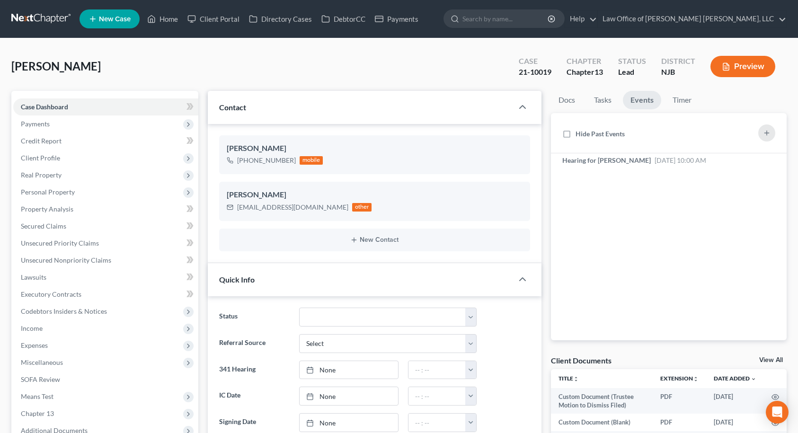
scroll to position [101, 0]
click at [630, 160] on span "Hearing for [PERSON_NAME]" at bounding box center [606, 160] width 88 height 8
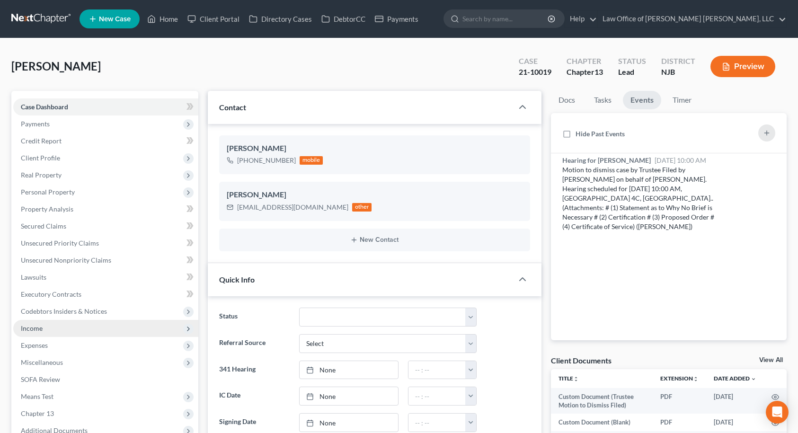
click at [48, 327] on span "Income" at bounding box center [105, 328] width 185 height 17
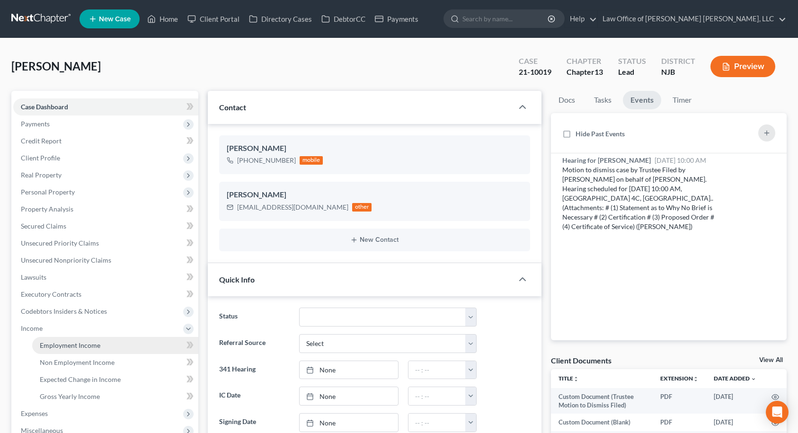
click at [51, 351] on link "Employment Income" at bounding box center [115, 345] width 166 height 17
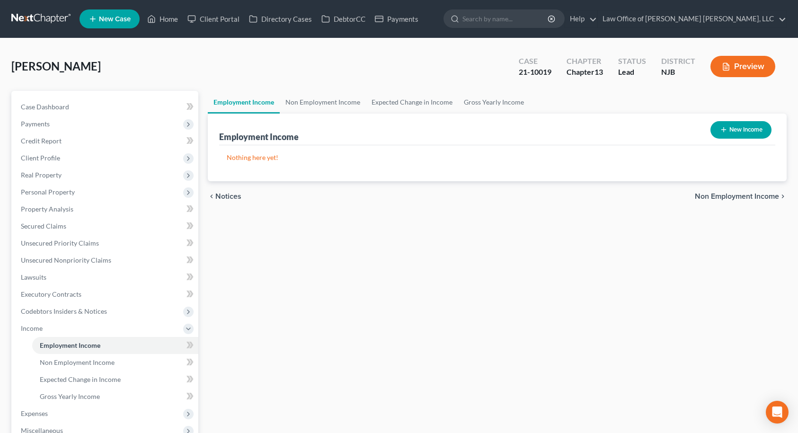
click at [769, 198] on span "Non Employment Income" at bounding box center [737, 197] width 84 height 8
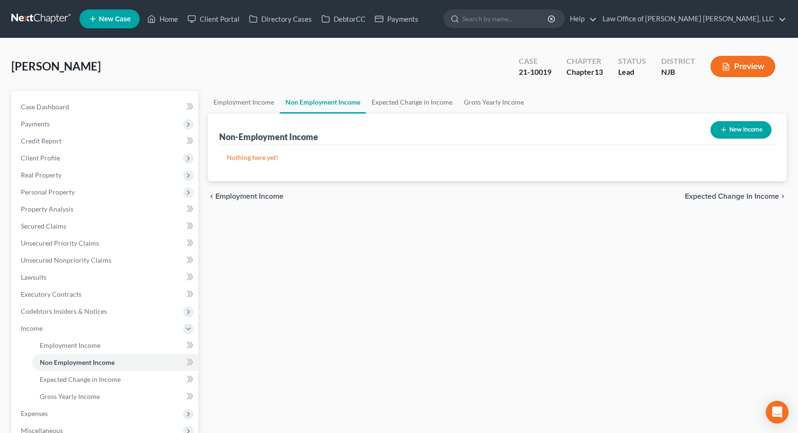
click at [726, 126] on icon "button" at bounding box center [724, 130] width 8 height 8
select select "0"
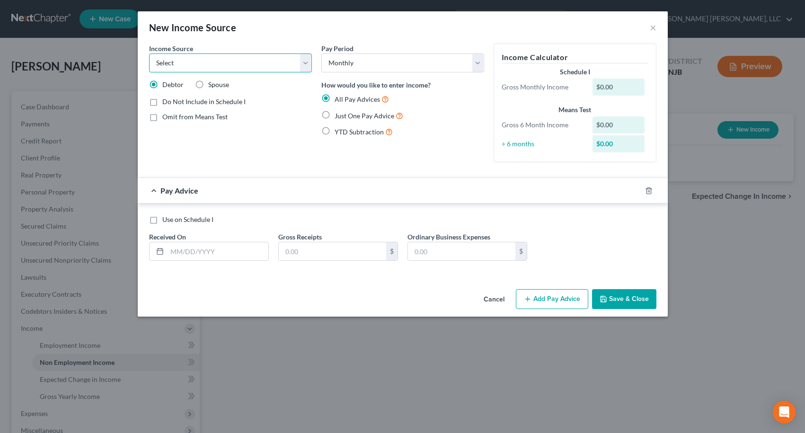
click at [208, 64] on select "Select Unemployment Disability (from employer) Pension Retirement Social Securi…" at bounding box center [230, 62] width 163 height 19
select select "4"
click at [149, 53] on select "Select Unemployment Disability (from employer) Pension Retirement Social Securi…" at bounding box center [230, 62] width 163 height 19
click at [335, 114] on label "Just One Pay Advice" at bounding box center [369, 115] width 69 height 11
click at [338, 114] on input "Just One Pay Advice" at bounding box center [341, 113] width 6 height 6
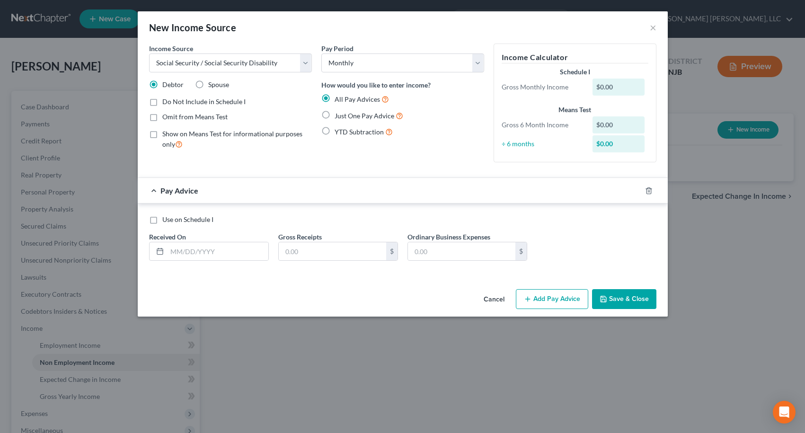
radio input "true"
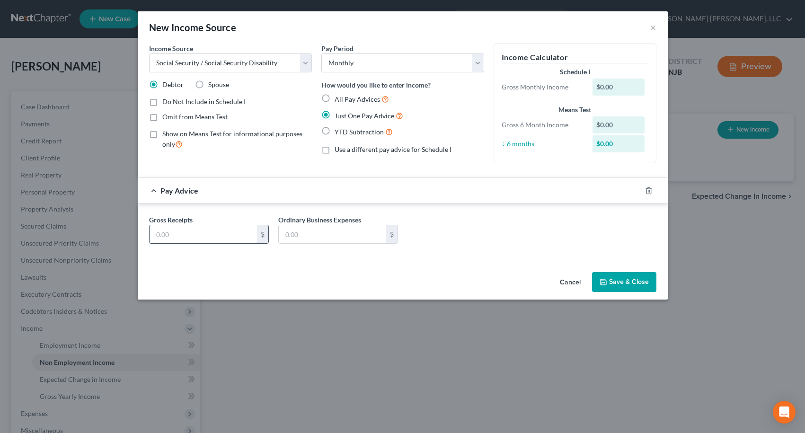
click at [219, 230] on input "text" at bounding box center [203, 234] width 107 height 18
type input "3,470.00"
click at [634, 285] on button "Save & Close" at bounding box center [624, 282] width 64 height 20
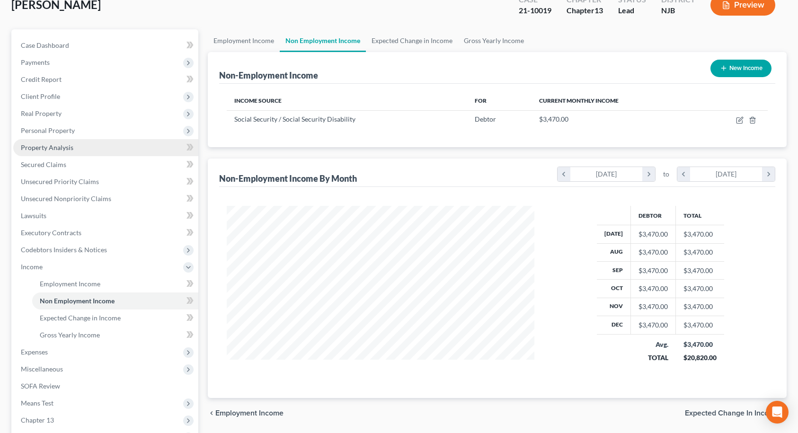
scroll to position [172, 0]
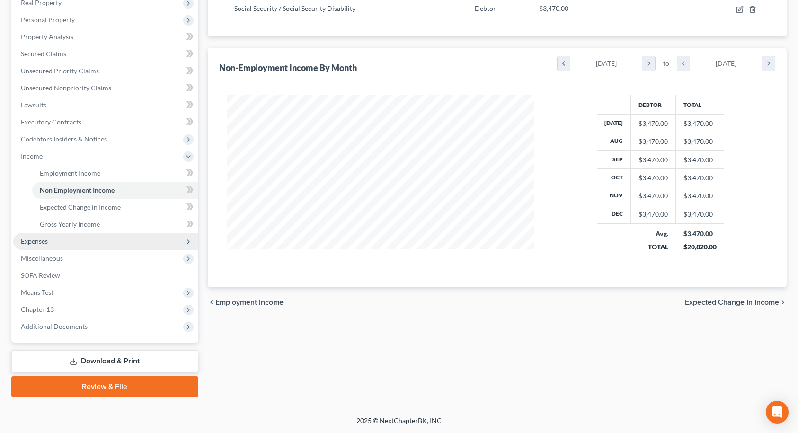
click at [66, 242] on span "Expenses" at bounding box center [105, 241] width 185 height 17
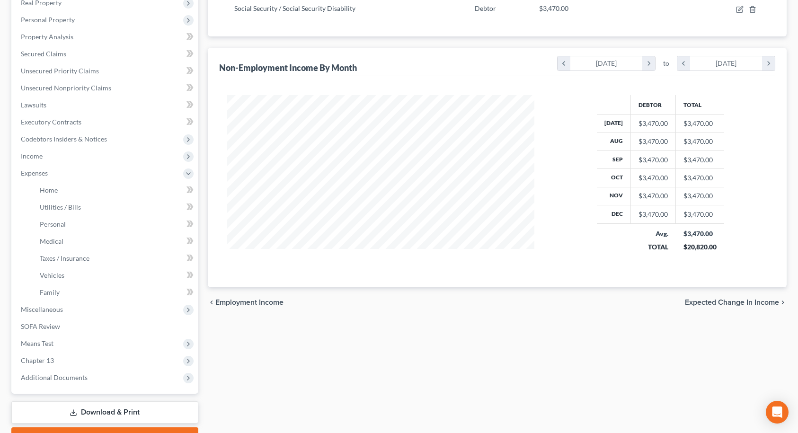
click at [727, 303] on span "Expected Change in Income" at bounding box center [732, 303] width 94 height 8
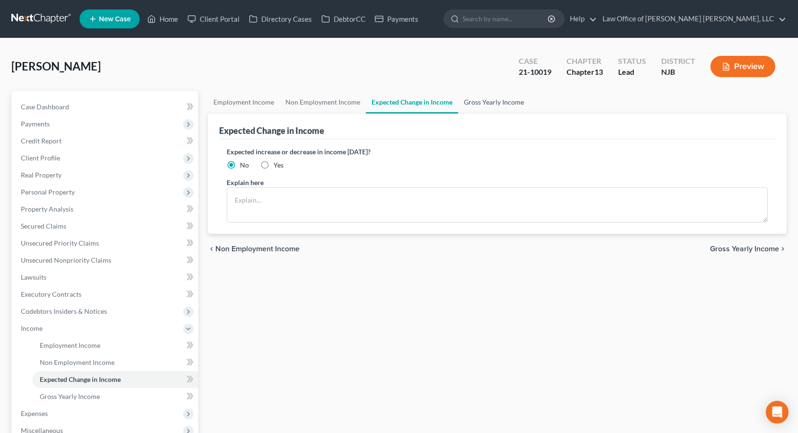
click at [475, 99] on link "Gross Yearly Income" at bounding box center [493, 102] width 71 height 23
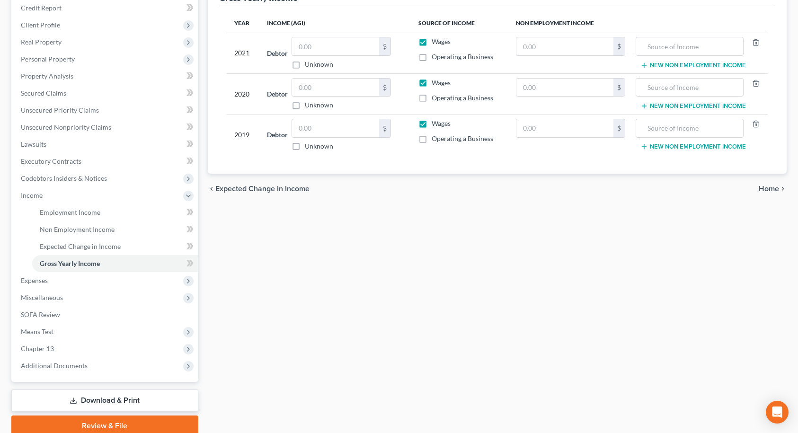
scroll to position [142, 0]
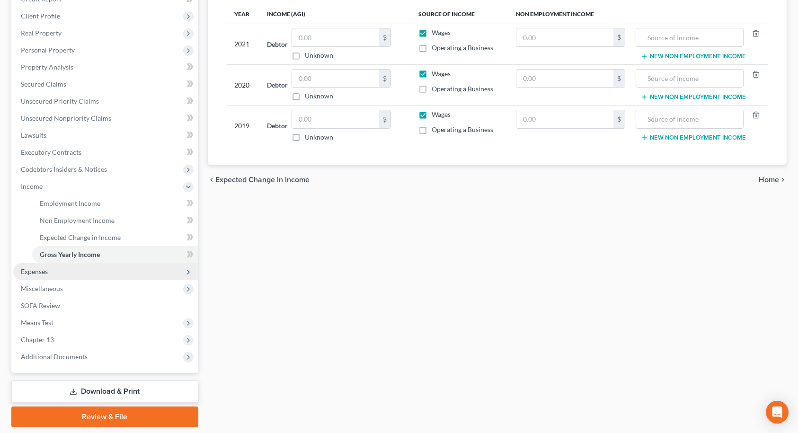
click at [90, 273] on span "Expenses" at bounding box center [105, 271] width 185 height 17
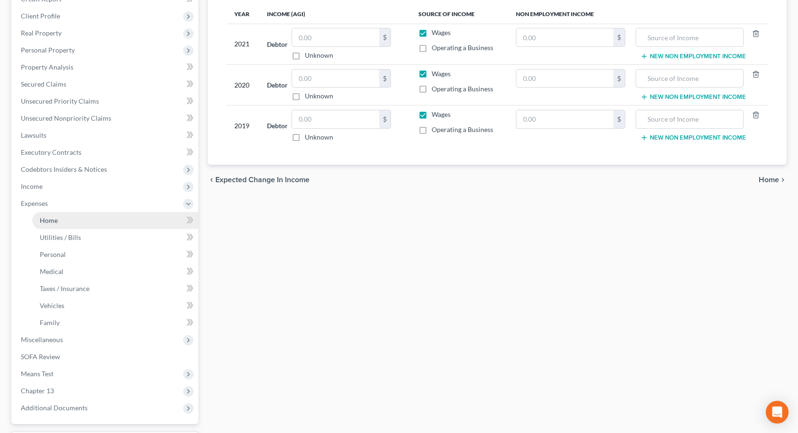
click at [87, 227] on link "Home" at bounding box center [115, 220] width 166 height 17
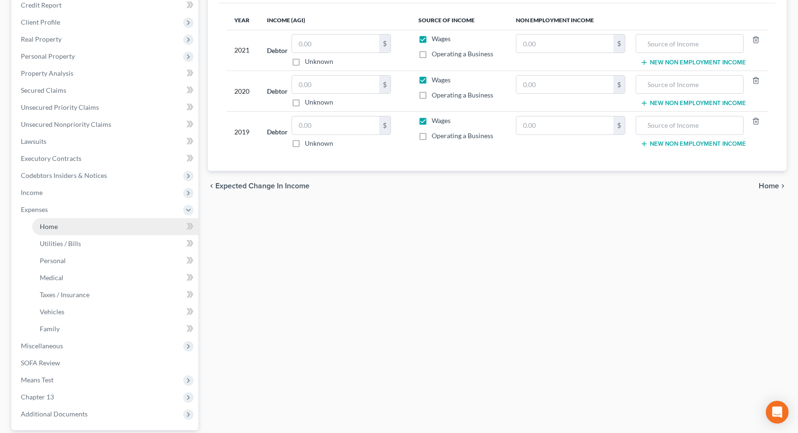
click at [70, 221] on ul "Case Dashboard Payments Invoices Payments Payments Credit Report Client Profile" at bounding box center [105, 193] width 185 height 460
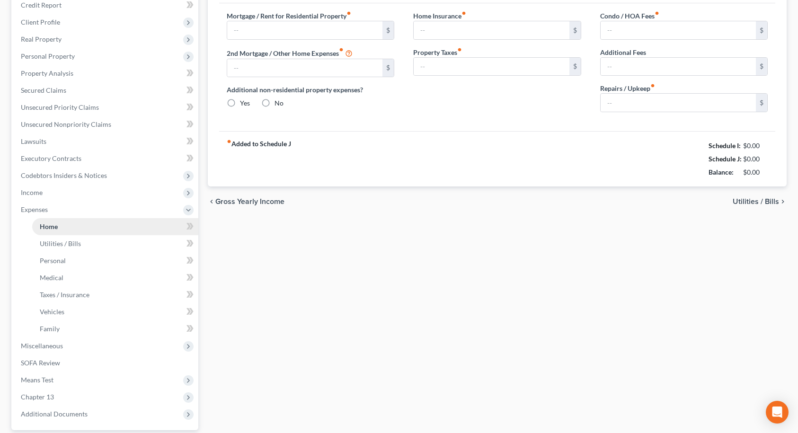
scroll to position [0, 0]
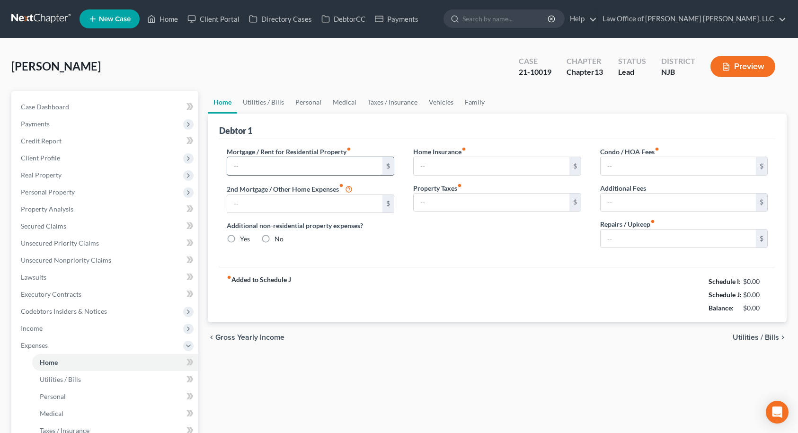
type input "0.00"
radio input "true"
type input "0.00"
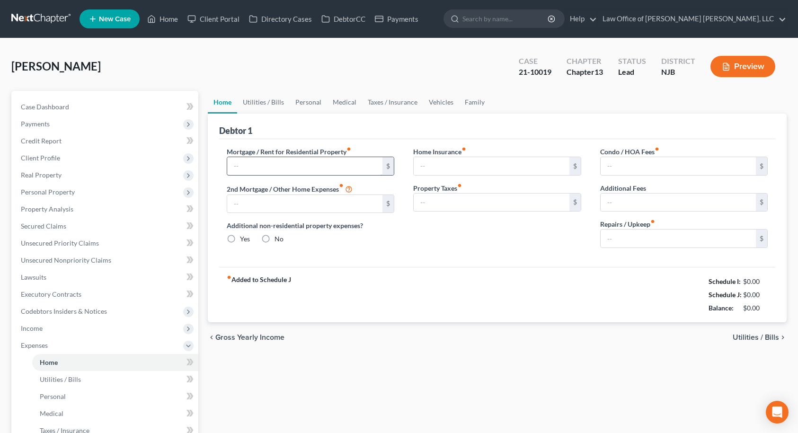
type input "0.00"
click at [308, 164] on input "text" at bounding box center [305, 166] width 156 height 18
type input "817.00"
click at [630, 246] on input "0.00" at bounding box center [678, 238] width 156 height 18
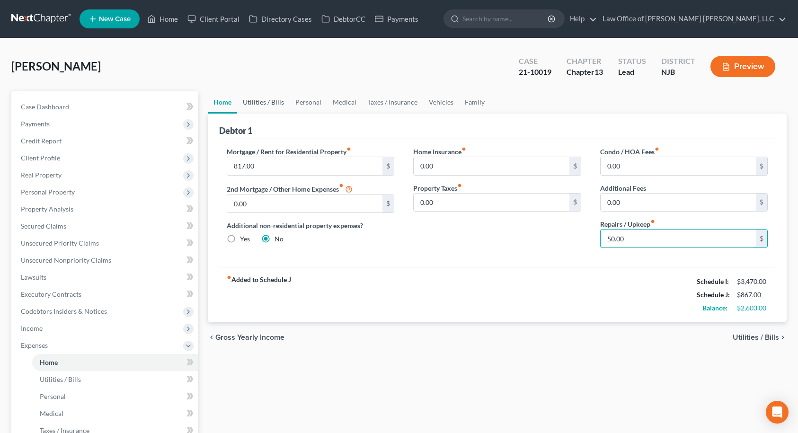
type input "50.00"
click at [270, 102] on link "Utilities / Bills" at bounding box center [263, 102] width 53 height 23
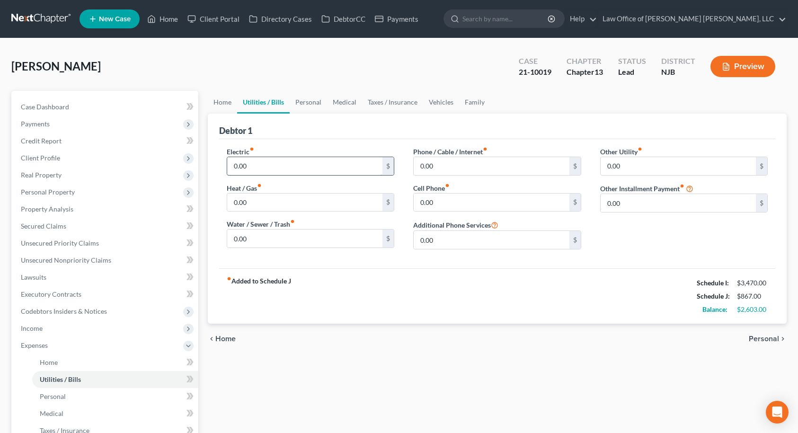
click at [260, 169] on input "0.00" at bounding box center [305, 166] width 156 height 18
type input "150.00"
click at [313, 101] on link "Personal" at bounding box center [308, 102] width 37 height 23
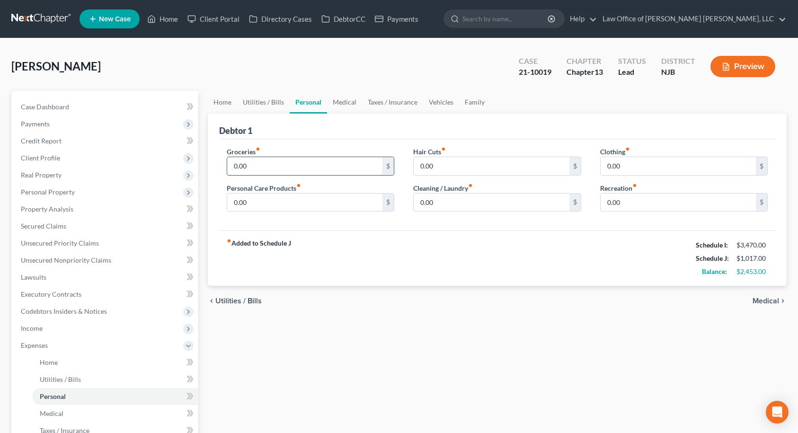
click at [289, 166] on input "0.00" at bounding box center [305, 166] width 156 height 18
type input "160.00"
click at [424, 196] on input "0.00" at bounding box center [492, 203] width 156 height 18
type input "40.00"
click at [282, 209] on input "0.00" at bounding box center [305, 203] width 156 height 18
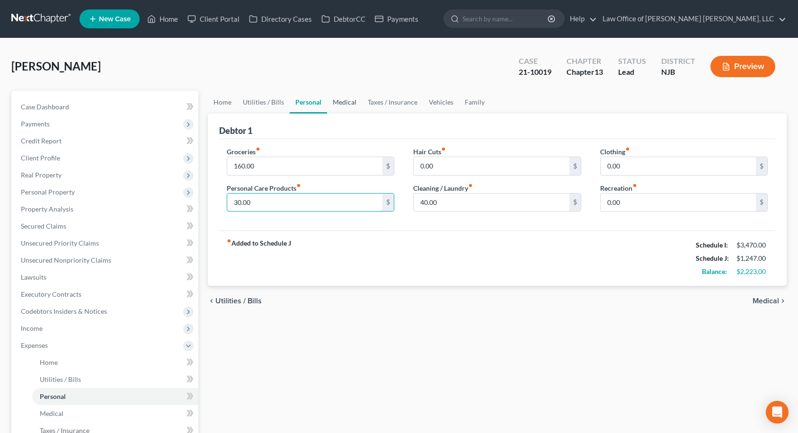
type input "30.00"
click at [338, 103] on link "Medical" at bounding box center [344, 102] width 35 height 23
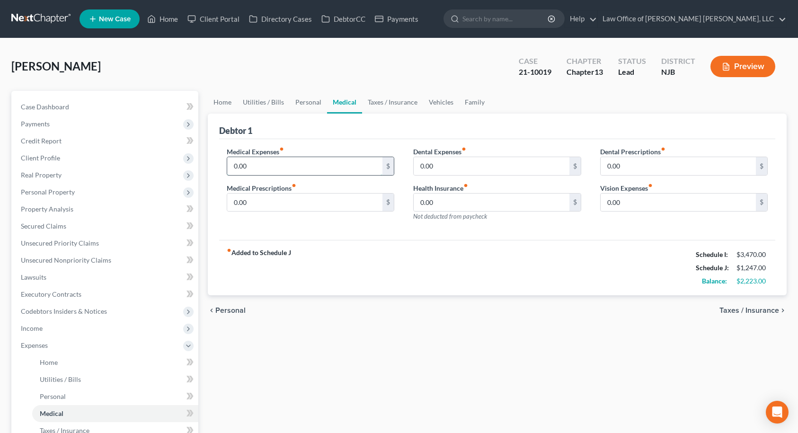
click at [280, 165] on input "0.00" at bounding box center [305, 166] width 156 height 18
type input "50.00"
click at [436, 100] on link "Vehicles" at bounding box center [441, 102] width 36 height 23
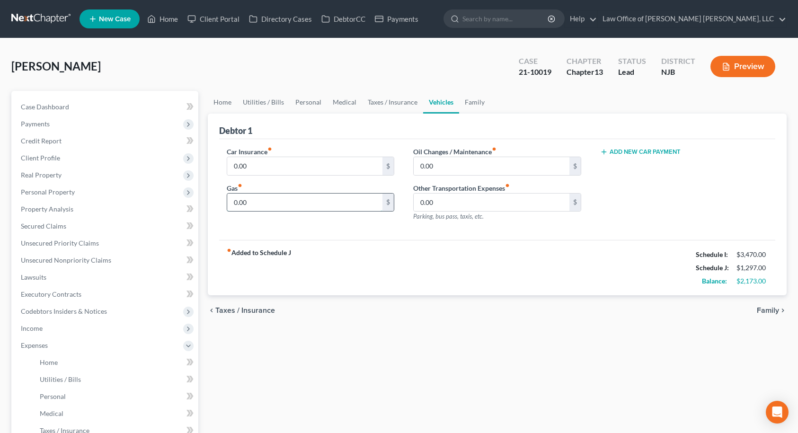
click at [247, 201] on input "0.00" at bounding box center [305, 203] width 156 height 18
type input "80.00"
click at [345, 105] on link "Medical" at bounding box center [344, 102] width 35 height 23
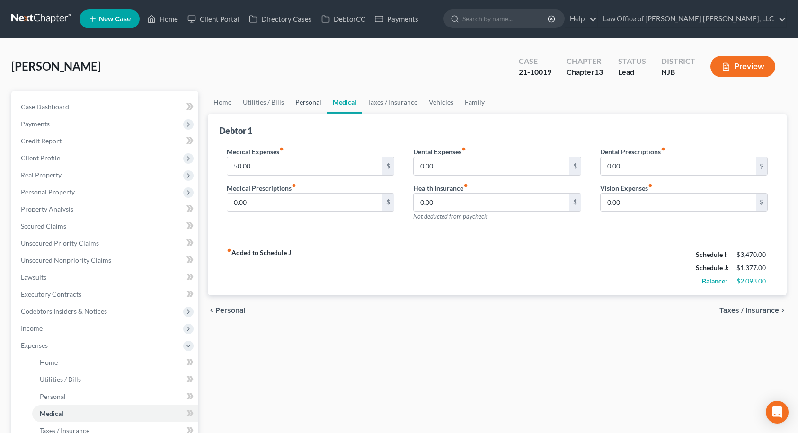
click at [315, 105] on link "Personal" at bounding box center [308, 102] width 37 height 23
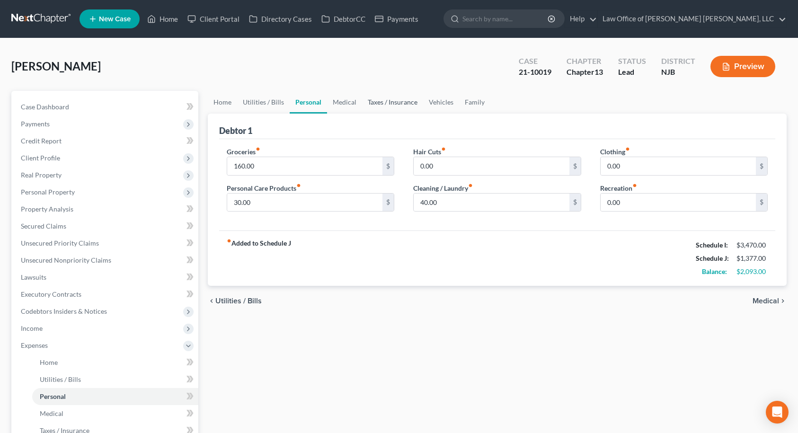
click at [406, 99] on link "Taxes / Insurance" at bounding box center [392, 102] width 61 height 23
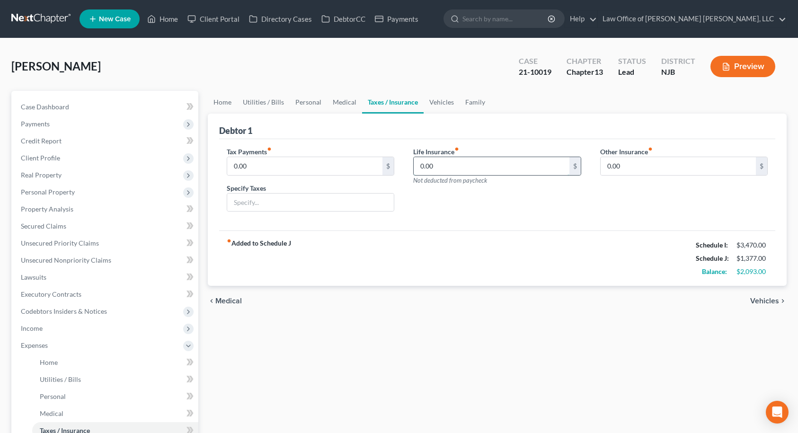
click at [440, 161] on input "0.00" at bounding box center [492, 166] width 156 height 18
type input "40.00"
click at [490, 230] on div "Tax Payments fiber_manual_record 0.00 $ Specify Taxes Life Insurance fiber_manu…" at bounding box center [497, 185] width 556 height 92
click at [233, 104] on link "Home" at bounding box center [222, 102] width 29 height 23
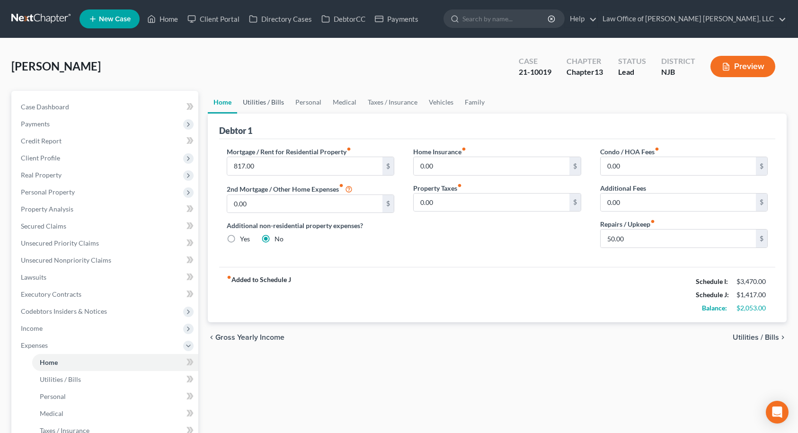
click at [259, 101] on link "Utilities / Bills" at bounding box center [263, 102] width 53 height 23
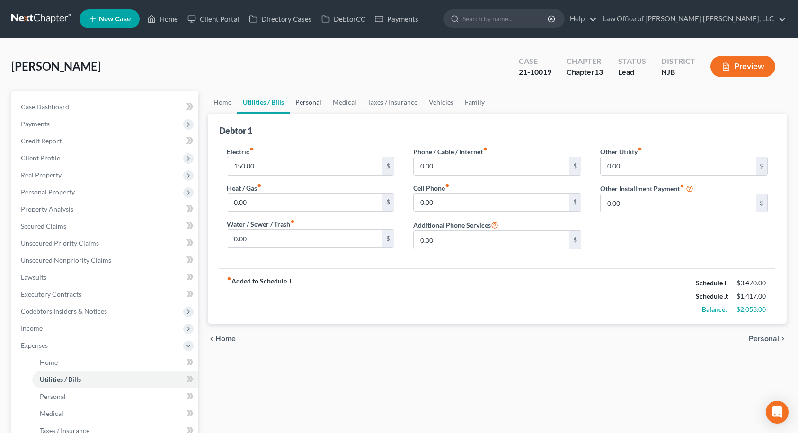
click at [294, 102] on link "Personal" at bounding box center [308, 102] width 37 height 23
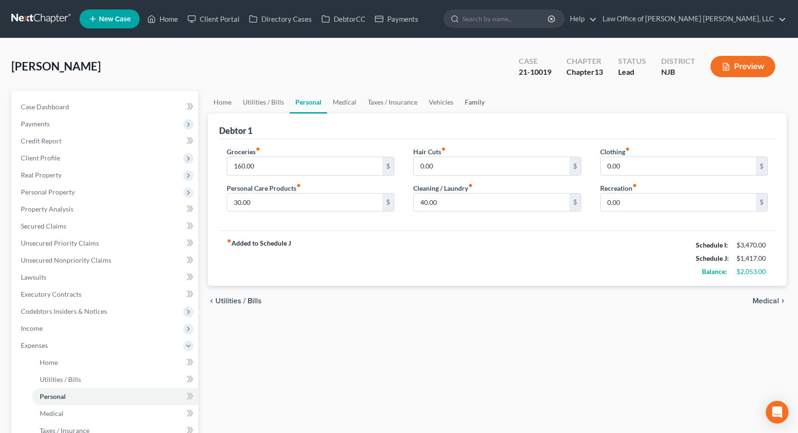
click at [465, 104] on link "Family" at bounding box center [474, 102] width 31 height 23
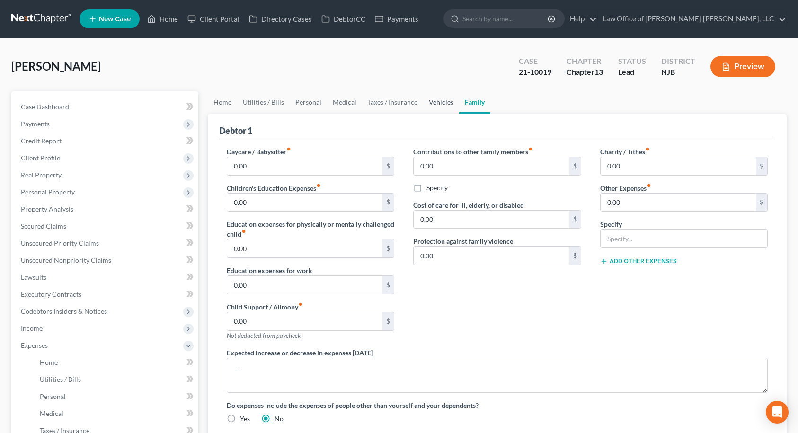
click at [438, 105] on link "Vehicles" at bounding box center [441, 102] width 36 height 23
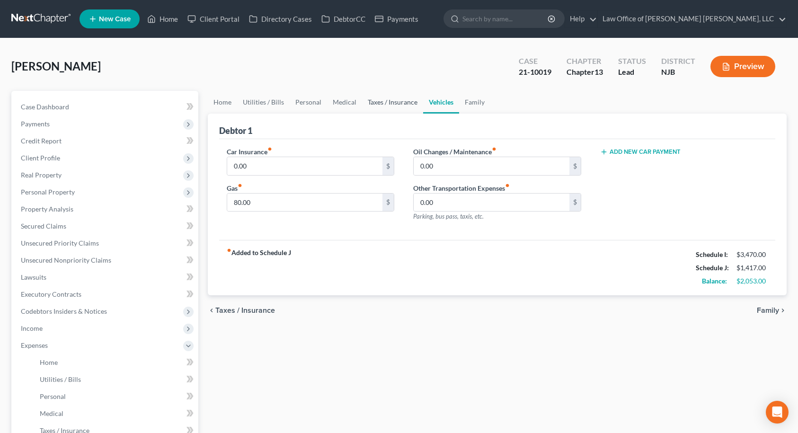
click at [383, 101] on link "Taxes / Insurance" at bounding box center [392, 102] width 61 height 23
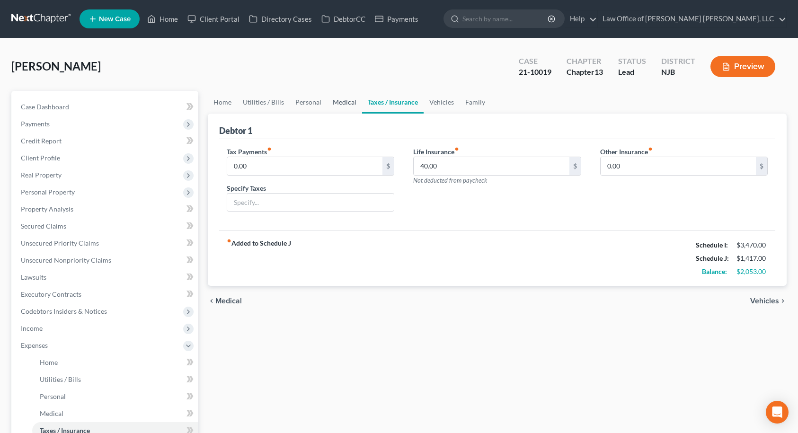
click at [348, 101] on link "Medical" at bounding box center [344, 102] width 35 height 23
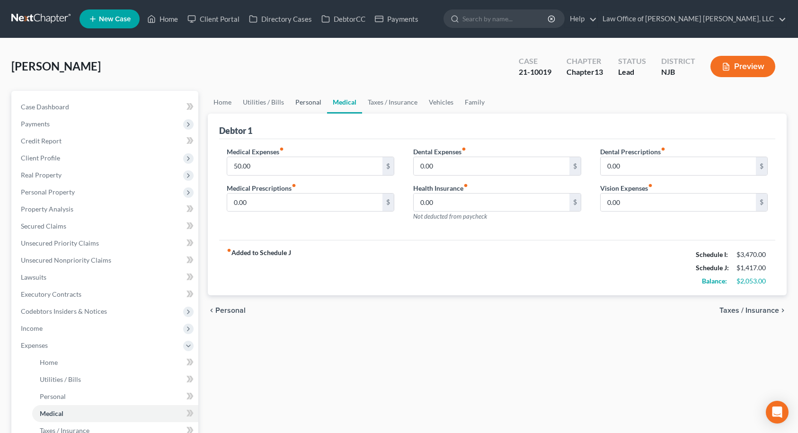
click at [314, 101] on link "Personal" at bounding box center [308, 102] width 37 height 23
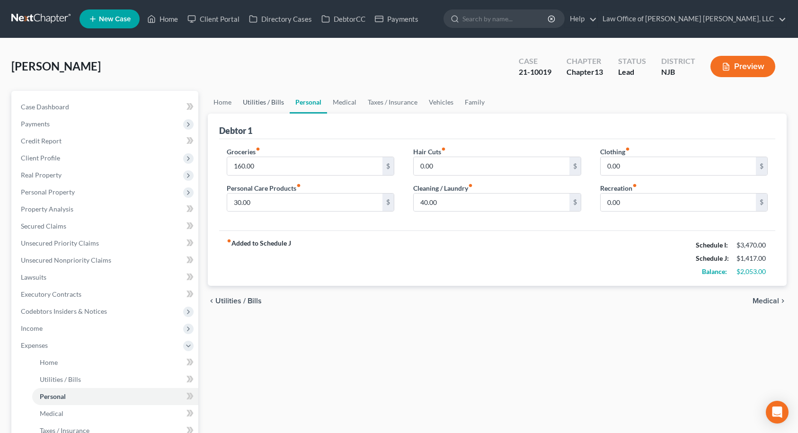
click at [273, 101] on link "Utilities / Bills" at bounding box center [263, 102] width 53 height 23
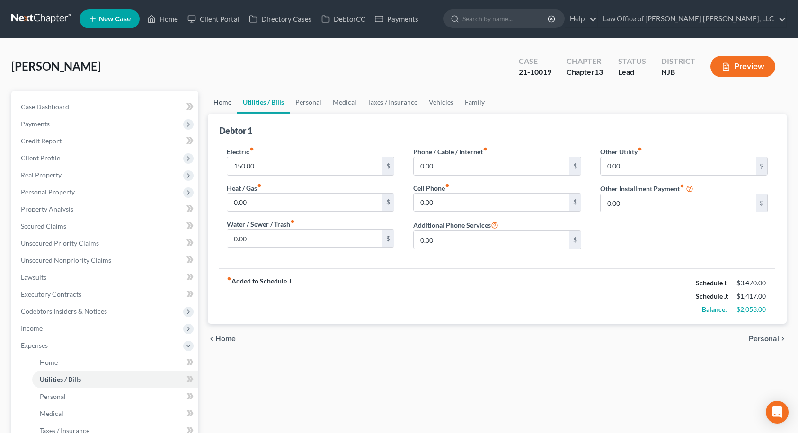
click at [222, 105] on link "Home" at bounding box center [222, 102] width 29 height 23
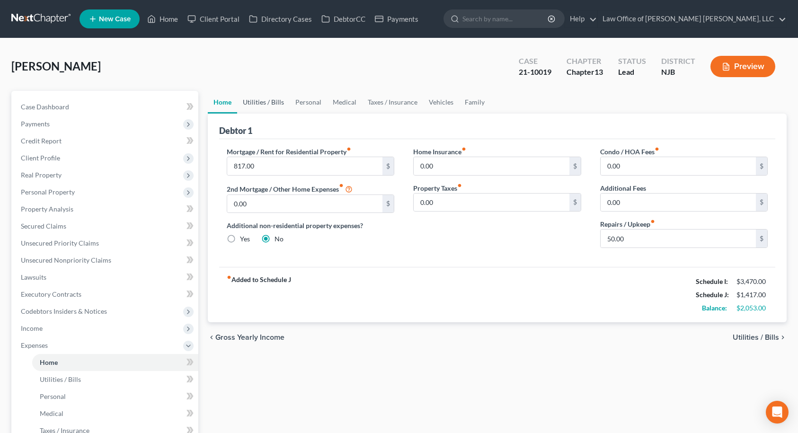
click at [260, 103] on link "Utilities / Bills" at bounding box center [263, 102] width 53 height 23
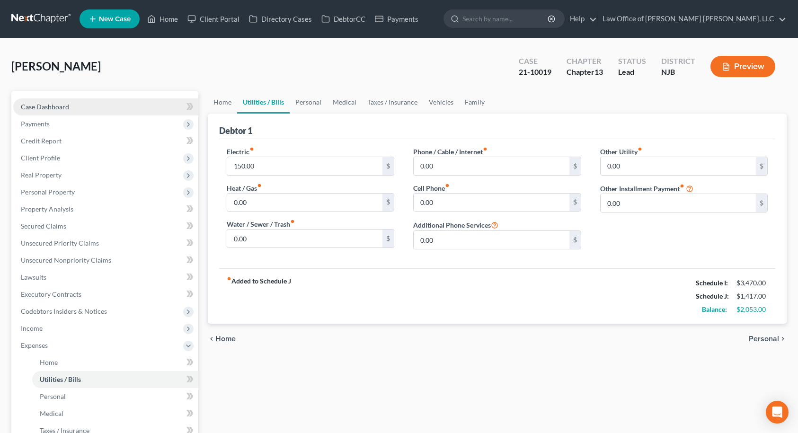
click at [132, 110] on link "Case Dashboard" at bounding box center [105, 106] width 185 height 17
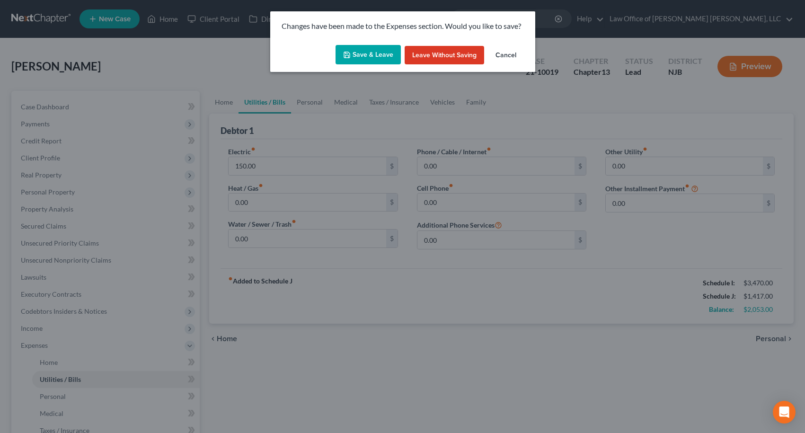
click at [379, 57] on button "Save & Leave" at bounding box center [367, 55] width 65 height 20
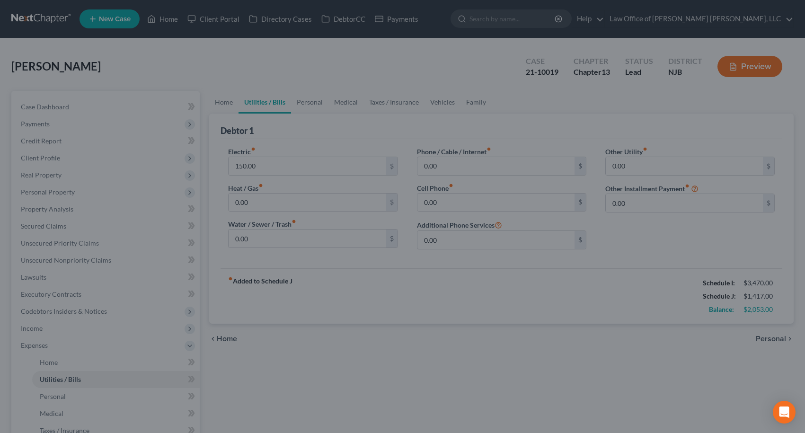
select select "14"
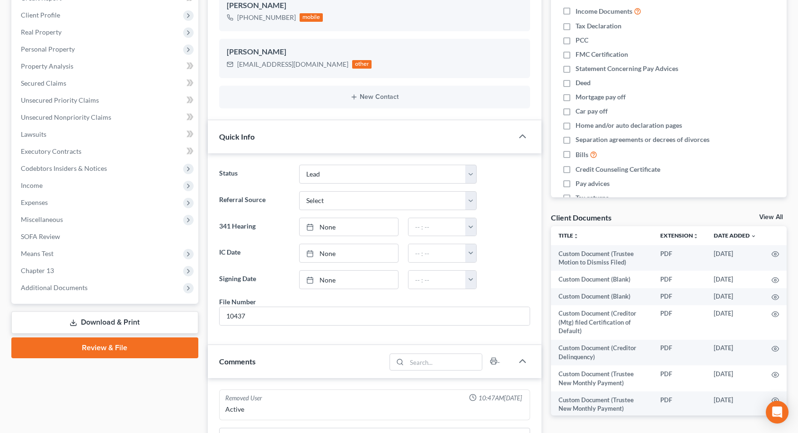
scroll to position [142, 0]
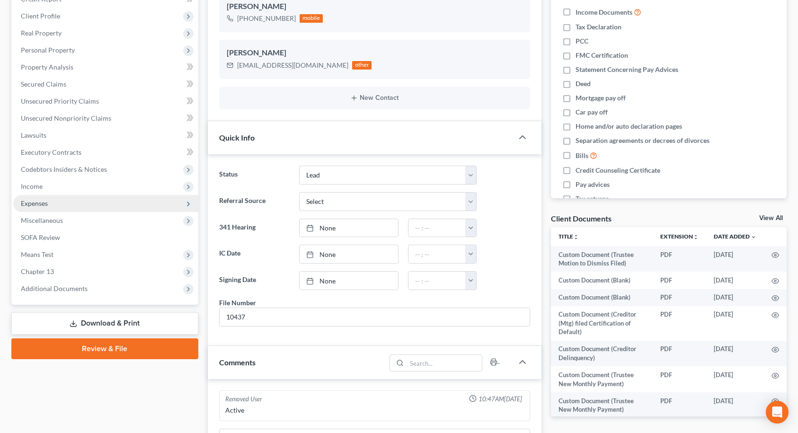
click at [62, 203] on span "Expenses" at bounding box center [105, 203] width 185 height 17
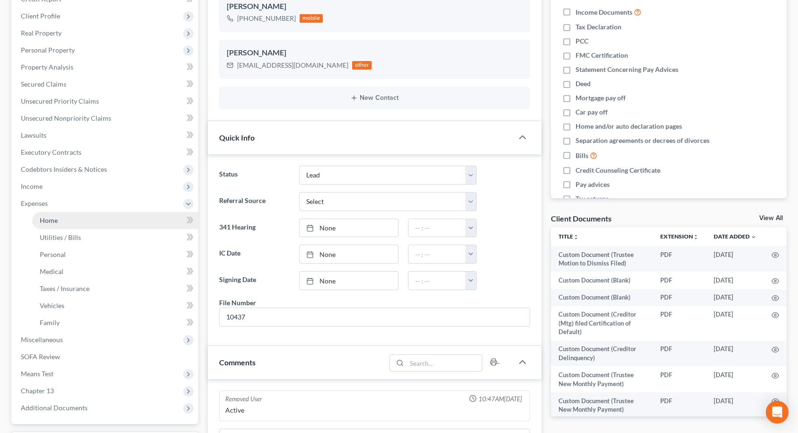
click at [60, 220] on link "Home" at bounding box center [115, 220] width 166 height 17
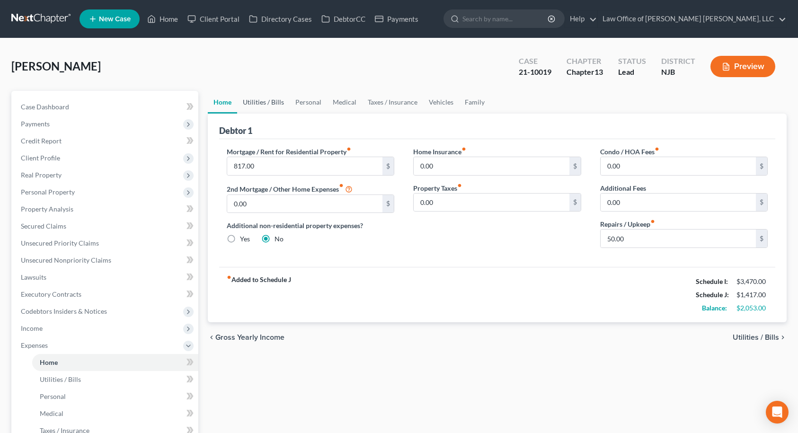
click at [276, 106] on link "Utilities / Bills" at bounding box center [263, 102] width 53 height 23
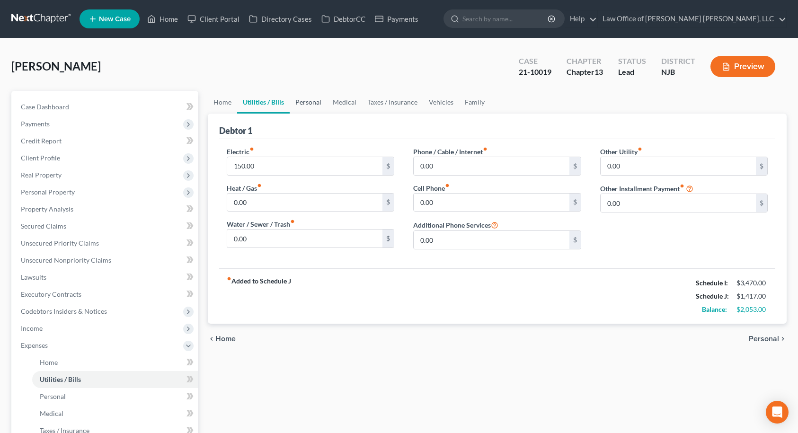
click at [309, 100] on link "Personal" at bounding box center [308, 102] width 37 height 23
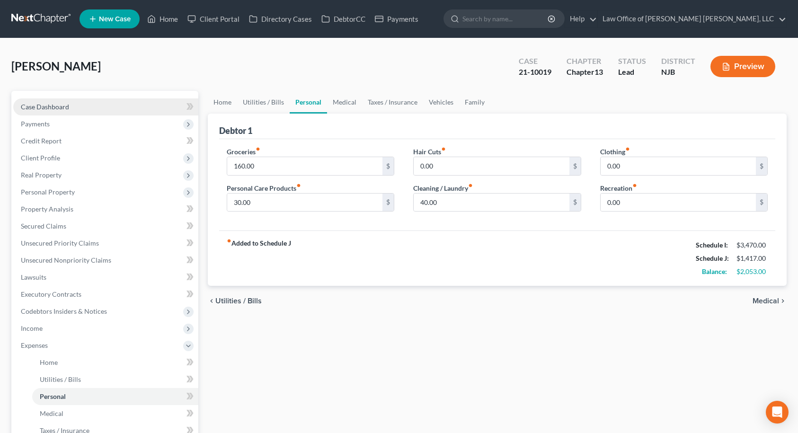
click at [96, 108] on link "Case Dashboard" at bounding box center [105, 106] width 185 height 17
select select "14"
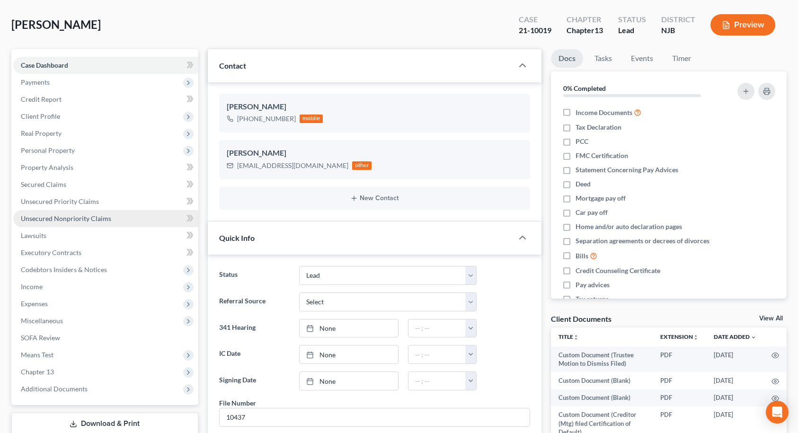
scroll to position [95, 0]
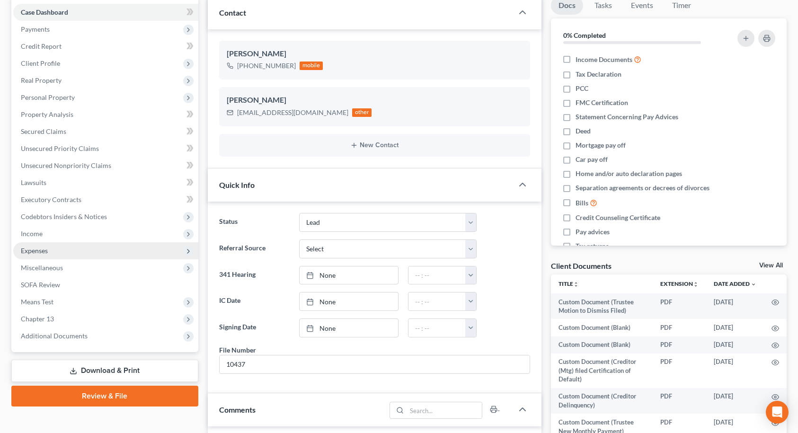
click at [39, 247] on span "Expenses" at bounding box center [34, 251] width 27 height 8
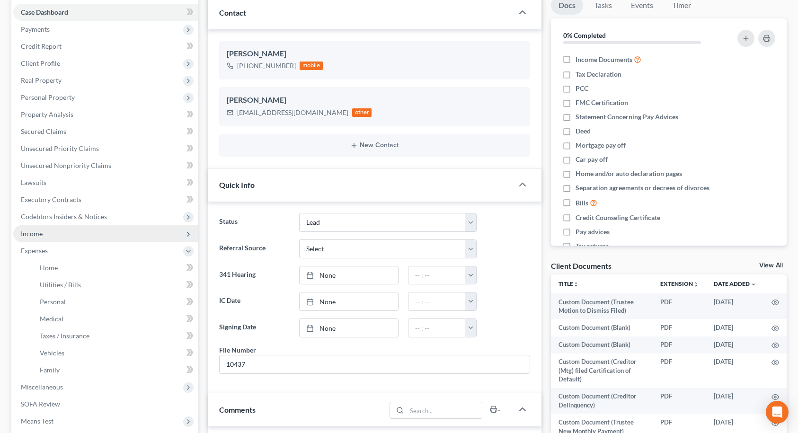
click at [39, 232] on span "Income" at bounding box center [32, 233] width 22 height 8
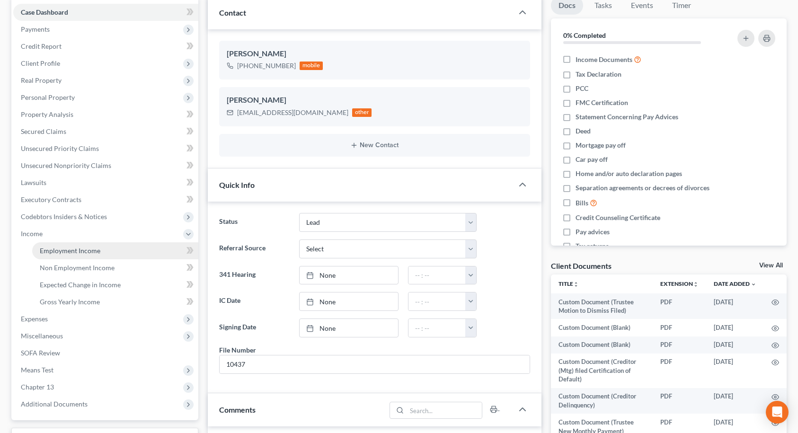
click at [54, 251] on span "Employment Income" at bounding box center [70, 251] width 61 height 8
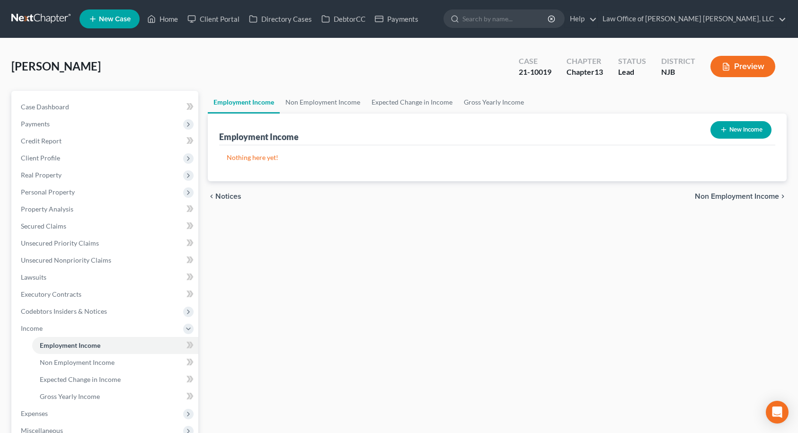
click at [765, 196] on span "Non Employment Income" at bounding box center [737, 197] width 84 height 8
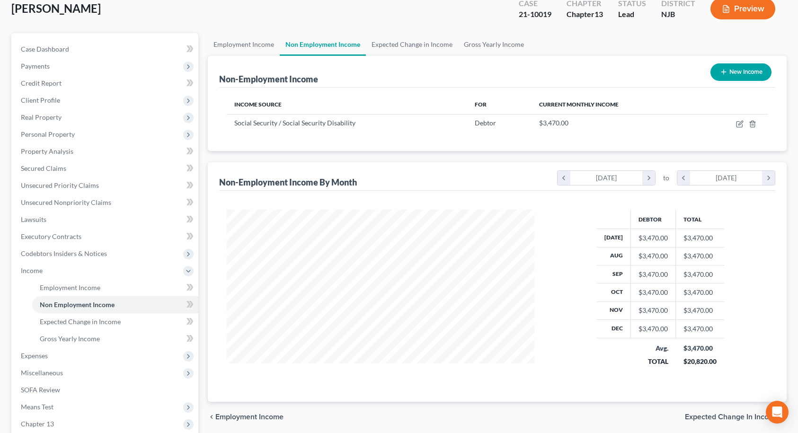
scroll to position [172, 0]
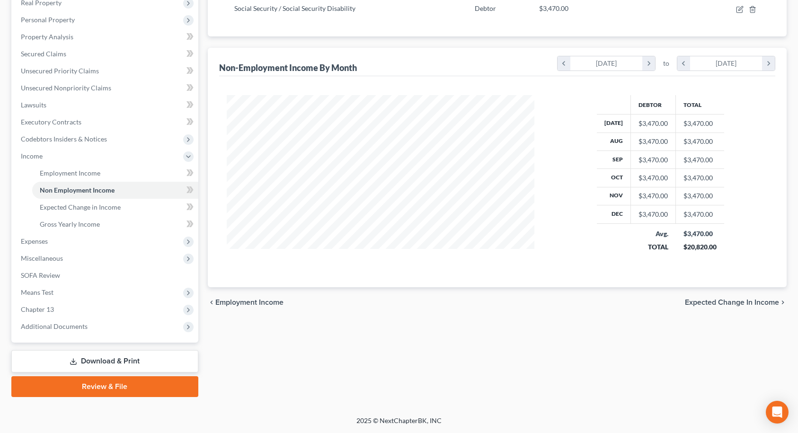
click at [710, 303] on span "Expected Change in Income" at bounding box center [732, 303] width 94 height 8
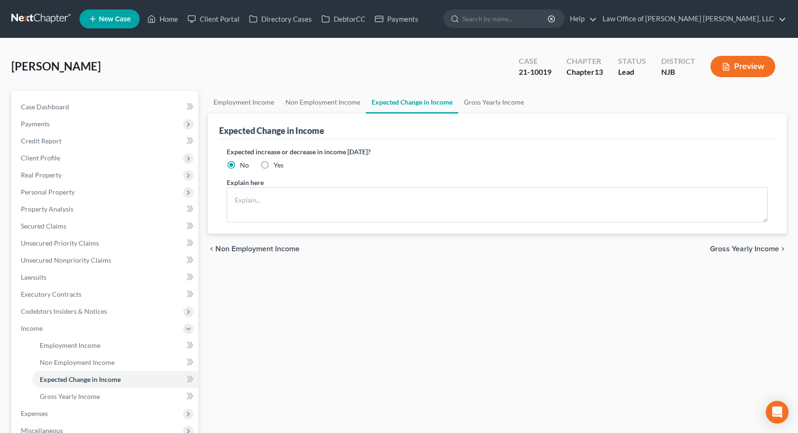
click at [728, 249] on span "Gross Yearly Income" at bounding box center [744, 249] width 69 height 8
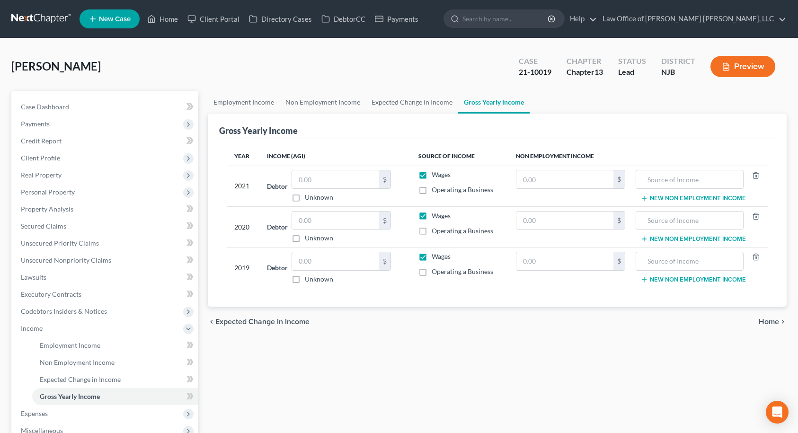
click at [762, 324] on span "Home" at bounding box center [768, 322] width 20 height 8
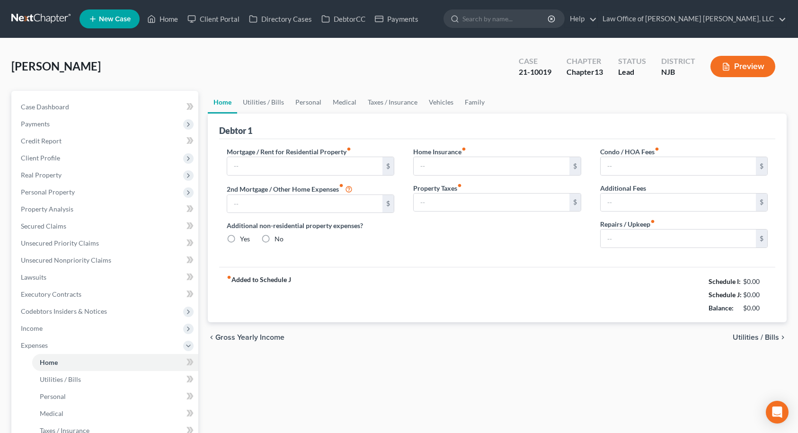
type input "817.00"
type input "0.00"
radio input "true"
type input "0.00"
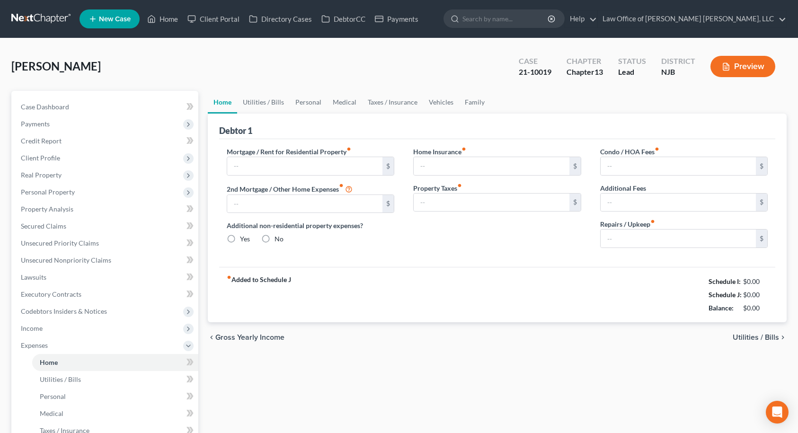
type input "0.00"
type input "50.00"
click at [287, 169] on input "817.00" at bounding box center [305, 166] width 156 height 18
click at [431, 164] on input "0.00" at bounding box center [492, 166] width 156 height 18
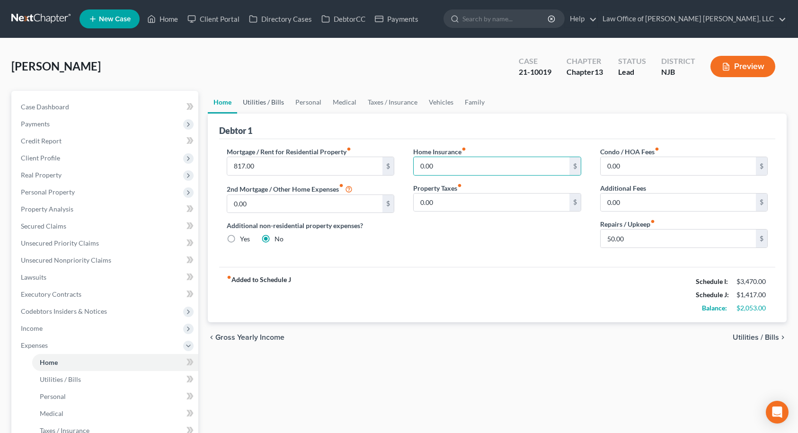
click at [275, 100] on link "Utilities / Bills" at bounding box center [263, 102] width 53 height 23
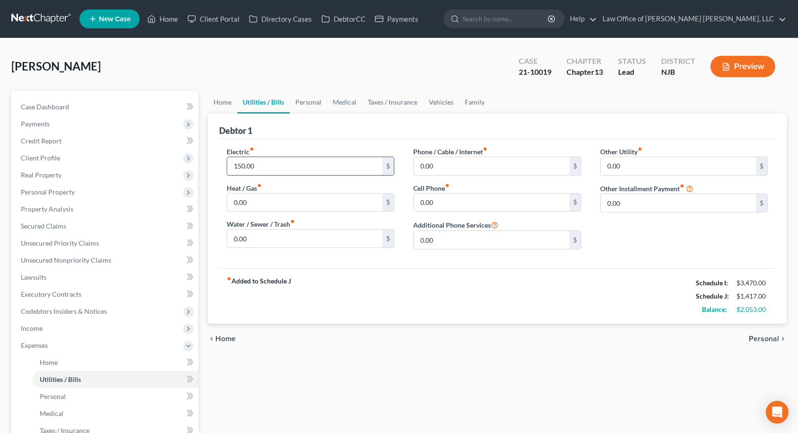
click at [266, 163] on input "150.00" at bounding box center [305, 166] width 156 height 18
click at [476, 167] on input "0.00" at bounding box center [492, 166] width 156 height 18
click at [473, 204] on input "0.00" at bounding box center [492, 203] width 156 height 18
click at [447, 164] on input "0.00" at bounding box center [492, 166] width 156 height 18
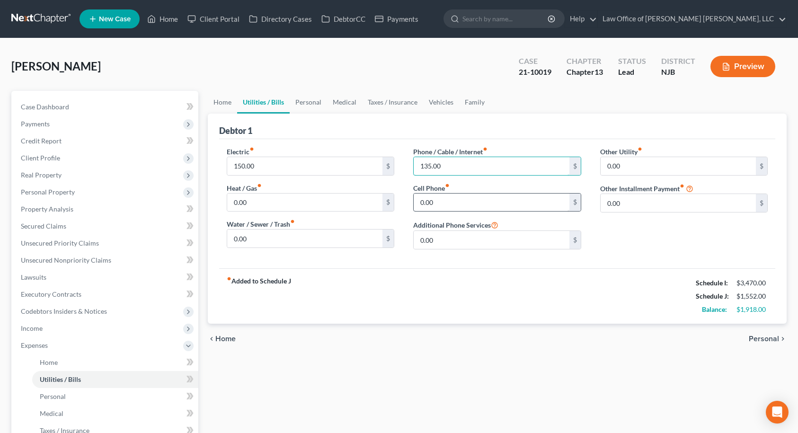
type input "135.00"
click at [451, 201] on input "0.00" at bounding box center [492, 203] width 156 height 18
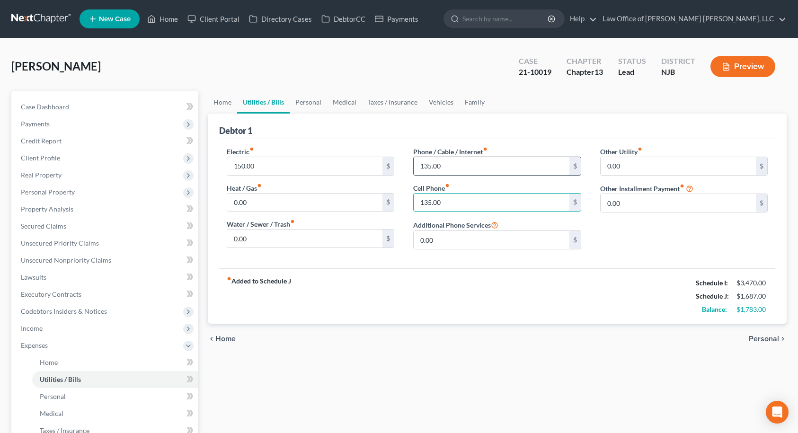
type input "135.00"
click at [447, 166] on input "135.00" at bounding box center [492, 166] width 156 height 18
click at [482, 187] on div "Cell Phone fiber_manual_record 135.00 $" at bounding box center [497, 197] width 168 height 29
click at [768, 339] on span "Personal" at bounding box center [763, 339] width 30 height 8
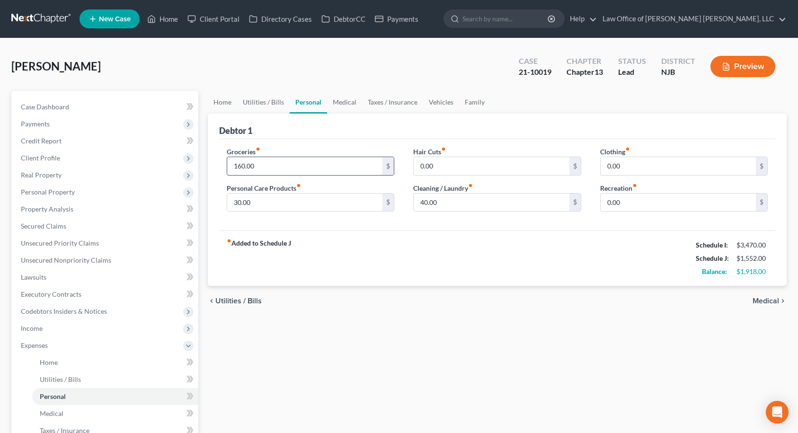
click at [286, 170] on input "160.00" at bounding box center [305, 166] width 156 height 18
click at [265, 204] on input "30.00" at bounding box center [305, 203] width 156 height 18
click at [269, 169] on input "160.00" at bounding box center [305, 166] width 156 height 18
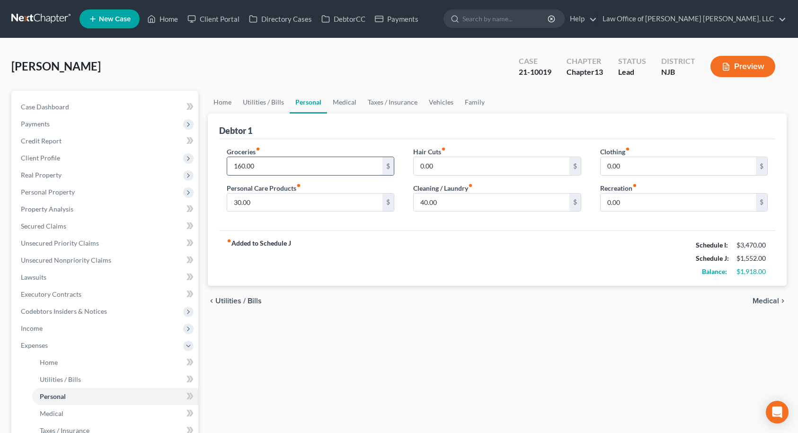
click at [269, 169] on input "160.00" at bounding box center [305, 166] width 156 height 18
type input "400.00"
click at [273, 198] on input "30.00" at bounding box center [305, 203] width 156 height 18
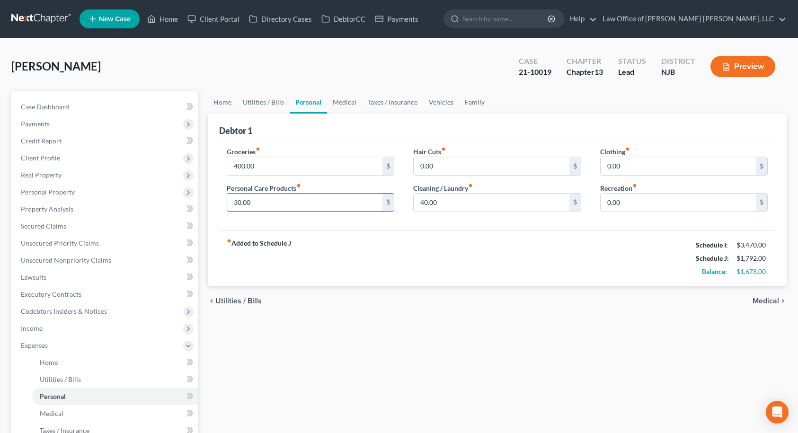
click at [273, 198] on input "30.00" at bounding box center [305, 203] width 156 height 18
type input "50.00"
click at [445, 166] on input "0.00" at bounding box center [492, 166] width 156 height 18
click at [632, 170] on input "0.00" at bounding box center [678, 166] width 156 height 18
click at [466, 166] on input "0.00" at bounding box center [492, 166] width 156 height 18
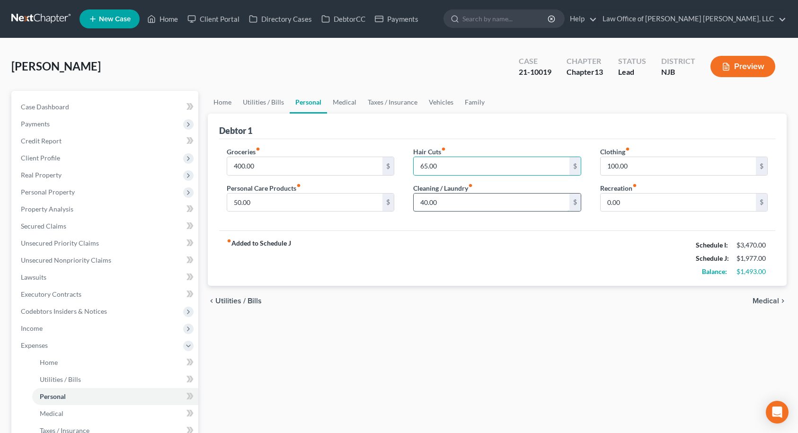
click at [460, 201] on input "40.00" at bounding box center [492, 203] width 156 height 18
click at [501, 235] on div "fiber_manual_record Added to Schedule J Schedule I: $3,470.00 Schedule J: $1,98…" at bounding box center [497, 257] width 556 height 55
click at [346, 101] on link "Medical" at bounding box center [344, 102] width 35 height 23
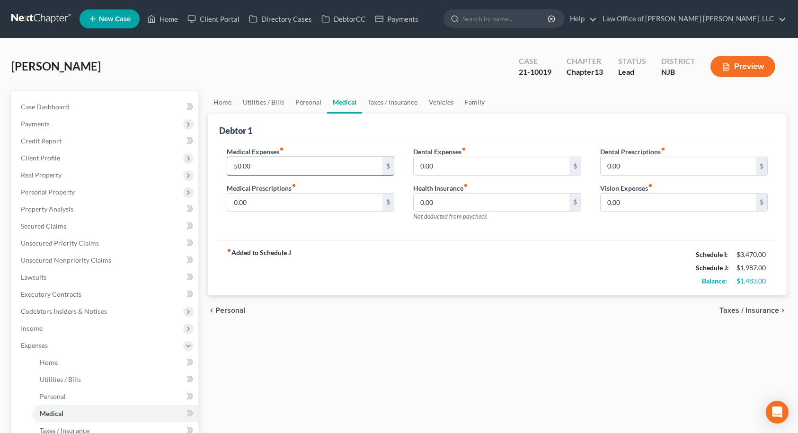
click at [268, 166] on input "50.00" at bounding box center [305, 166] width 156 height 18
click at [395, 227] on div "Medical Expenses fiber_manual_record 50.00 $ Medical Prescriptions fiber_manual…" at bounding box center [310, 188] width 187 height 82
click at [397, 107] on link "Taxes / Insurance" at bounding box center [392, 102] width 61 height 23
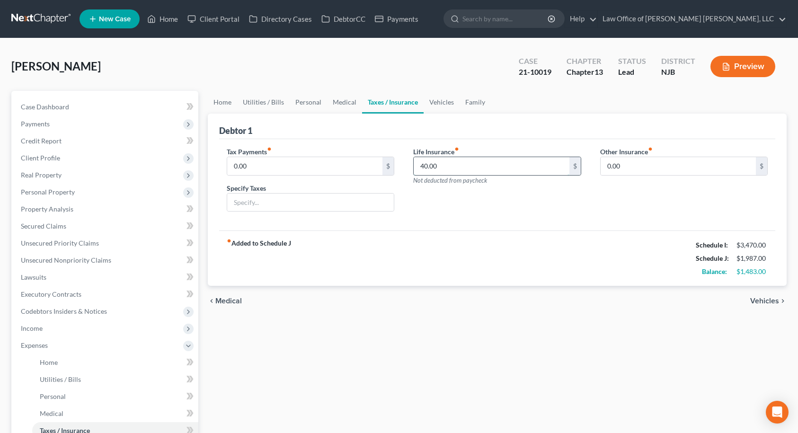
click at [461, 168] on input "40.00" at bounding box center [492, 166] width 156 height 18
click at [504, 213] on div "Life Insurance fiber_manual_record 0.00 $ Not deducted from paycheck" at bounding box center [497, 183] width 187 height 73
click at [444, 104] on link "Vehicles" at bounding box center [441, 102] width 36 height 23
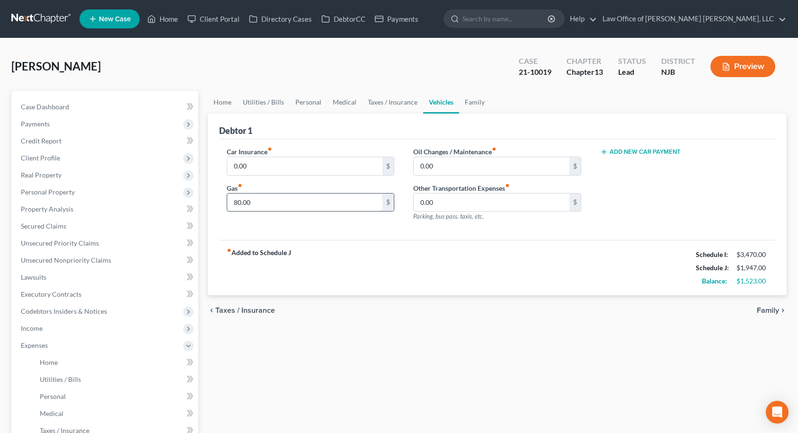
click at [308, 202] on input "80.00" at bounding box center [305, 203] width 156 height 18
click at [447, 202] on input "0.00" at bounding box center [492, 203] width 156 height 18
click at [318, 199] on input "text" at bounding box center [305, 203] width 156 height 18
click at [454, 199] on input "0.00" at bounding box center [492, 203] width 156 height 18
click at [481, 235] on div "Car Insurance fiber_manual_record 0.00 $ Gas fiber_manual_record $ Oil Changes …" at bounding box center [497, 189] width 556 height 101
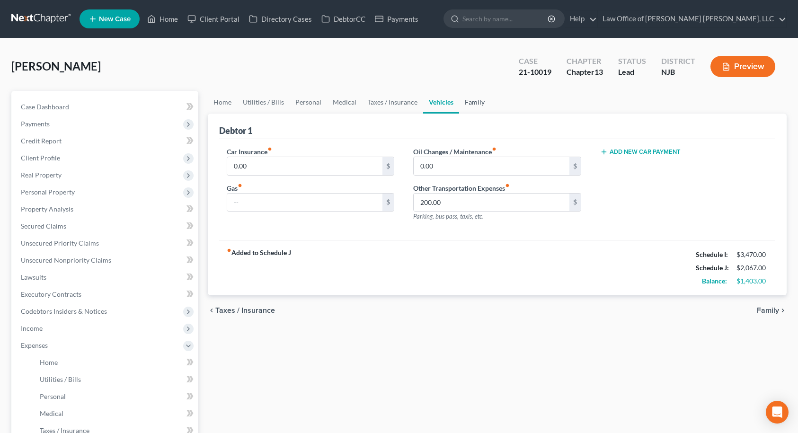
click at [470, 102] on link "Family" at bounding box center [474, 102] width 31 height 23
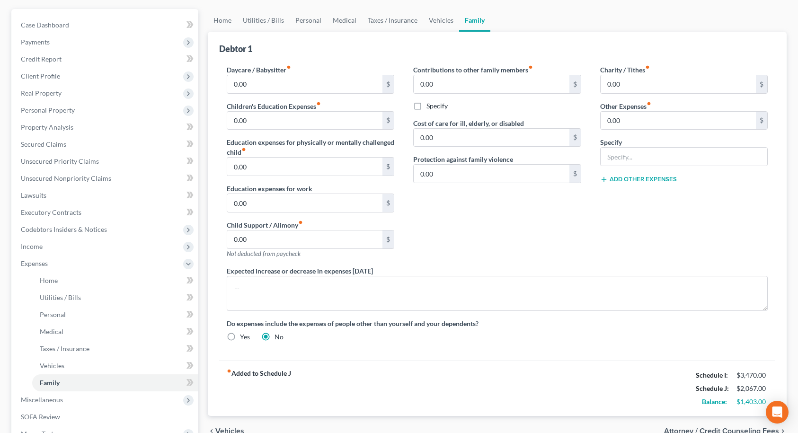
scroll to position [81, 0]
click at [225, 22] on link "Home" at bounding box center [222, 20] width 29 height 23
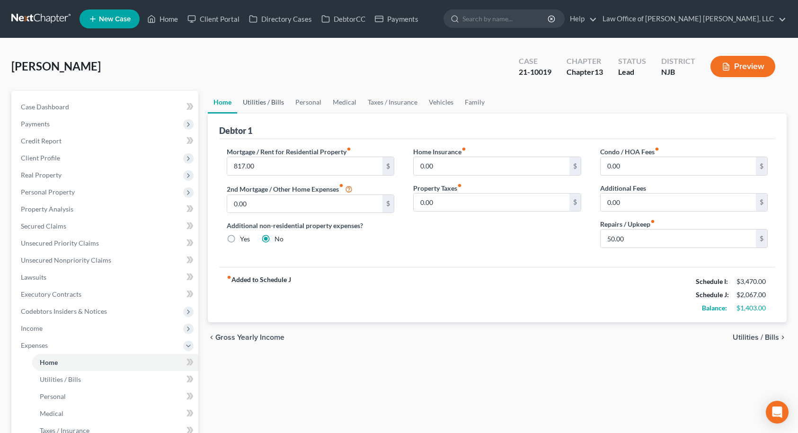
click at [259, 104] on link "Utilities / Bills" at bounding box center [263, 102] width 53 height 23
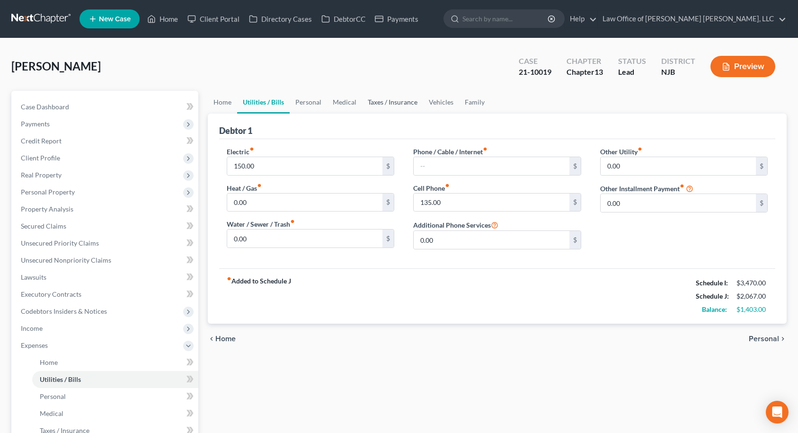
click at [402, 103] on link "Taxes / Insurance" at bounding box center [392, 102] width 61 height 23
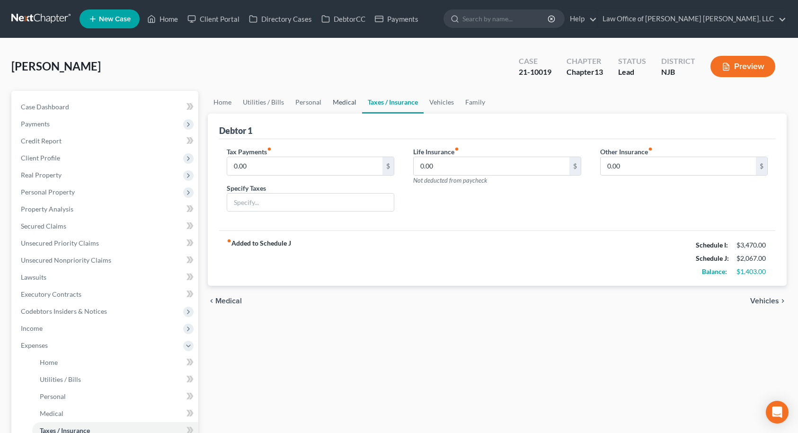
click at [345, 105] on link "Medical" at bounding box center [344, 102] width 35 height 23
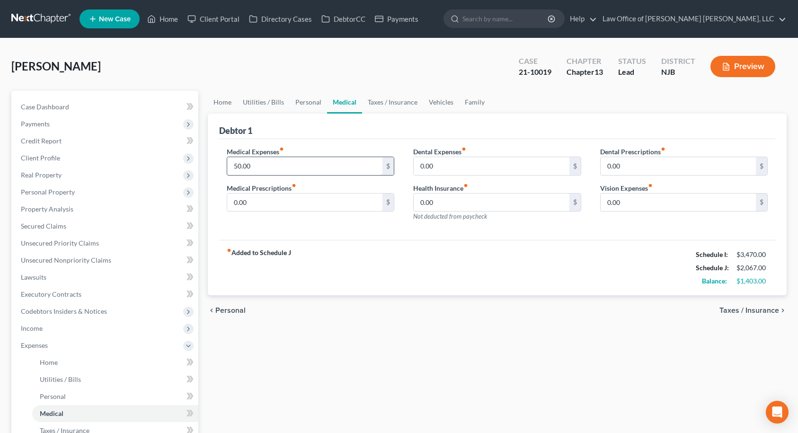
click at [268, 160] on input "50.00" at bounding box center [305, 166] width 156 height 18
click at [297, 225] on div "Medical Expenses fiber_manual_record 100.00 $ Medical Prescriptions fiber_manua…" at bounding box center [310, 188] width 187 height 82
click at [215, 104] on link "Home" at bounding box center [222, 102] width 29 height 23
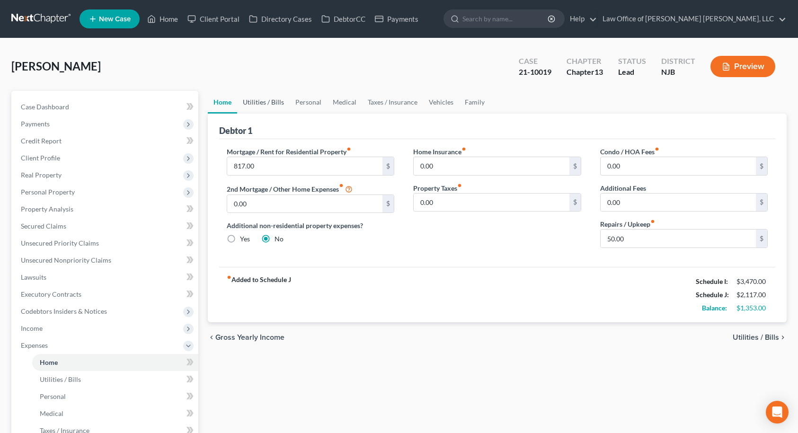
click at [272, 106] on link "Utilities / Bills" at bounding box center [263, 102] width 53 height 23
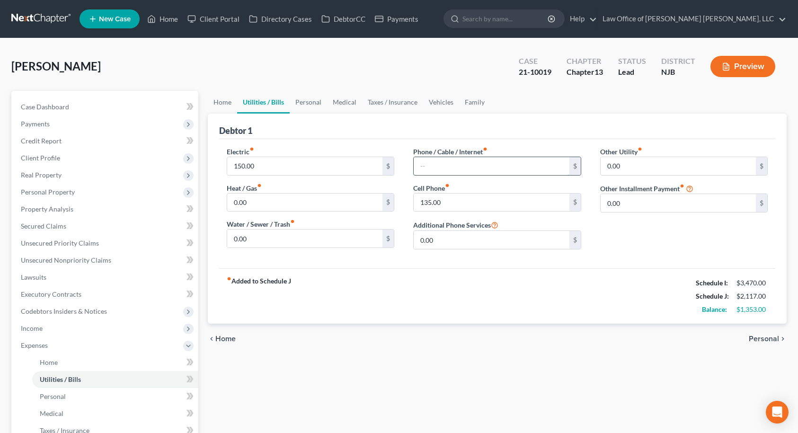
click at [441, 166] on input "text" at bounding box center [492, 166] width 156 height 18
click at [517, 257] on div "Electric fiber_manual_record 150.00 $ Heat / Gas fiber_manual_record 0.00 $ Wat…" at bounding box center [497, 203] width 556 height 129
click at [617, 239] on div "Other Utility fiber_manual_record 0.00 $ Other Installment Payment fiber_manual…" at bounding box center [683, 202] width 187 height 110
click at [312, 102] on link "Personal" at bounding box center [308, 102] width 37 height 23
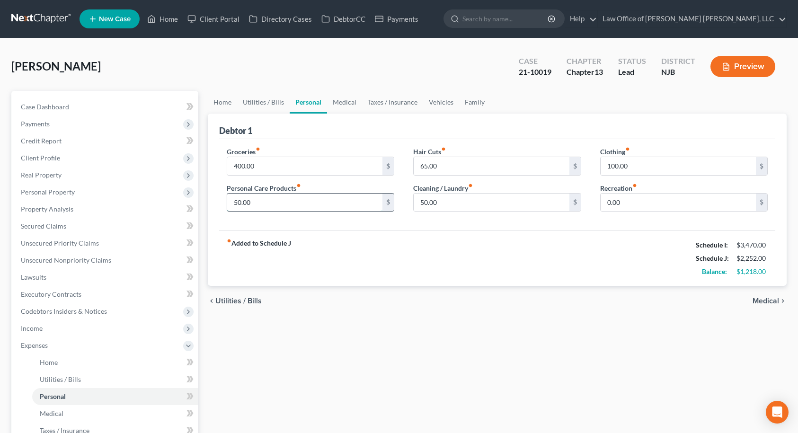
click at [273, 199] on input "50.00" at bounding box center [305, 203] width 156 height 18
click at [349, 221] on div "Groceries fiber_manual_record 400.00 $ Personal Care Products fiber_manual_reco…" at bounding box center [497, 185] width 556 height 92
click at [480, 104] on link "Family" at bounding box center [474, 102] width 31 height 23
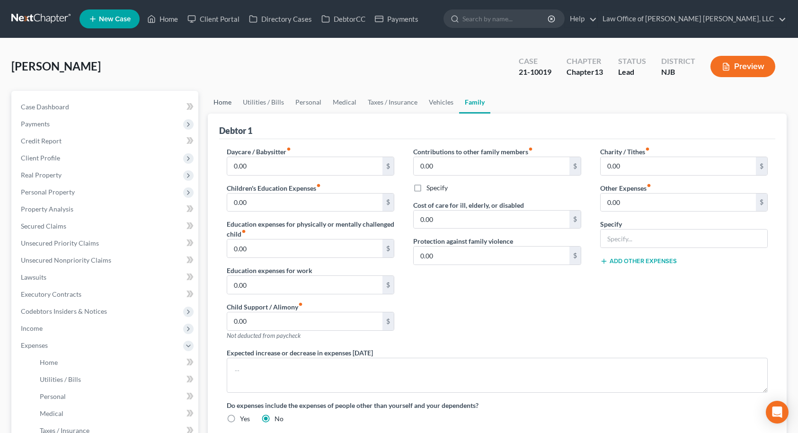
click at [222, 98] on link "Home" at bounding box center [222, 102] width 29 height 23
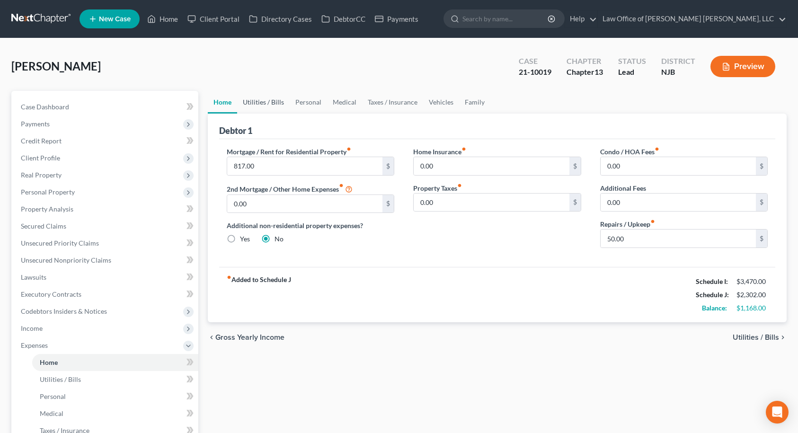
click at [264, 103] on link "Utilities / Bills" at bounding box center [263, 102] width 53 height 23
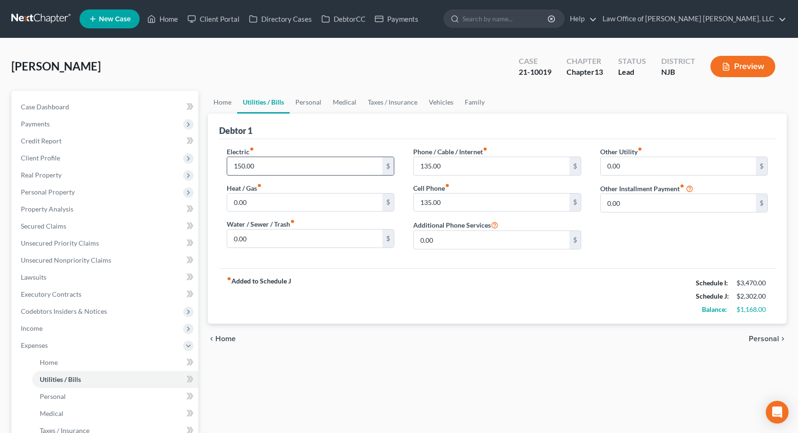
click at [265, 170] on input "150.00" at bounding box center [305, 166] width 156 height 18
click at [322, 263] on div "Electric fiber_manual_record 200.00 $ Heat / Gas fiber_manual_record 0.00 $ Wat…" at bounding box center [497, 203] width 556 height 129
click at [224, 103] on link "Home" at bounding box center [222, 102] width 29 height 23
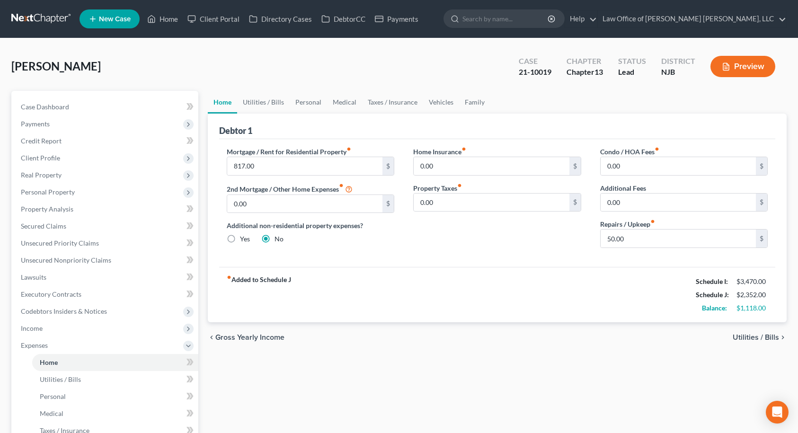
click at [741, 62] on button "Preview" at bounding box center [742, 66] width 65 height 21
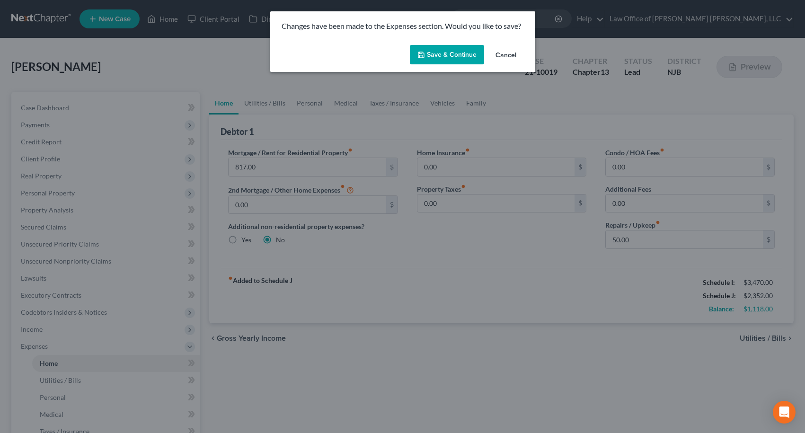
click at [464, 56] on button "Save & Continue" at bounding box center [447, 55] width 74 height 20
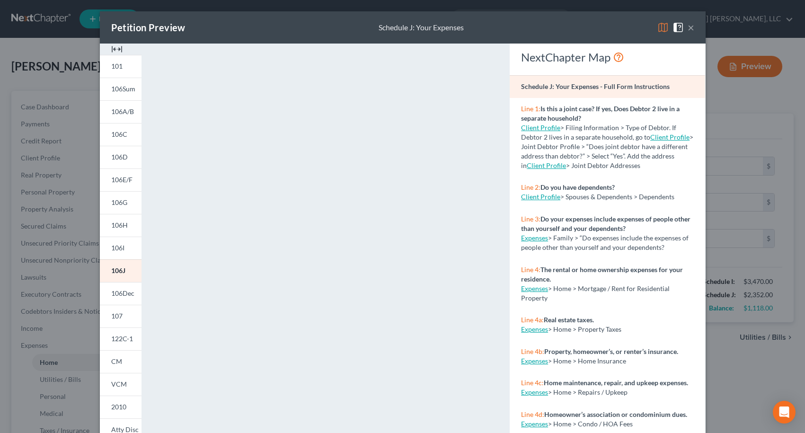
click at [687, 28] on button "×" at bounding box center [690, 27] width 7 height 11
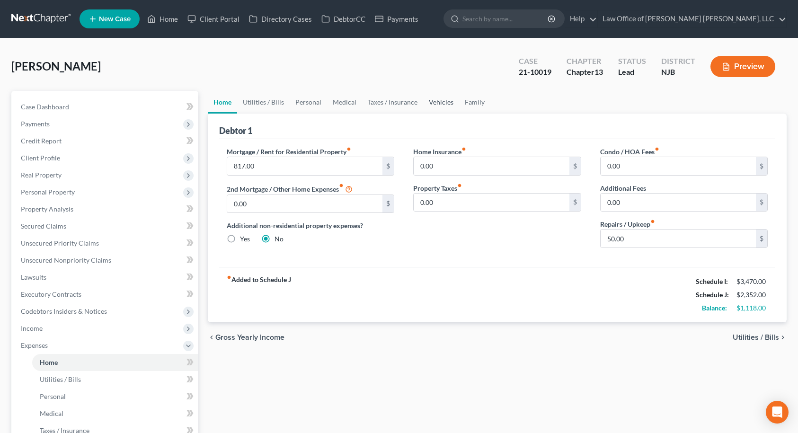
click at [439, 101] on link "Vehicles" at bounding box center [441, 102] width 36 height 23
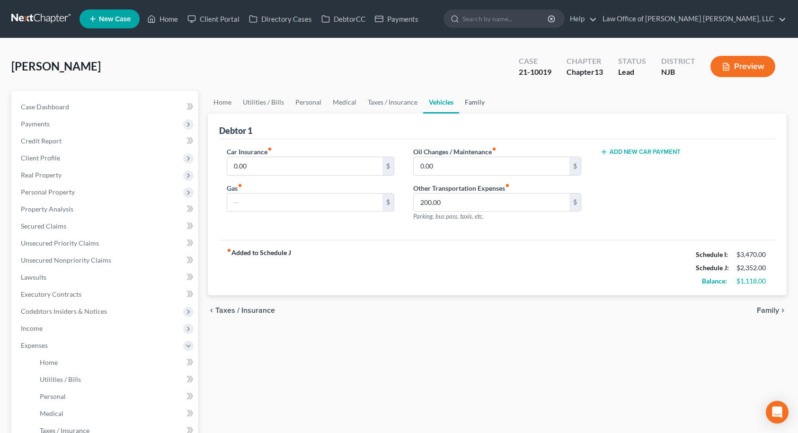
click at [471, 102] on link "Family" at bounding box center [474, 102] width 31 height 23
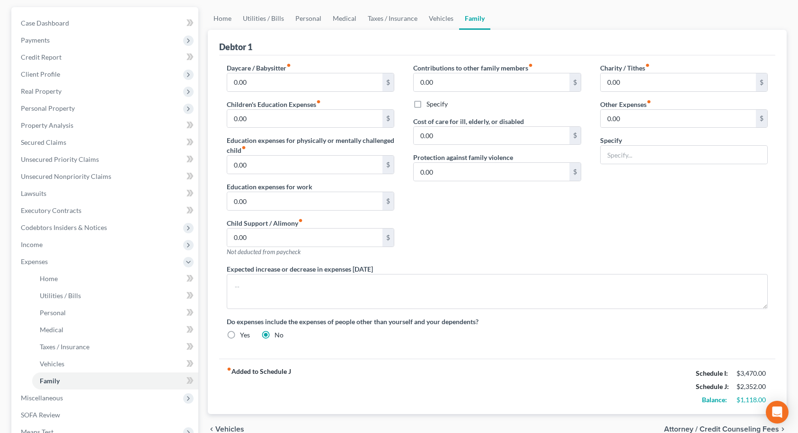
scroll to position [34, 0]
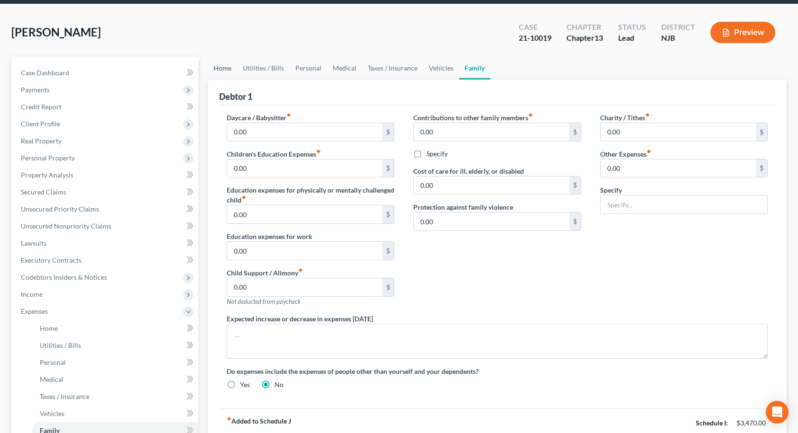
click at [221, 68] on link "Home" at bounding box center [222, 68] width 29 height 23
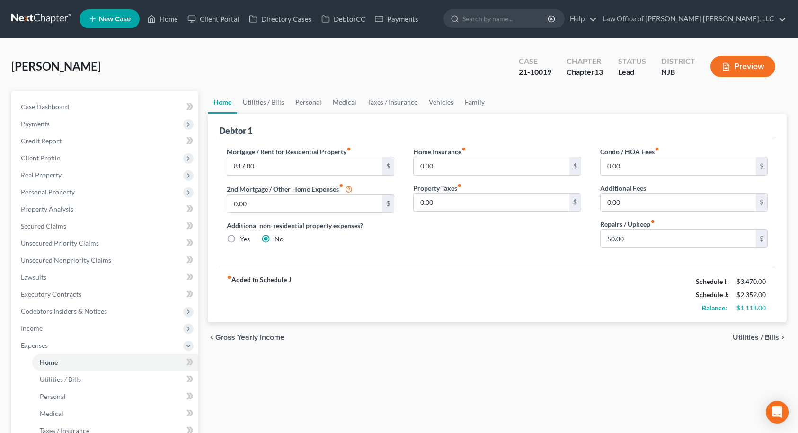
click at [735, 68] on button "Preview" at bounding box center [742, 66] width 65 height 21
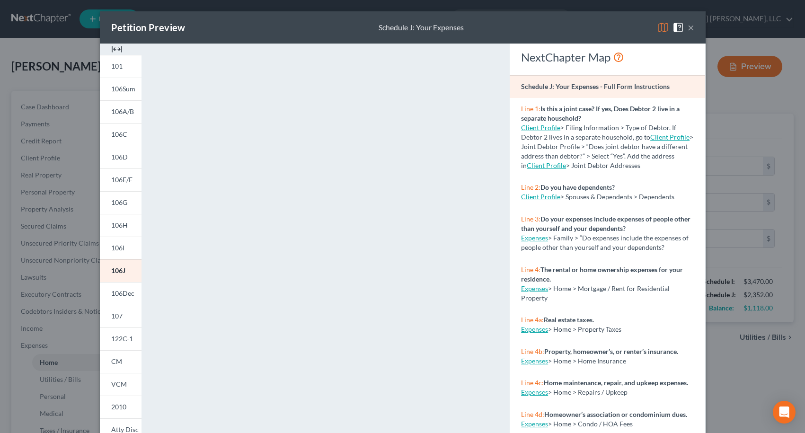
click at [687, 27] on button "×" at bounding box center [690, 27] width 7 height 11
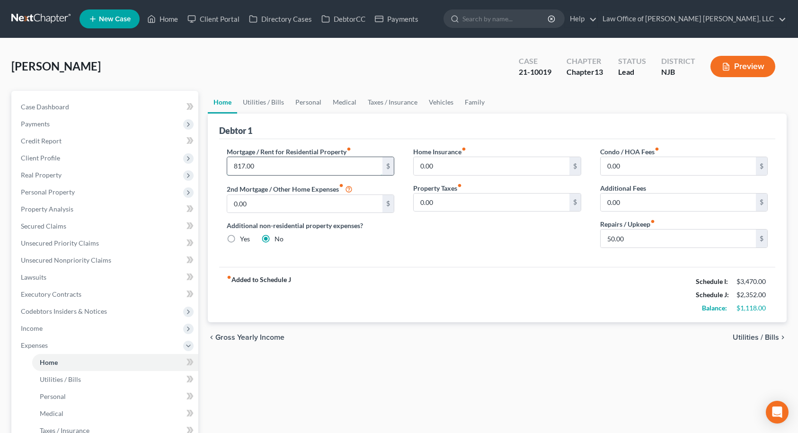
click at [290, 161] on input "817.00" at bounding box center [305, 166] width 156 height 18
click at [276, 105] on link "Utilities / Bills" at bounding box center [263, 102] width 53 height 23
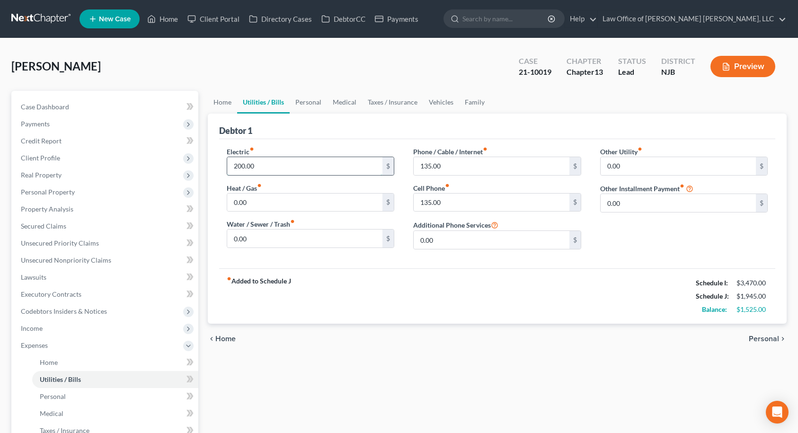
click at [264, 167] on input "200.00" at bounding box center [305, 166] width 156 height 18
click at [222, 101] on link "Home" at bounding box center [222, 102] width 29 height 23
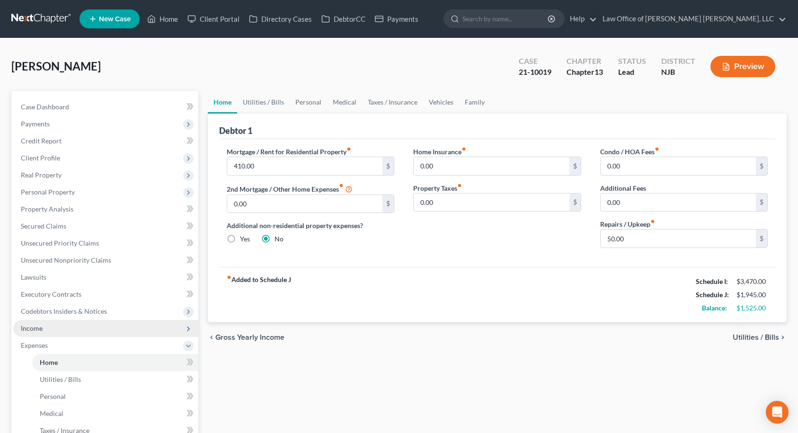
click at [48, 328] on span "Income" at bounding box center [105, 328] width 185 height 17
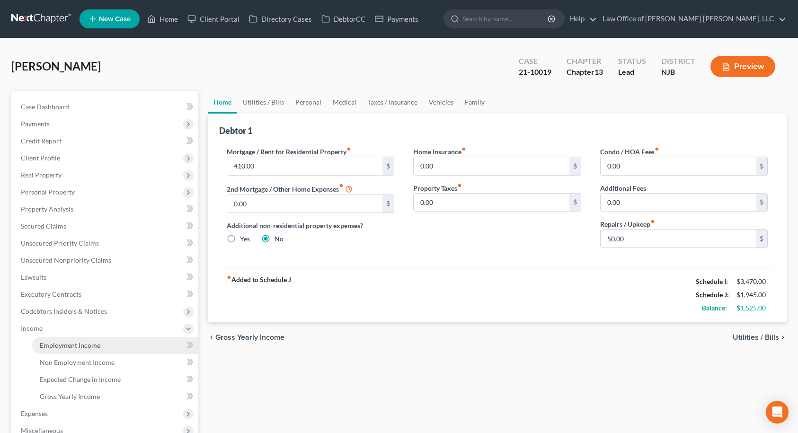
click at [52, 344] on span "Employment Income" at bounding box center [70, 345] width 61 height 8
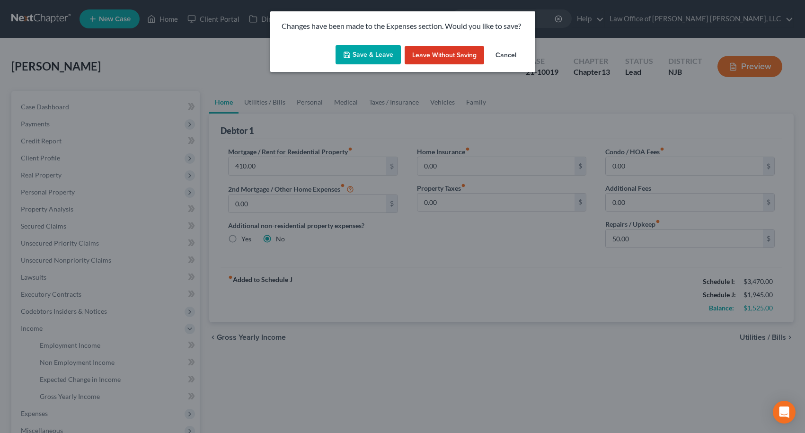
click at [372, 54] on button "Save & Leave" at bounding box center [367, 55] width 65 height 20
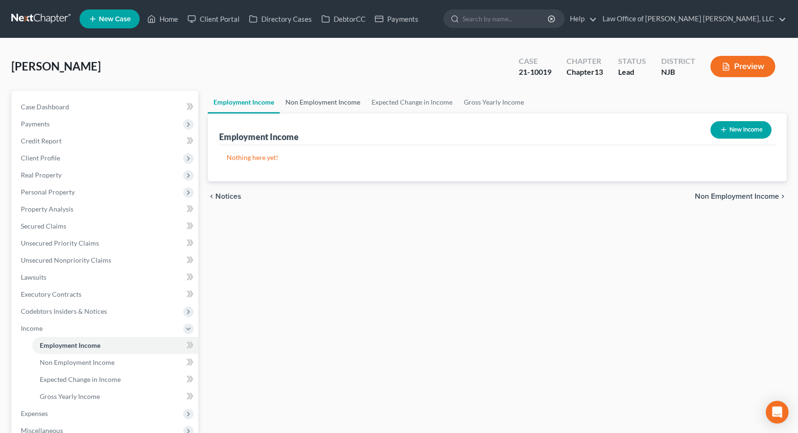
click at [339, 99] on link "Non Employment Income" at bounding box center [323, 102] width 86 height 23
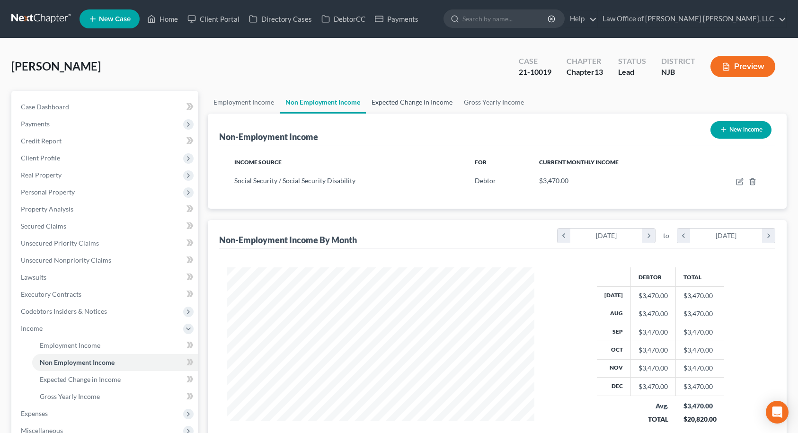
scroll to position [170, 327]
click at [412, 102] on link "Expected Change in Income" at bounding box center [412, 102] width 92 height 23
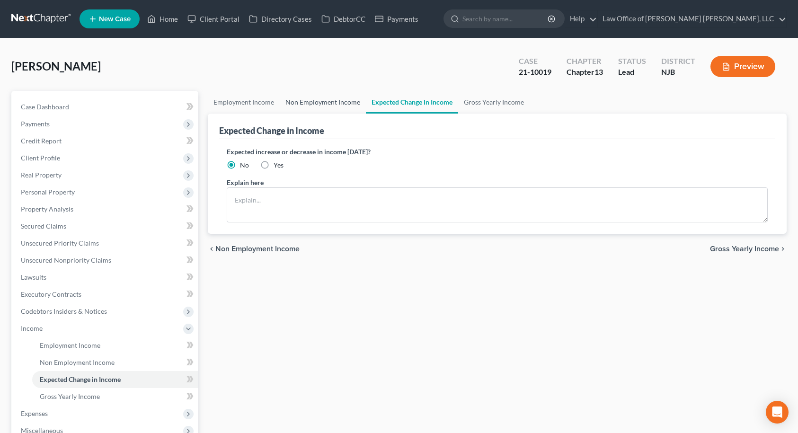
click at [340, 102] on link "Non Employment Income" at bounding box center [323, 102] width 86 height 23
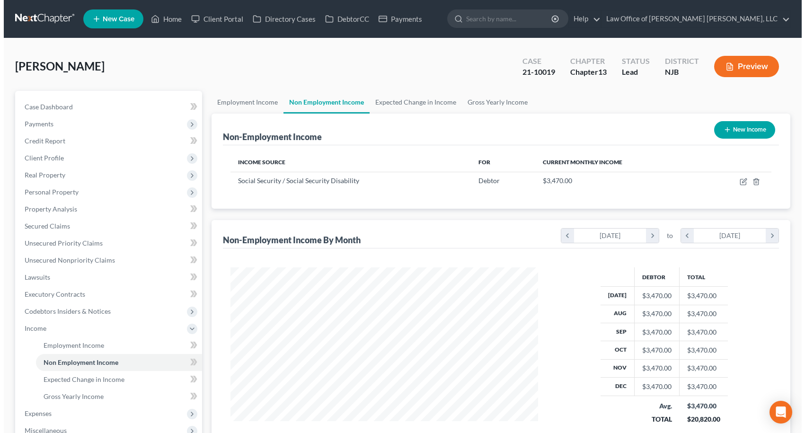
scroll to position [170, 327]
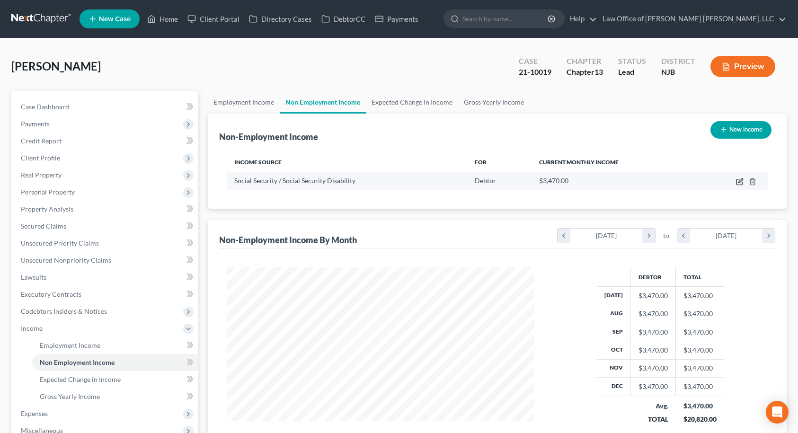
click at [739, 184] on icon "button" at bounding box center [740, 182] width 8 height 8
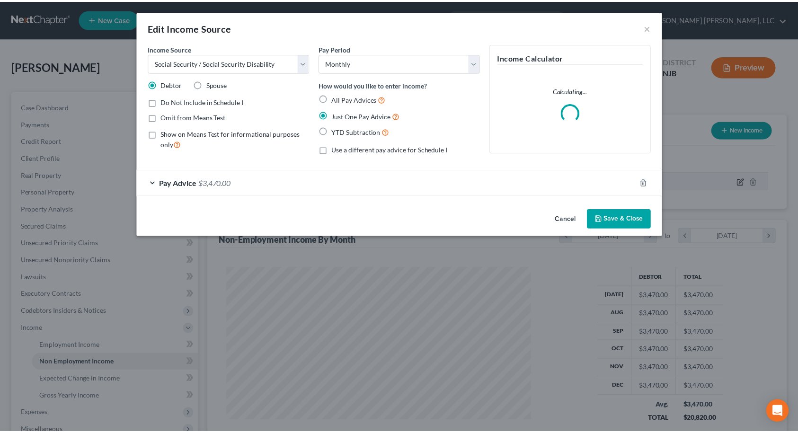
scroll to position [170, 330]
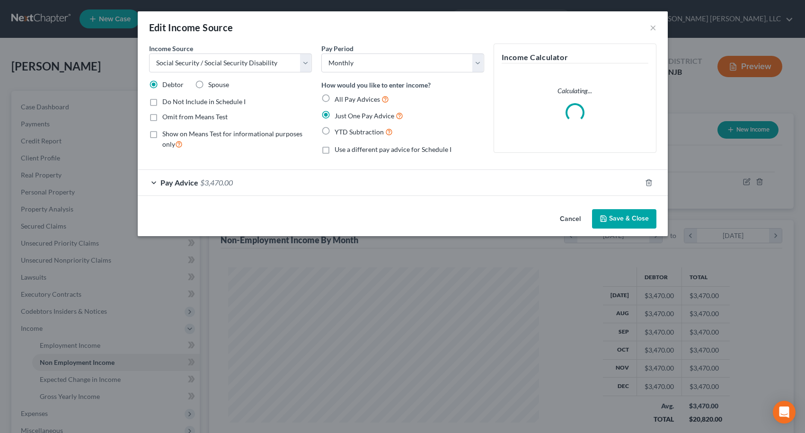
click at [175, 183] on span "Pay Advice" at bounding box center [179, 182] width 38 height 9
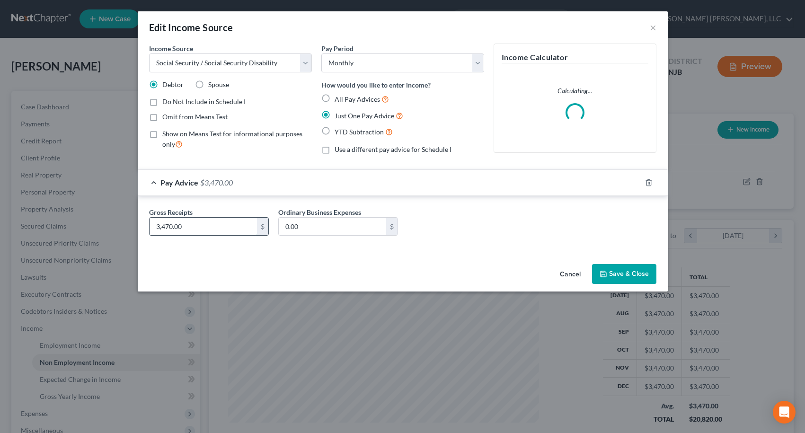
click at [186, 224] on input "3,470.00" at bounding box center [203, 227] width 107 height 18
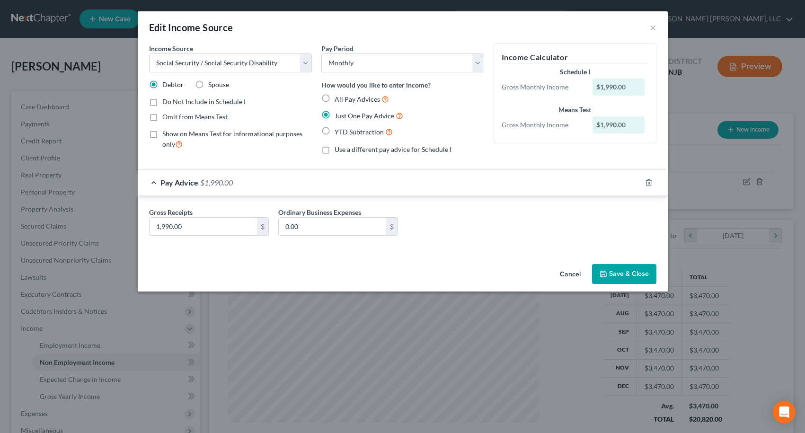
click at [607, 271] on icon "button" at bounding box center [603, 274] width 8 height 8
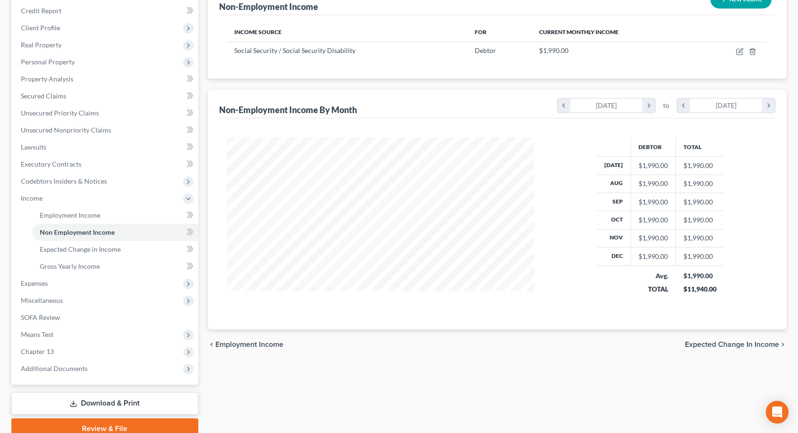
scroll to position [142, 0]
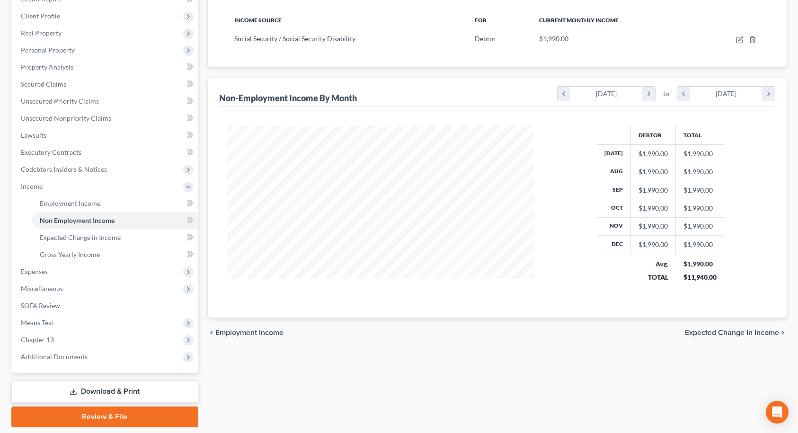
click at [740, 335] on span "Expected Change in Income" at bounding box center [732, 333] width 94 height 8
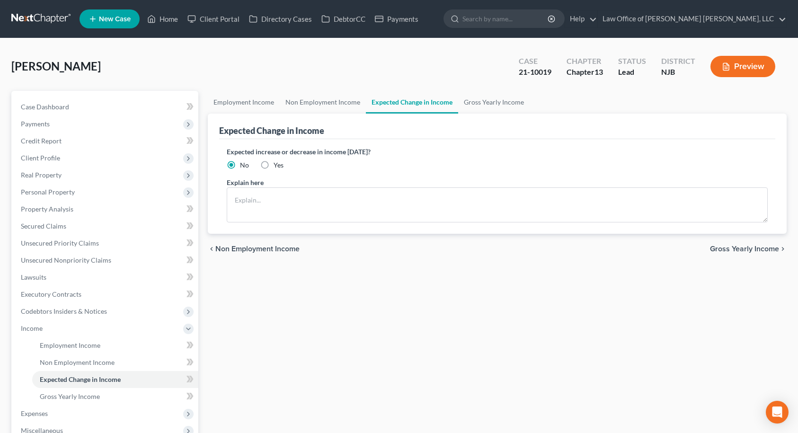
click at [755, 251] on span "Gross Yearly Income" at bounding box center [744, 249] width 69 height 8
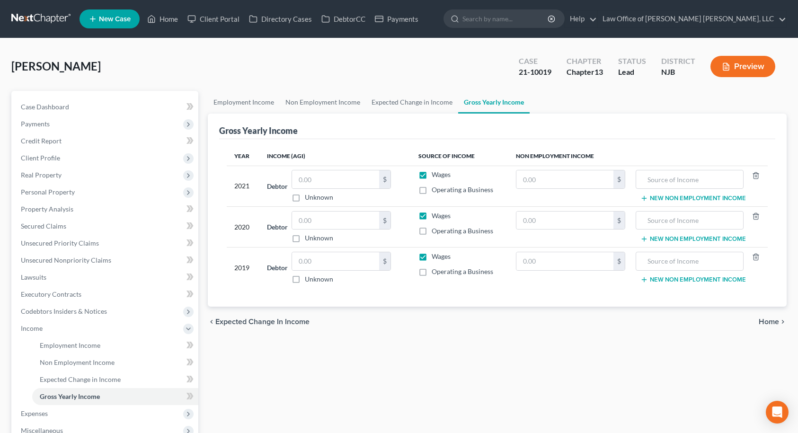
click at [770, 322] on span "Home" at bounding box center [768, 322] width 20 height 8
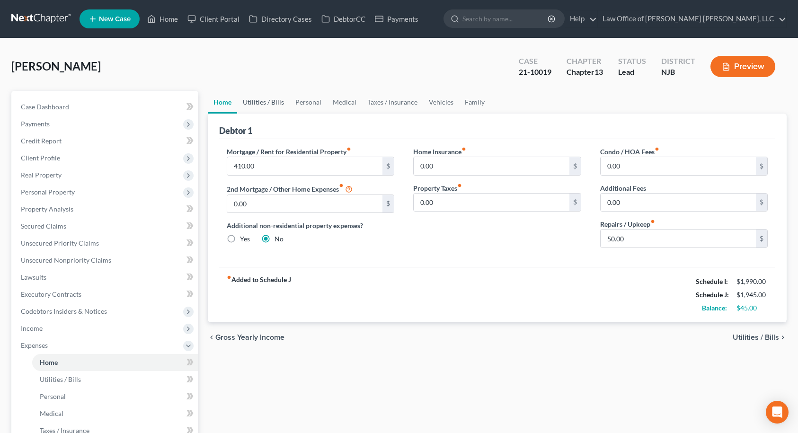
click at [273, 100] on link "Utilities / Bills" at bounding box center [263, 102] width 53 height 23
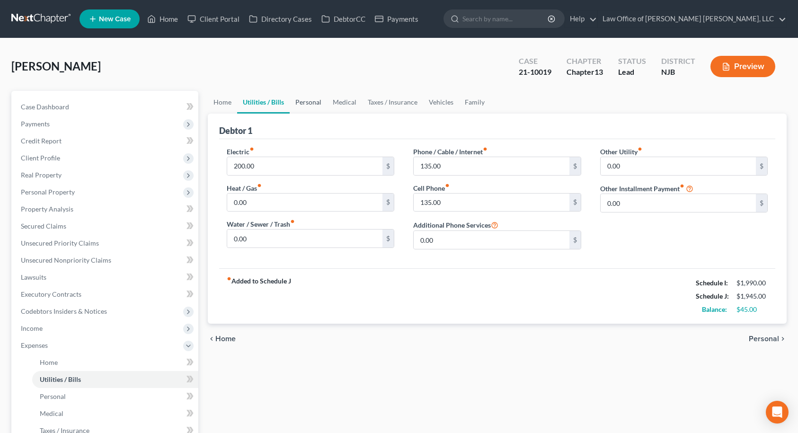
click at [301, 103] on link "Personal" at bounding box center [308, 102] width 37 height 23
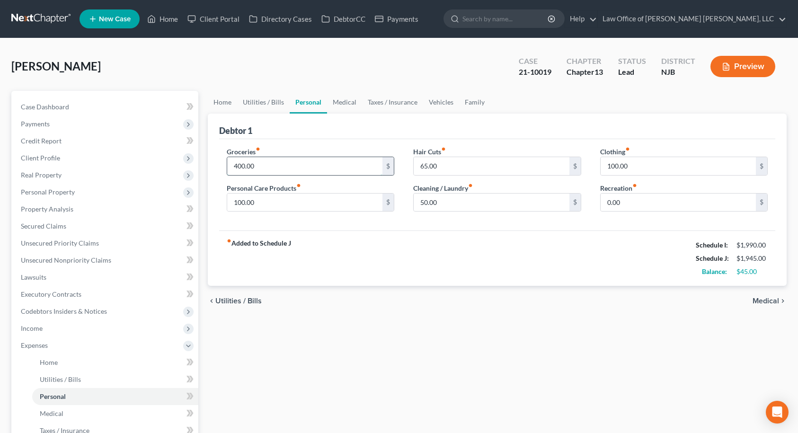
click at [282, 164] on input "400.00" at bounding box center [305, 166] width 156 height 18
click at [365, 226] on div "Groceries fiber_manual_record 300.00 $ Personal Care Products fiber_manual_reco…" at bounding box center [497, 185] width 556 height 92
click at [347, 104] on link "Medical" at bounding box center [344, 102] width 35 height 23
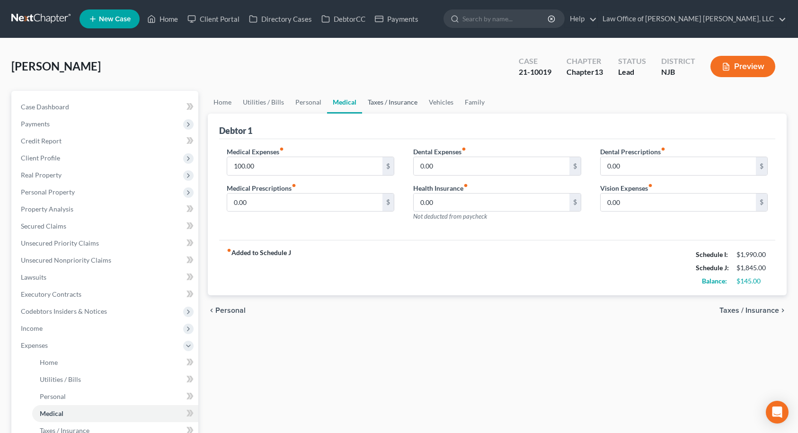
click at [380, 102] on link "Taxes / Insurance" at bounding box center [392, 102] width 61 height 23
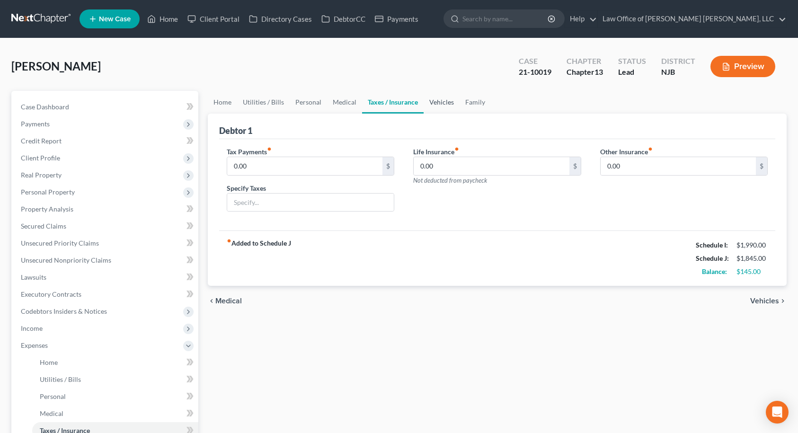
click at [434, 105] on link "Vehicles" at bounding box center [441, 102] width 36 height 23
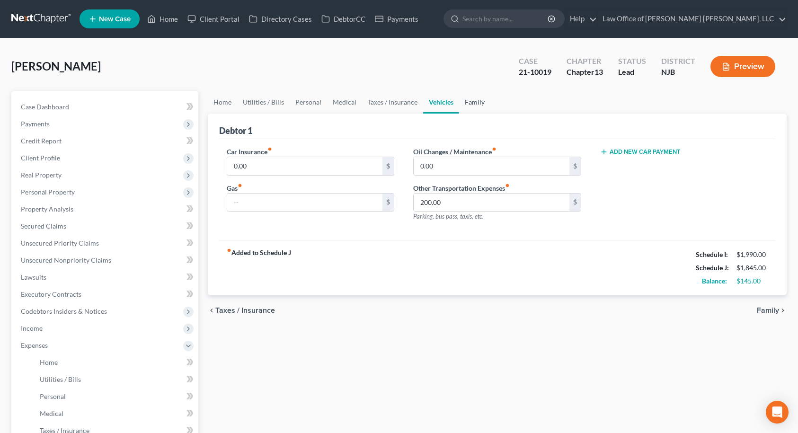
click at [473, 103] on link "Family" at bounding box center [474, 102] width 31 height 23
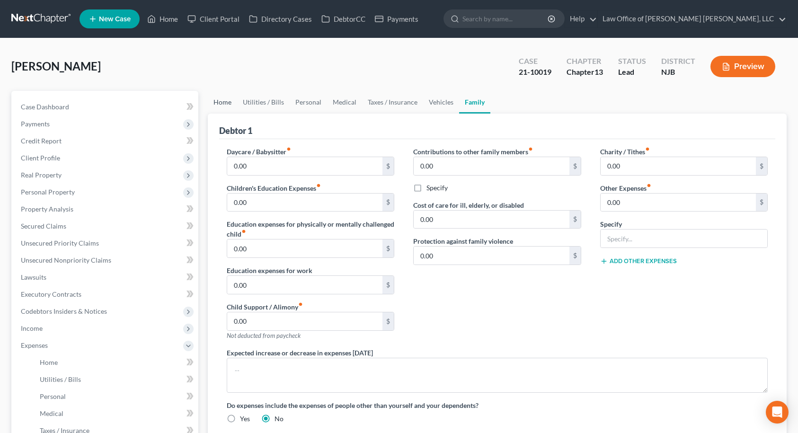
click at [228, 103] on link "Home" at bounding box center [222, 102] width 29 height 23
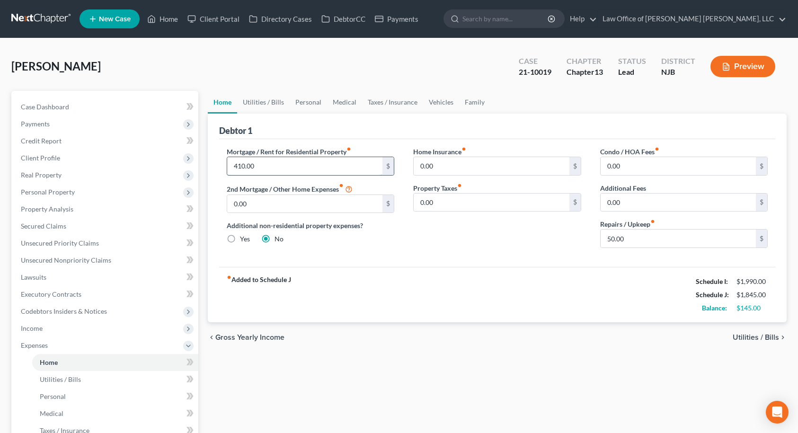
click at [287, 166] on input "410.00" at bounding box center [305, 166] width 156 height 18
click at [541, 262] on div "Mortgage / Rent for Residential Property fiber_manual_record 817.00 $ 2nd Mortg…" at bounding box center [497, 203] width 556 height 128
click at [50, 331] on span "Income" at bounding box center [105, 328] width 185 height 17
click at [61, 362] on span "Non Employment Income" at bounding box center [77, 362] width 75 height 8
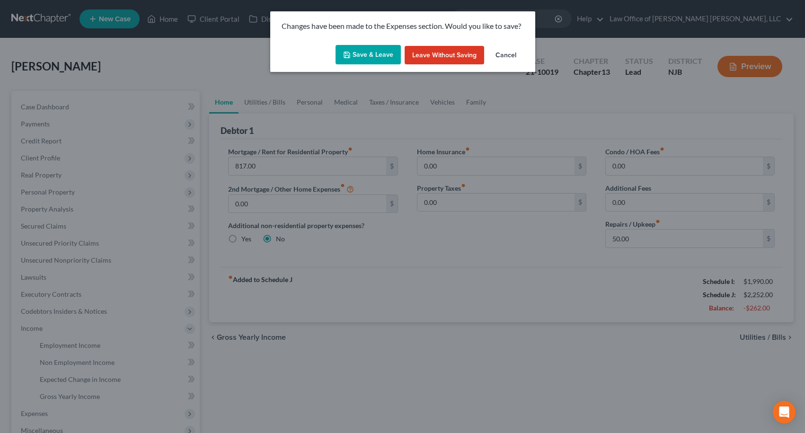
click at [378, 58] on button "Save & Leave" at bounding box center [367, 55] width 65 height 20
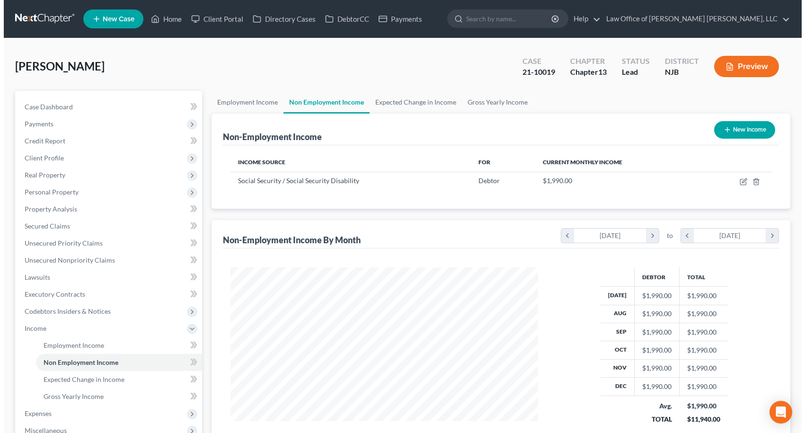
scroll to position [170, 327]
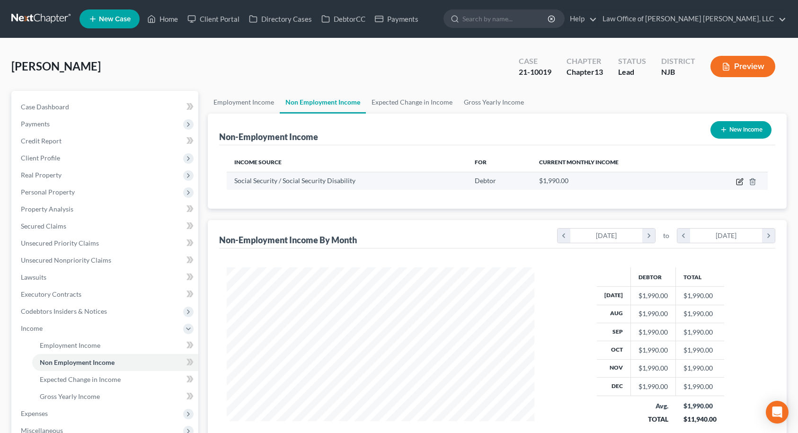
click at [738, 182] on icon "button" at bounding box center [740, 182] width 8 height 8
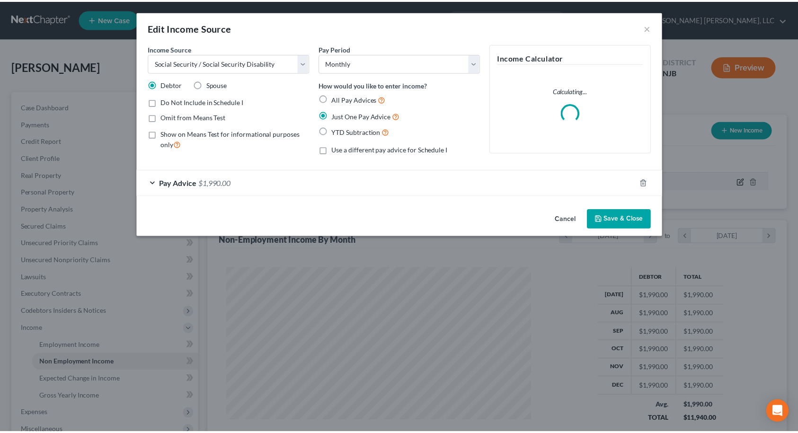
scroll to position [170, 330]
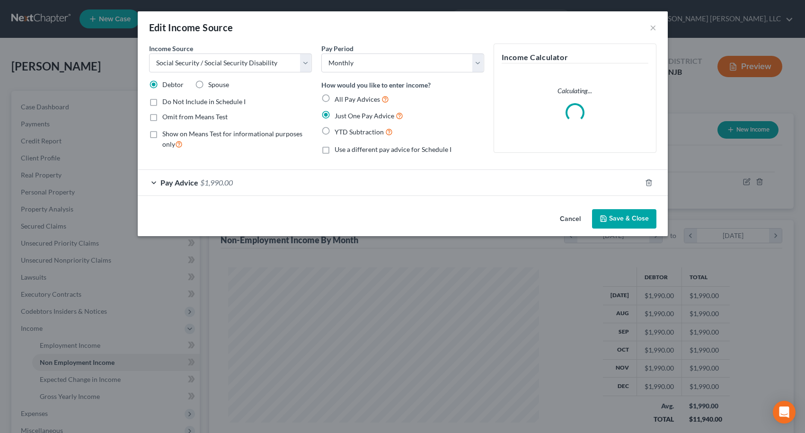
click at [188, 179] on span "Pay Advice" at bounding box center [179, 182] width 38 height 9
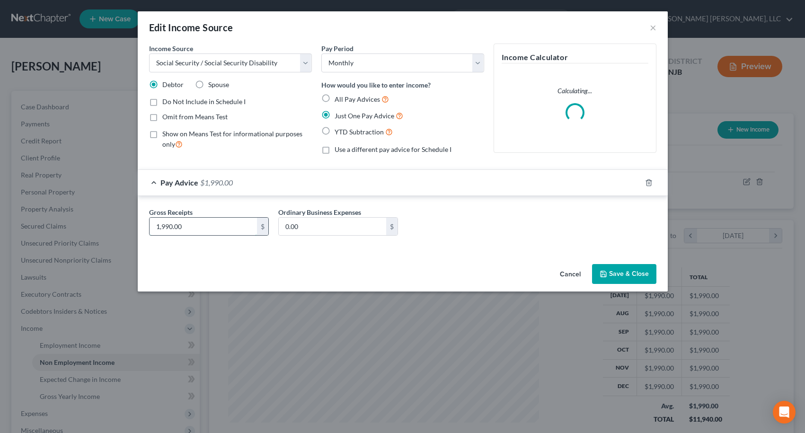
click at [198, 227] on input "1,990.00" at bounding box center [203, 227] width 107 height 18
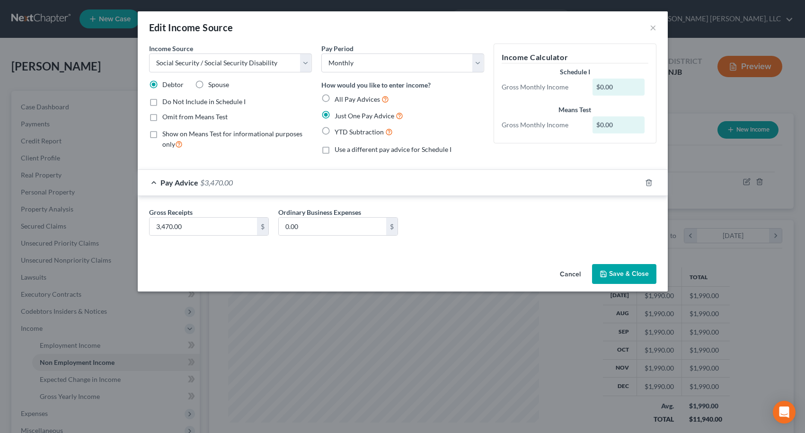
click at [614, 275] on button "Save & Close" at bounding box center [624, 274] width 64 height 20
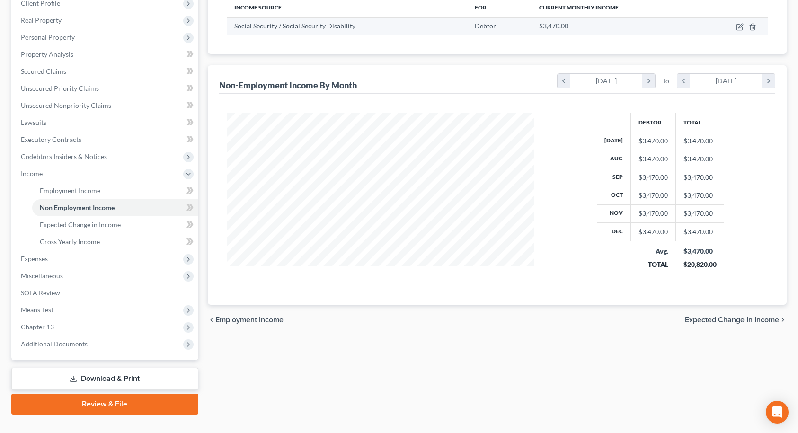
scroll to position [172, 0]
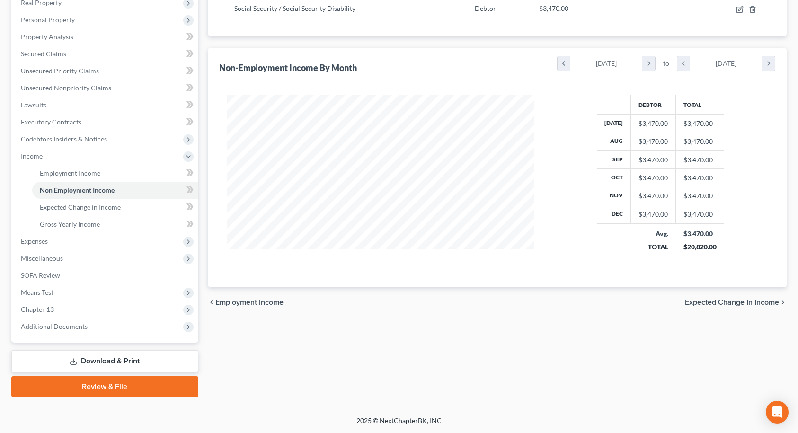
click at [763, 302] on span "Expected Change in Income" at bounding box center [732, 303] width 94 height 8
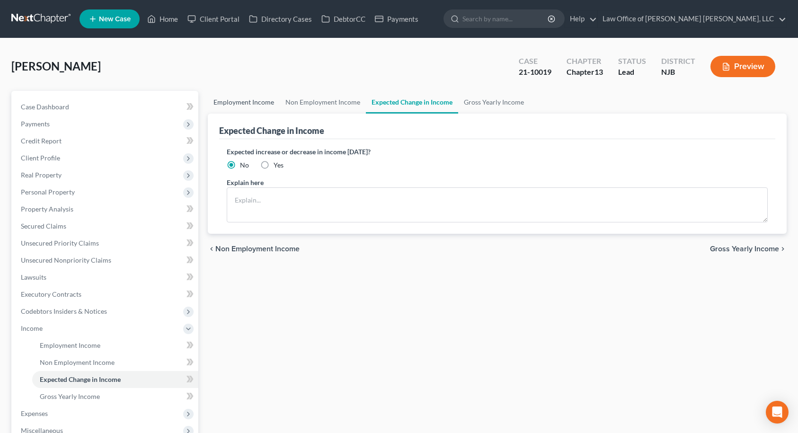
click at [245, 100] on link "Employment Income" at bounding box center [244, 102] width 72 height 23
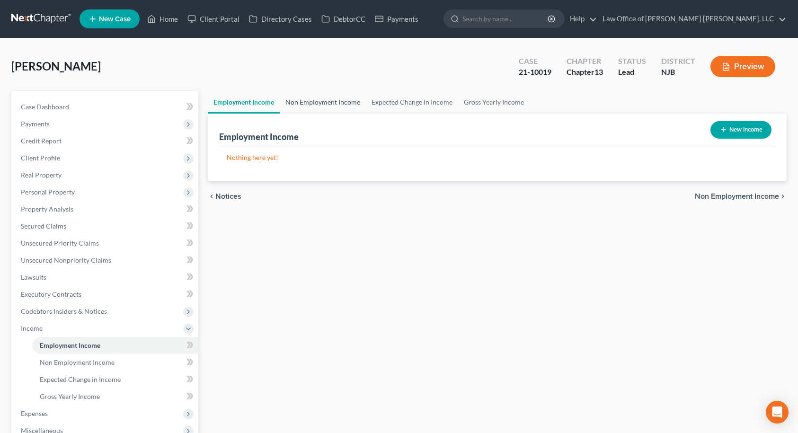
click at [316, 99] on link "Non Employment Income" at bounding box center [323, 102] width 86 height 23
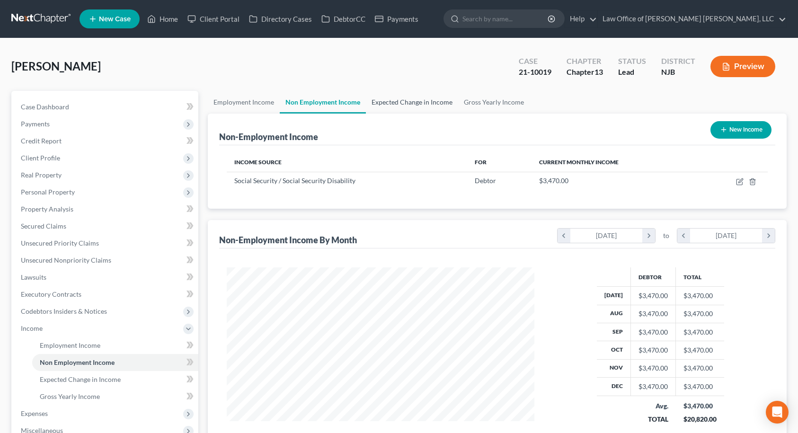
click at [407, 100] on link "Expected Change in Income" at bounding box center [412, 102] width 92 height 23
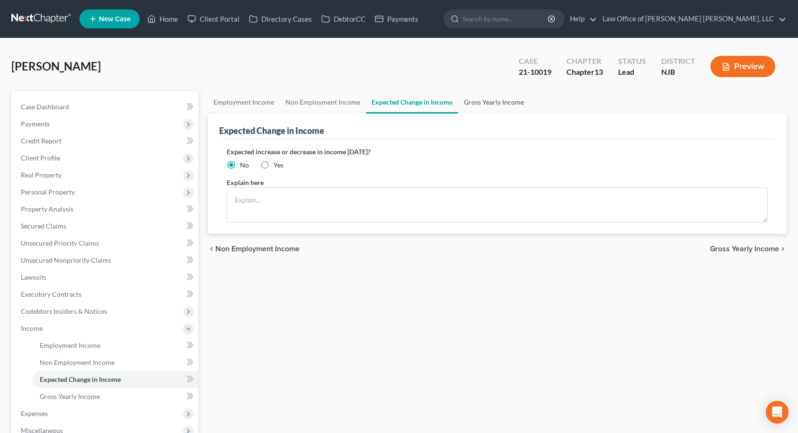
click at [473, 102] on link "Gross Yearly Income" at bounding box center [493, 102] width 71 height 23
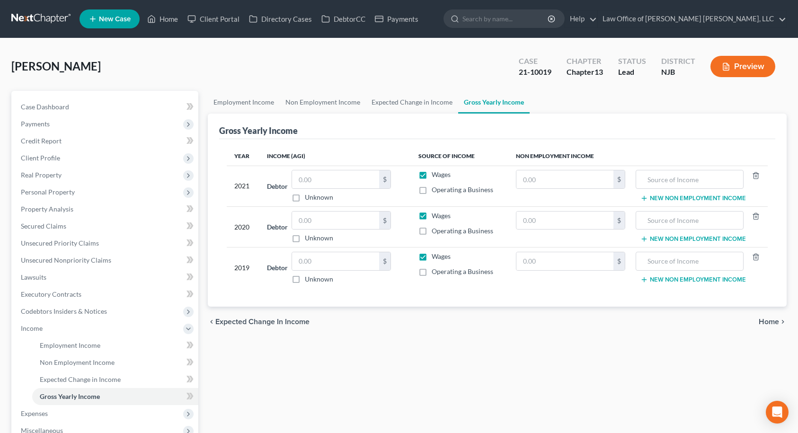
click at [773, 318] on span "Home" at bounding box center [768, 322] width 20 height 8
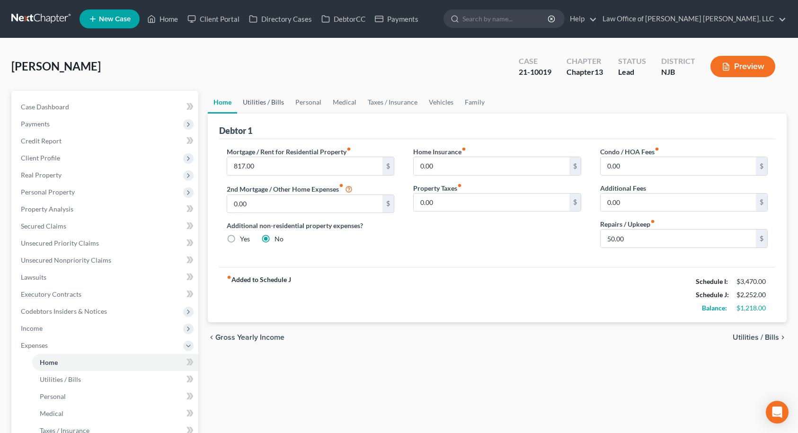
click at [269, 104] on link "Utilities / Bills" at bounding box center [263, 102] width 53 height 23
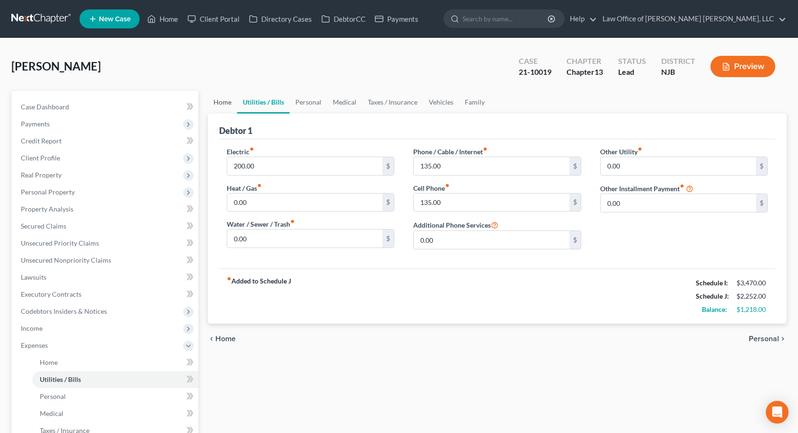
click at [222, 103] on link "Home" at bounding box center [222, 102] width 29 height 23
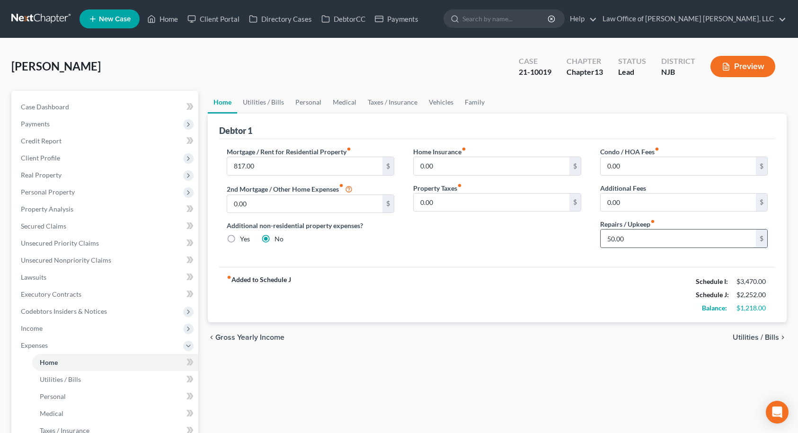
click at [655, 238] on input "50.00" at bounding box center [678, 238] width 156 height 18
click at [312, 165] on input "817.00" at bounding box center [305, 166] width 156 height 18
click at [455, 166] on input "0.00" at bounding box center [492, 166] width 156 height 18
click at [459, 206] on input "0.00" at bounding box center [492, 203] width 156 height 18
click at [640, 238] on input "50.00" at bounding box center [678, 238] width 156 height 18
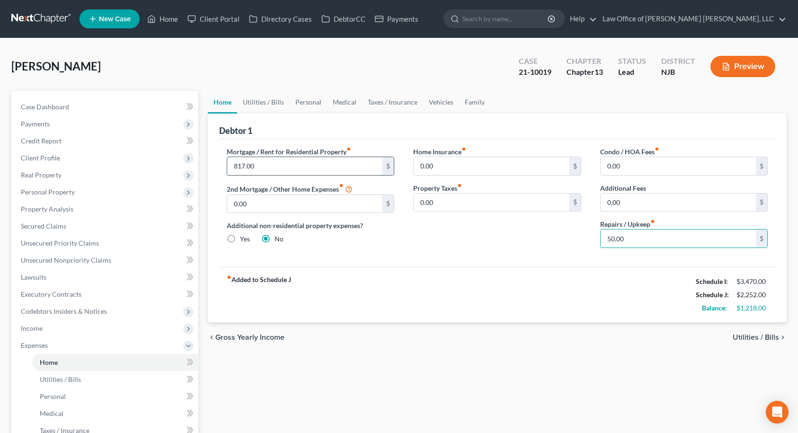
click at [305, 164] on input "817.00" at bounding box center [305, 166] width 156 height 18
click at [266, 104] on link "Utilities / Bills" at bounding box center [263, 102] width 53 height 23
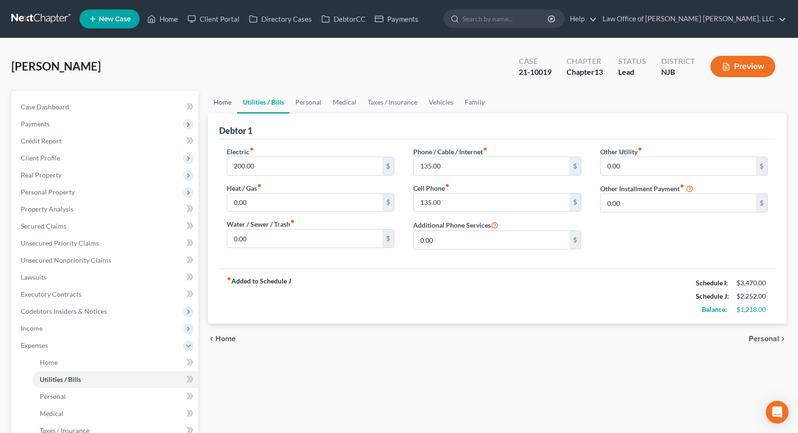
click at [230, 104] on link "Home" at bounding box center [222, 102] width 29 height 23
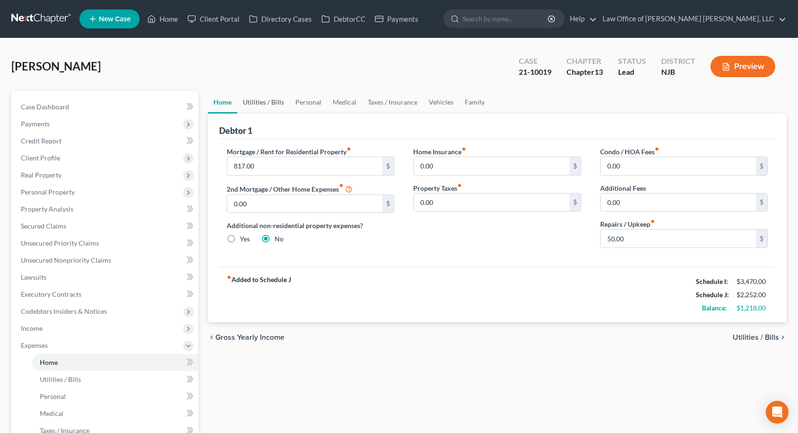
click at [263, 105] on link "Utilities / Bills" at bounding box center [263, 102] width 53 height 23
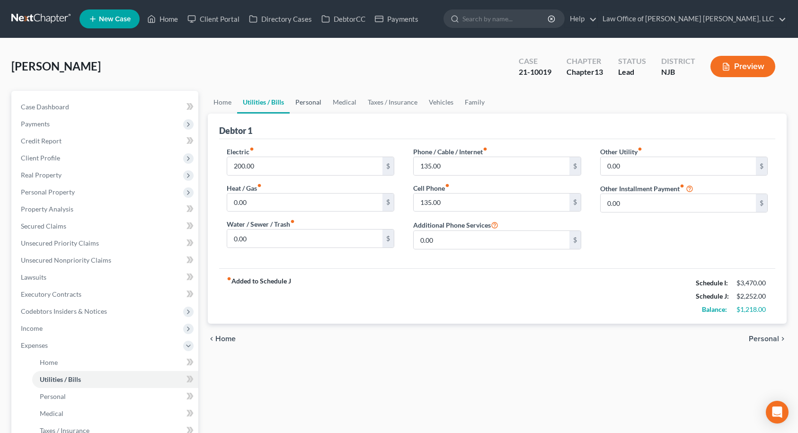
click at [307, 104] on link "Personal" at bounding box center [308, 102] width 37 height 23
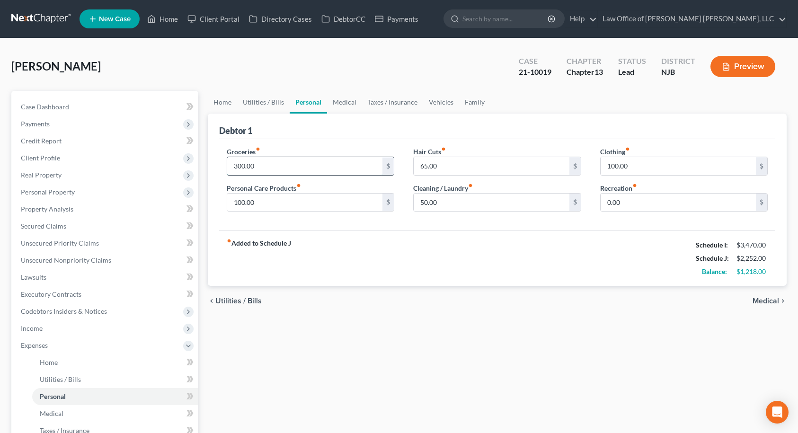
click at [280, 162] on input "300.00" at bounding box center [305, 166] width 156 height 18
click at [220, 106] on link "Home" at bounding box center [222, 102] width 29 height 23
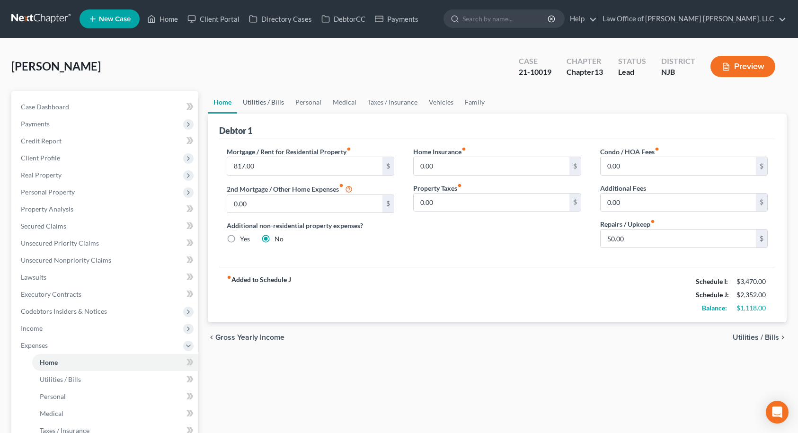
click at [250, 106] on link "Utilities / Bills" at bounding box center [263, 102] width 53 height 23
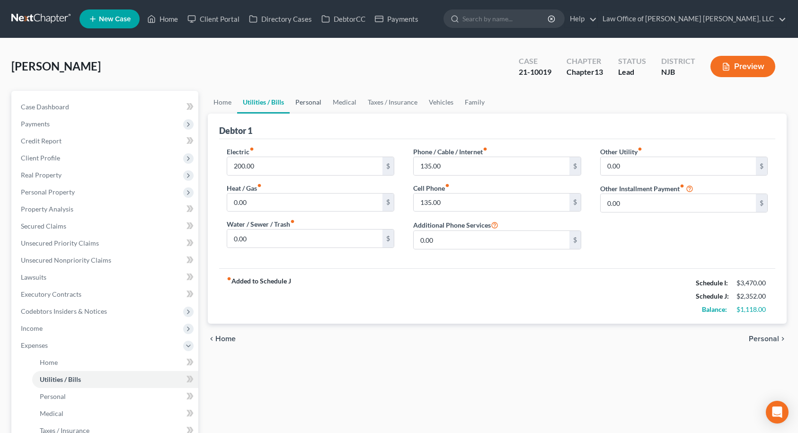
click at [306, 103] on link "Personal" at bounding box center [308, 102] width 37 height 23
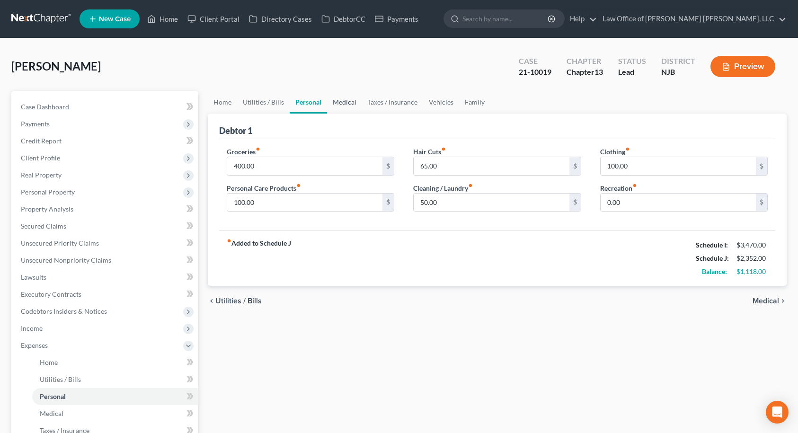
click at [338, 99] on link "Medical" at bounding box center [344, 102] width 35 height 23
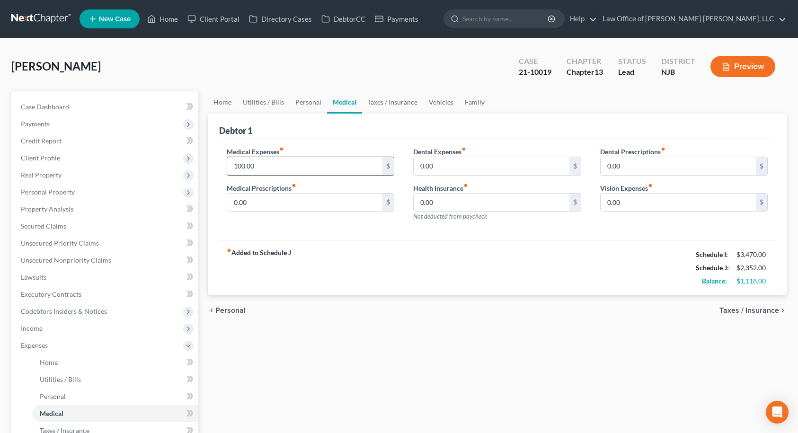
click at [261, 168] on input "100.00" at bounding box center [305, 166] width 156 height 18
click at [289, 139] on div "Medical Expenses fiber_manual_record 120.00 $ Medical Prescriptions fiber_manua…" at bounding box center [497, 189] width 556 height 101
click at [381, 103] on link "Taxes / Insurance" at bounding box center [392, 102] width 61 height 23
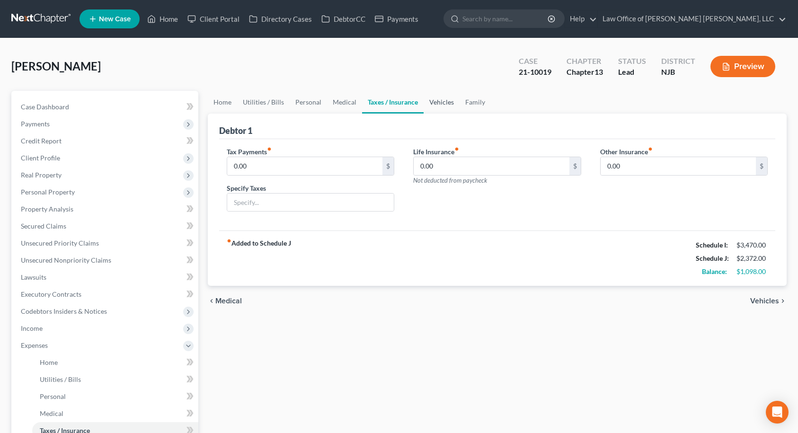
click at [440, 102] on link "Vehicles" at bounding box center [441, 102] width 36 height 23
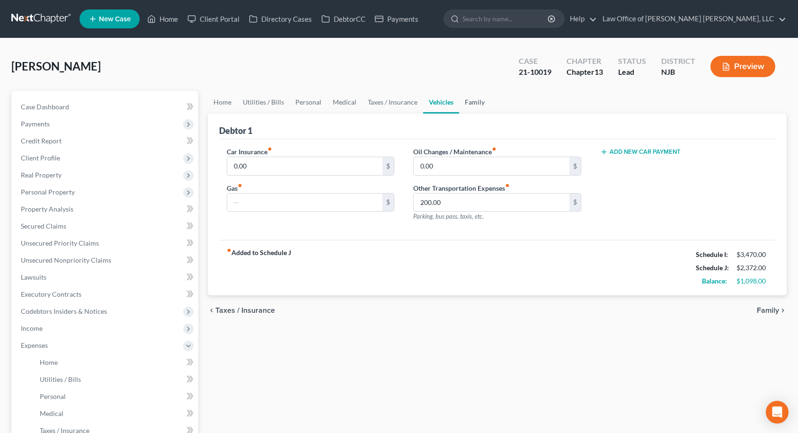
click at [467, 104] on link "Family" at bounding box center [474, 102] width 31 height 23
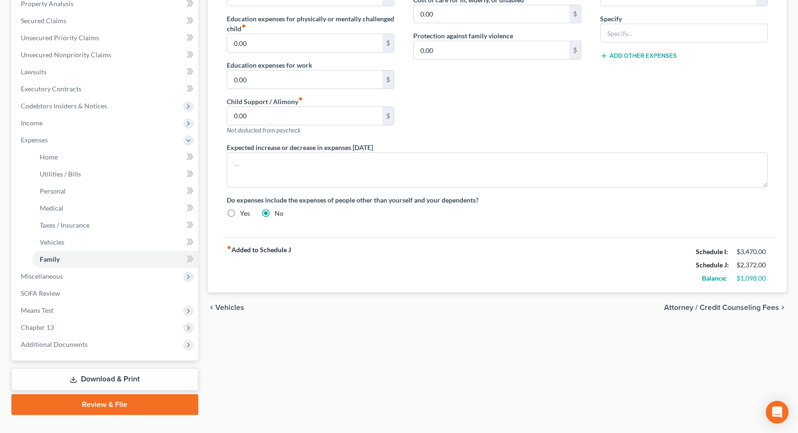
scroll to position [223, 0]
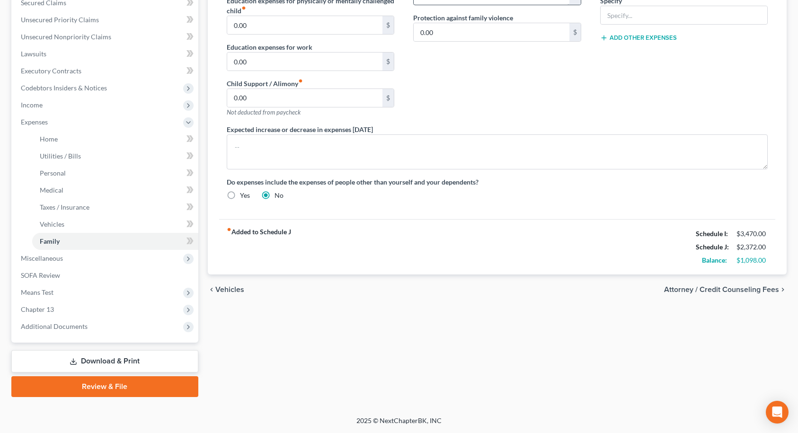
drag, startPoint x: 743, startPoint y: 56, endPoint x: 556, endPoint y: 2, distance: 194.2
click at [743, 56] on div "Charity / Tithes fiber_manual_record 0.00 $ Other Expenses fiber_manual_record …" at bounding box center [683, 23] width 187 height 201
click at [719, 52] on div "Charity / Tithes fiber_manual_record 0.00 $ Other Expenses fiber_manual_record …" at bounding box center [683, 23] width 187 height 201
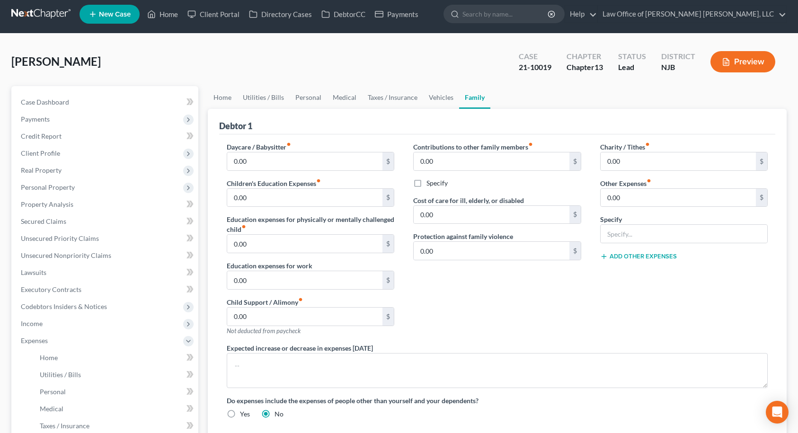
scroll to position [0, 0]
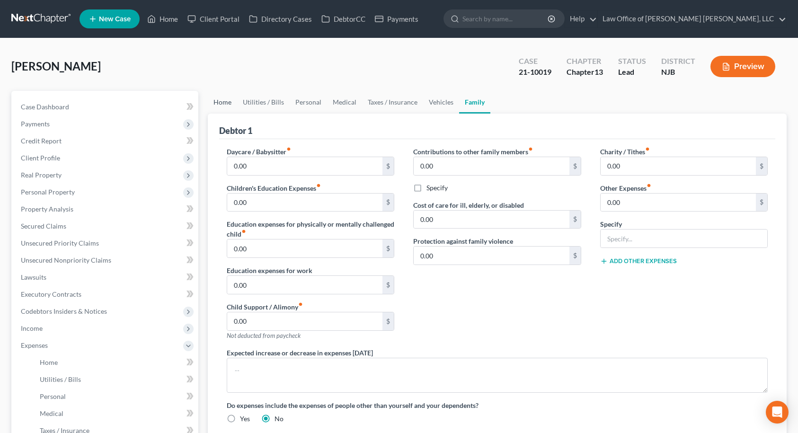
click at [219, 105] on link "Home" at bounding box center [222, 102] width 29 height 23
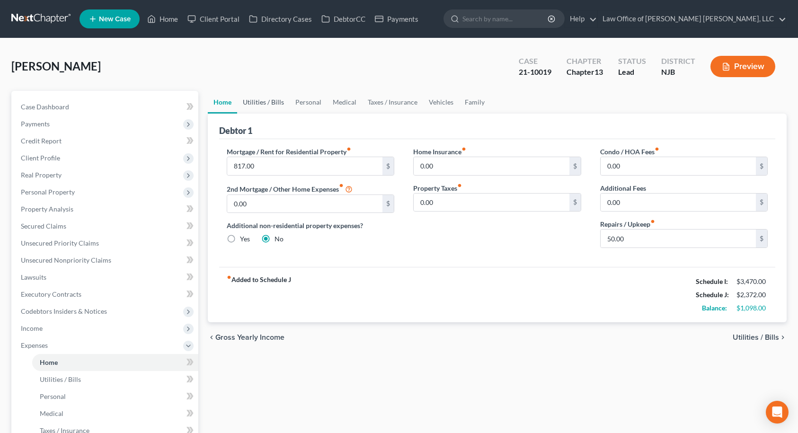
click at [265, 101] on link "Utilities / Bills" at bounding box center [263, 102] width 53 height 23
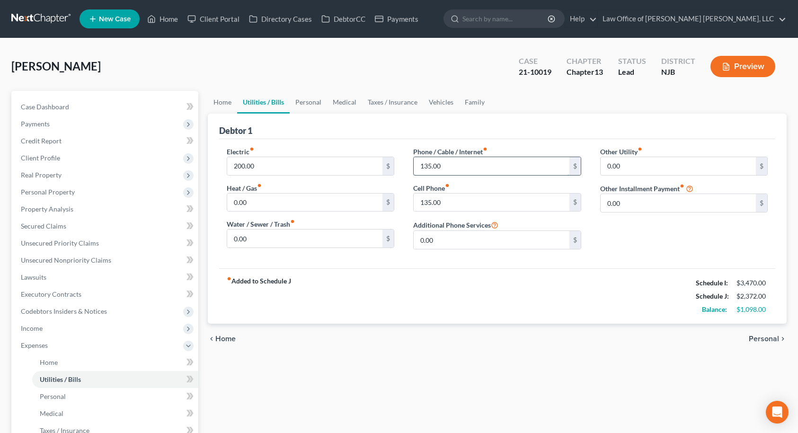
click at [447, 160] on input "135.00" at bounding box center [492, 166] width 156 height 18
click at [227, 101] on link "Home" at bounding box center [222, 102] width 29 height 23
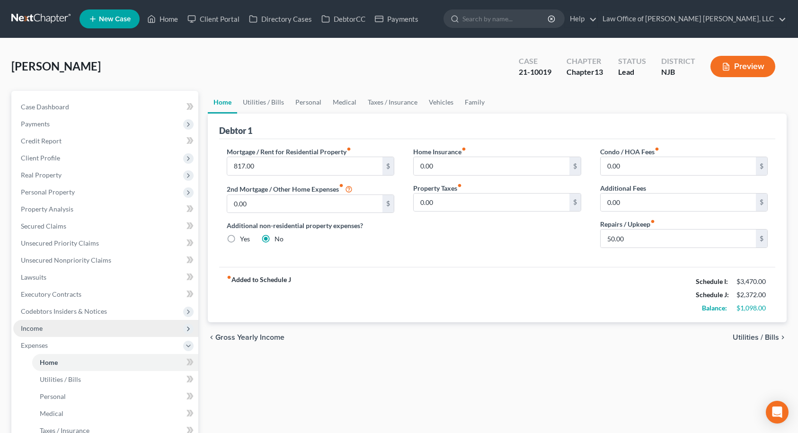
click at [44, 327] on span "Income" at bounding box center [105, 328] width 185 height 17
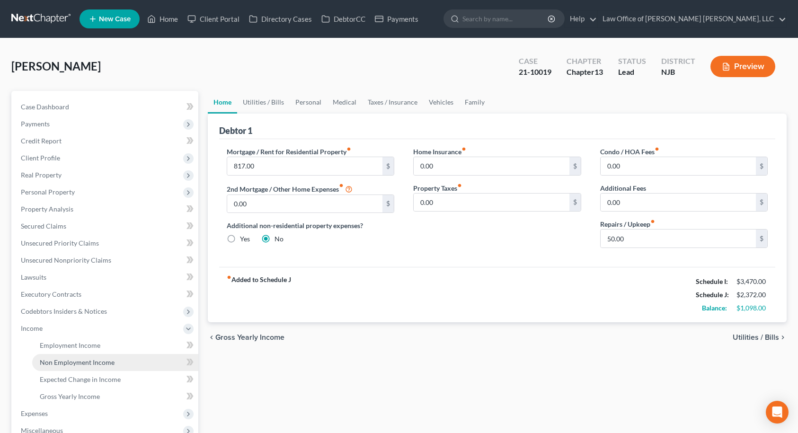
click at [62, 362] on span "Non Employment Income" at bounding box center [77, 362] width 75 height 8
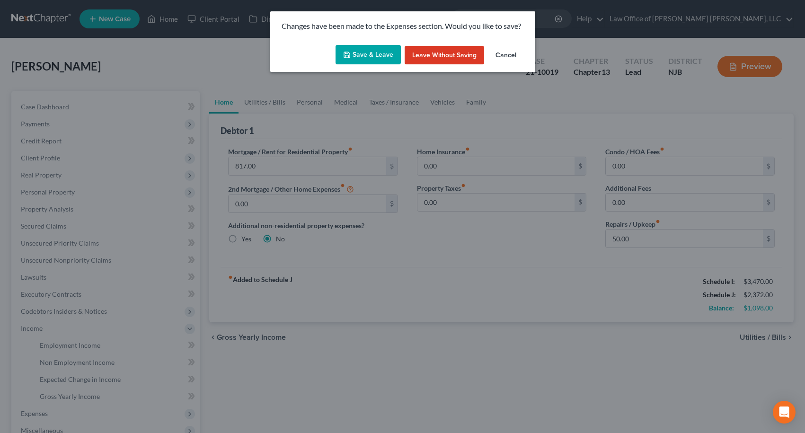
click at [364, 56] on button "Save & Leave" at bounding box center [367, 55] width 65 height 20
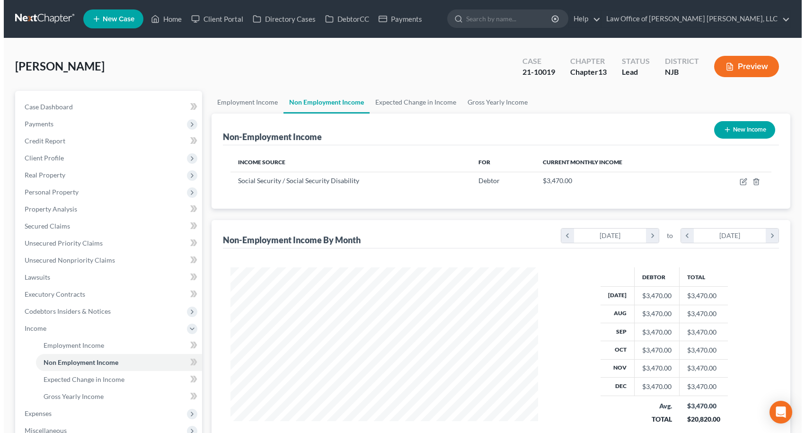
scroll to position [170, 327]
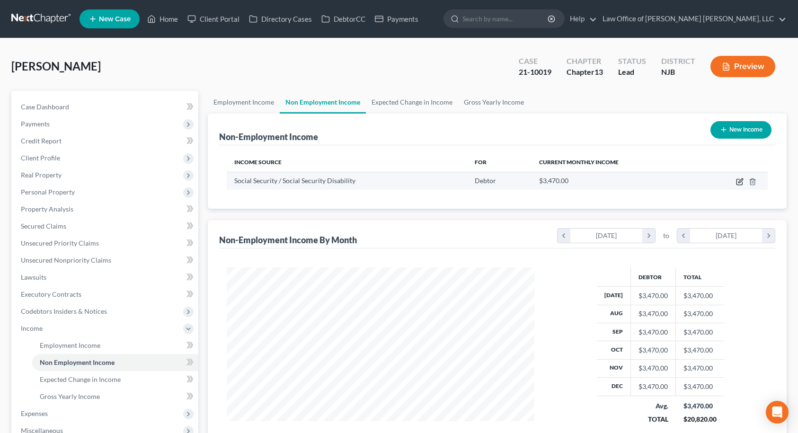
click at [739, 183] on icon "button" at bounding box center [740, 180] width 4 height 4
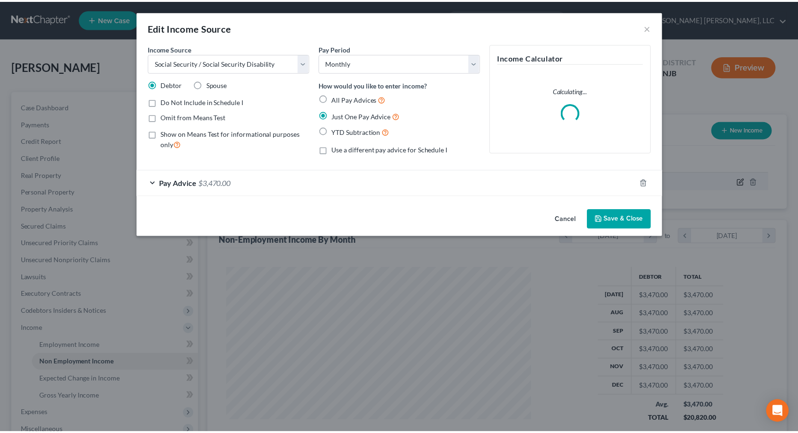
scroll to position [170, 330]
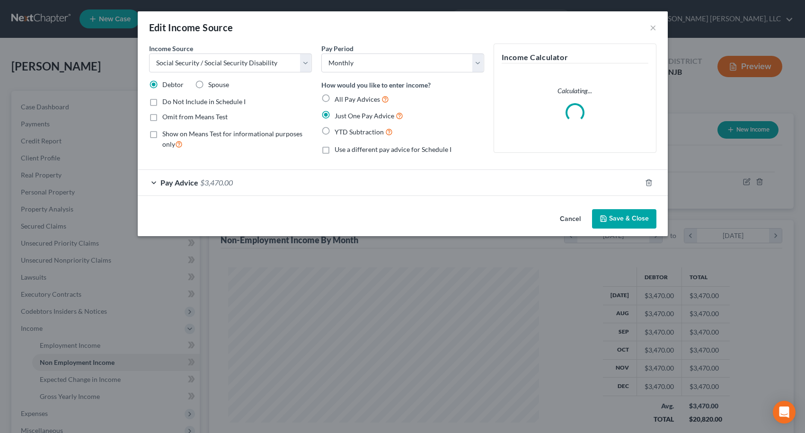
click at [167, 182] on span "Pay Advice" at bounding box center [179, 182] width 38 height 9
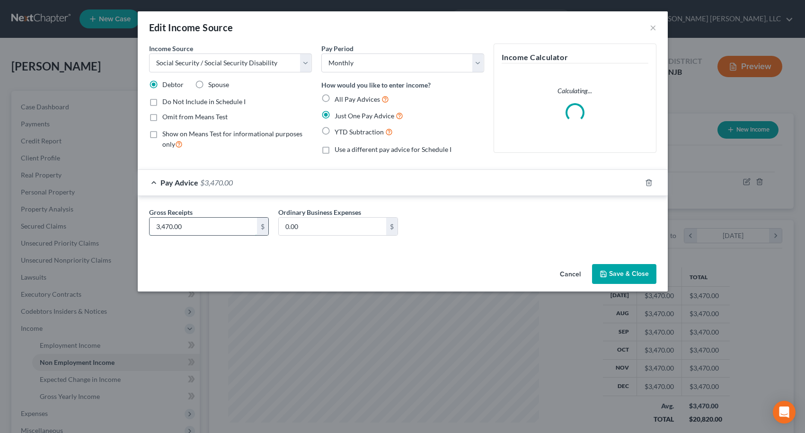
click at [203, 221] on input "3,470.00" at bounding box center [203, 227] width 107 height 18
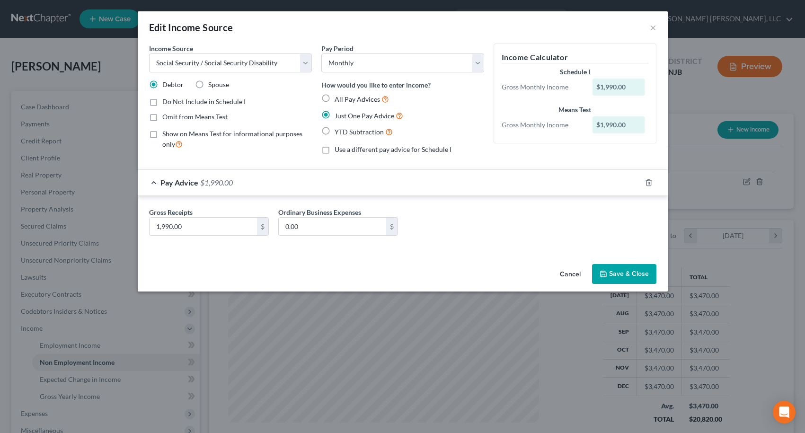
click at [616, 274] on button "Save & Close" at bounding box center [624, 274] width 64 height 20
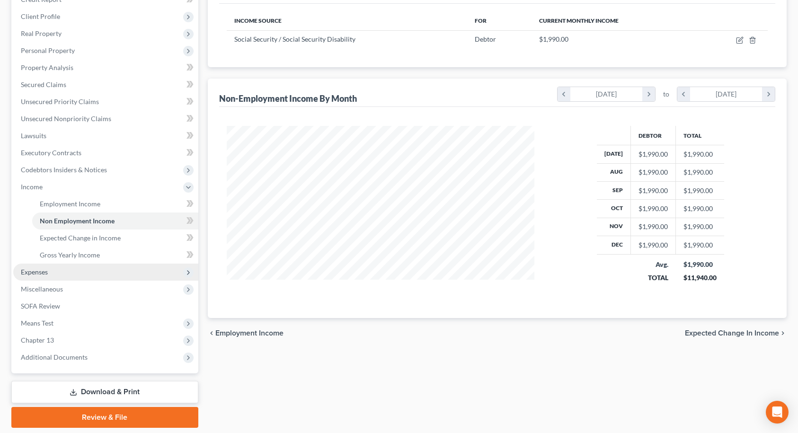
scroll to position [142, 0]
click at [49, 275] on span "Expenses" at bounding box center [105, 271] width 185 height 17
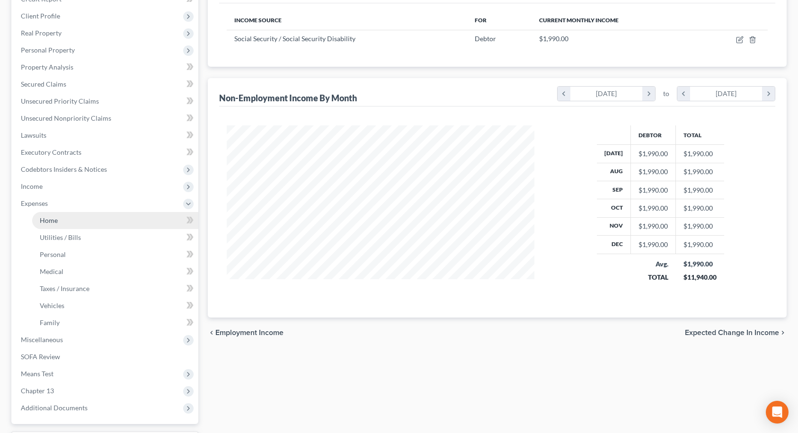
click at [67, 224] on link "Home" at bounding box center [115, 220] width 166 height 17
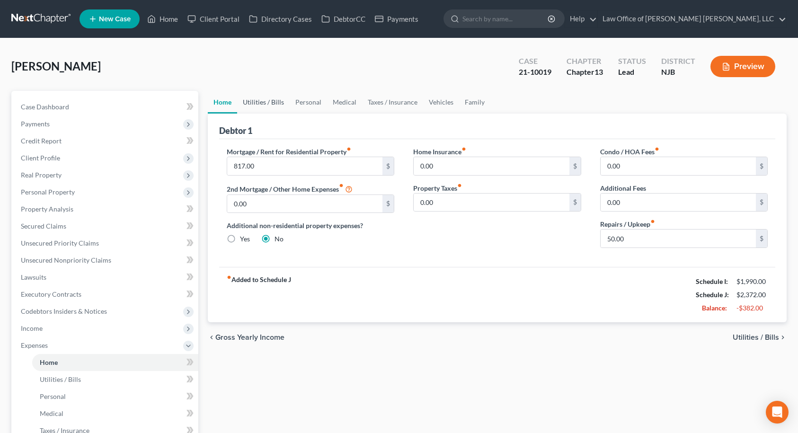
click at [271, 101] on link "Utilities / Bills" at bounding box center [263, 102] width 53 height 23
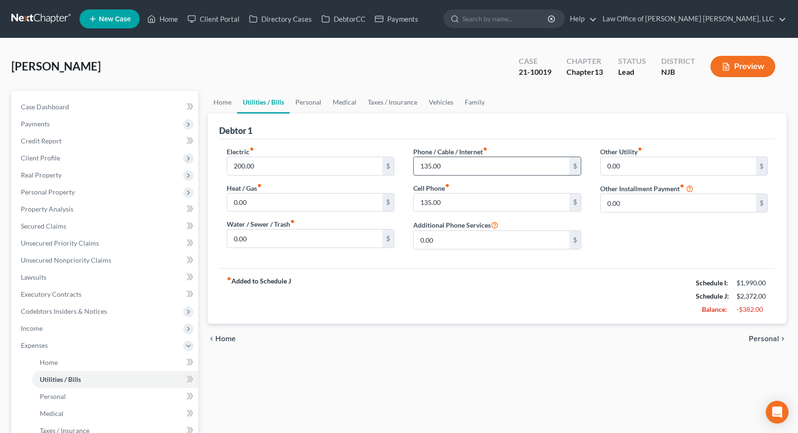
click at [444, 167] on input "135.00" at bounding box center [492, 166] width 156 height 18
click at [686, 240] on div "Other Utility fiber_manual_record 0.00 $ Other Installment Payment fiber_manual…" at bounding box center [683, 202] width 187 height 110
click at [479, 101] on link "Family" at bounding box center [474, 102] width 31 height 23
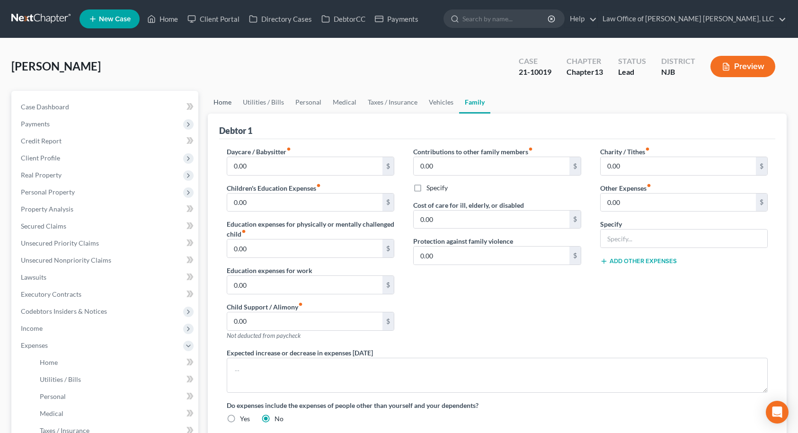
click at [215, 103] on link "Home" at bounding box center [222, 102] width 29 height 23
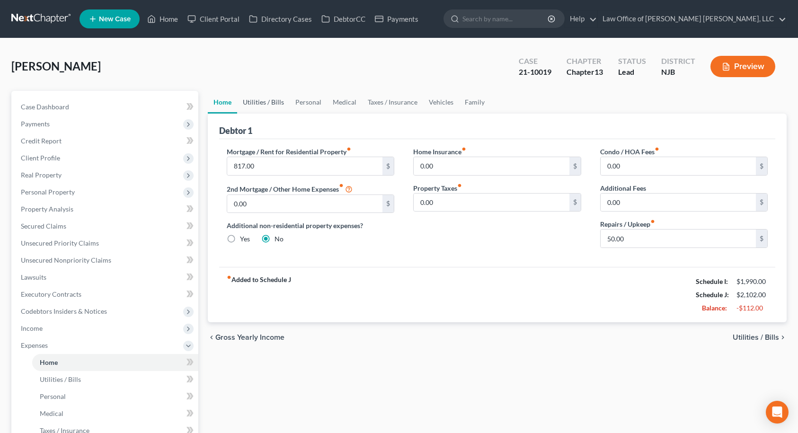
click at [262, 104] on link "Utilities / Bills" at bounding box center [263, 102] width 53 height 23
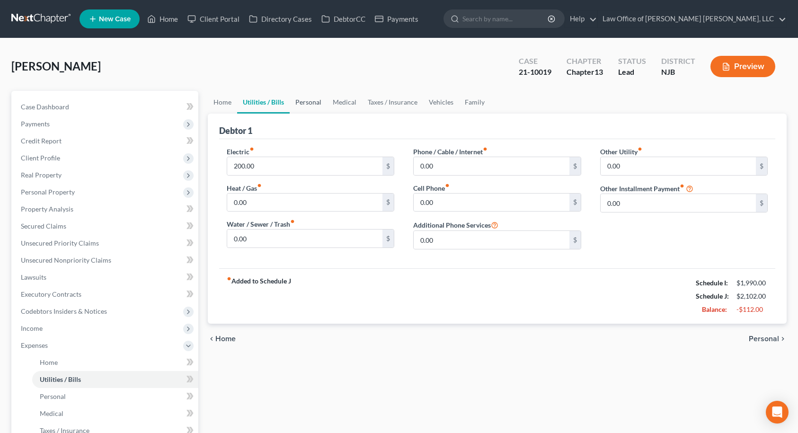
click at [305, 107] on link "Personal" at bounding box center [308, 102] width 37 height 23
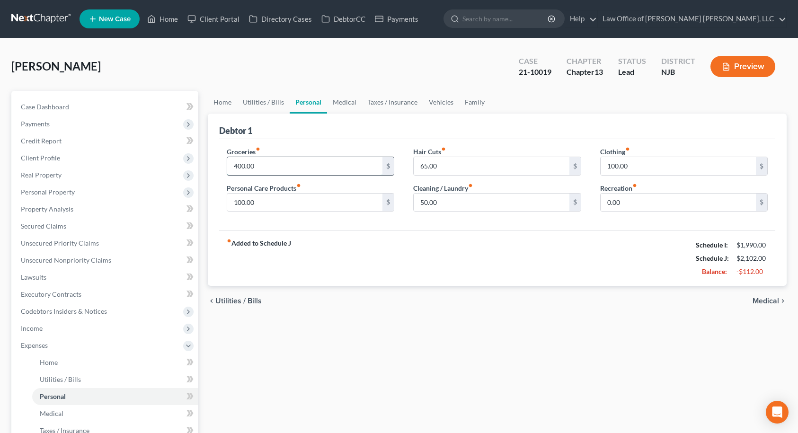
click at [265, 164] on input "400.00" at bounding box center [305, 166] width 156 height 18
click at [327, 199] on input "100.00" at bounding box center [305, 203] width 156 height 18
click at [671, 170] on input "100.00" at bounding box center [678, 166] width 156 height 18
click at [576, 219] on div "Hair Cuts fiber_manual_record 65.00 $ Cleaning / Laundry fiber_manual_record 50…" at bounding box center [497, 183] width 187 height 73
click at [349, 103] on link "Medical" at bounding box center [344, 102] width 35 height 23
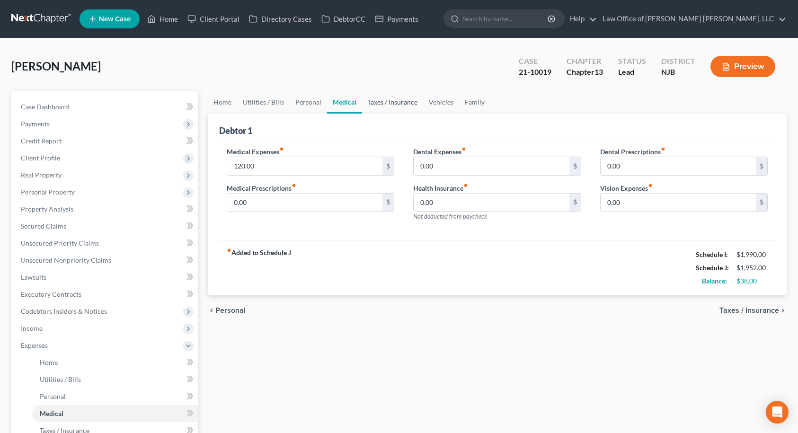
click at [375, 102] on link "Taxes / Insurance" at bounding box center [392, 102] width 61 height 23
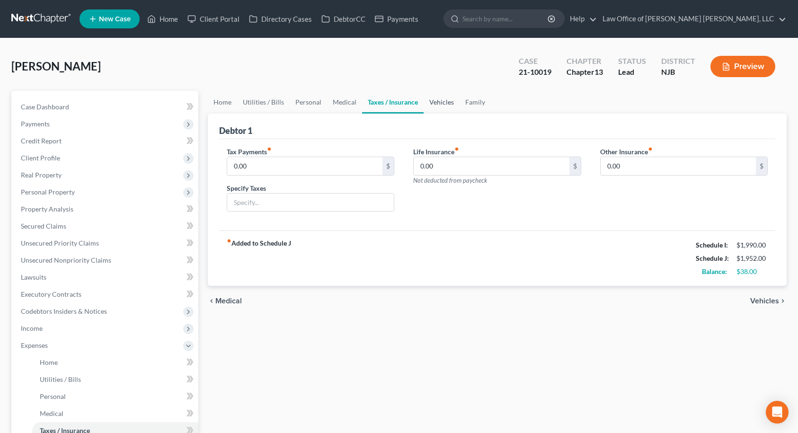
click at [436, 103] on link "Vehicles" at bounding box center [441, 102] width 36 height 23
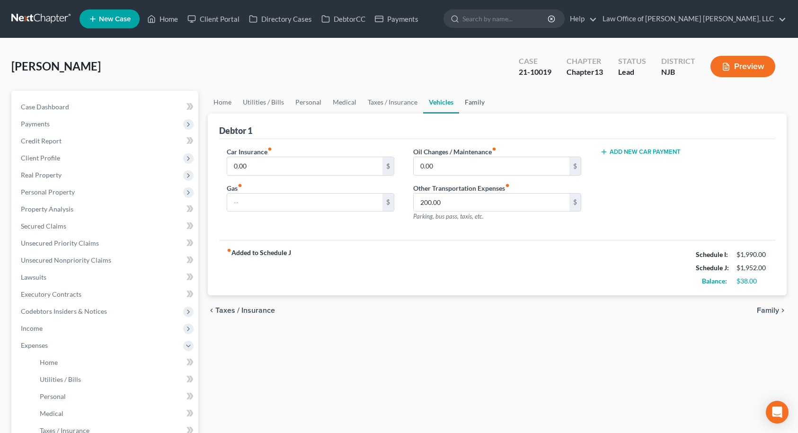
click at [476, 103] on link "Family" at bounding box center [474, 102] width 31 height 23
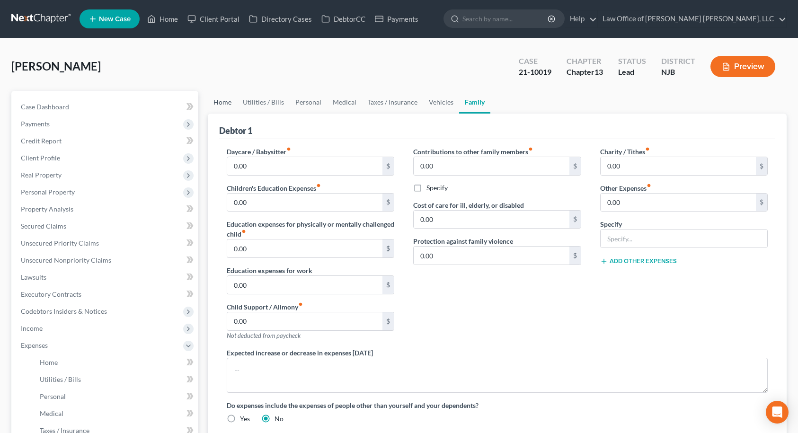
click at [220, 105] on link "Home" at bounding box center [222, 102] width 29 height 23
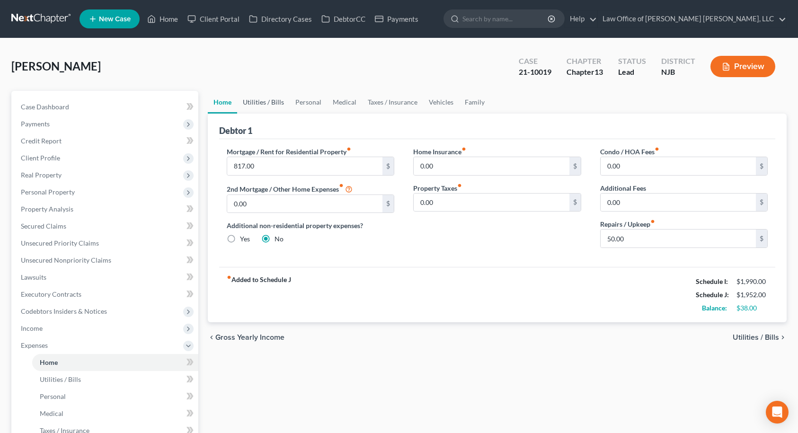
click at [270, 102] on link "Utilities / Bills" at bounding box center [263, 102] width 53 height 23
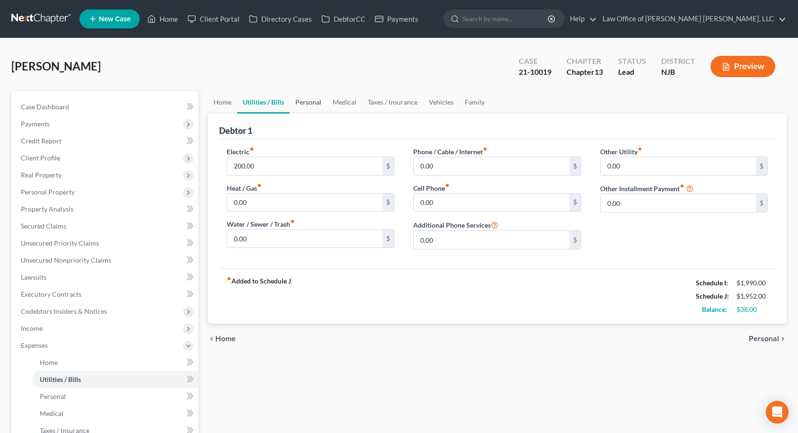
click at [299, 102] on link "Personal" at bounding box center [308, 102] width 37 height 23
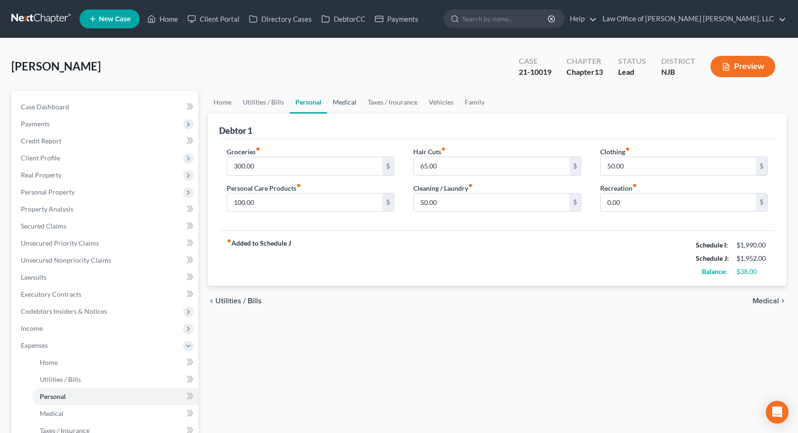
click at [339, 104] on link "Medical" at bounding box center [344, 102] width 35 height 23
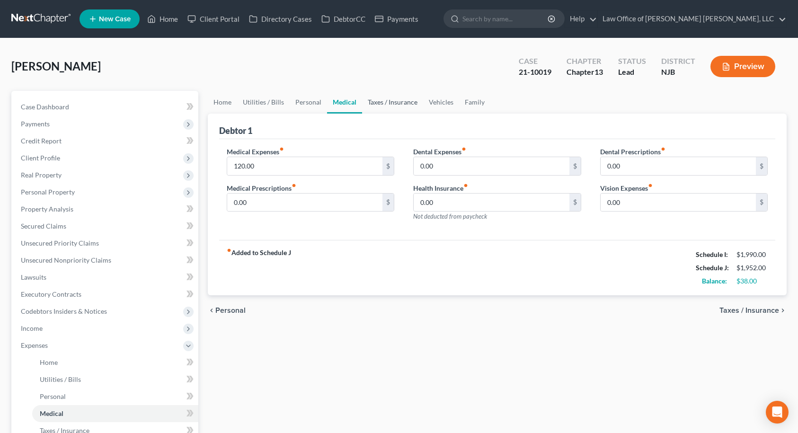
click at [396, 104] on link "Taxes / Insurance" at bounding box center [392, 102] width 61 height 23
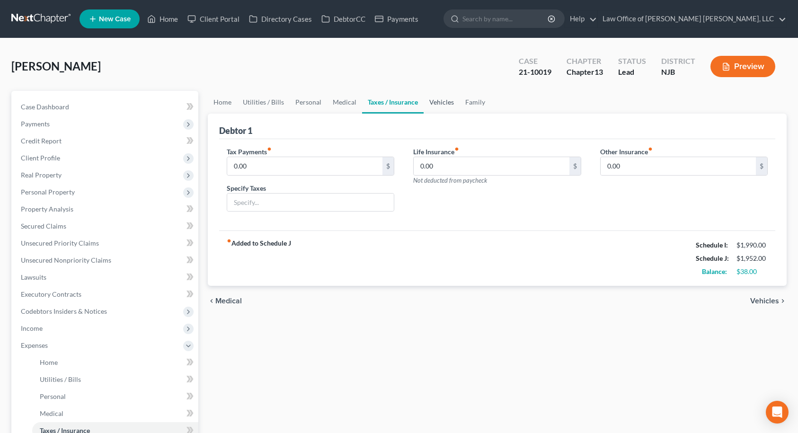
drag, startPoint x: 439, startPoint y: 104, endPoint x: 447, endPoint y: 106, distance: 8.7
click at [439, 104] on link "Vehicles" at bounding box center [441, 102] width 36 height 23
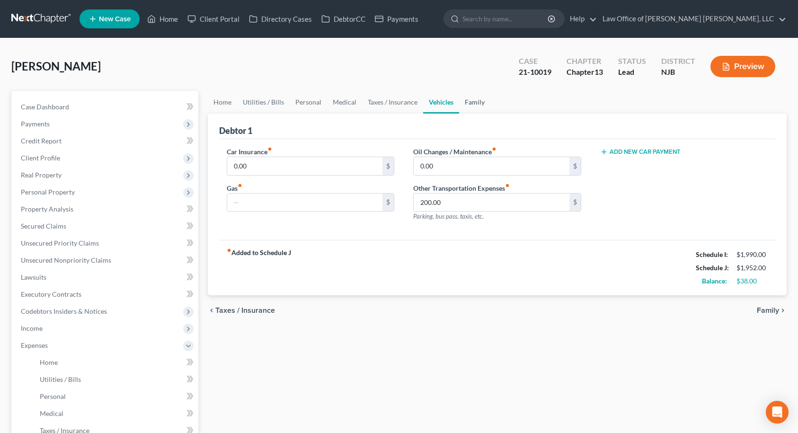
click at [479, 103] on link "Family" at bounding box center [474, 102] width 31 height 23
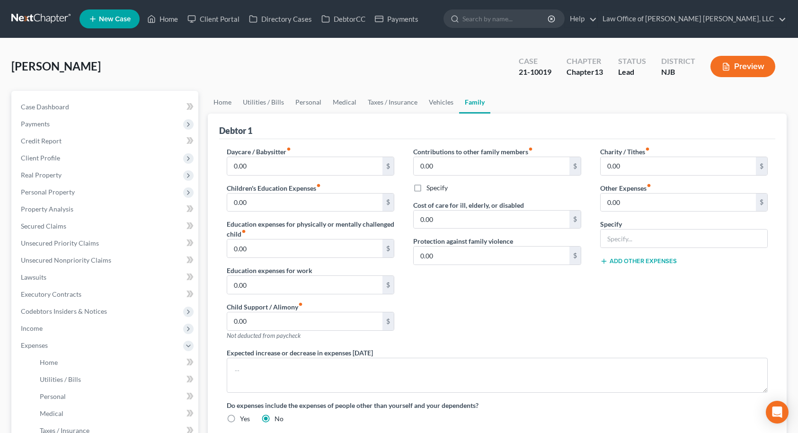
click at [493, 282] on div "Contributions to other family members fiber_manual_record 0.00 $ Specify Cost o…" at bounding box center [497, 247] width 187 height 201
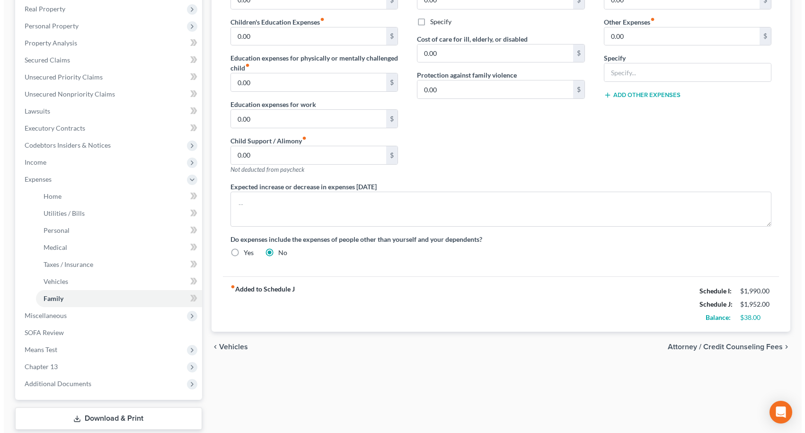
scroll to position [189, 0]
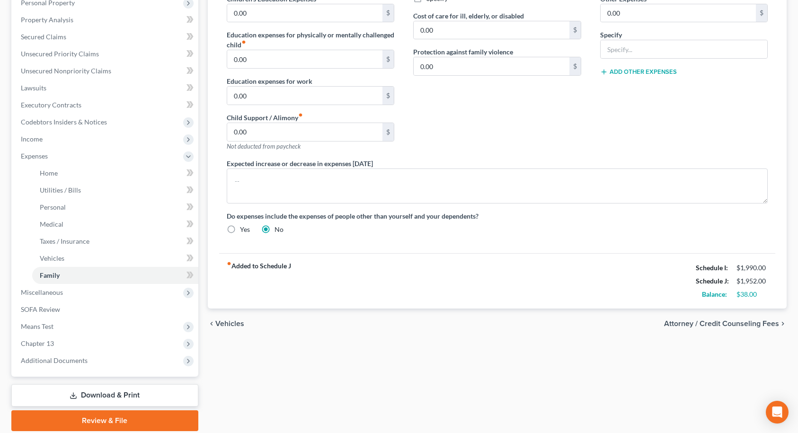
click at [106, 395] on link "Download & Print" at bounding box center [104, 395] width 187 height 22
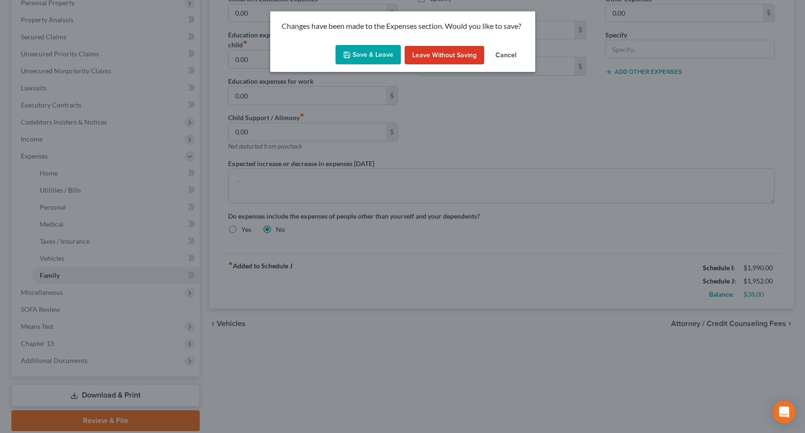
click at [370, 54] on button "Save & Leave" at bounding box center [367, 55] width 65 height 20
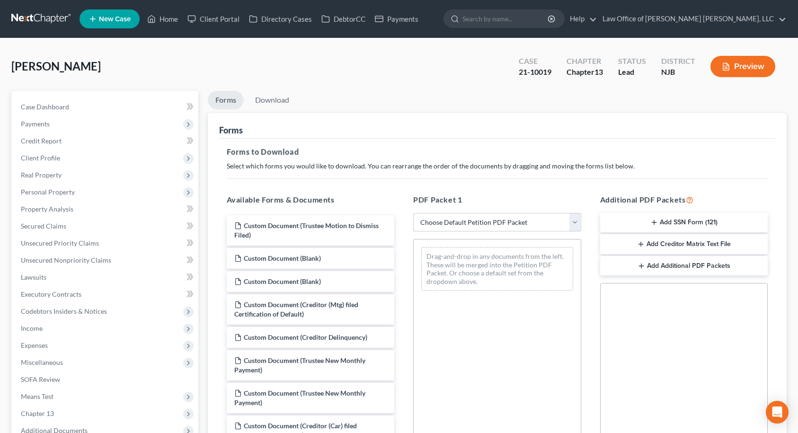
click at [429, 220] on select "Choose Default Petition PDF Packet Complete Bankruptcy Petition (all forms and …" at bounding box center [497, 222] width 168 height 19
click at [444, 226] on select "Choose Default Petition PDF Packet Complete Bankruptcy Petition (all forms and …" at bounding box center [497, 222] width 168 height 19
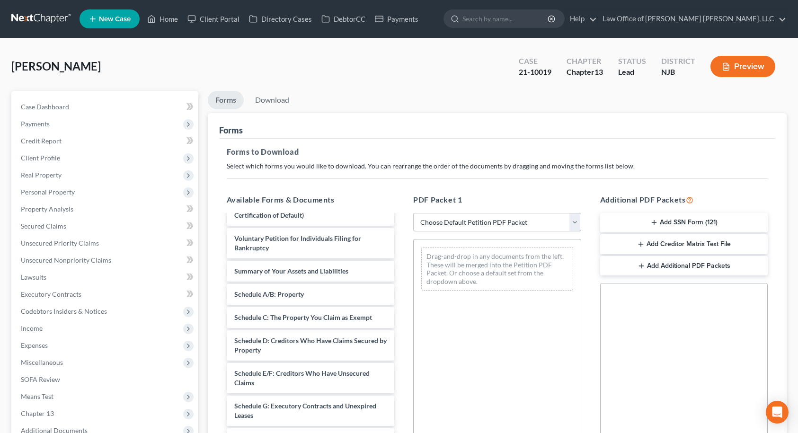
scroll to position [237, 0]
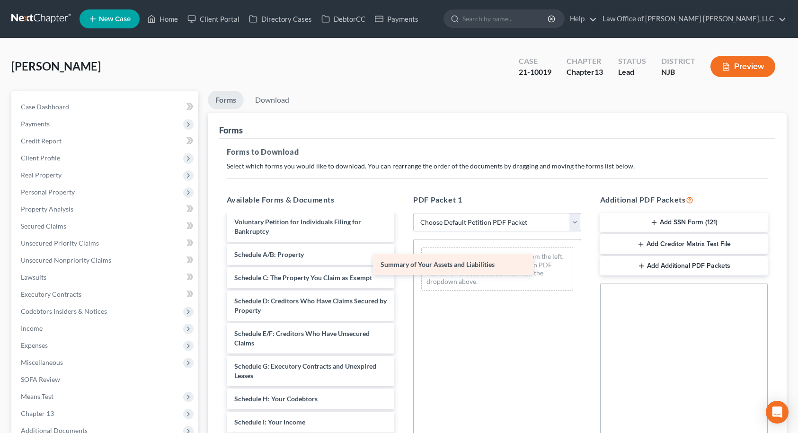
drag, startPoint x: 292, startPoint y: 255, endPoint x: 448, endPoint y: 263, distance: 155.9
click at [402, 263] on div "Summary of Your Assets and Liabilities Custom Document (Trustee Motion to Dismi…" at bounding box center [310, 313] width 183 height 668
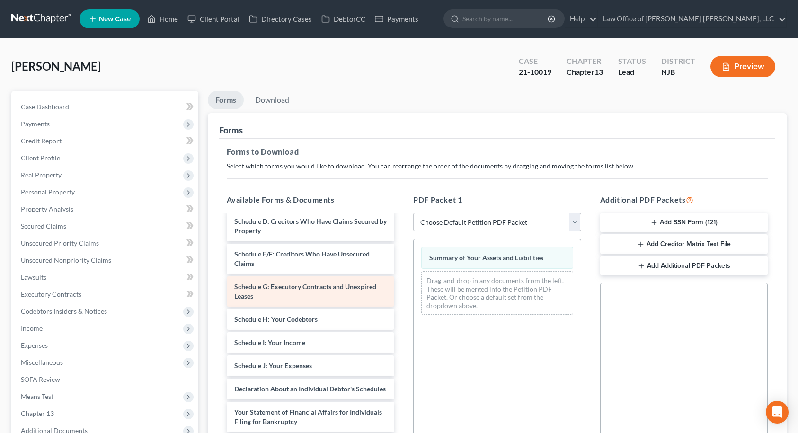
scroll to position [331, 0]
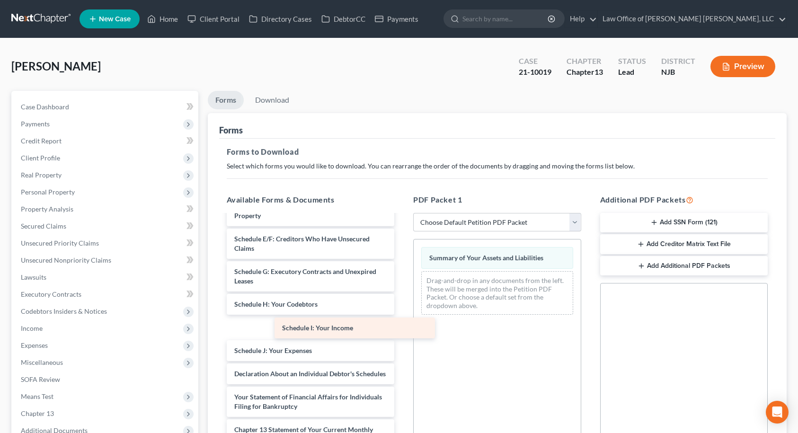
drag, startPoint x: 275, startPoint y: 328, endPoint x: 449, endPoint y: 307, distance: 174.5
click at [402, 302] on div "Schedule I: Your Income Custom Document (Trustee Motion to Dismiss Filed) Custo…" at bounding box center [310, 218] width 183 height 668
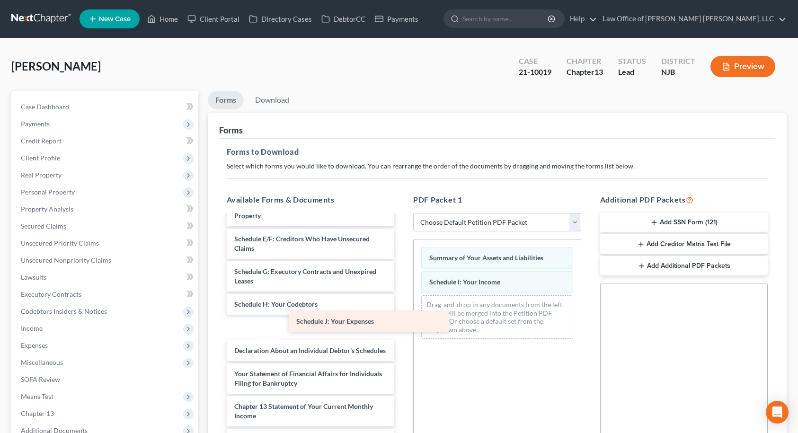
drag, startPoint x: 295, startPoint y: 328, endPoint x: 465, endPoint y: 306, distance: 171.4
click at [402, 306] on div "Schedule J: Your Expenses Custom Document (Trustee Motion to Dismiss Filed) Cus…" at bounding box center [310, 206] width 183 height 644
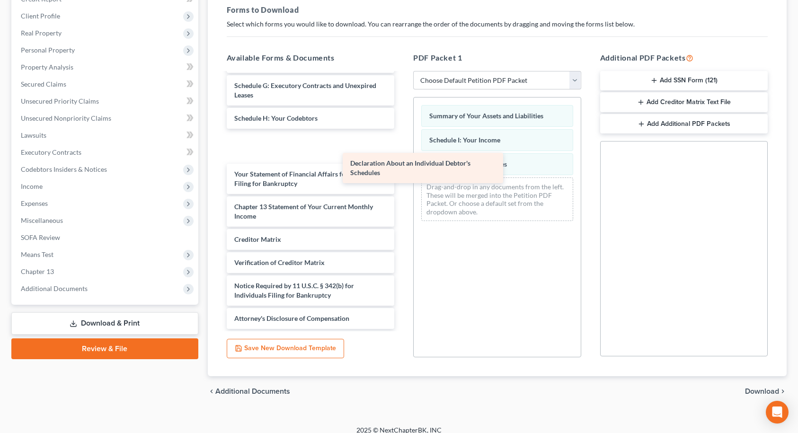
scroll to position [343, 0]
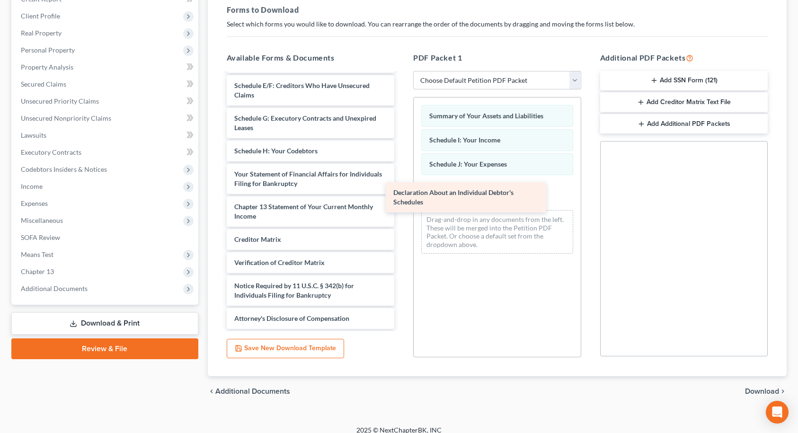
drag, startPoint x: 285, startPoint y: 147, endPoint x: 447, endPoint y: 200, distance: 170.4
click at [402, 200] on div "Declaration About an Individual Debtor's Schedules Custom Document (Trustee Mot…" at bounding box center [310, 30] width 183 height 598
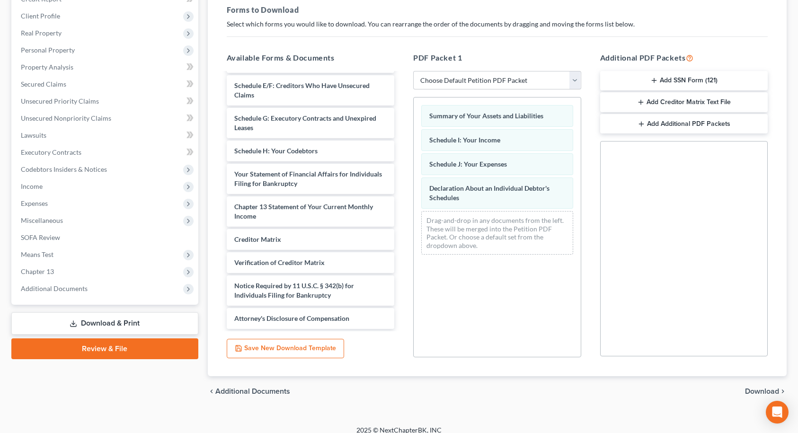
click at [756, 393] on span "Download" at bounding box center [762, 391] width 34 height 8
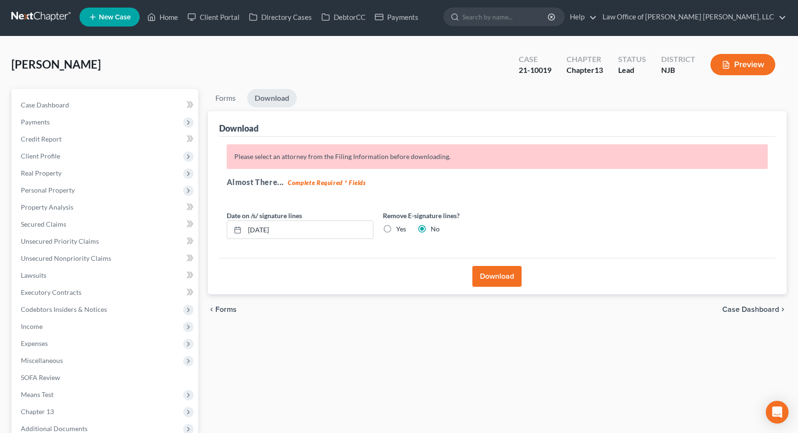
scroll to position [0, 0]
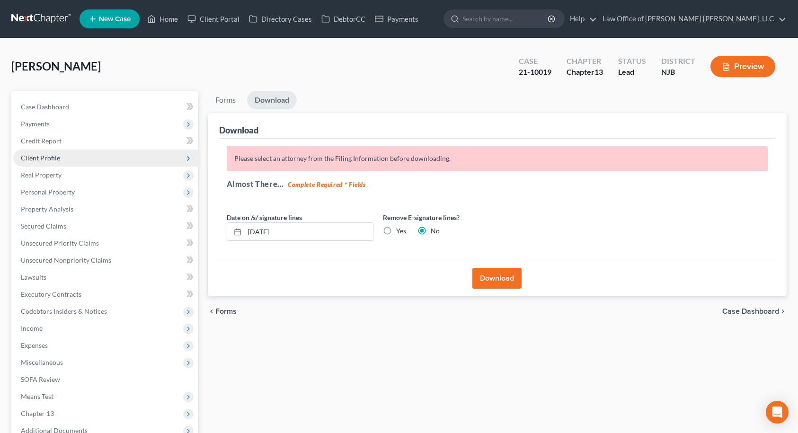
click at [41, 157] on span "Client Profile" at bounding box center [40, 158] width 39 height 8
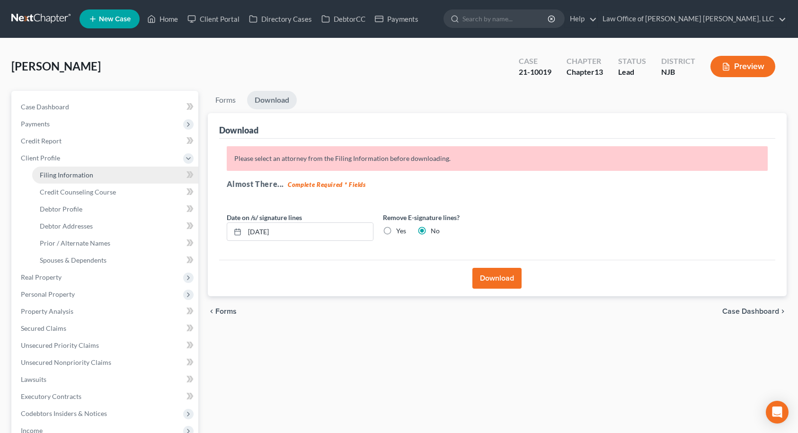
click at [43, 171] on span "Filing Information" at bounding box center [66, 175] width 53 height 8
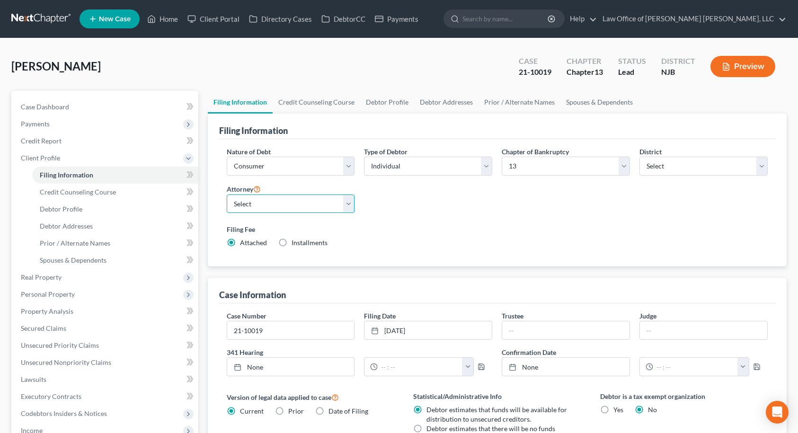
click at [285, 210] on select "Select [PERSON_NAME] - NJB [PERSON_NAME] - PAEB" at bounding box center [291, 203] width 128 height 19
click at [227, 194] on select "Select [PERSON_NAME] - NJB [PERSON_NAME] - PAEB" at bounding box center [291, 203] width 128 height 19
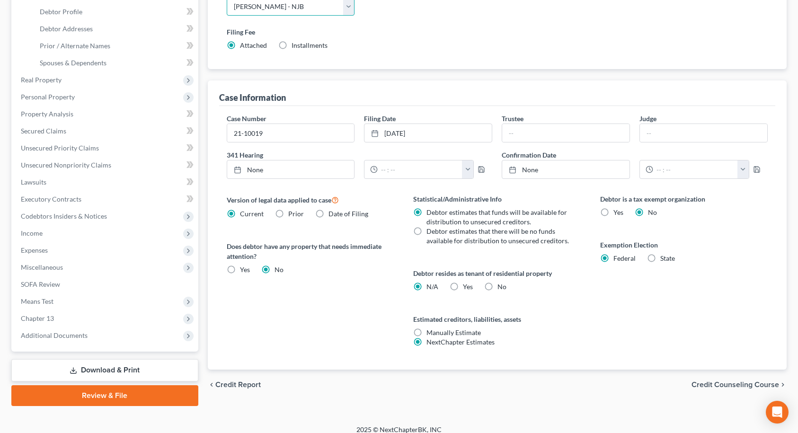
scroll to position [206, 0]
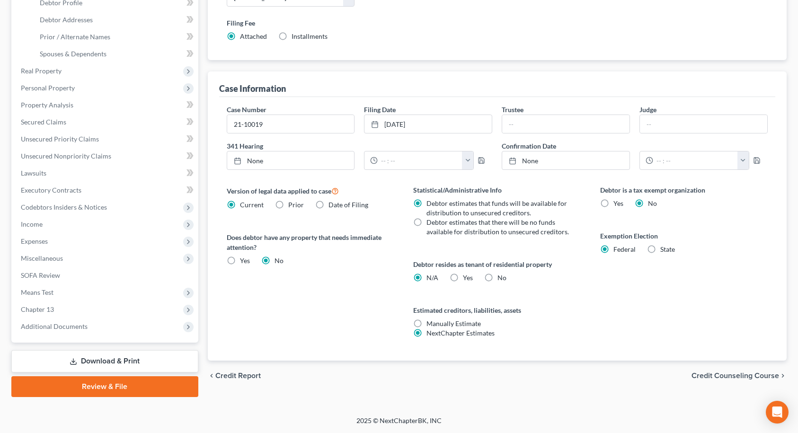
click at [98, 359] on link "Download & Print" at bounding box center [104, 361] width 187 height 22
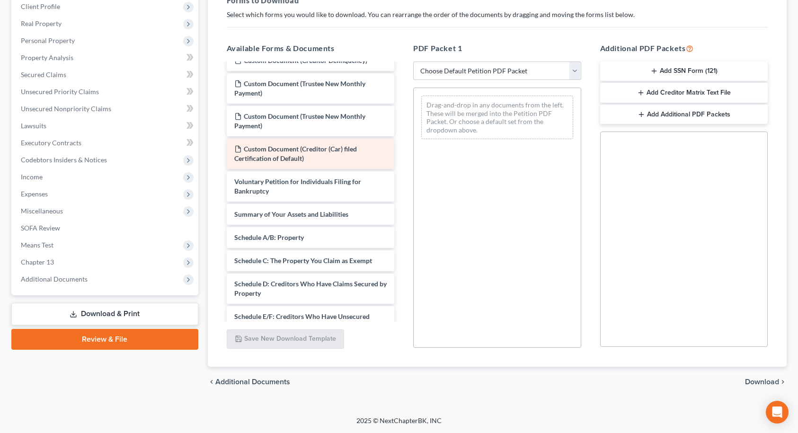
scroll to position [142, 0]
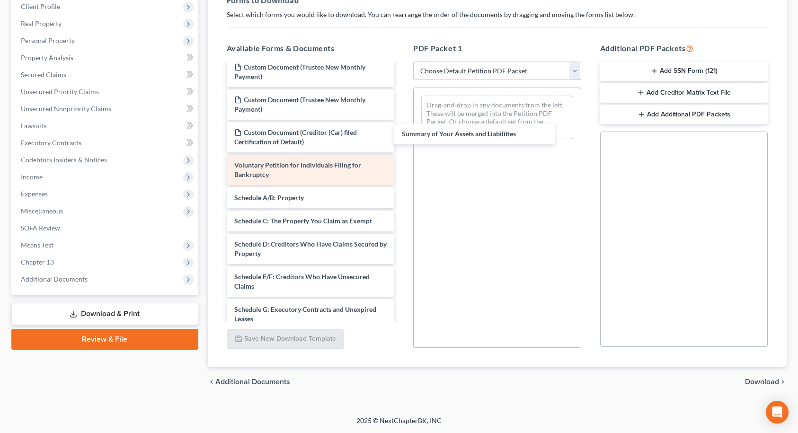
drag, startPoint x: 262, startPoint y: 194, endPoint x: 347, endPoint y: 155, distance: 93.2
click at [402, 128] on div "Summary of Your Assets and Liabilities Custom Document (Trustee Motion to Dismi…" at bounding box center [310, 256] width 183 height 668
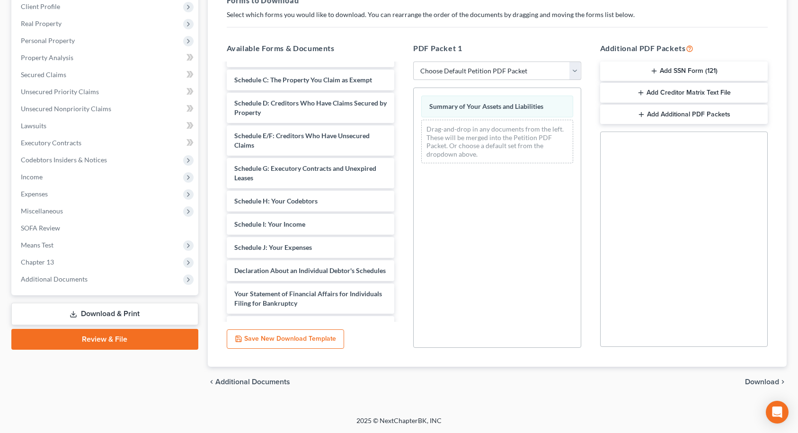
scroll to position [284, 0]
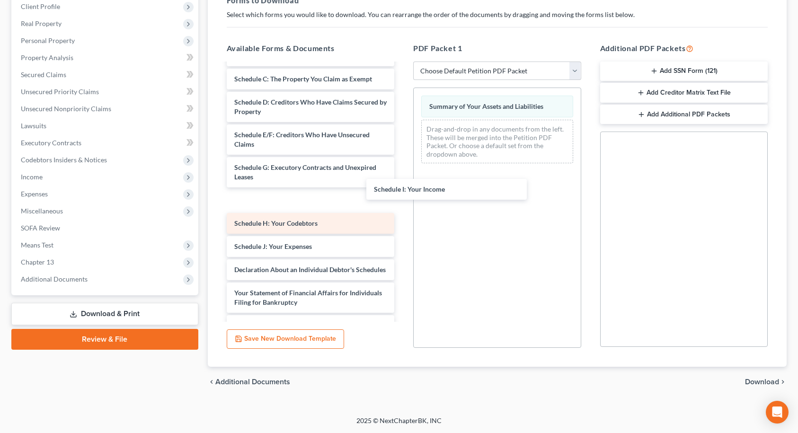
drag, startPoint x: 277, startPoint y: 220, endPoint x: 334, endPoint y: 199, distance: 60.8
click at [402, 161] on div "Schedule I: Your Income Custom Document (Trustee Motion to Dismiss Filed) Custo…" at bounding box center [310, 114] width 183 height 668
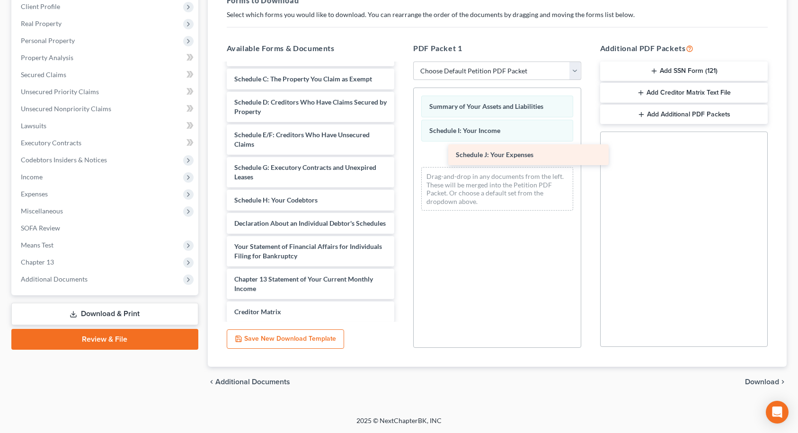
drag, startPoint x: 277, startPoint y: 225, endPoint x: 499, endPoint y: 156, distance: 232.9
click at [402, 156] on div "Schedule J: Your Expenses Custom Document (Trustee Motion to Dismiss Filed) Cus…" at bounding box center [310, 90] width 183 height 621
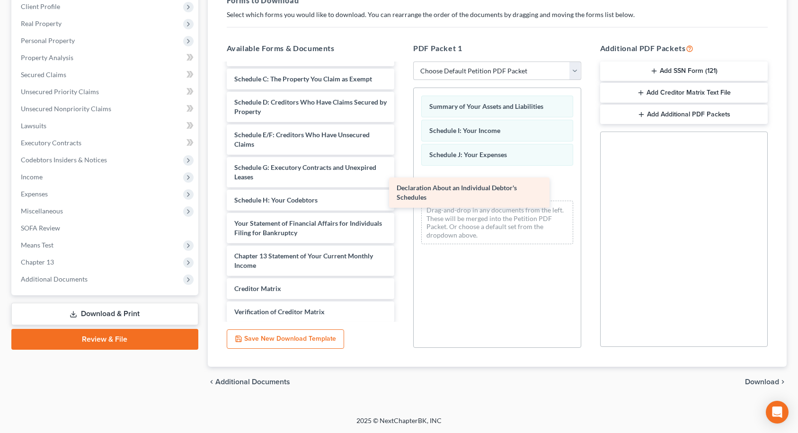
drag, startPoint x: 293, startPoint y: 226, endPoint x: 455, endPoint y: 190, distance: 166.1
click at [402, 190] on div "Declaration About an Individual Debtor's Schedules Custom Document (Trustee Mot…" at bounding box center [310, 79] width 183 height 598
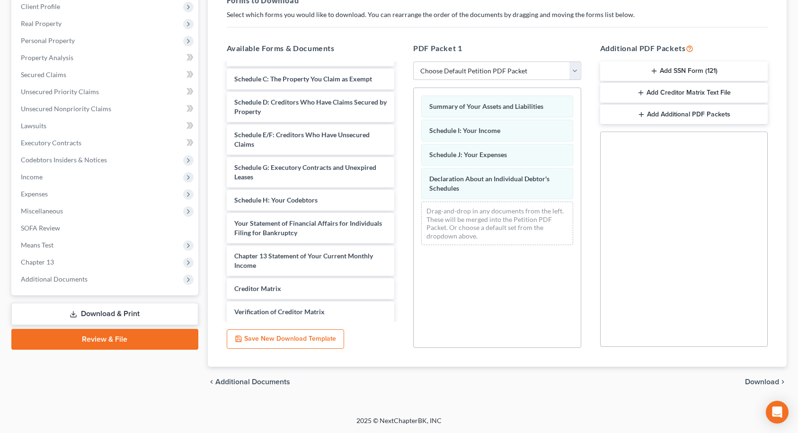
click at [762, 382] on span "Download" at bounding box center [762, 382] width 34 height 8
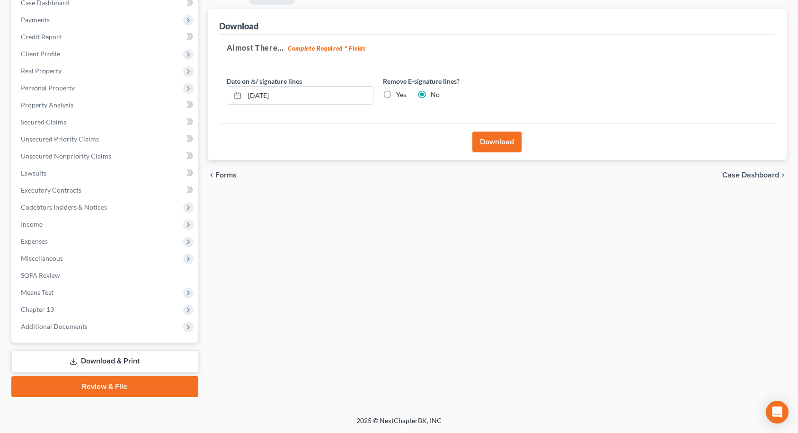
scroll to position [104, 0]
click at [491, 142] on button "Download" at bounding box center [496, 142] width 49 height 21
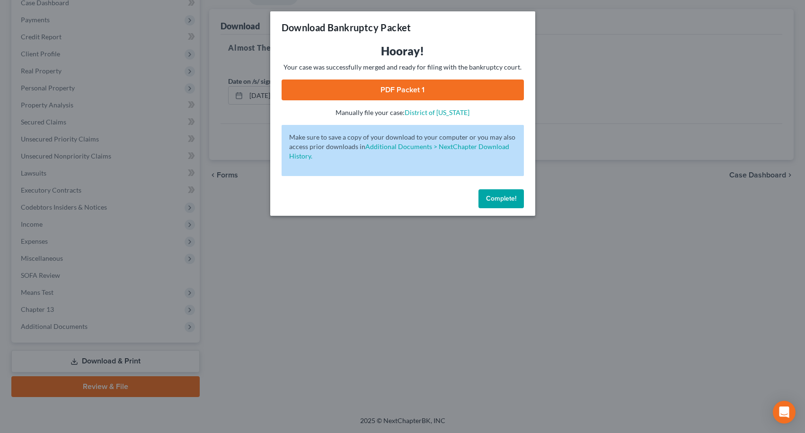
click at [410, 92] on link "PDF Packet 1" at bounding box center [403, 89] width 242 height 21
click at [511, 199] on span "Complete!" at bounding box center [501, 198] width 30 height 8
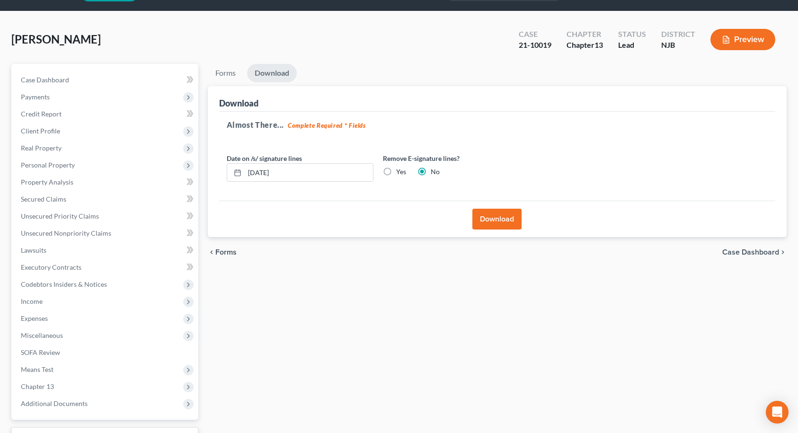
scroll to position [0, 0]
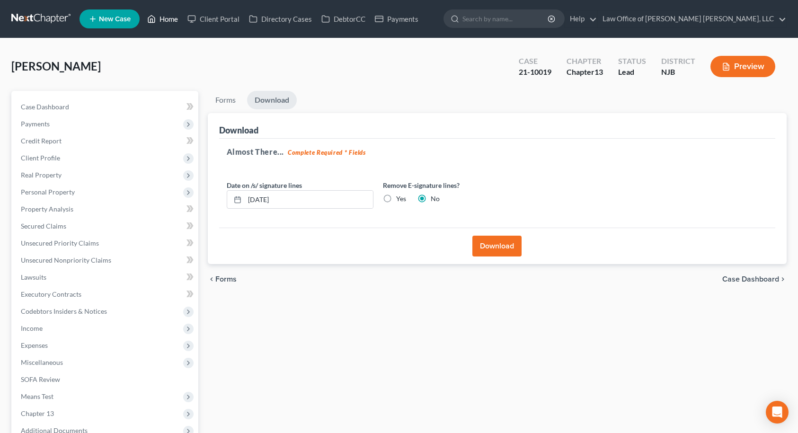
click at [153, 19] on polyline at bounding box center [151, 21] width 2 height 4
